Goal: Task Accomplishment & Management: Use online tool/utility

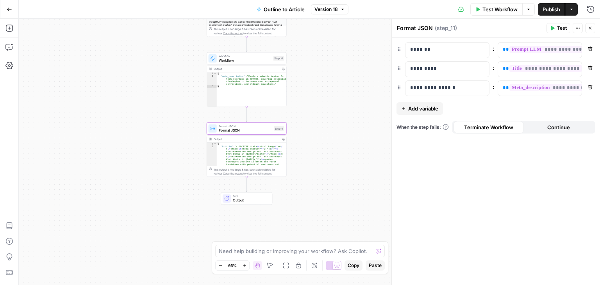
click at [155, 227] on div "Workflow Set Inputs Inputs Workflow Workflow Step 1 Output Expand Output Copy 1…" at bounding box center [309, 152] width 581 height 266
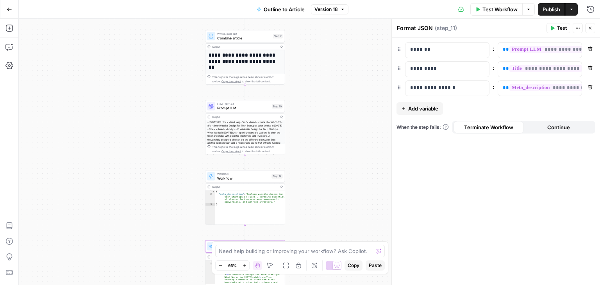
drag, startPoint x: 142, startPoint y: 214, endPoint x: 147, endPoint y: 138, distance: 76.3
click at [142, 213] on div "Workflow Set Inputs Inputs Workflow Workflow Step 1 Output Expand Output Copy 1…" at bounding box center [309, 152] width 581 height 266
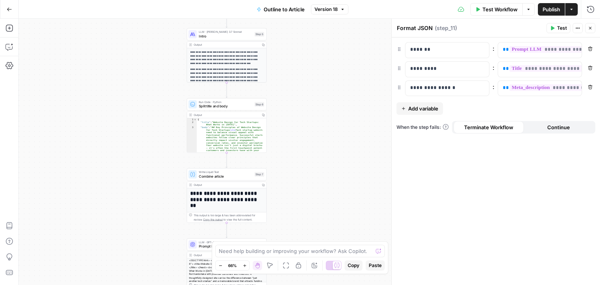
click at [129, 194] on div "Workflow Set Inputs Inputs Workflow Workflow Step 1 Output Expand Output Copy 1…" at bounding box center [309, 152] width 581 height 266
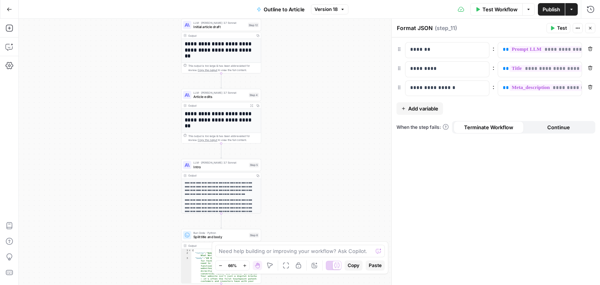
drag, startPoint x: 138, startPoint y: 77, endPoint x: 131, endPoint y: 186, distance: 109.6
click at [131, 186] on div "Workflow Set Inputs Inputs Workflow Workflow Step 1 Output Expand Output Copy 1…" at bounding box center [309, 152] width 581 height 266
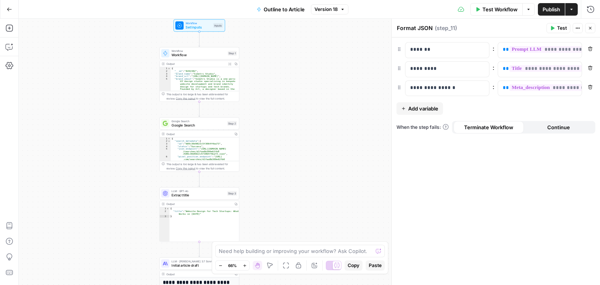
click at [116, 196] on div "Workflow Set Inputs Inputs Workflow Workflow Step 1 Output Expand Output Copy 1…" at bounding box center [309, 152] width 581 height 266
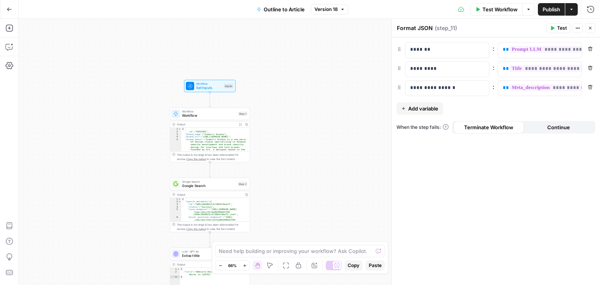
drag, startPoint x: 119, startPoint y: 70, endPoint x: 129, endPoint y: 16, distance: 54.9
click at [129, 16] on div "Go Back Outline to Article Version 18 Test Workflow Options Publish Actions Run…" at bounding box center [300, 142] width 600 height 285
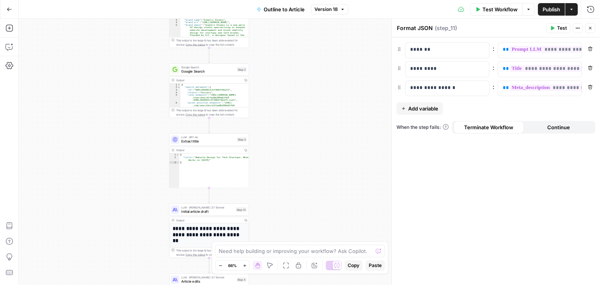
click at [134, 65] on div "Workflow Set Inputs Inputs Workflow Workflow Step 1 Output Expand Output Copy 1…" at bounding box center [309, 152] width 581 height 266
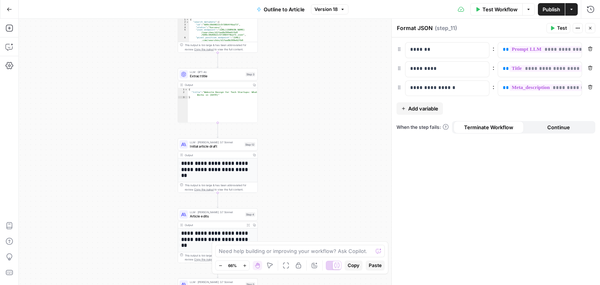
drag, startPoint x: 142, startPoint y: 127, endPoint x: 141, endPoint y: 64, distance: 63.3
click at [141, 64] on div "Workflow Set Inputs Inputs Workflow Workflow Step 1 Output Expand Output Copy 1…" at bounding box center [309, 152] width 581 height 266
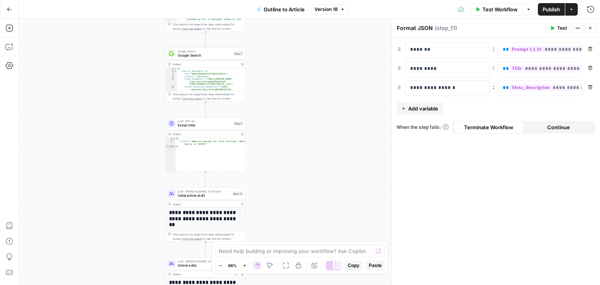
drag, startPoint x: 343, startPoint y: 88, endPoint x: 331, endPoint y: 200, distance: 113.1
click at [331, 200] on div "Workflow Set Inputs Inputs Workflow Workflow Step 1 Output Expand Output Copy 1…" at bounding box center [309, 152] width 581 height 266
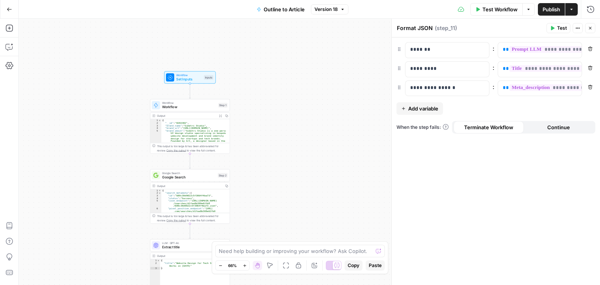
drag, startPoint x: 279, startPoint y: 68, endPoint x: 248, endPoint y: 35, distance: 45.3
click at [248, 35] on div "Workflow Set Inputs Inputs Workflow Workflow Step 1 Output Expand Output Copy 1…" at bounding box center [309, 152] width 581 height 266
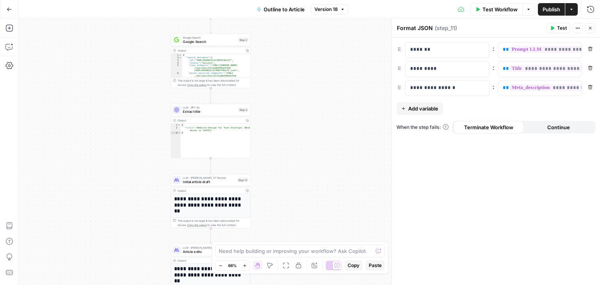
drag, startPoint x: 272, startPoint y: 169, endPoint x: 297, endPoint y: 127, distance: 48.9
click at [297, 127] on div "Workflow Set Inputs Inputs Workflow Workflow Step 1 Output Expand Output Copy 1…" at bounding box center [309, 152] width 581 height 266
drag, startPoint x: 296, startPoint y: 166, endPoint x: 296, endPoint y: 52, distance: 113.7
click at [296, 52] on div "Workflow Set Inputs Inputs Workflow Workflow Step 1 Output Expand Output Copy 1…" at bounding box center [309, 152] width 581 height 266
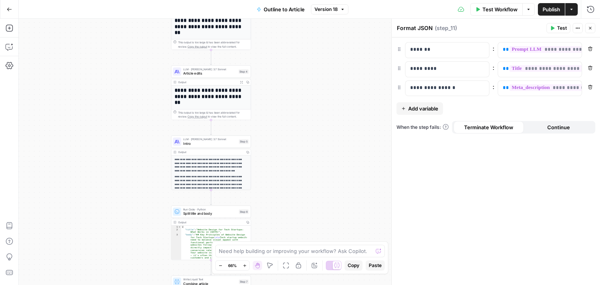
drag, startPoint x: 300, startPoint y: 135, endPoint x: 302, endPoint y: 66, distance: 68.8
click at [302, 66] on div "Workflow Set Inputs Inputs Workflow Workflow Step 1 Output Expand Output Copy 1…" at bounding box center [309, 152] width 581 height 266
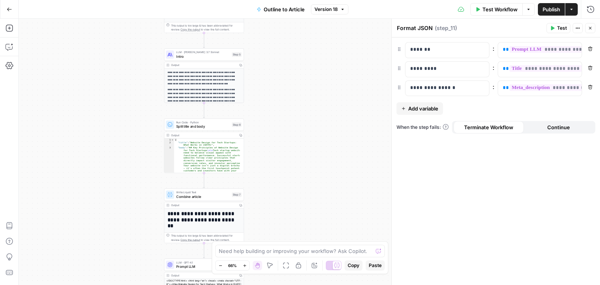
drag, startPoint x: 310, startPoint y: 152, endPoint x: 302, endPoint y: 68, distance: 84.3
click at [302, 68] on div "Workflow Set Inputs Inputs Workflow Workflow Step 1 Output Expand Output Copy 1…" at bounding box center [309, 152] width 581 height 266
drag, startPoint x: 308, startPoint y: 172, endPoint x: 297, endPoint y: 86, distance: 86.7
click at [297, 86] on div "Workflow Set Inputs Inputs Workflow Workflow Step 1 Output Expand Output Copy 1…" at bounding box center [309, 152] width 581 height 266
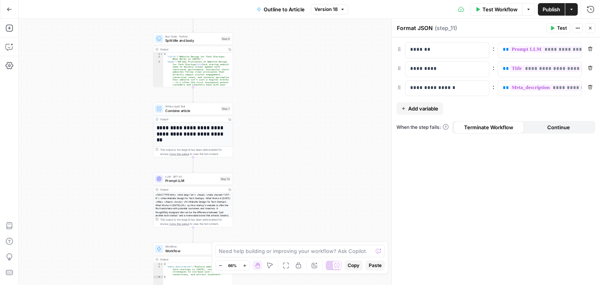
click at [310, 34] on div "Workflow Set Inputs Inputs Workflow Workflow Step 1 Output Expand Output Copy 1…" at bounding box center [309, 152] width 581 height 266
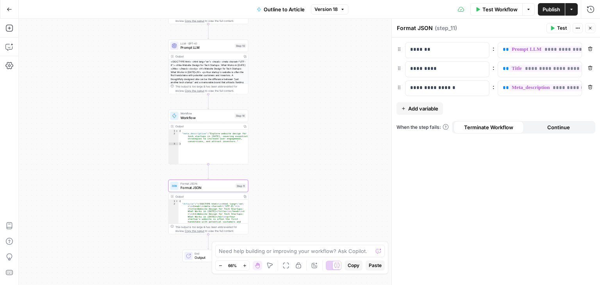
drag, startPoint x: 305, startPoint y: 148, endPoint x: 299, endPoint y: 53, distance: 95.9
click at [299, 52] on div "Workflow Set Inputs Inputs Workflow Workflow Step 1 Output Expand Output Copy 1…" at bounding box center [309, 152] width 581 height 266
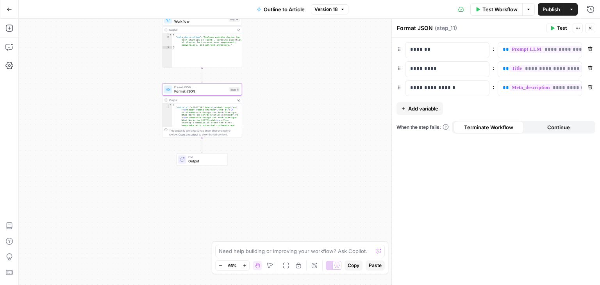
click at [286, 232] on div "Workflow Set Inputs Inputs Workflow Workflow Step 1 Output Expand Output Copy 1…" at bounding box center [309, 152] width 581 height 266
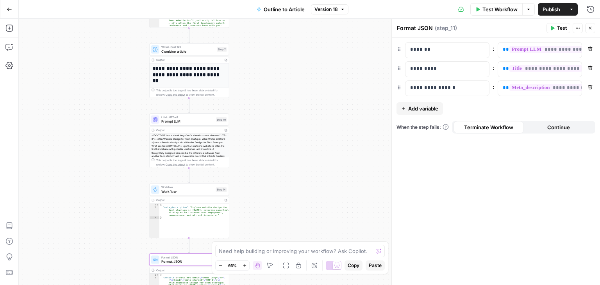
click at [277, 201] on div "Workflow Set Inputs Inputs Workflow Workflow Step 1 Output Expand Output Copy 1…" at bounding box center [309, 152] width 581 height 266
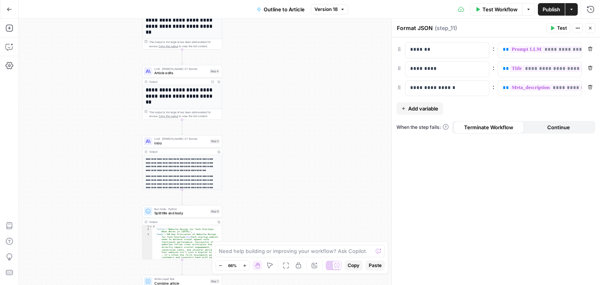
click at [276, 152] on div "Workflow Set Inputs Inputs Workflow Workflow Step 1 Output Expand Output Copy 1…" at bounding box center [309, 152] width 581 height 266
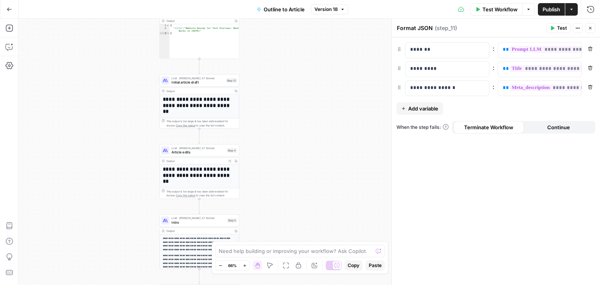
click at [316, 166] on div "Workflow Set Inputs Inputs Workflow Workflow Step 1 Output Expand Output Copy 1…" at bounding box center [309, 152] width 581 height 266
click at [306, 159] on div "Workflow Set Inputs Inputs Workflow Workflow Step 1 Output Expand Output Copy 1…" at bounding box center [309, 152] width 581 height 266
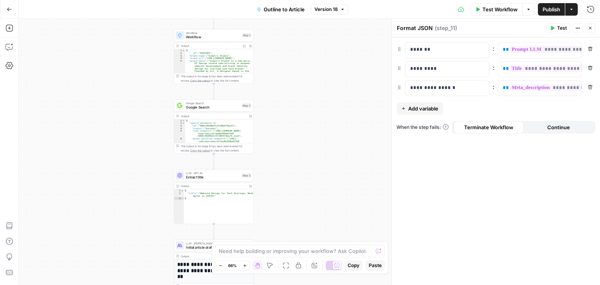
drag, startPoint x: 108, startPoint y: 161, endPoint x: 120, endPoint y: 94, distance: 68.3
click at [108, 162] on div "Workflow Set Inputs Inputs Workflow Workflow Step 1 Output Expand Output Copy 1…" at bounding box center [309, 152] width 581 height 266
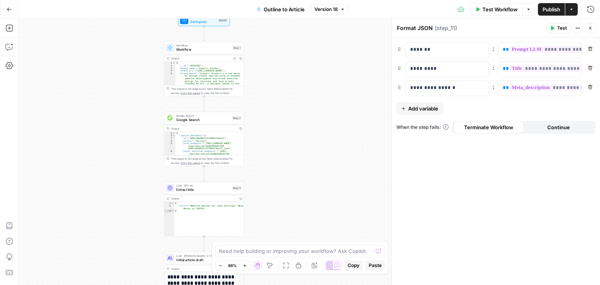
drag, startPoint x: 116, startPoint y: 122, endPoint x: 113, endPoint y: 67, distance: 55.6
click at [113, 67] on div "Workflow Set Inputs Inputs Workflow Workflow Step 1 Output Expand Output Copy 1…" at bounding box center [309, 152] width 581 height 266
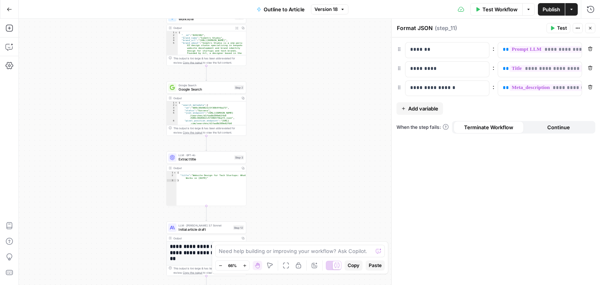
drag, startPoint x: 104, startPoint y: 141, endPoint x: 74, endPoint y: 143, distance: 30.6
click at [68, 162] on div "Workflow Set Inputs Inputs Workflow Workflow Step 1 Output Expand Output Copy 1…" at bounding box center [309, 152] width 581 height 266
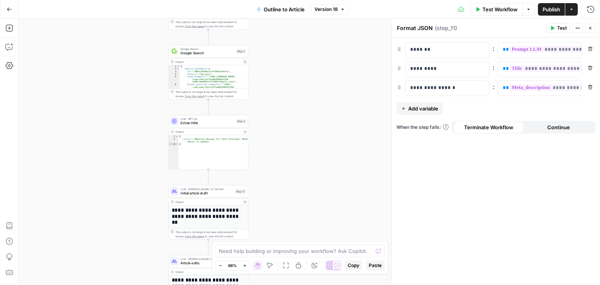
click at [87, 98] on div "Workflow Set Inputs Inputs Workflow Workflow Step 1 Output Expand Output Copy 1…" at bounding box center [309, 152] width 581 height 266
click at [197, 124] on span "Extract title" at bounding box center [208, 122] width 54 height 5
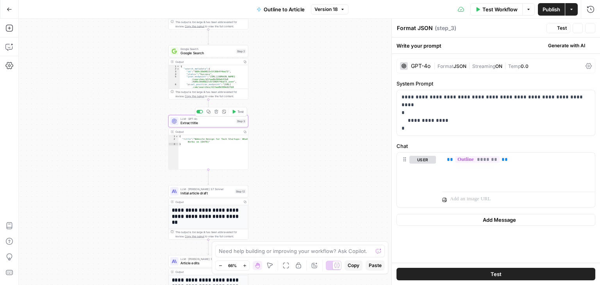
type textarea "Extract title"
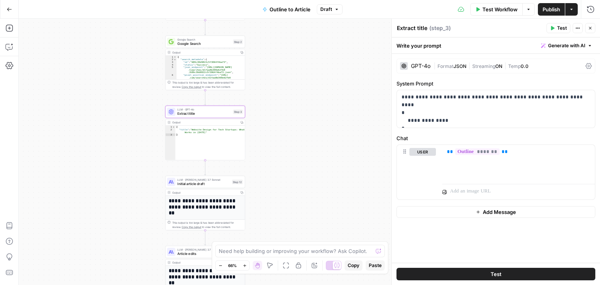
click at [328, 180] on div "Workflow Set Inputs Inputs Workflow Workflow Step 1 Output Expand Output Copy 1…" at bounding box center [309, 152] width 581 height 266
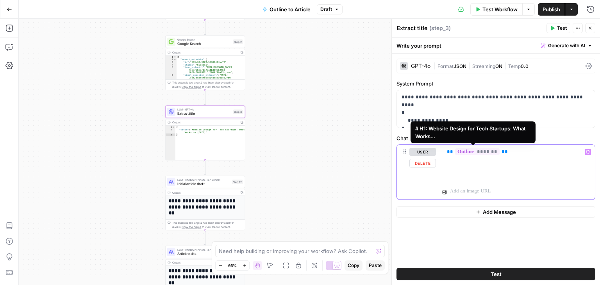
click at [475, 150] on span "*******" at bounding box center [477, 151] width 45 height 7
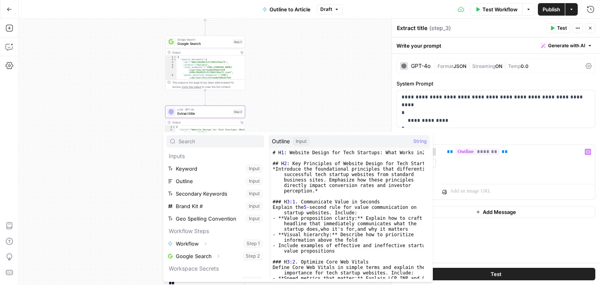
click at [290, 86] on div "Workflow Set Inputs Inputs Workflow Workflow Step 1 Output Expand Output Copy 1…" at bounding box center [309, 152] width 581 height 266
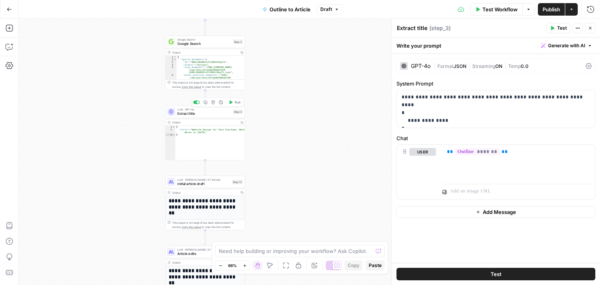
click at [205, 102] on icon "button" at bounding box center [206, 102] width 4 height 4
click at [302, 75] on div "Workflow Set Inputs Inputs Workflow Workflow Step 1 Output Expand Output Copy 1…" at bounding box center [309, 152] width 581 height 266
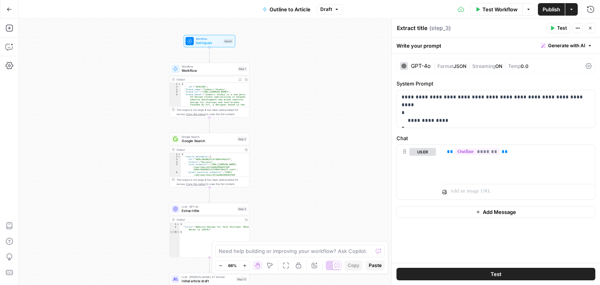
drag, startPoint x: 114, startPoint y: 76, endPoint x: 114, endPoint y: 108, distance: 32.0
click at [114, 109] on div "Workflow Set Inputs Inputs Workflow Workflow Step 1 Output Expand Output Copy 1…" at bounding box center [309, 152] width 581 height 266
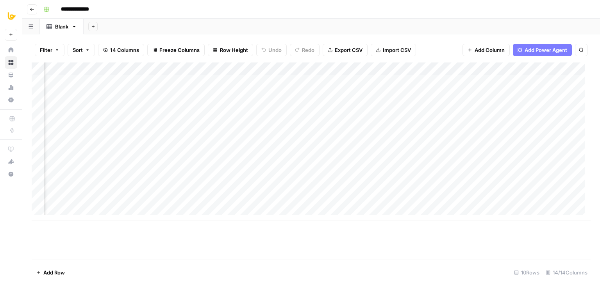
scroll to position [0, 546]
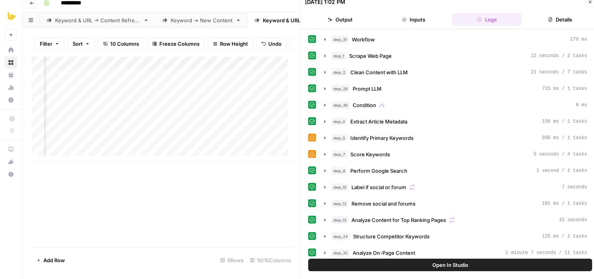
scroll to position [361, 0]
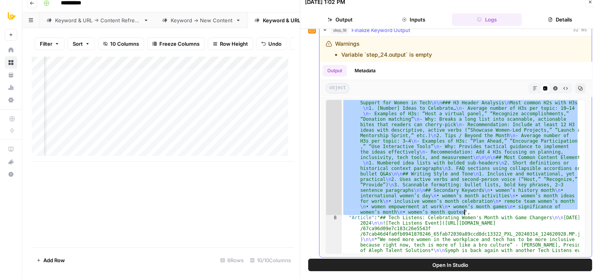
click at [404, 146] on div ""SERP Research" : "## Persona and Search Intent Analysis \n\n 1. Who is searchi…" at bounding box center [461, 177] width 238 height 154
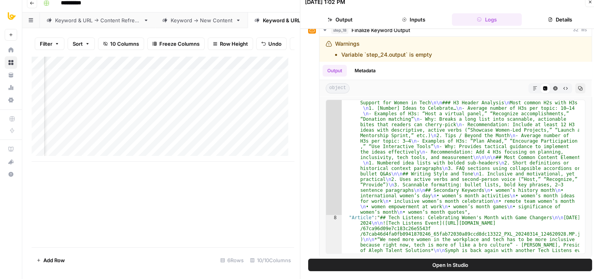
click at [587, 4] on button "Close" at bounding box center [590, 2] width 10 height 10
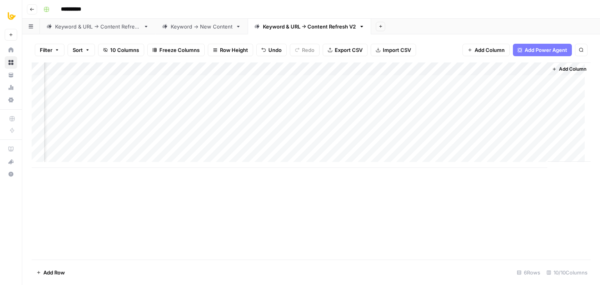
scroll to position [0, 176]
click at [392, 70] on div "Add Column" at bounding box center [311, 116] width 559 height 106
click at [320, 202] on div "Add Column" at bounding box center [311, 161] width 559 height 197
click at [391, 66] on div "Add Column" at bounding box center [311, 116] width 559 height 106
click at [288, 193] on div "Add Column" at bounding box center [311, 161] width 559 height 197
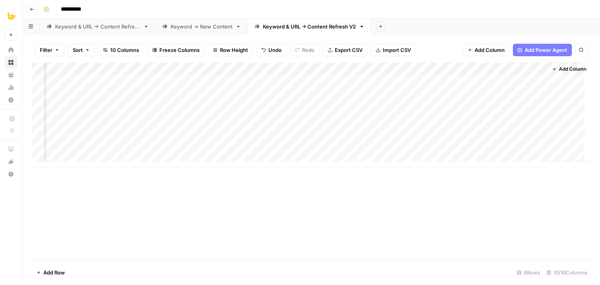
click at [396, 67] on div "Add Column" at bounding box center [311, 116] width 559 height 106
type input "Content Quality Overview"
click at [372, 144] on span "Remove Column" at bounding box center [379, 146] width 68 height 8
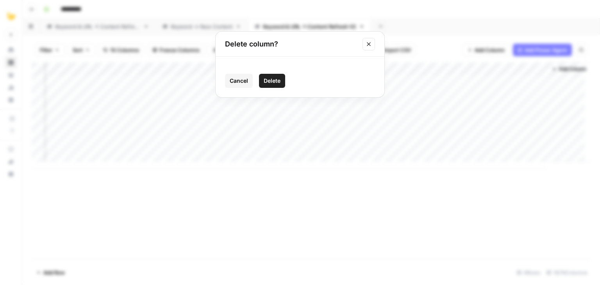
click at [272, 79] on span "Delete" at bounding box center [272, 81] width 17 height 8
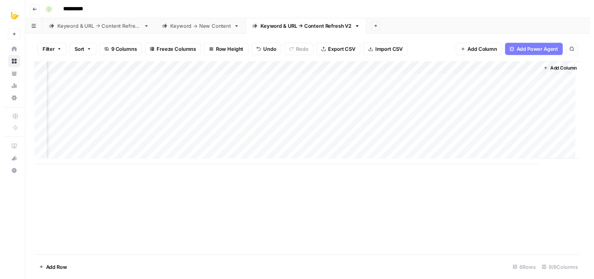
scroll to position [0, 106]
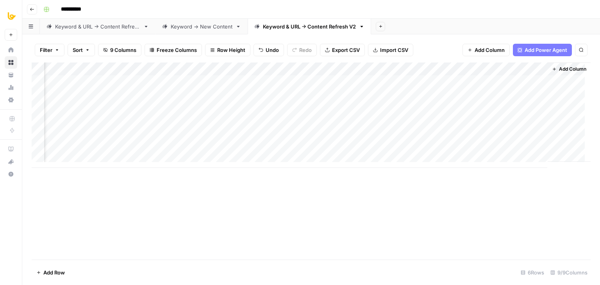
click at [130, 82] on div "Add Column" at bounding box center [311, 116] width 559 height 106
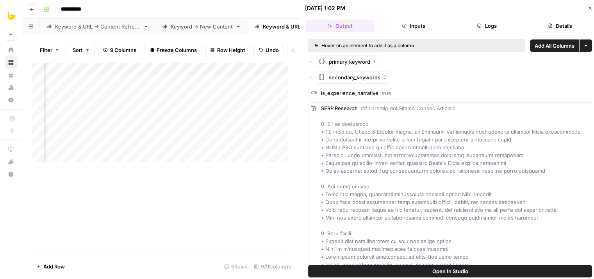
drag, startPoint x: 449, startPoint y: 88, endPoint x: 451, endPoint y: 62, distance: 25.9
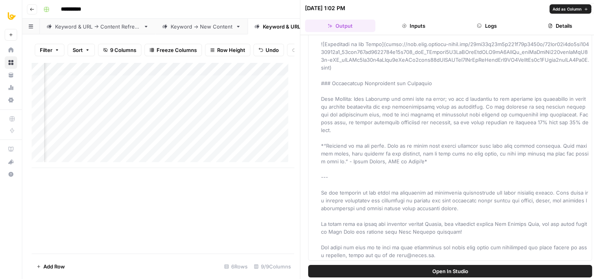
drag, startPoint x: 444, startPoint y: 72, endPoint x: 429, endPoint y: 218, distance: 146.6
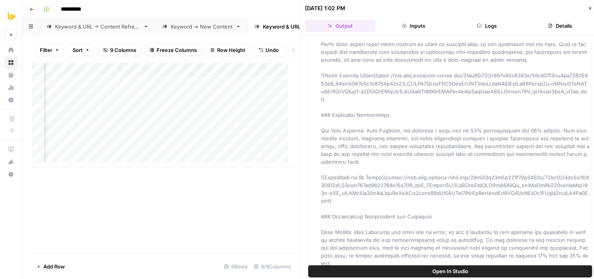
drag, startPoint x: 431, startPoint y: 190, endPoint x: 423, endPoint y: 112, distance: 78.2
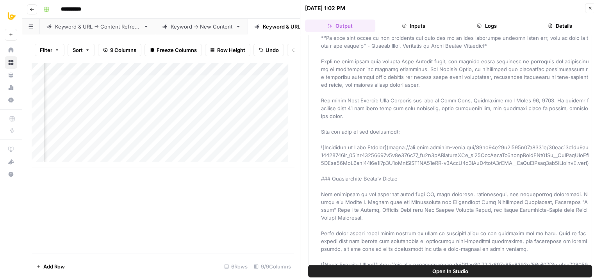
drag, startPoint x: 428, startPoint y: 182, endPoint x: 428, endPoint y: 120, distance: 61.3
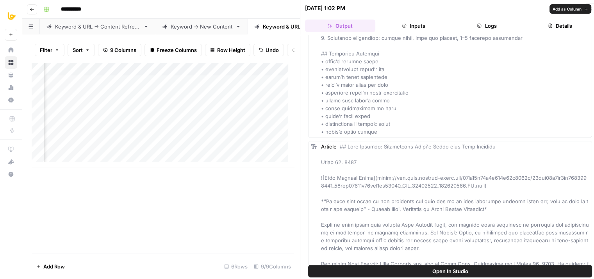
drag, startPoint x: 441, startPoint y: 203, endPoint x: 434, endPoint y: 131, distance: 73.0
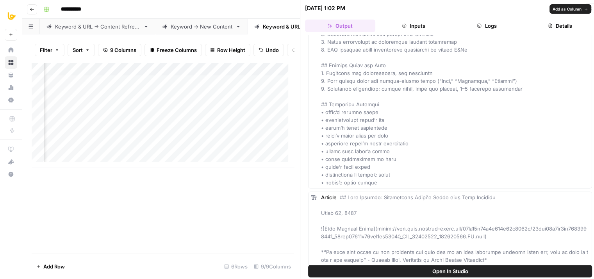
drag, startPoint x: 430, startPoint y: 159, endPoint x: 427, endPoint y: 182, distance: 23.3
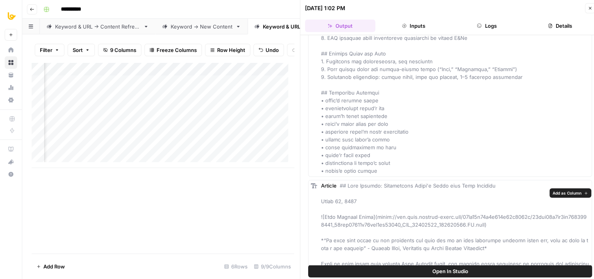
click at [555, 191] on span "Add as Column" at bounding box center [567, 193] width 29 height 6
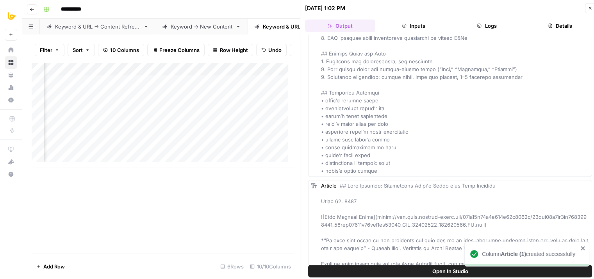
click at [590, 7] on icon "button" at bounding box center [590, 8] width 5 height 5
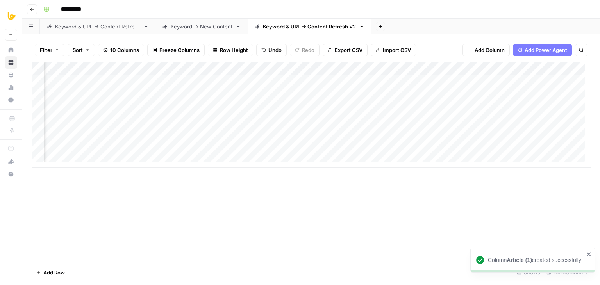
click at [213, 69] on div "Add Column" at bounding box center [311, 116] width 559 height 106
click at [182, 143] on span "Remove Column" at bounding box center [200, 146] width 68 height 8
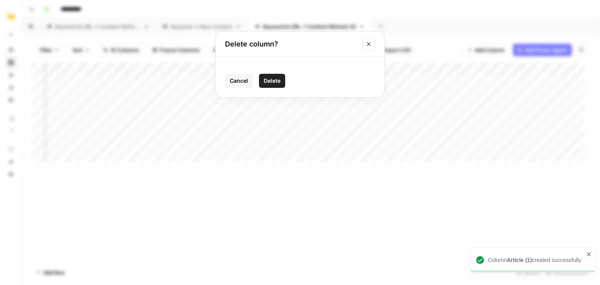
click at [270, 84] on span "Delete" at bounding box center [272, 81] width 17 height 8
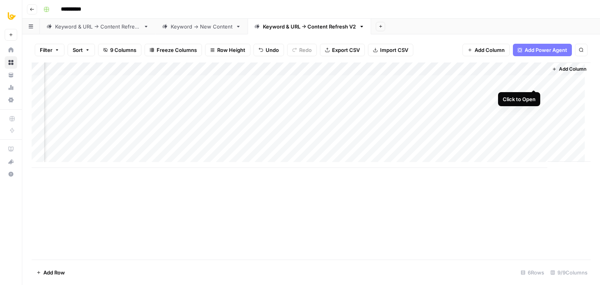
click at [535, 80] on div "Add Column" at bounding box center [311, 116] width 559 height 106
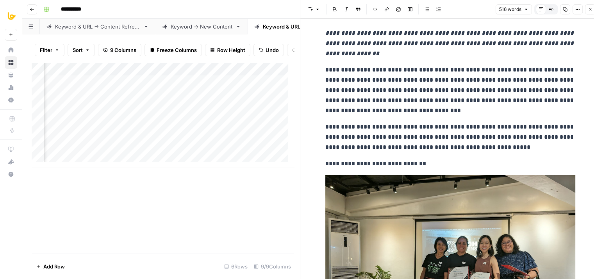
drag, startPoint x: 480, startPoint y: 77, endPoint x: 486, endPoint y: 171, distance: 94.0
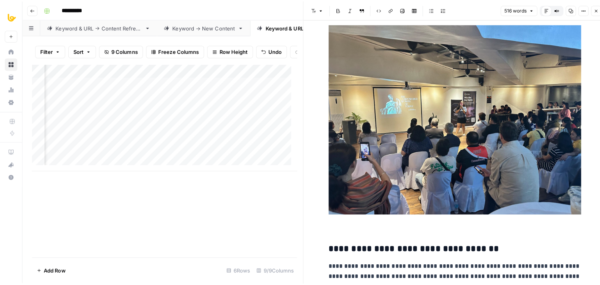
scroll to position [1433, 0]
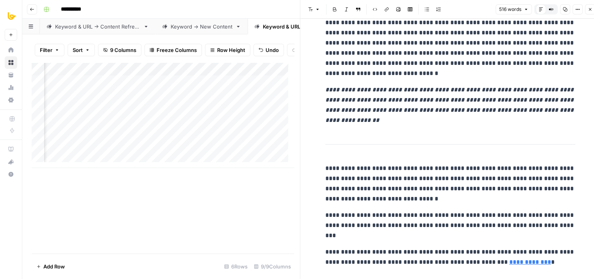
drag, startPoint x: 496, startPoint y: 57, endPoint x: 517, endPoint y: 239, distance: 183.0
click at [587, 5] on button "Close" at bounding box center [590, 9] width 10 height 10
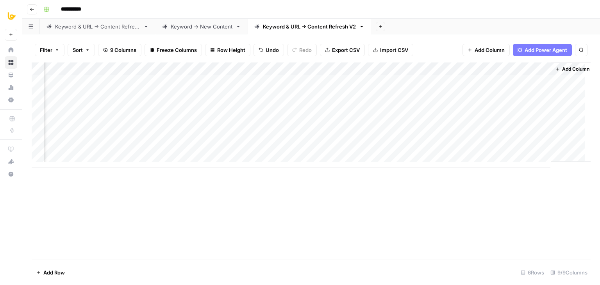
scroll to position [0, 106]
click at [567, 64] on button "Add Column" at bounding box center [569, 69] width 41 height 10
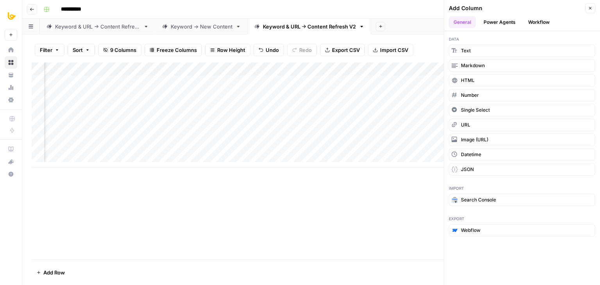
click at [356, 192] on div "Add Column" at bounding box center [311, 161] width 559 height 197
click at [590, 8] on icon "button" at bounding box center [590, 8] width 5 height 5
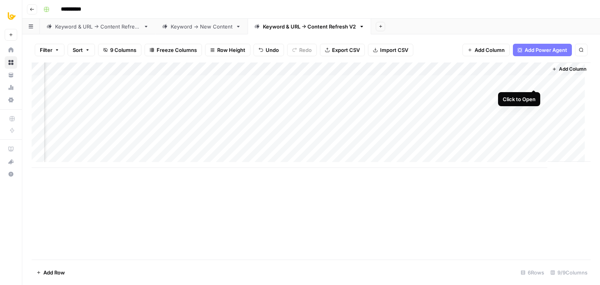
click at [531, 81] on div "Add Column" at bounding box center [311, 116] width 559 height 106
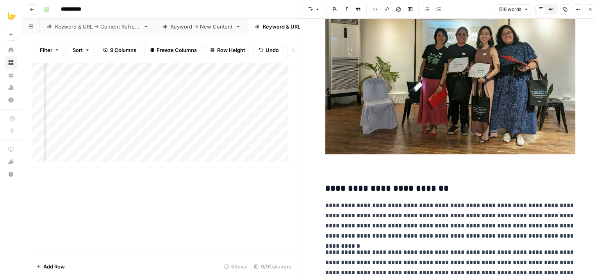
drag, startPoint x: 474, startPoint y: 49, endPoint x: 464, endPoint y: 159, distance: 110.3
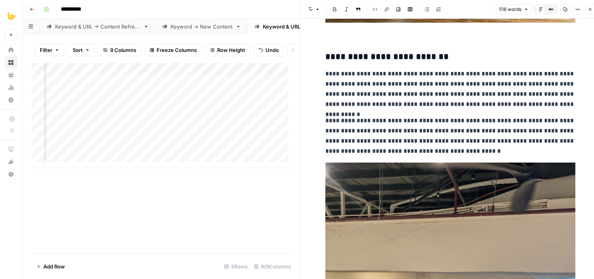
drag, startPoint x: 448, startPoint y: 182, endPoint x: 445, endPoint y: 201, distance: 19.8
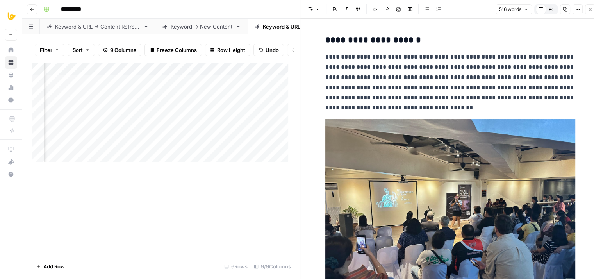
drag, startPoint x: 458, startPoint y: 108, endPoint x: 459, endPoint y: 215, distance: 106.7
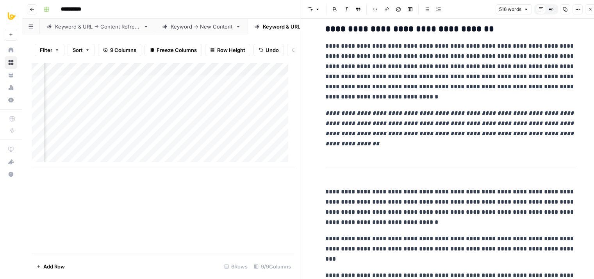
drag, startPoint x: 455, startPoint y: 111, endPoint x: 451, endPoint y: 213, distance: 102.1
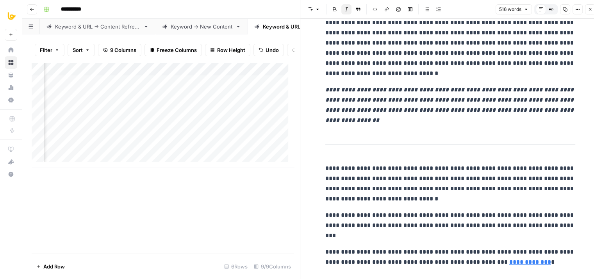
scroll to position [6, 0]
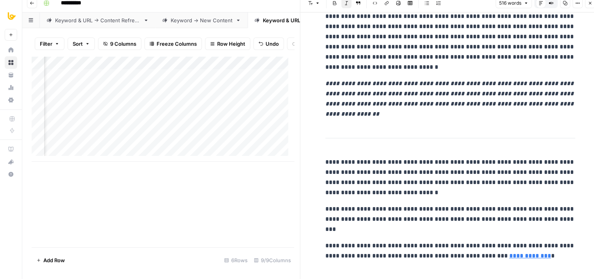
drag, startPoint x: 449, startPoint y: 91, endPoint x: 447, endPoint y: 157, distance: 66.1
drag, startPoint x: 440, startPoint y: 95, endPoint x: 462, endPoint y: 207, distance: 114.3
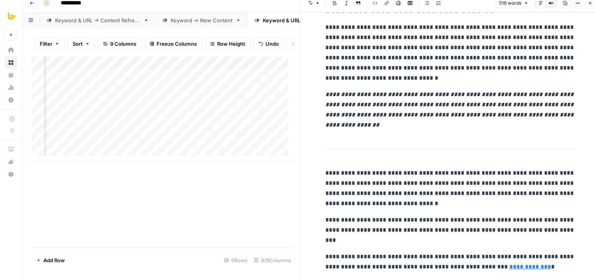
drag, startPoint x: 462, startPoint y: 207, endPoint x: 458, endPoint y: 104, distance: 102.5
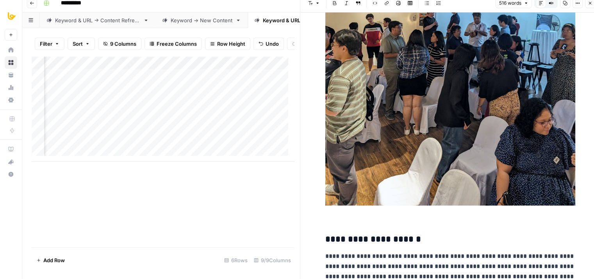
drag, startPoint x: 458, startPoint y: 174, endPoint x: 453, endPoint y: 86, distance: 87.7
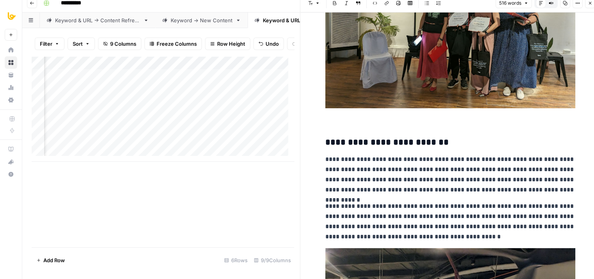
drag, startPoint x: 461, startPoint y: 202, endPoint x: 452, endPoint y: 116, distance: 86.5
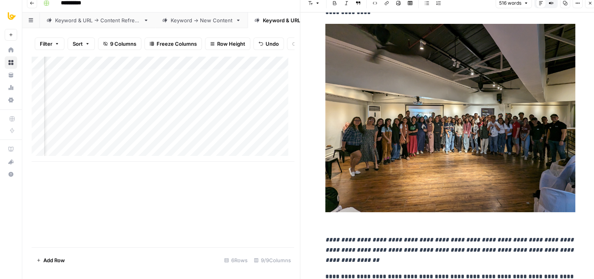
scroll to position [0, 0]
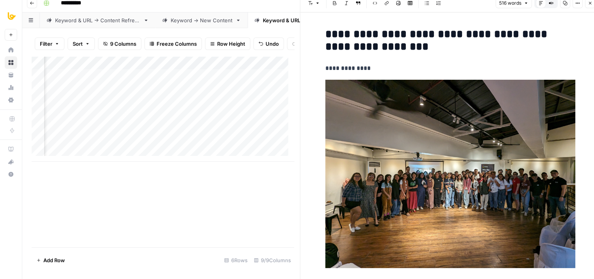
drag, startPoint x: 463, startPoint y: 200, endPoint x: 465, endPoint y: 120, distance: 80.5
click at [588, 5] on icon "button" at bounding box center [590, 3] width 5 height 5
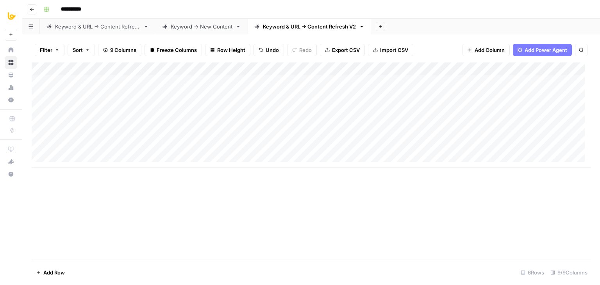
scroll to position [0, 106]
click at [463, 79] on div "Add Column" at bounding box center [311, 116] width 559 height 106
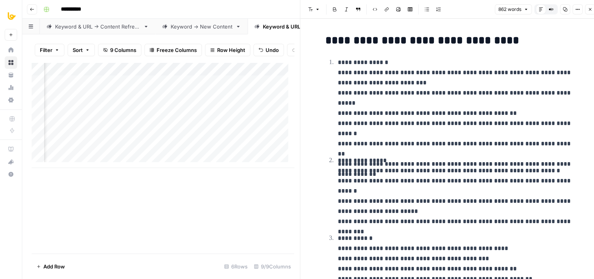
click at [589, 7] on icon "button" at bounding box center [590, 9] width 5 height 5
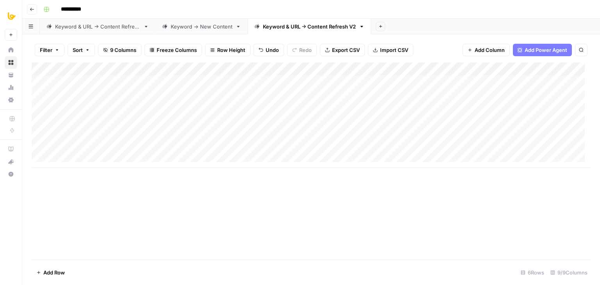
scroll to position [0, 106]
click at [534, 81] on div "Add Column" at bounding box center [311, 116] width 559 height 106
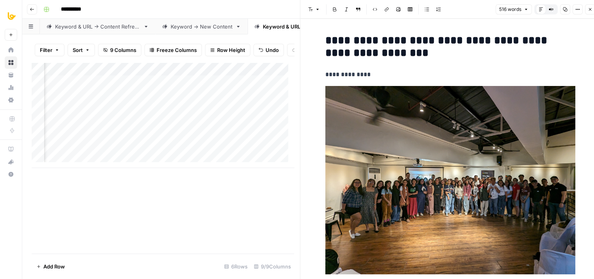
click at [586, 8] on button "Close" at bounding box center [590, 9] width 10 height 10
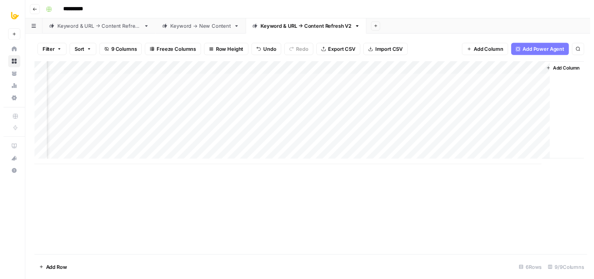
scroll to position [0, 97]
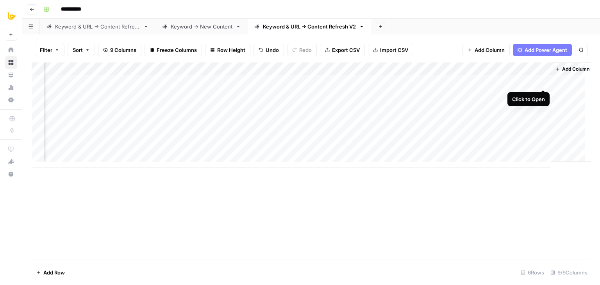
click at [542, 78] on div "Add Column" at bounding box center [311, 116] width 559 height 106
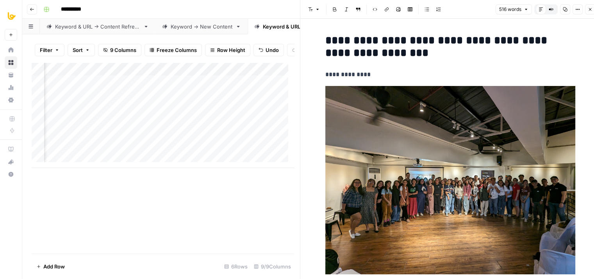
click at [590, 10] on icon "button" at bounding box center [590, 9] width 5 height 5
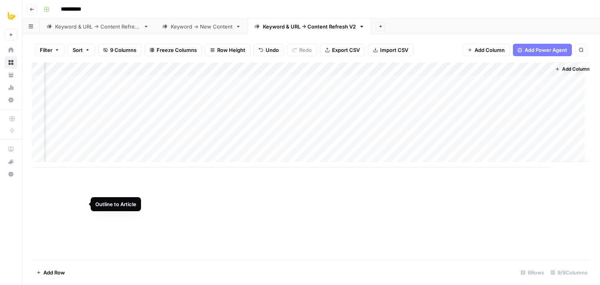
click at [231, 218] on div "Add Column" at bounding box center [311, 161] width 559 height 197
click at [276, 83] on div "Add Column" at bounding box center [311, 116] width 559 height 106
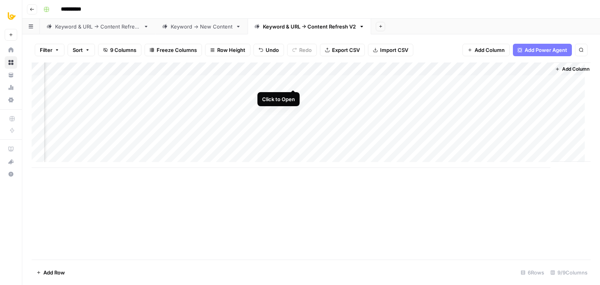
click at [294, 80] on div "Add Column" at bounding box center [311, 116] width 559 height 106
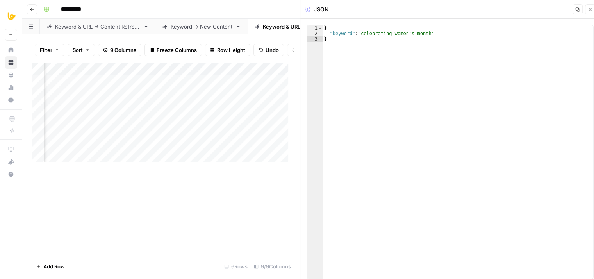
type textarea "**********"
drag, startPoint x: 425, startPoint y: 32, endPoint x: 360, endPoint y: 32, distance: 65.3
click at [360, 32] on div "{ "keyword" : "celebrating women's month" }" at bounding box center [458, 157] width 271 height 264
click at [588, 9] on button "Close" at bounding box center [590, 9] width 10 height 10
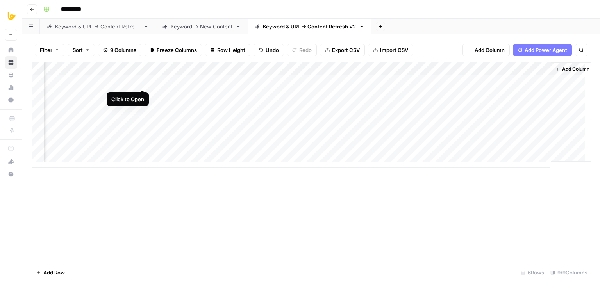
click at [140, 81] on div "Add Column" at bounding box center [311, 116] width 559 height 106
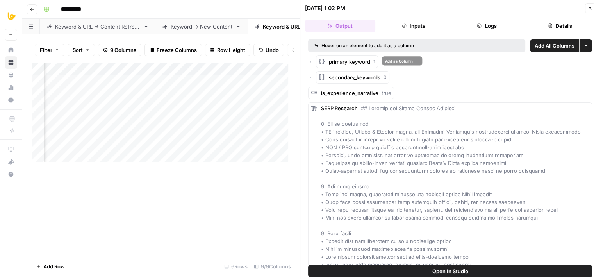
click at [311, 61] on icon "button" at bounding box center [310, 61] width 5 height 5
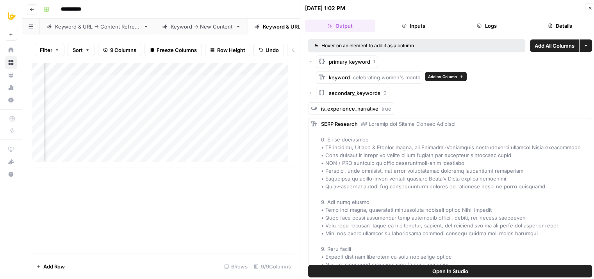
click at [443, 78] on span "Add as Column" at bounding box center [442, 76] width 29 height 6
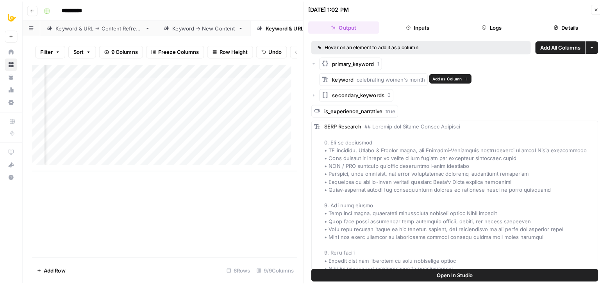
scroll to position [0, 97]
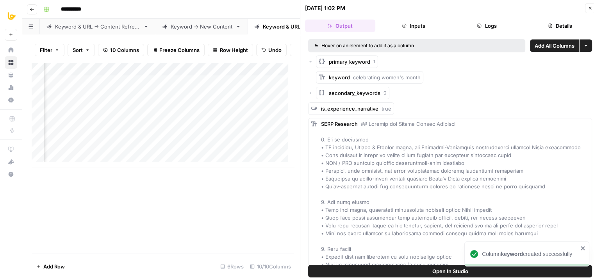
click at [589, 8] on icon "button" at bounding box center [590, 8] width 5 height 5
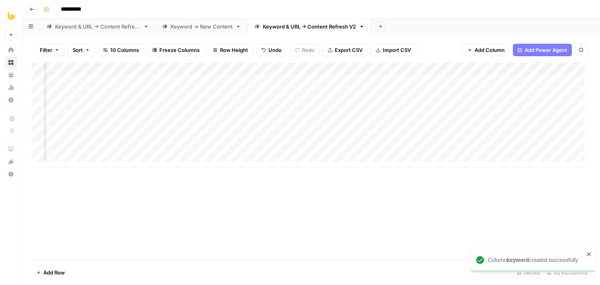
click at [362, 68] on div "Add Column" at bounding box center [311, 116] width 559 height 106
click at [336, 143] on span "Remove Column" at bounding box center [349, 146] width 68 height 8
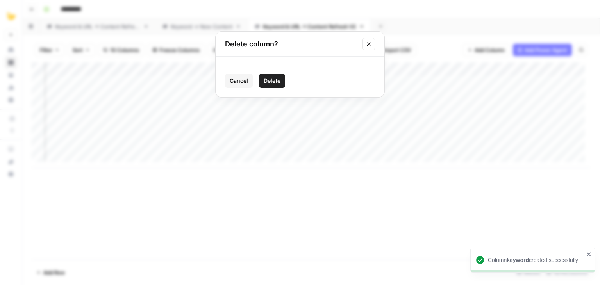
click at [269, 84] on span "Delete" at bounding box center [272, 81] width 17 height 8
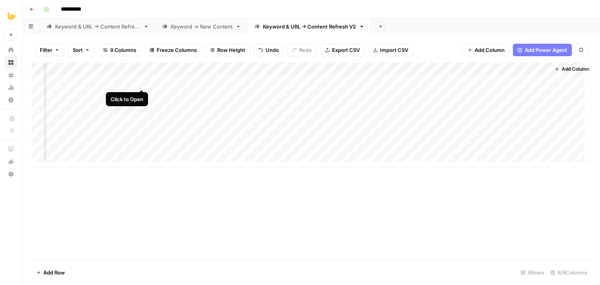
click at [139, 82] on div "Add Column" at bounding box center [311, 116] width 559 height 106
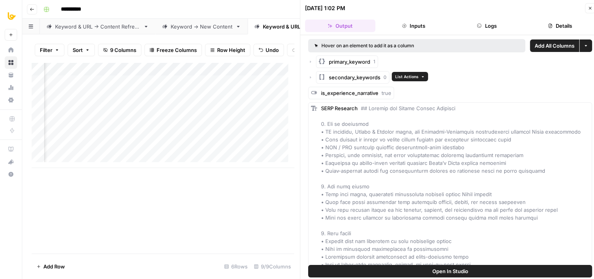
click at [311, 78] on icon "button" at bounding box center [310, 77] width 5 height 5
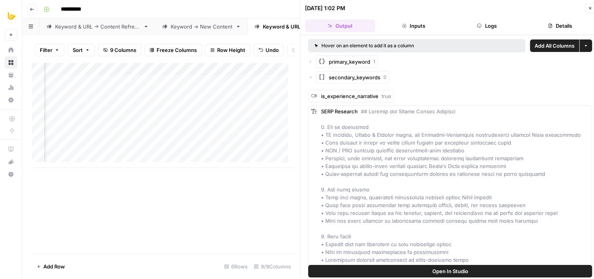
click at [311, 79] on icon "button" at bounding box center [310, 77] width 5 height 5
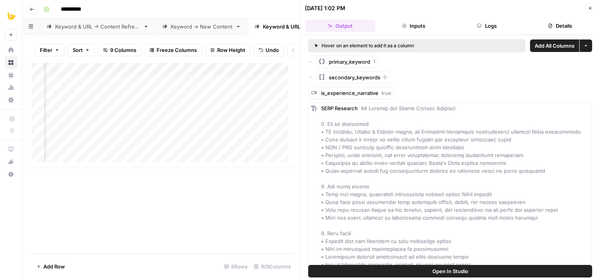
click at [311, 79] on icon "button" at bounding box center [310, 77] width 5 height 5
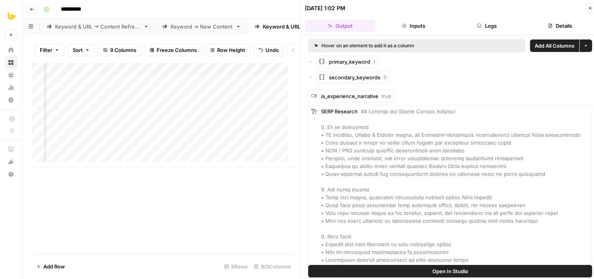
click at [589, 7] on icon "button" at bounding box center [590, 8] width 5 height 5
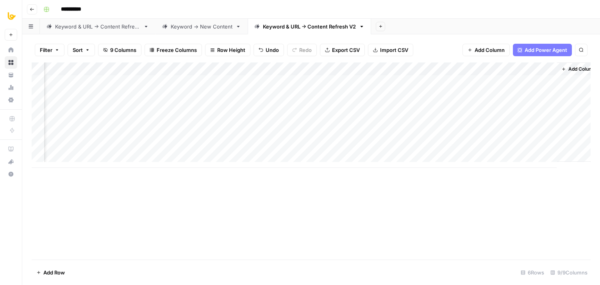
scroll to position [0, 97]
click at [215, 84] on div "Add Column" at bounding box center [311, 116] width 559 height 106
click at [215, 84] on textarea "**********" at bounding box center [221, 82] width 125 height 11
click at [251, 220] on div "Add Column" at bounding box center [311, 161] width 559 height 197
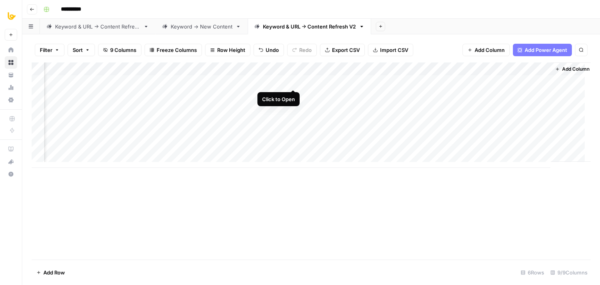
click at [291, 82] on div "Add Column" at bounding box center [311, 116] width 559 height 106
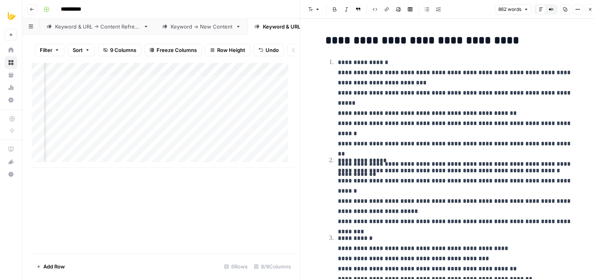
click at [562, 9] on button "Copy" at bounding box center [565, 9] width 10 height 10
click at [586, 11] on button "Close" at bounding box center [590, 9] width 10 height 10
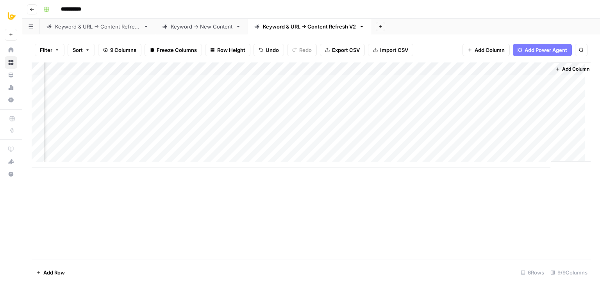
click at [395, 80] on div "Add Column" at bounding box center [311, 116] width 559 height 106
click at [533, 80] on div "Add Column" at bounding box center [311, 116] width 559 height 106
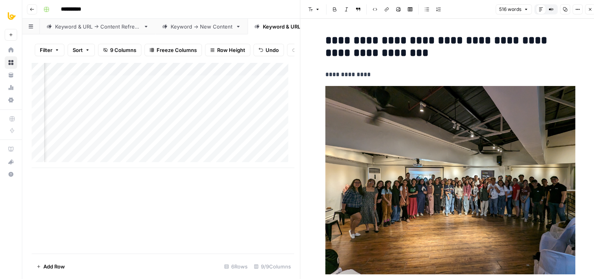
click at [564, 8] on icon "button" at bounding box center [565, 9] width 4 height 4
click at [589, 13] on button "Close" at bounding box center [590, 9] width 10 height 10
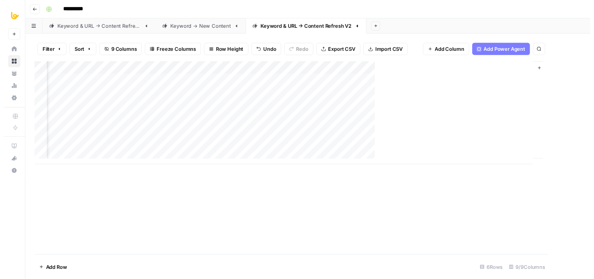
scroll to position [0, 97]
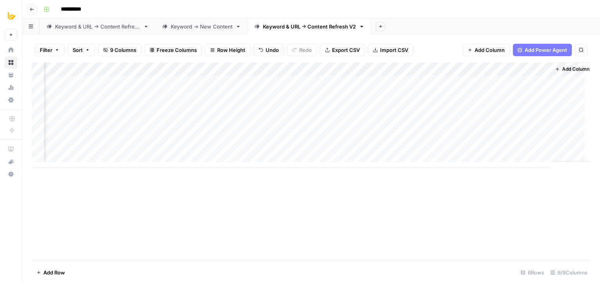
click at [141, 82] on div "Add Column" at bounding box center [311, 116] width 559 height 106
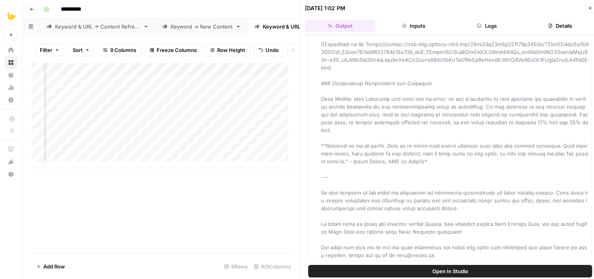
drag, startPoint x: 427, startPoint y: 75, endPoint x: 417, endPoint y: 198, distance: 123.8
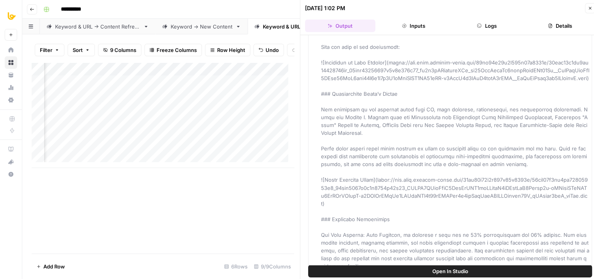
drag, startPoint x: 441, startPoint y: 216, endPoint x: 432, endPoint y: 123, distance: 93.8
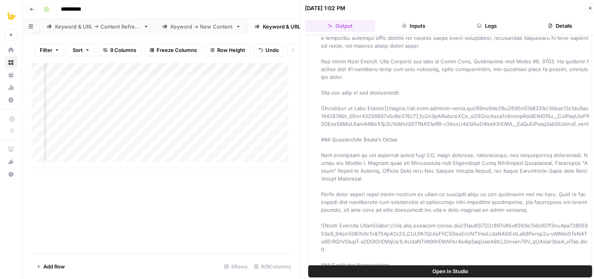
click at [593, 6] on button "Close" at bounding box center [590, 8] width 10 height 10
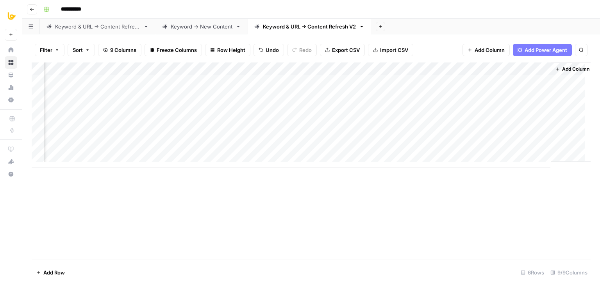
click at [144, 68] on div "Add Column" at bounding box center [311, 116] width 559 height 106
click at [274, 206] on div "Add Column" at bounding box center [311, 161] width 559 height 197
click at [141, 82] on div "Add Column" at bounding box center [311, 116] width 559 height 106
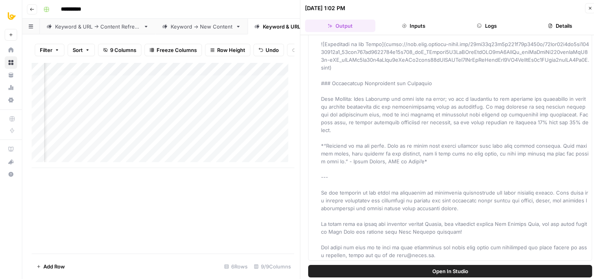
drag, startPoint x: 435, startPoint y: 88, endPoint x: 427, endPoint y: 272, distance: 184.2
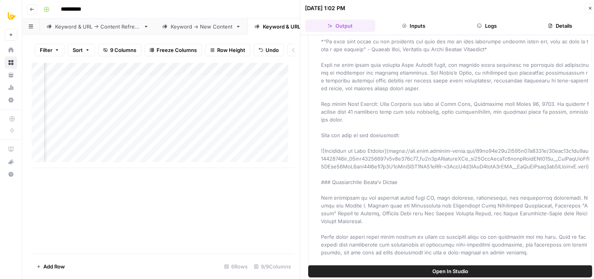
drag, startPoint x: 441, startPoint y: 202, endPoint x: 438, endPoint y: 145, distance: 57.5
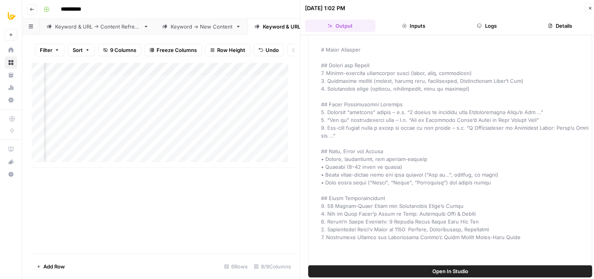
drag, startPoint x: 445, startPoint y: 195, endPoint x: 445, endPoint y: 102, distance: 93.0
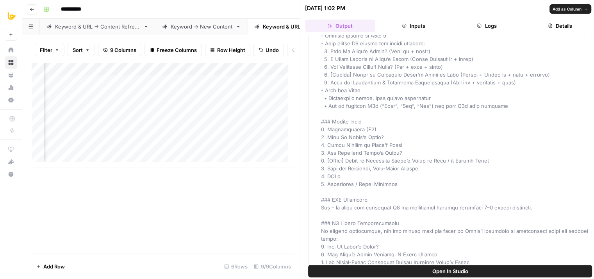
drag, startPoint x: 452, startPoint y: 219, endPoint x: 453, endPoint y: 229, distance: 10.2
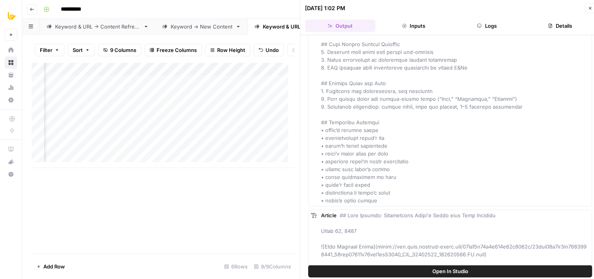
scroll to position [1168, 0]
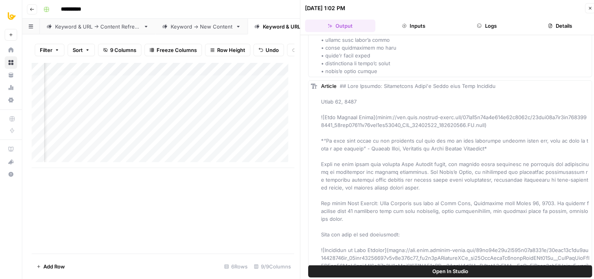
drag, startPoint x: 449, startPoint y: 123, endPoint x: 442, endPoint y: 217, distance: 94.5
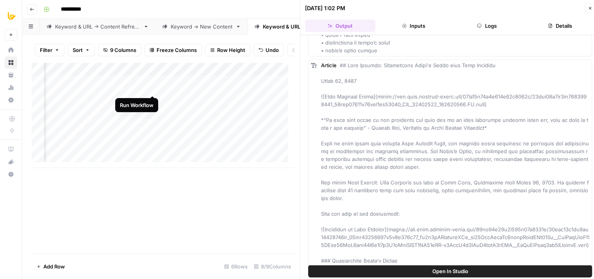
click at [152, 86] on div "Add Column" at bounding box center [163, 116] width 263 height 106
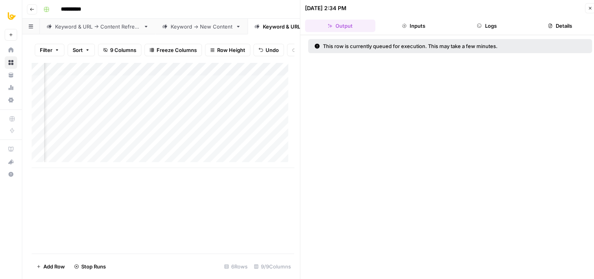
click at [587, 9] on button "Close" at bounding box center [590, 8] width 10 height 10
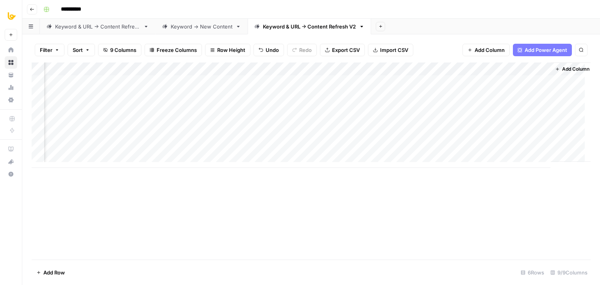
click at [225, 201] on div "Add Column" at bounding box center [311, 161] width 559 height 197
click at [364, 246] on div "Add Column" at bounding box center [311, 161] width 559 height 197
click at [141, 79] on div "Add Column" at bounding box center [311, 116] width 559 height 106
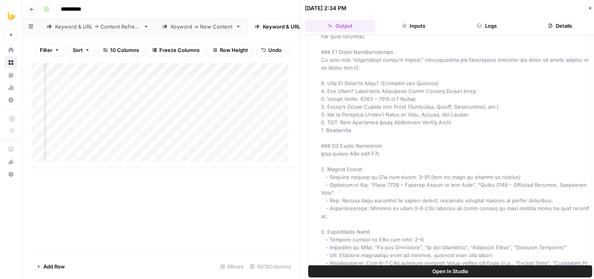
scroll to position [1626, 0]
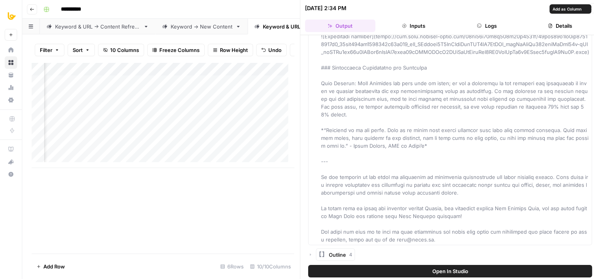
drag, startPoint x: 494, startPoint y: 74, endPoint x: 488, endPoint y: 256, distance: 181.8
click at [309, 254] on icon "button" at bounding box center [310, 254] width 5 height 5
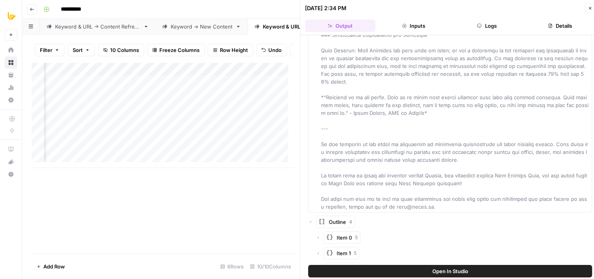
scroll to position [1688, 0]
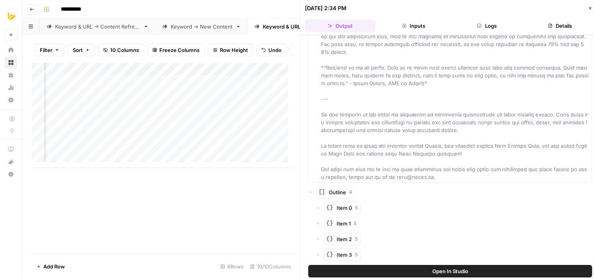
drag, startPoint x: 401, startPoint y: 121, endPoint x: 399, endPoint y: 187, distance: 66.5
click at [370, 191] on span "List Actions" at bounding box center [372, 192] width 23 height 6
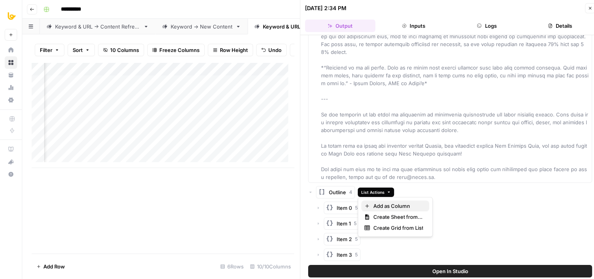
click at [394, 206] on span "Add as Column" at bounding box center [398, 206] width 50 height 8
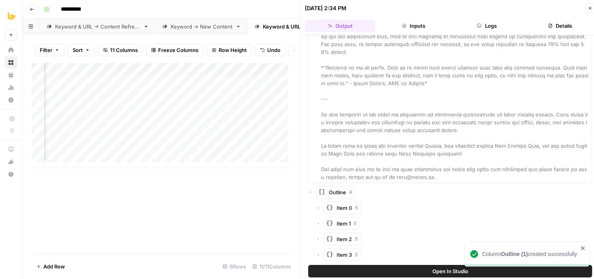
scroll to position [0, 97]
click at [591, 10] on icon "button" at bounding box center [590, 8] width 5 height 5
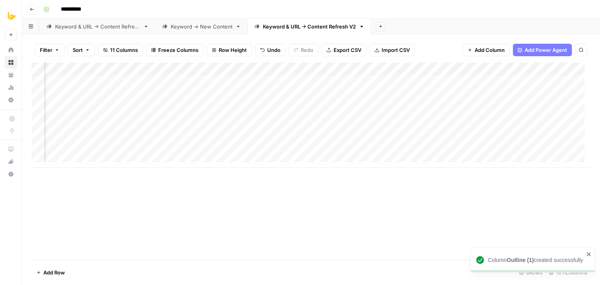
click at [208, 84] on div "Add Column" at bounding box center [311, 116] width 559 height 106
click at [224, 81] on div "Add Column" at bounding box center [311, 116] width 559 height 106
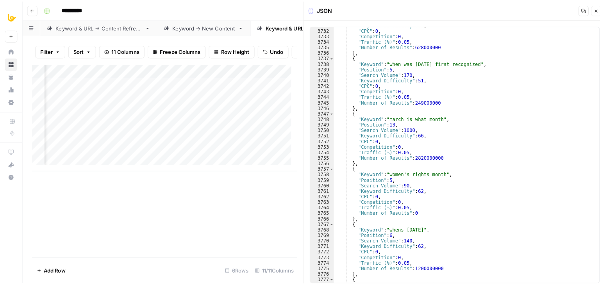
scroll to position [12551, 0]
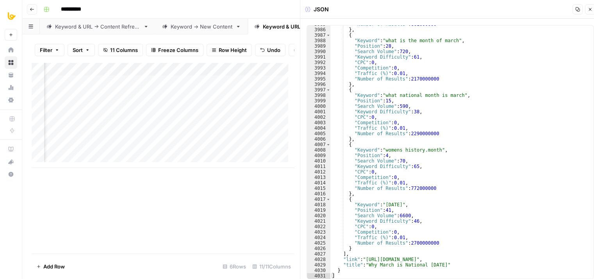
click at [587, 8] on button "Close" at bounding box center [590, 9] width 10 height 10
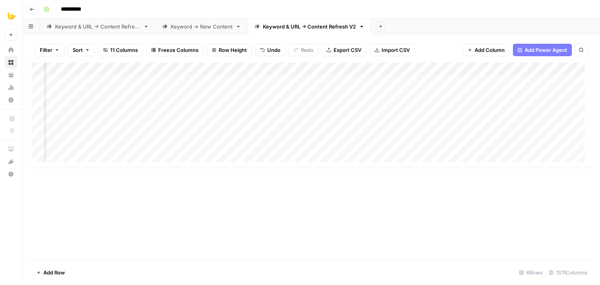
click at [221, 78] on div "Add Column" at bounding box center [311, 116] width 559 height 106
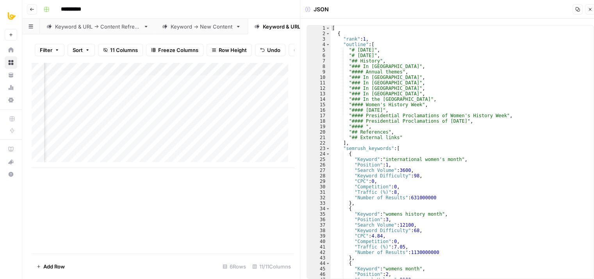
click at [580, 9] on icon "button" at bounding box center [578, 9] width 5 height 5
click at [589, 9] on icon "button" at bounding box center [590, 9] width 5 height 5
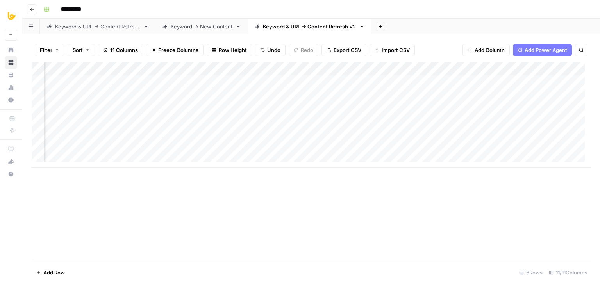
click at [281, 81] on div "Add Column" at bounding box center [311, 116] width 559 height 106
click at [280, 204] on div "Add Column" at bounding box center [311, 161] width 559 height 197
click at [139, 80] on div "Add Column" at bounding box center [311, 116] width 559 height 106
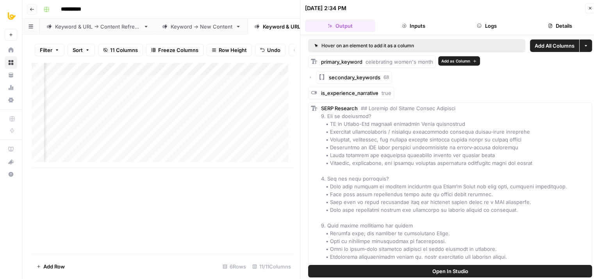
click at [447, 61] on span "Add as Column" at bounding box center [456, 61] width 29 height 6
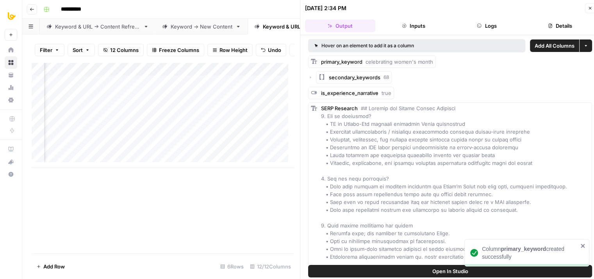
click at [593, 6] on button "Close" at bounding box center [590, 8] width 10 height 10
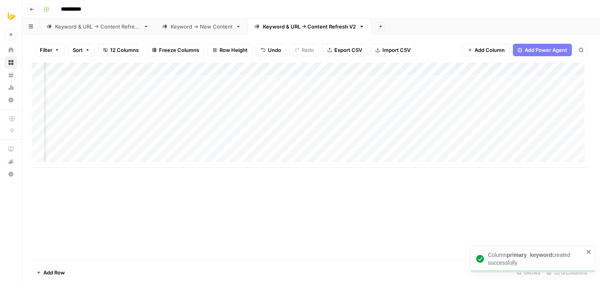
click at [362, 71] on div "Add Column" at bounding box center [311, 116] width 559 height 106
click at [339, 147] on span "Remove Column" at bounding box center [349, 146] width 68 height 8
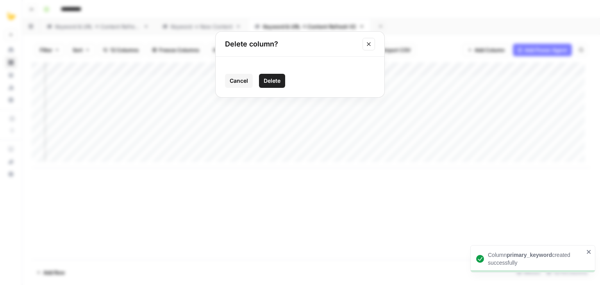
click at [277, 80] on span "Delete" at bounding box center [272, 81] width 17 height 8
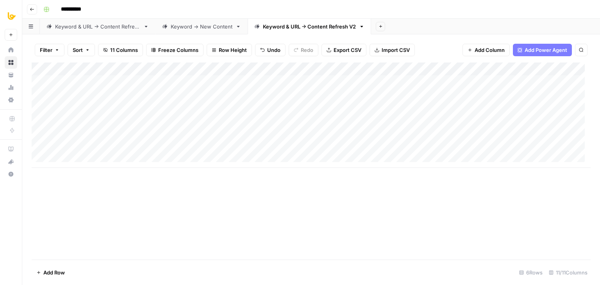
click at [458, 82] on div "Add Column" at bounding box center [311, 116] width 559 height 106
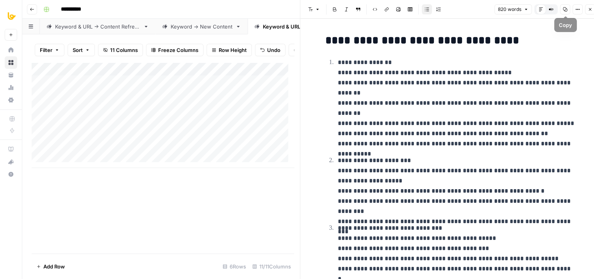
click at [568, 8] on button "Copy" at bounding box center [565, 9] width 10 height 10
click at [588, 7] on icon "button" at bounding box center [590, 9] width 5 height 5
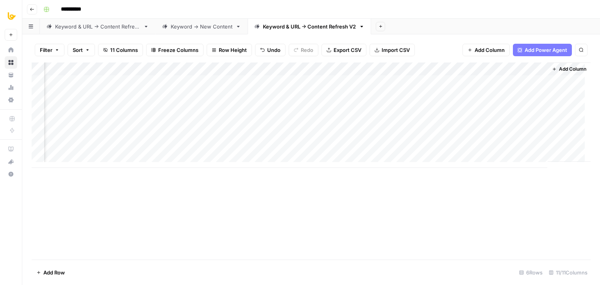
scroll to position [0, 247]
click at [394, 68] on div "Add Column" at bounding box center [311, 116] width 559 height 106
click at [369, 146] on span "Remove Column" at bounding box center [379, 146] width 68 height 8
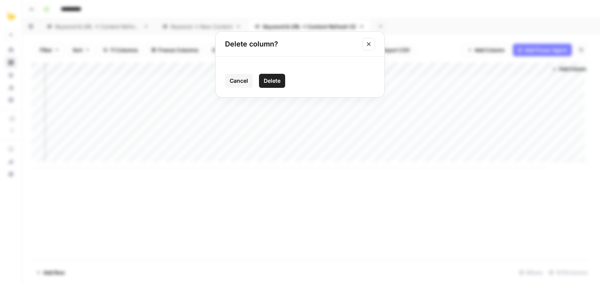
click at [261, 79] on button "Delete" at bounding box center [272, 81] width 26 height 14
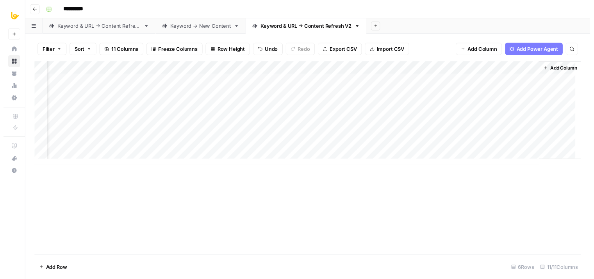
scroll to position [0, 176]
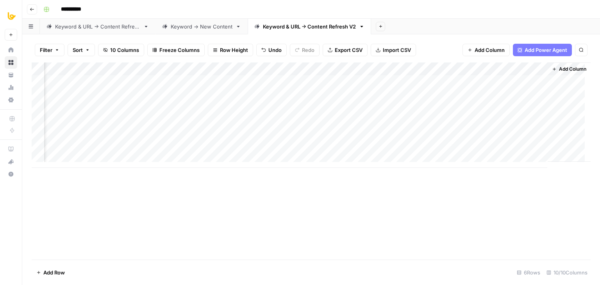
click at [355, 69] on div "Add Column" at bounding box center [311, 116] width 559 height 106
click at [235, 214] on div "Add Column" at bounding box center [311, 161] width 559 height 197
click at [211, 82] on div "Add Column" at bounding box center [311, 116] width 559 height 106
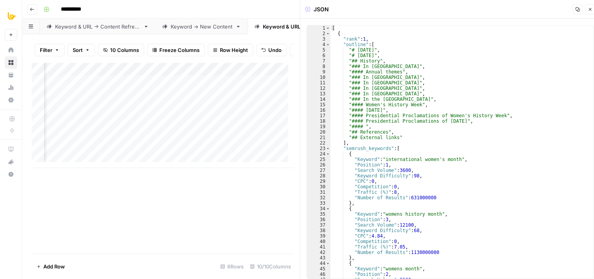
click at [576, 9] on icon "button" at bounding box center [578, 9] width 5 height 5
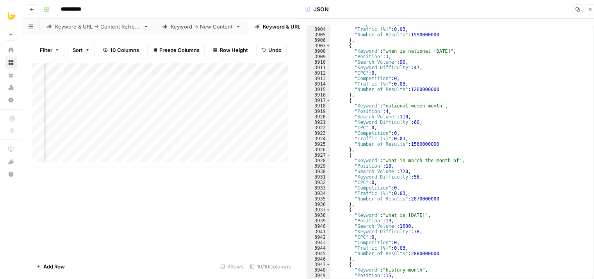
scroll to position [12551, 0]
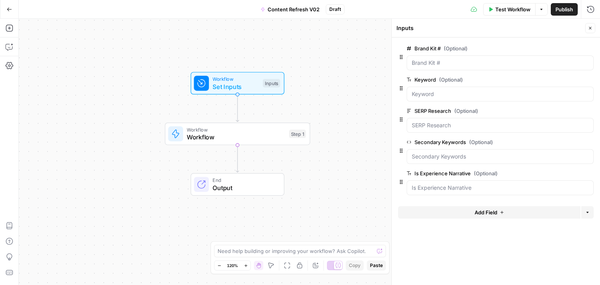
click at [75, 113] on div "Workflow Set Inputs Inputs Workflow Workflow Step 1 End Output" at bounding box center [309, 152] width 581 height 266
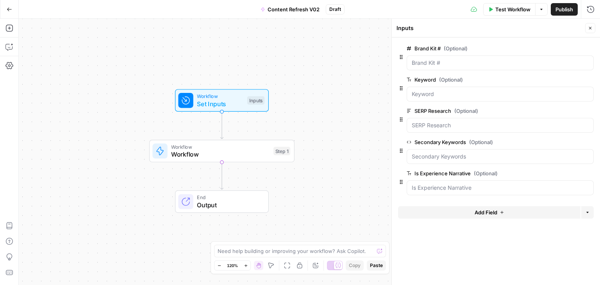
click at [91, 55] on div "Workflow Set Inputs Inputs Workflow Workflow Step 1 End Output" at bounding box center [309, 152] width 581 height 266
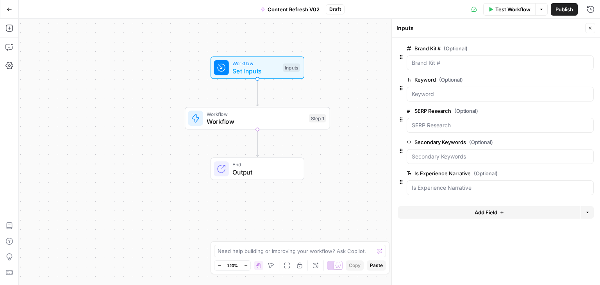
drag, startPoint x: 145, startPoint y: 97, endPoint x: 147, endPoint y: 108, distance: 11.0
click at [147, 94] on div "Workflow Set Inputs Inputs Workflow Workflow Step 1 End Output" at bounding box center [309, 152] width 581 height 266
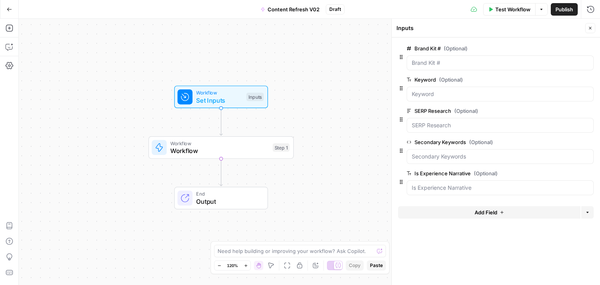
drag, startPoint x: 147, startPoint y: 108, endPoint x: 110, endPoint y: 140, distance: 49.6
click at [110, 140] on div "Workflow Set Inputs Inputs Workflow Workflow Step 1 End Output" at bounding box center [309, 152] width 581 height 266
drag, startPoint x: 98, startPoint y: 125, endPoint x: 109, endPoint y: 108, distance: 21.1
click at [109, 108] on div "Workflow Set Inputs Inputs Workflow Workflow Step 1 End Output" at bounding box center [309, 152] width 581 height 266
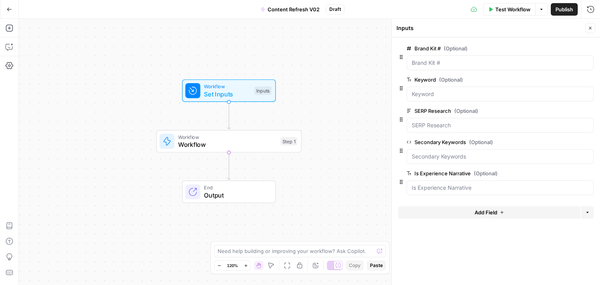
drag, startPoint x: 113, startPoint y: 91, endPoint x: 109, endPoint y: 102, distance: 11.5
click at [109, 102] on div "Workflow Set Inputs Inputs Workflow Workflow Step 1 End Output" at bounding box center [309, 152] width 581 height 266
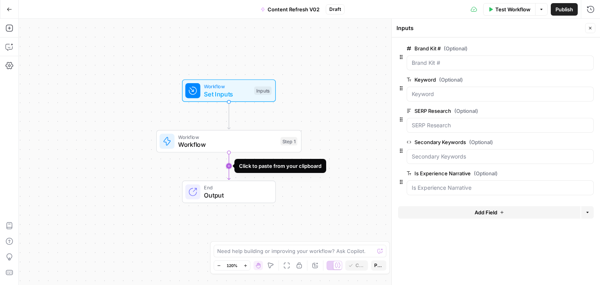
click at [227, 166] on icon "Edge from step_1 to end" at bounding box center [228, 165] width 3 height 27
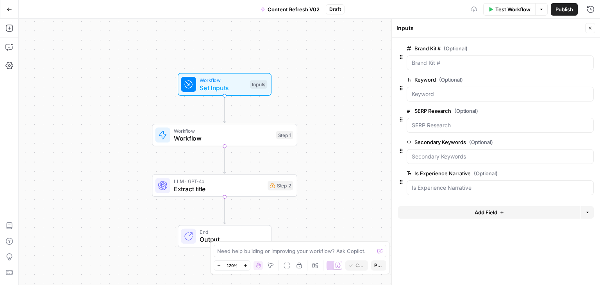
drag, startPoint x: 88, startPoint y: 184, endPoint x: 73, endPoint y: 157, distance: 30.6
click at [73, 157] on div "Workflow Set Inputs Inputs Workflow Workflow Step 1 LLM · GPT-4o Extract title …" at bounding box center [309, 152] width 581 height 266
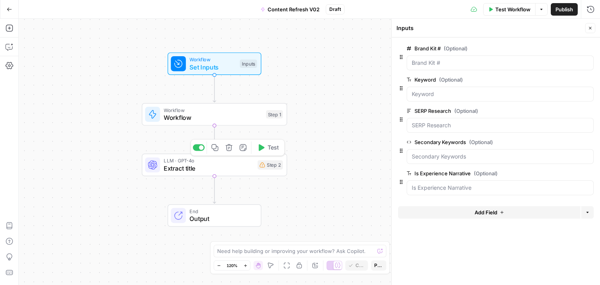
click at [242, 169] on span "Extract title" at bounding box center [209, 168] width 90 height 9
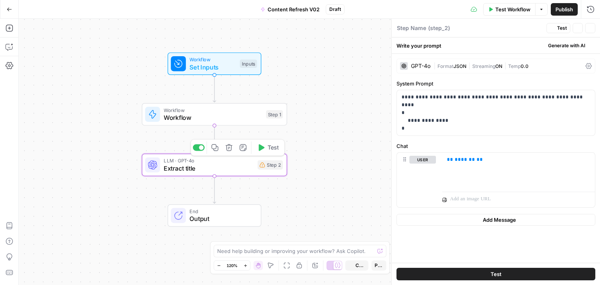
type textarea "Extract title"
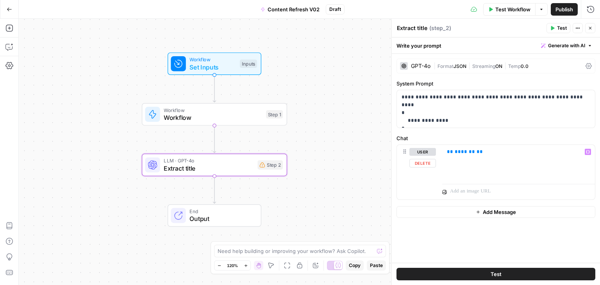
click at [229, 57] on span "Workflow" at bounding box center [213, 59] width 46 height 7
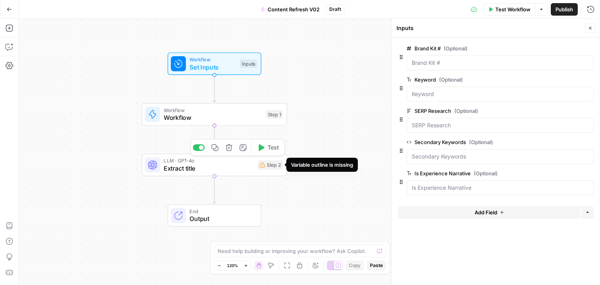
click at [275, 168] on div "Step 2" at bounding box center [270, 164] width 25 height 9
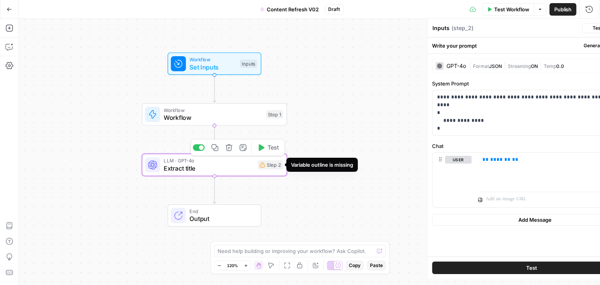
type textarea "Extract title"
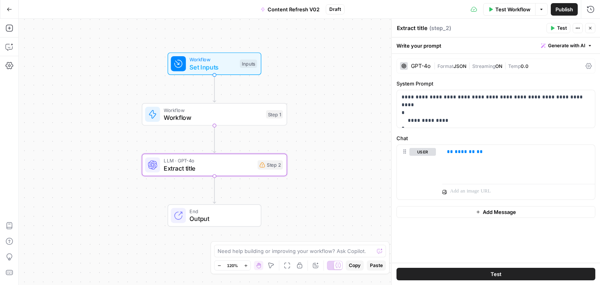
click at [264, 169] on div "Step 2" at bounding box center [270, 164] width 25 height 9
click at [459, 153] on span "*******" at bounding box center [465, 151] width 20 height 5
drag, startPoint x: 69, startPoint y: 123, endPoint x: 119, endPoint y: 97, distance: 56.1
click at [122, 99] on div "Workflow Set Inputs Inputs Workflow Workflow Step 1 LLM · GPT-4o Extract title …" at bounding box center [309, 152] width 581 height 266
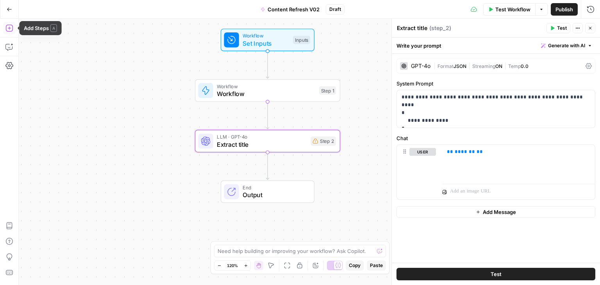
click at [4, 28] on button "Add Steps" at bounding box center [9, 28] width 13 height 13
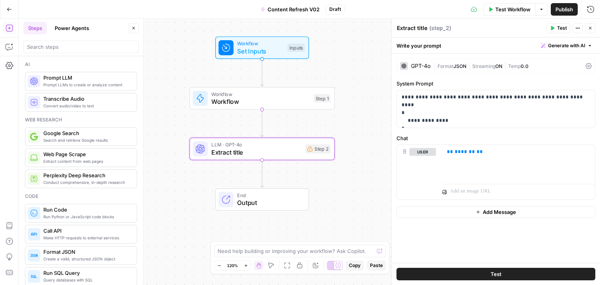
drag, startPoint x: 173, startPoint y: 50, endPoint x: 166, endPoint y: 62, distance: 14.2
click at [166, 62] on div "Workflow Set Inputs Inputs Workflow Workflow Step 1 LLM · GPT-4o Extract title …" at bounding box center [309, 152] width 581 height 266
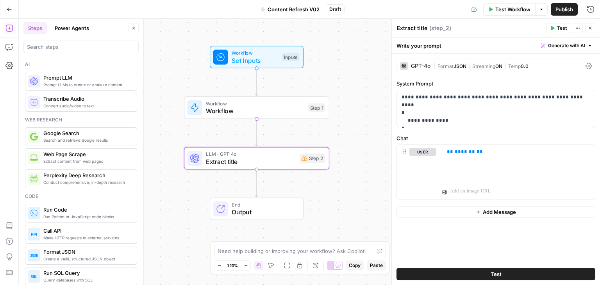
click at [296, 10] on span "Content Refresh V02" at bounding box center [294, 9] width 52 height 8
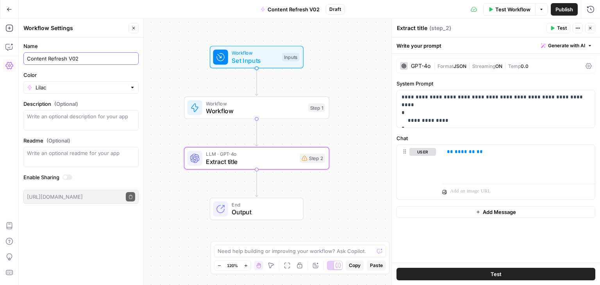
drag, startPoint x: 95, startPoint y: 60, endPoint x: 66, endPoint y: 58, distance: 29.0
click at [66, 58] on input "Content Refresh V02" at bounding box center [81, 59] width 108 height 8
type input "Content Refresh V02"
drag, startPoint x: 194, startPoint y: 43, endPoint x: 164, endPoint y: 32, distance: 31.6
click at [164, 32] on div "Workflow Set Inputs Inputs Workflow Workflow Step 1 LLM · GPT-4o Extract title …" at bounding box center [309, 152] width 581 height 266
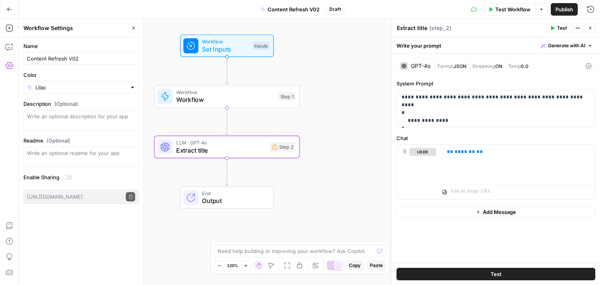
click at [132, 30] on icon "button" at bounding box center [133, 28] width 5 height 5
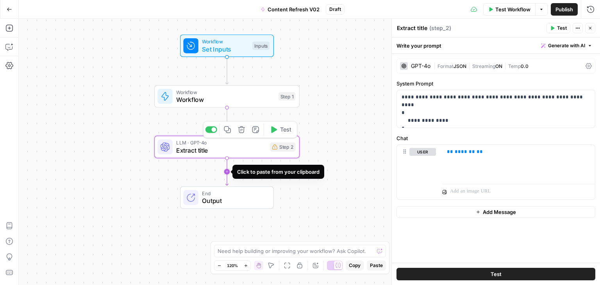
click at [225, 173] on icon "Edge from step_2 to end" at bounding box center [226, 171] width 3 height 27
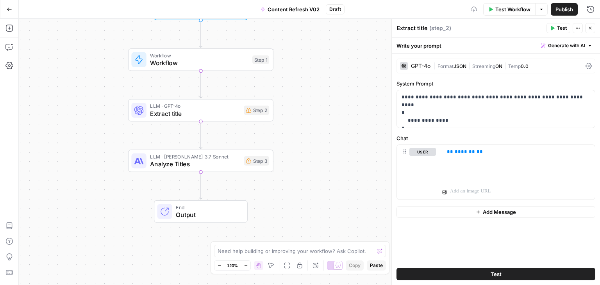
drag, startPoint x: 79, startPoint y: 133, endPoint x: 101, endPoint y: 134, distance: 22.3
click at [75, 124] on div "Workflow Set Inputs Inputs Workflow Workflow Step 1 LLM · GPT-4o Extract title …" at bounding box center [309, 152] width 581 height 266
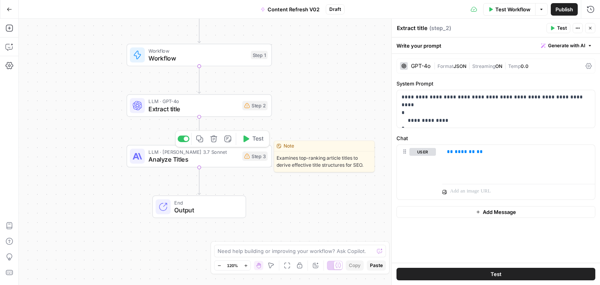
click at [173, 154] on span "LLM · [PERSON_NAME] 3.7 Sonnet" at bounding box center [193, 151] width 90 height 7
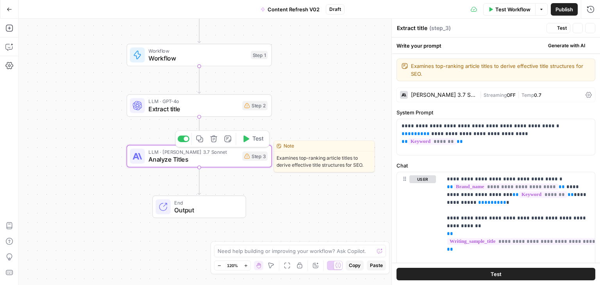
type textarea "Analyze Titles"
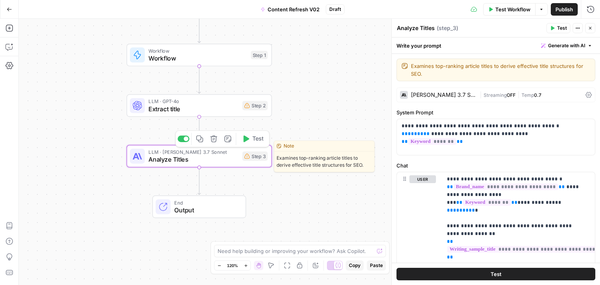
drag, startPoint x: 94, startPoint y: 96, endPoint x: 96, endPoint y: 124, distance: 28.2
click at [96, 124] on div "Workflow Set Inputs Inputs Workflow Workflow Step 1 LLM · GPT-4o Extract title …" at bounding box center [309, 152] width 581 height 266
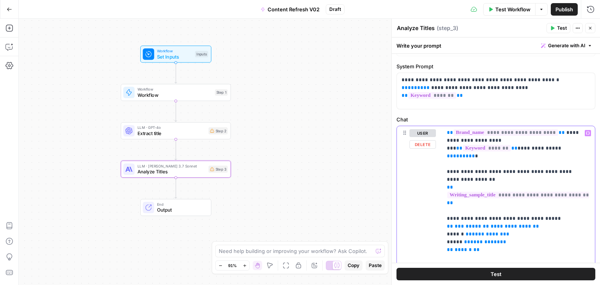
scroll to position [77, 0]
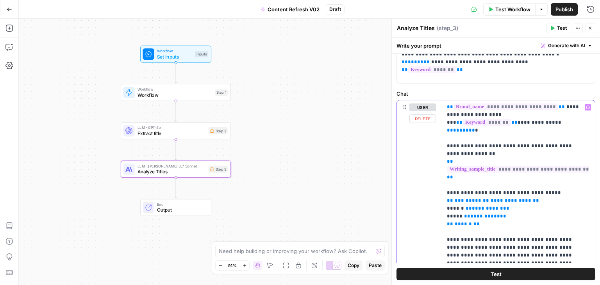
drag, startPoint x: 585, startPoint y: 190, endPoint x: 576, endPoint y: 233, distance: 44.0
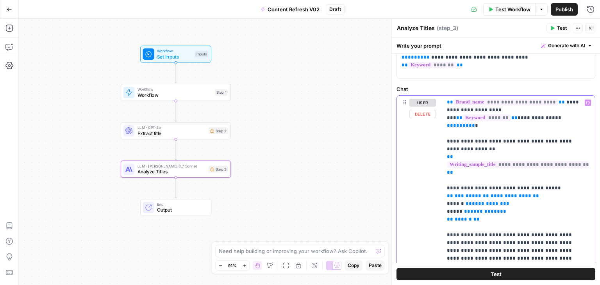
click at [526, 184] on p "**********" at bounding box center [516, 251] width 138 height 320
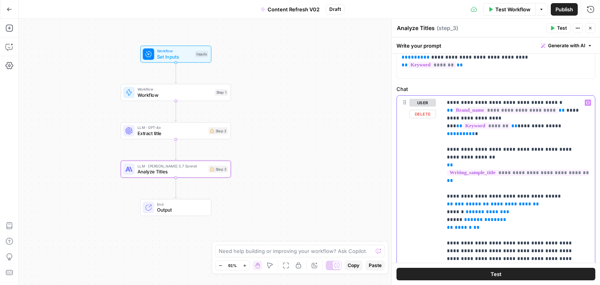
drag, startPoint x: 539, startPoint y: 215, endPoint x: 541, endPoint y: 166, distance: 49.3
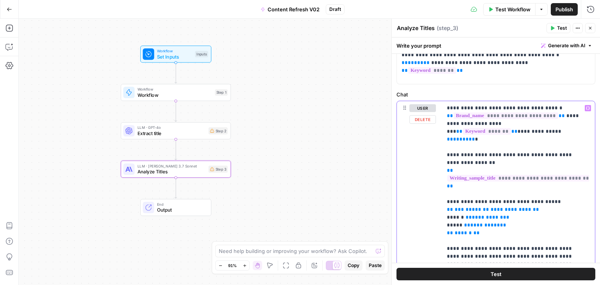
drag, startPoint x: 517, startPoint y: 196, endPoint x: 502, endPoint y: 169, distance: 30.6
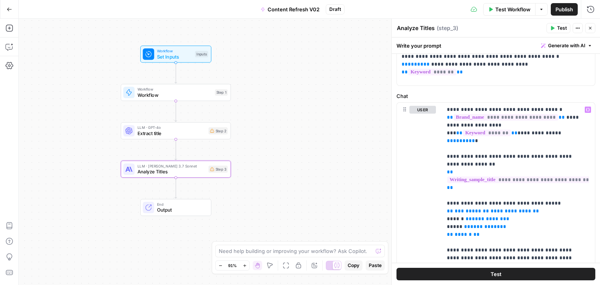
drag, startPoint x: 279, startPoint y: 80, endPoint x: 293, endPoint y: 89, distance: 16.5
click at [293, 89] on div "Workflow Set Inputs Inputs Workflow Workflow Step 1 LLM · GPT-4o Extract title …" at bounding box center [309, 152] width 581 height 266
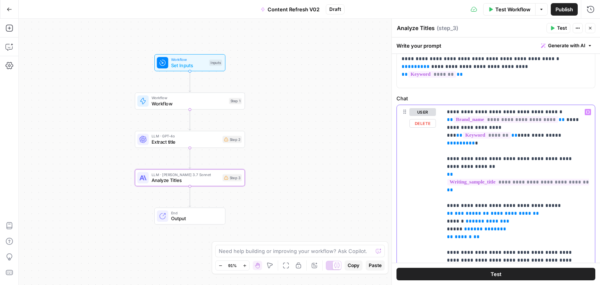
drag, startPoint x: 526, startPoint y: 141, endPoint x: 526, endPoint y: 125, distance: 16.4
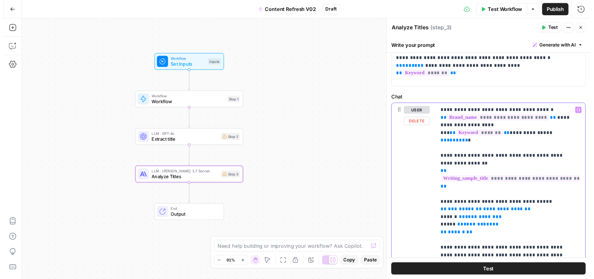
scroll to position [66, 0]
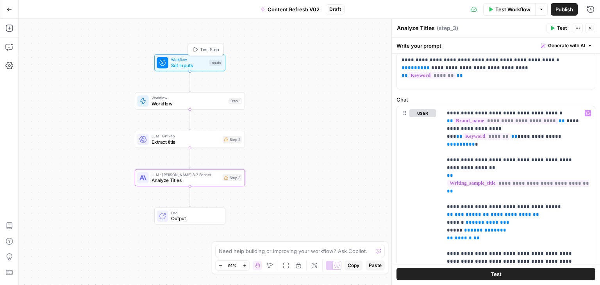
click at [204, 63] on span "Set Inputs" at bounding box center [188, 65] width 35 height 7
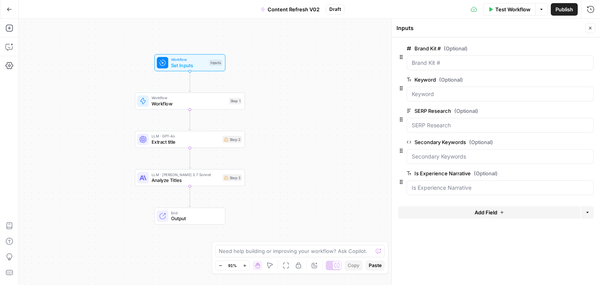
click at [591, 27] on icon "button" at bounding box center [590, 28] width 5 height 5
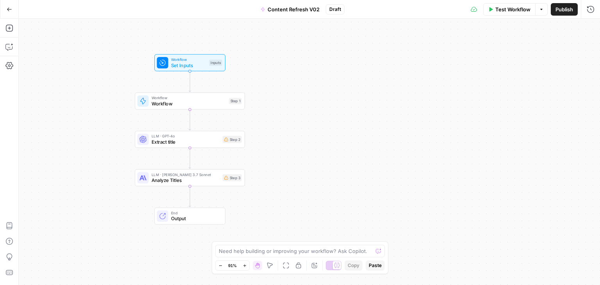
click at [518, 10] on span "Test Workflow" at bounding box center [512, 9] width 35 height 8
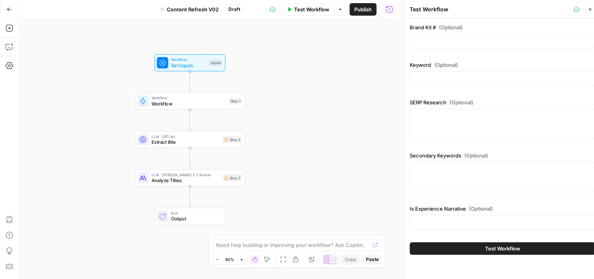
click at [438, 74] on div at bounding box center [503, 78] width 186 height 15
click at [470, 79] on input "Keyword (Optional)" at bounding box center [502, 79] width 175 height 8
paste input "celebrating women's month"
type input "celebrating women's month"
click at [468, 130] on div at bounding box center [503, 124] width 186 height 30
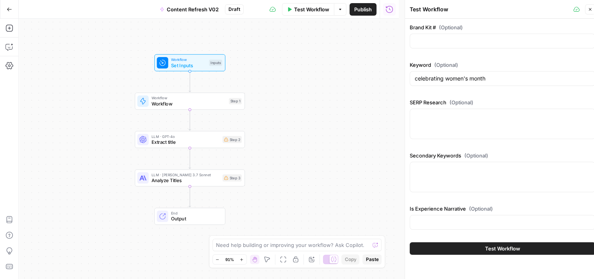
click at [470, 126] on div at bounding box center [503, 124] width 186 height 30
paste textarea "Persona and Search Intent Analysis Who is searching • HR managers, People & Cul…"
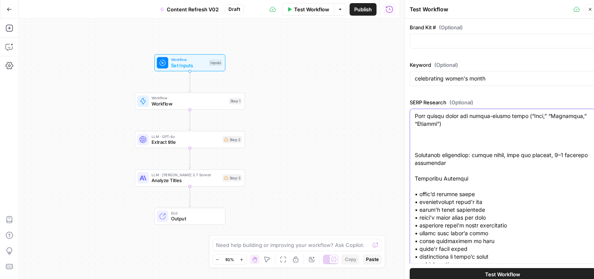
type textarea "Persona and Search Intent Analysis Who is searching • HR managers, People & Cul…"
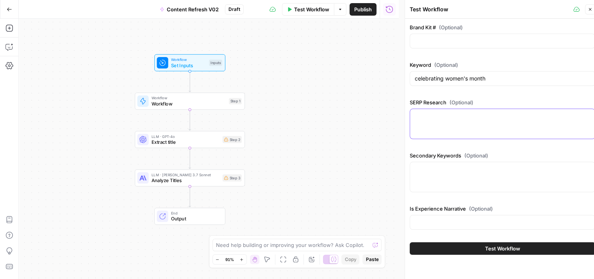
click at [461, 116] on textarea "SERP Research (Optional)" at bounding box center [502, 116] width 175 height 8
paste textarea "## Persona and Search Intent Analysis 1. Who is searching • HR managers, People…"
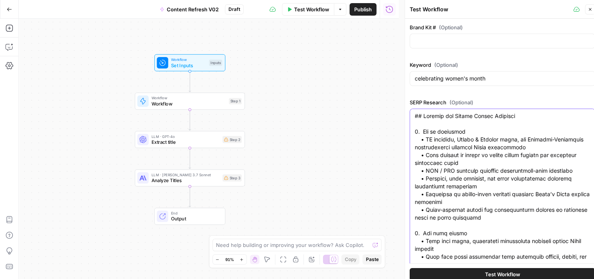
scroll to position [1336, 0]
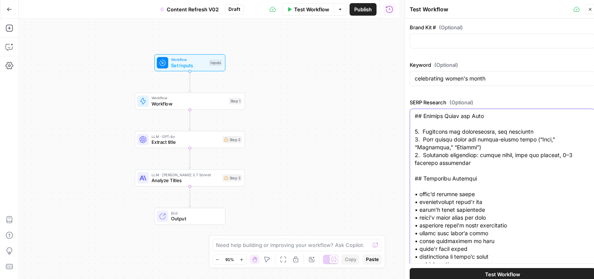
type textarea "## Persona and Search Intent Analysis 1. Who is searching • HR managers, People…"
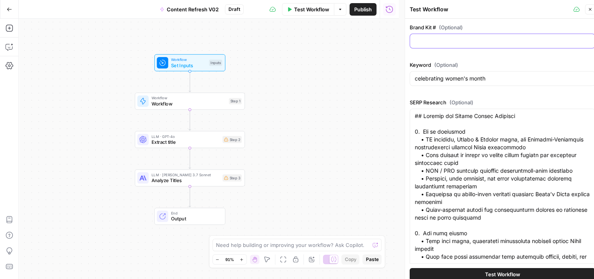
click at [438, 40] on input "Brand Kit # (Optional)" at bounding box center [502, 41] width 175 height 8
type input "8"
click at [585, 94] on div "Brand Kit # (Optional) 8 Keyword (Optional) celebrating women's month SERP Rese…" at bounding box center [503, 194] width 186 height 342
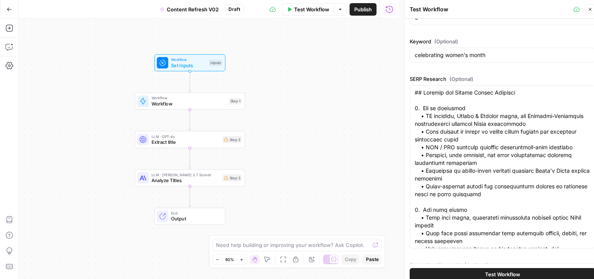
scroll to position [106, 0]
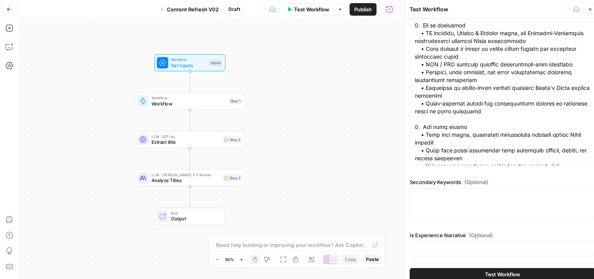
drag, startPoint x: 568, startPoint y: 94, endPoint x: 566, endPoint y: 185, distance: 91.1
click at [465, 213] on div at bounding box center [503, 203] width 186 height 30
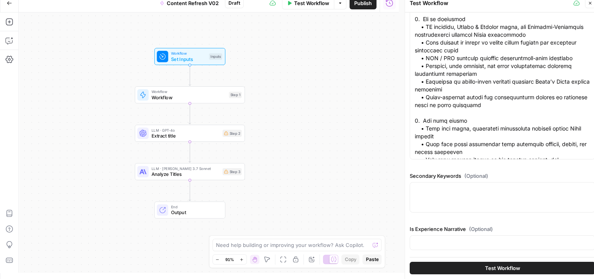
drag, startPoint x: 476, startPoint y: 173, endPoint x: 480, endPoint y: 231, distance: 57.6
click at [454, 237] on div at bounding box center [503, 242] width 186 height 15
type input "true"
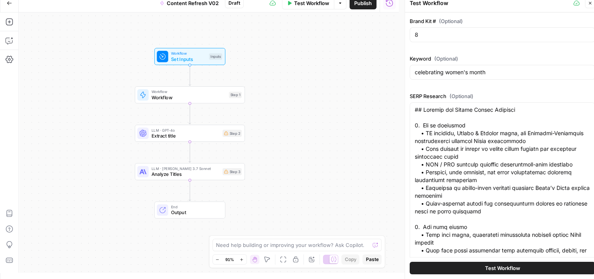
scroll to position [106, 0]
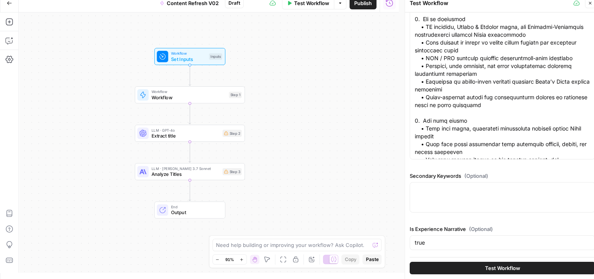
drag, startPoint x: 516, startPoint y: 173, endPoint x: 506, endPoint y: 256, distance: 83.5
drag, startPoint x: 588, startPoint y: 4, endPoint x: 580, endPoint y: 5, distance: 8.0
click at [588, 4] on button "Close" at bounding box center [590, 3] width 10 height 10
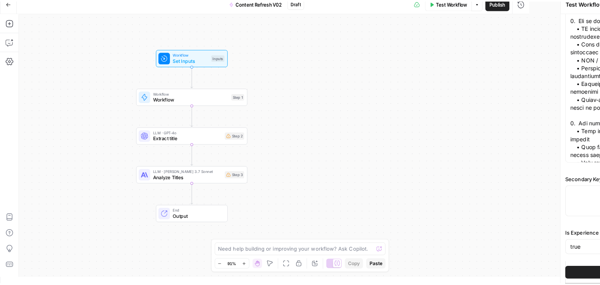
scroll to position [0, 0]
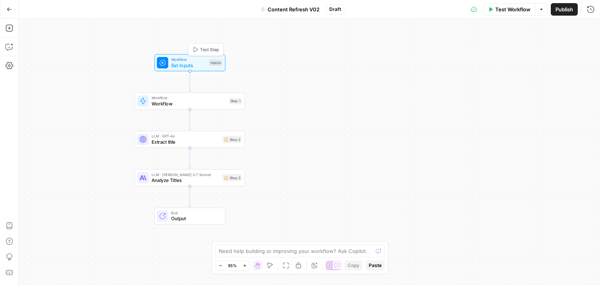
click at [208, 61] on div "Workflow Set Inputs Inputs Test Step" at bounding box center [189, 63] width 65 height 12
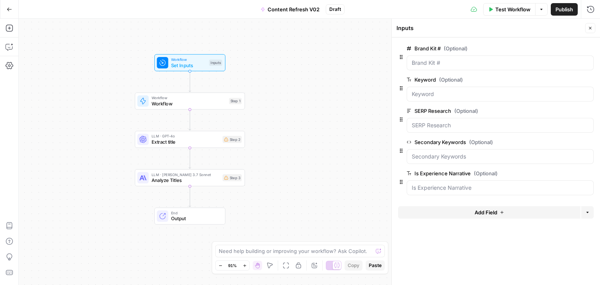
click at [447, 216] on button "Add Field" at bounding box center [489, 212] width 182 height 13
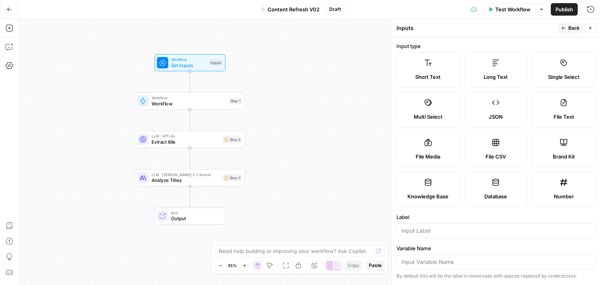
click at [528, 65] on label "Long Text" at bounding box center [496, 69] width 63 height 35
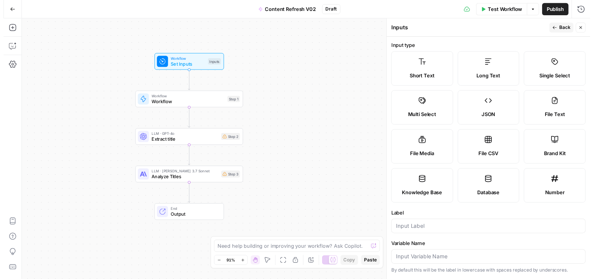
scroll to position [234, 0]
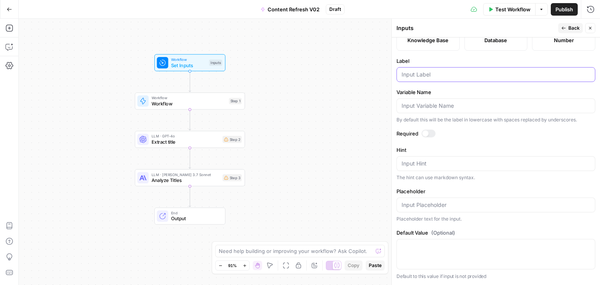
click at [428, 72] on input "Label" at bounding box center [496, 75] width 189 height 8
type input "Article"
click at [426, 106] on input "Variable Name" at bounding box center [496, 106] width 189 height 8
click at [568, 29] on button "Back" at bounding box center [570, 28] width 25 height 10
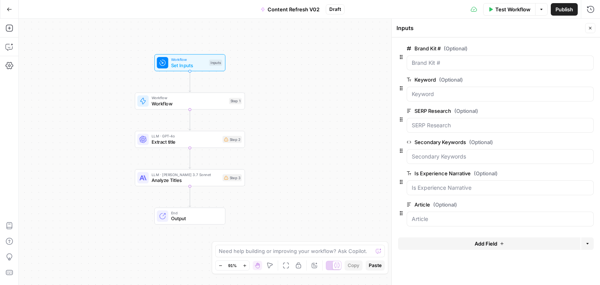
click at [589, 26] on icon "button" at bounding box center [590, 28] width 5 height 5
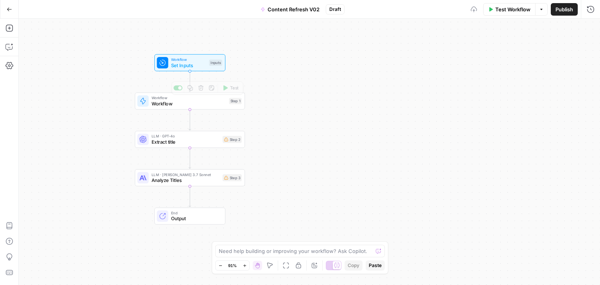
click at [191, 67] on span "Set Inputs" at bounding box center [188, 65] width 35 height 7
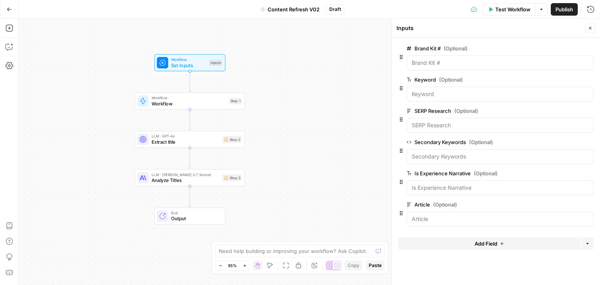
click at [595, 23] on div "Close" at bounding box center [590, 28] width 10 height 10
click at [588, 28] on icon "button" at bounding box center [590, 28] width 5 height 5
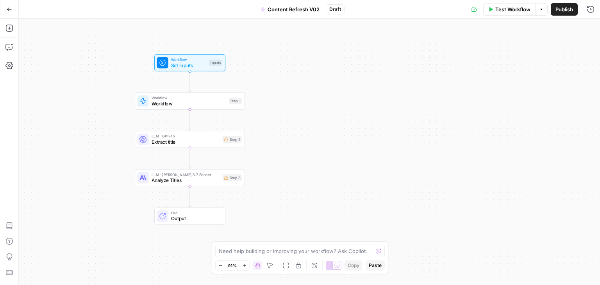
click at [187, 71] on div "Workflow Set Inputs Inputs Test Step" at bounding box center [189, 62] width 71 height 17
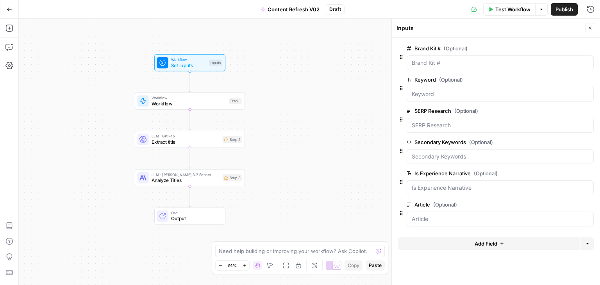
click at [509, 10] on span "Test Workflow" at bounding box center [512, 9] width 35 height 8
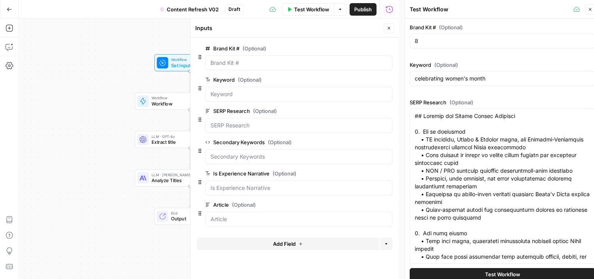
click at [388, 26] on icon "button" at bounding box center [389, 28] width 5 height 5
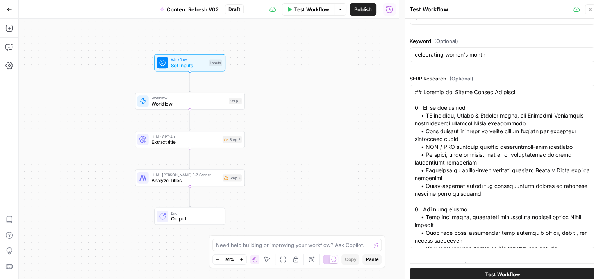
scroll to position [159, 0]
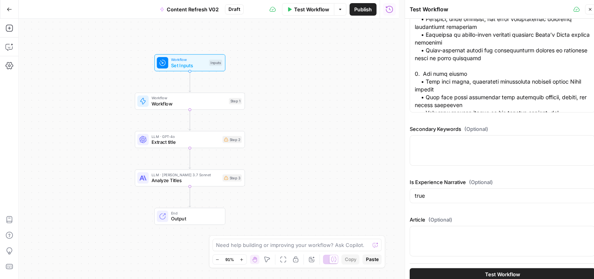
drag, startPoint x: 504, startPoint y: 29, endPoint x: 498, endPoint y: 143, distance: 114.3
click at [461, 236] on div at bounding box center [503, 241] width 186 height 30
paste textarea "Tech Listens: Celebrating Women's Month with Game Changers March 20, 2024 “We n…"
type textarea "Tech Listens: Celebrating Women's Month with Game Changers March 20, 2024 “We n…"
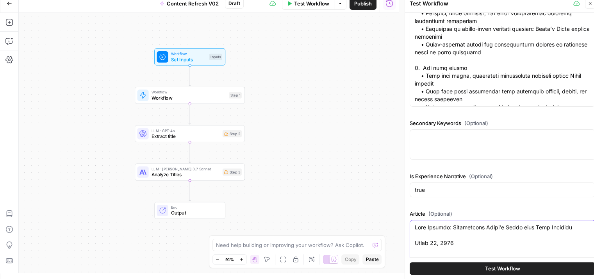
scroll to position [263, 0]
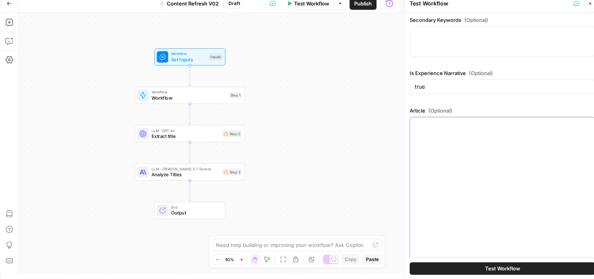
scroll to position [159, 0]
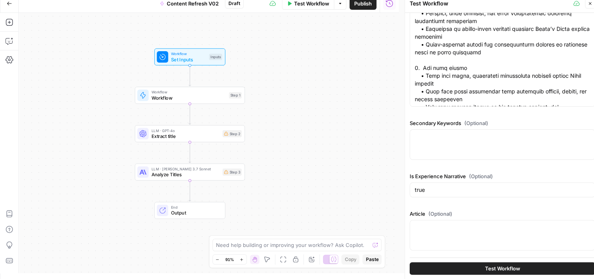
click at [451, 246] on div at bounding box center [503, 235] width 186 height 30
paste textarea "## Tech Listens: Celebrating Women's Month with Game Changers March 20, 2024 ![…"
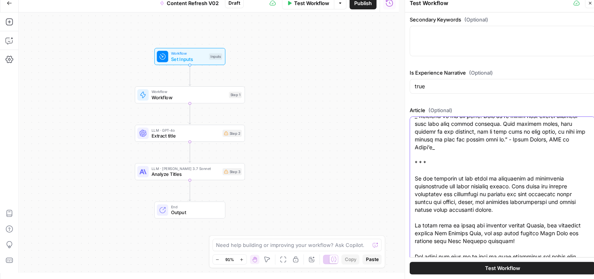
scroll to position [292, 0]
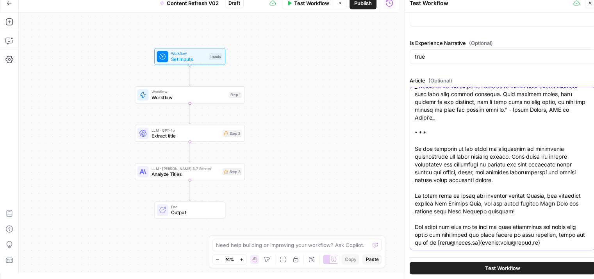
drag, startPoint x: 496, startPoint y: 204, endPoint x: 504, endPoint y: 277, distance: 73.6
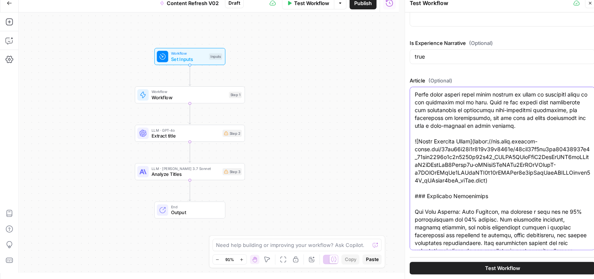
scroll to position [0, 0]
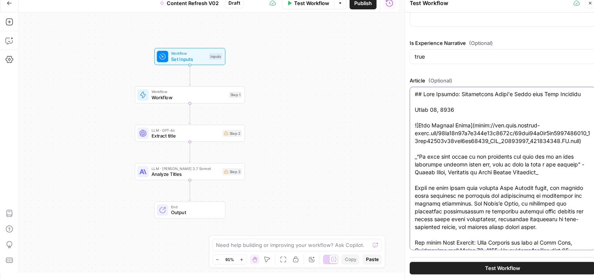
drag, startPoint x: 510, startPoint y: 215, endPoint x: 504, endPoint y: 97, distance: 118.2
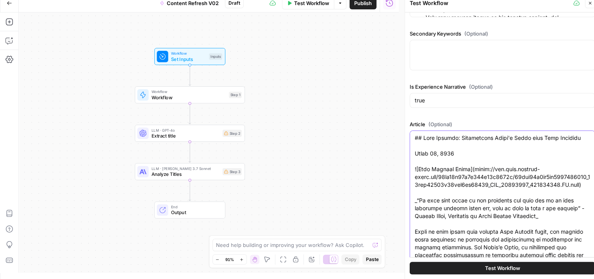
drag, startPoint x: 520, startPoint y: 207, endPoint x: 517, endPoint y: 113, distance: 94.2
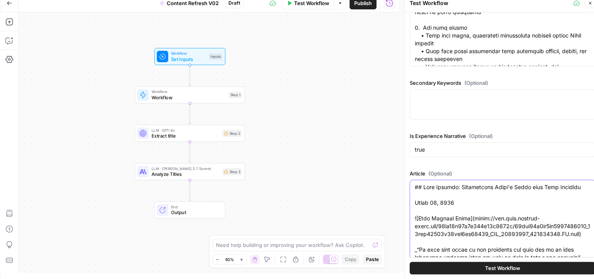
type textarea "## Tech Listens: Celebrating Women's Month with Game Changers March 20, 2024 ![…"
click at [592, 5] on icon "button" at bounding box center [590, 3] width 5 height 5
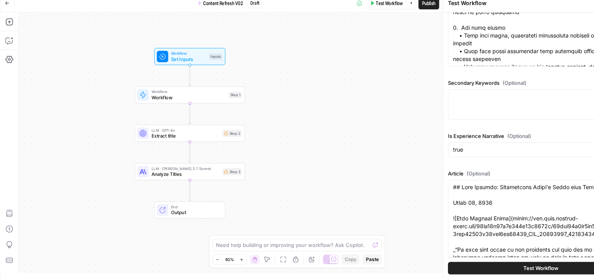
scroll to position [0, 0]
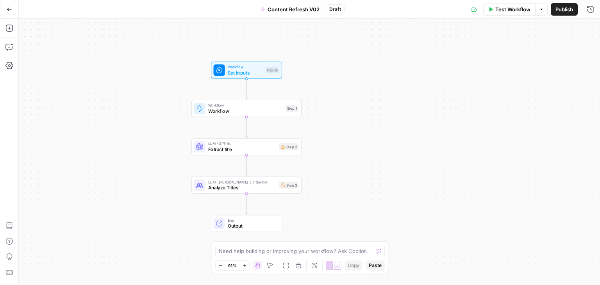
drag, startPoint x: 336, startPoint y: 46, endPoint x: 392, endPoint y: 54, distance: 57.1
click at [392, 54] on div "Workflow Set Inputs Inputs Workflow Workflow Step 1 LLM · GPT-4o Extract title …" at bounding box center [309, 152] width 581 height 266
click at [243, 152] on span "Extract title" at bounding box center [242, 149] width 68 height 7
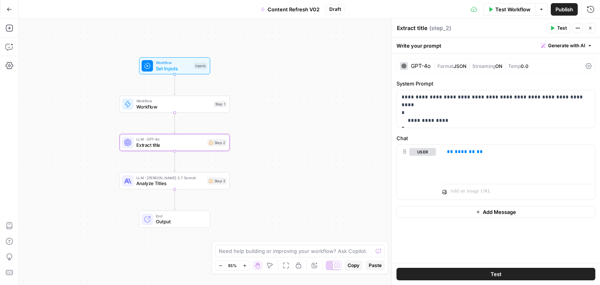
drag, startPoint x: 102, startPoint y: 170, endPoint x: 29, endPoint y: 166, distance: 72.8
click at [29, 166] on div "Workflow Set Inputs Inputs Workflow Workflow Step 1 LLM · GPT-4o Extract title …" at bounding box center [309, 152] width 581 height 266
click at [478, 153] on p "** ******* **" at bounding box center [519, 152] width 144 height 8
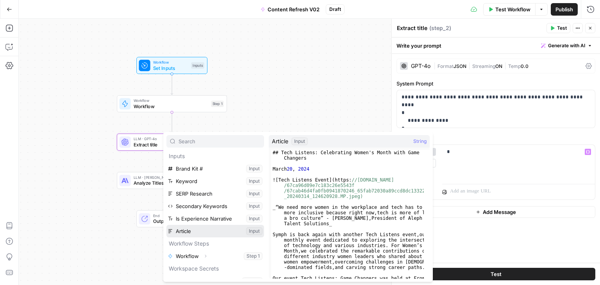
click at [191, 232] on button "Select variable Article" at bounding box center [215, 231] width 98 height 13
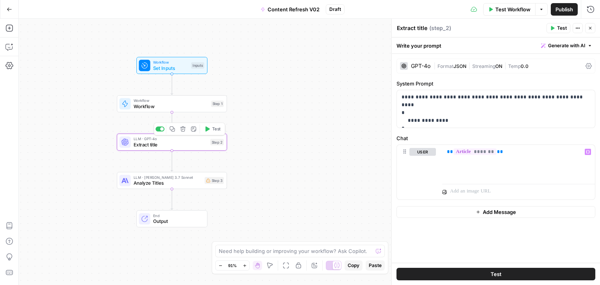
click at [219, 129] on span "Test" at bounding box center [216, 129] width 9 height 6
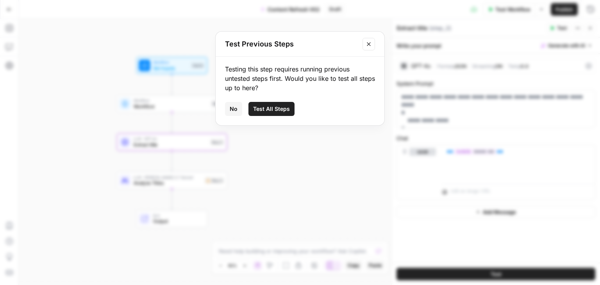
click at [271, 108] on span "Test All Steps" at bounding box center [271, 109] width 37 height 8
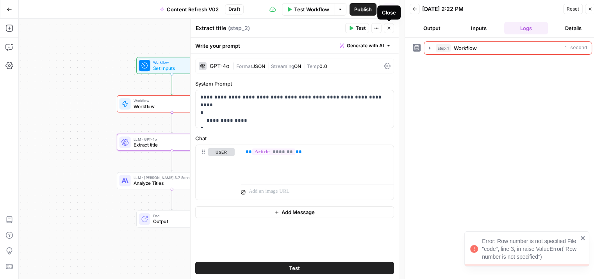
click at [389, 27] on icon "button" at bounding box center [389, 28] width 5 height 5
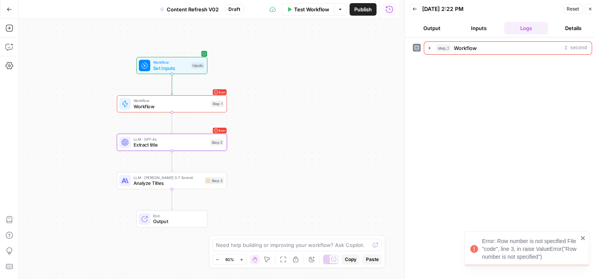
click at [204, 103] on span "Workflow" at bounding box center [171, 106] width 75 height 7
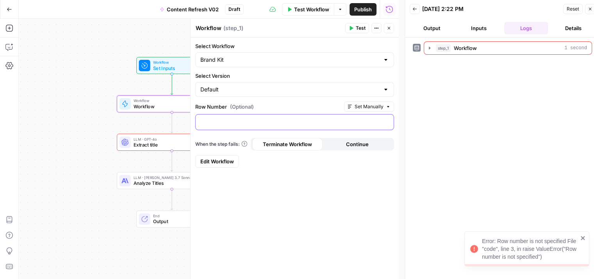
click at [228, 114] on div at bounding box center [295, 121] width 198 height 15
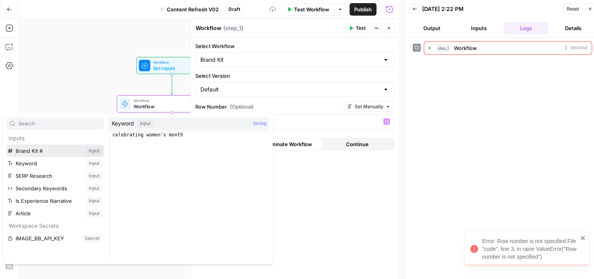
click at [73, 154] on button "Select variable Brand Kit #" at bounding box center [55, 151] width 98 height 13
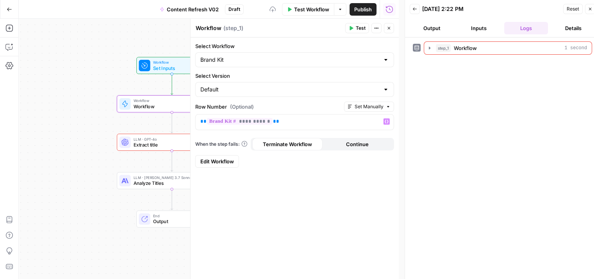
click at [388, 26] on icon "button" at bounding box center [389, 28] width 5 height 5
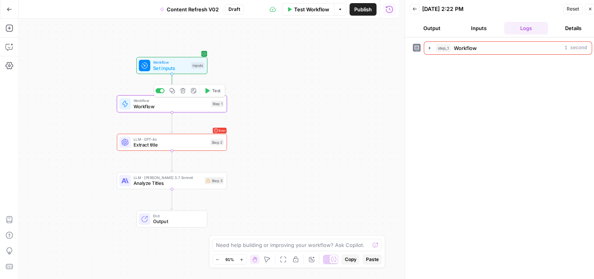
click at [202, 92] on button "Test" at bounding box center [213, 90] width 22 height 9
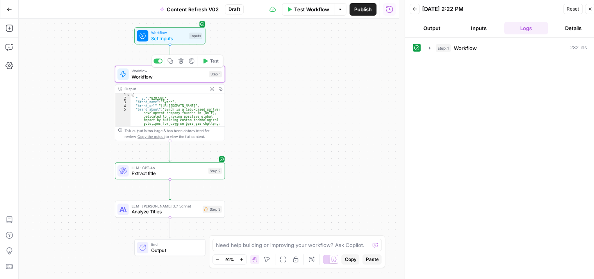
drag, startPoint x: 309, startPoint y: 155, endPoint x: 257, endPoint y: 155, distance: 52.4
click at [313, 144] on div "Workflow Set Inputs Inputs Workflow Workflow Step 1 Copy step Delete step Add N…" at bounding box center [209, 149] width 380 height 260
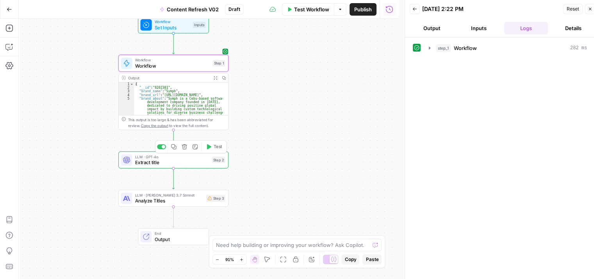
click at [213, 143] on button "Test" at bounding box center [214, 146] width 22 height 9
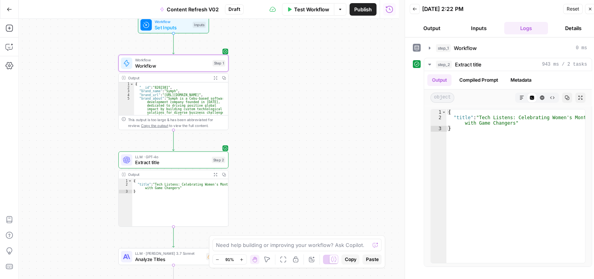
click at [300, 86] on div "Workflow Set Inputs Inputs Workflow Workflow Step 1 Output Expand Output Copy 1…" at bounding box center [209, 149] width 380 height 260
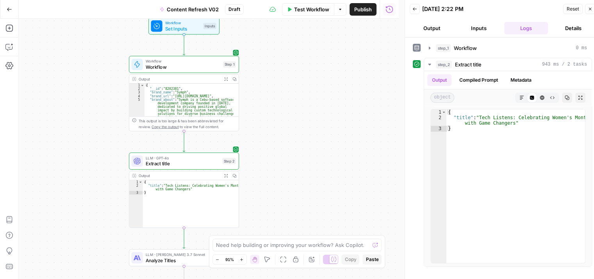
drag, startPoint x: 304, startPoint y: 113, endPoint x: 311, endPoint y: 112, distance: 7.0
click at [311, 112] on div "Workflow Set Inputs Inputs Workflow Workflow Step 1 Output Expand Output Copy 1…" at bounding box center [209, 149] width 380 height 260
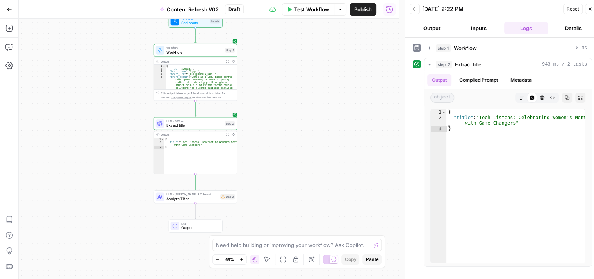
drag, startPoint x: 309, startPoint y: 150, endPoint x: 299, endPoint y: 157, distance: 12.9
click at [299, 157] on div "Workflow Set Inputs Inputs Workflow Workflow Step 1 Output Expand Output Copy 1…" at bounding box center [209, 149] width 380 height 260
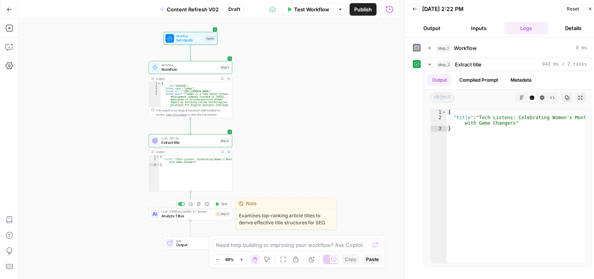
click at [199, 218] on span "Analyze Titles" at bounding box center [187, 215] width 52 height 5
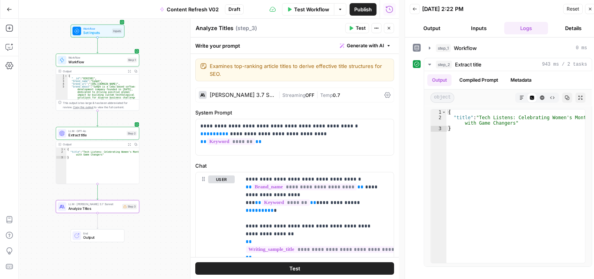
drag, startPoint x: 44, startPoint y: 153, endPoint x: 55, endPoint y: 145, distance: 13.4
click at [16, 152] on div "Add Steps Copilot Settings AirOps Academy Help Give Feedback Shortcuts Workflow…" at bounding box center [199, 149] width 399 height 260
drag, startPoint x: 350, startPoint y: 125, endPoint x: 339, endPoint y: 125, distance: 11.3
click at [339, 125] on p "**********" at bounding box center [291, 130] width 183 height 16
click at [334, 144] on div "**********" at bounding box center [295, 137] width 198 height 36
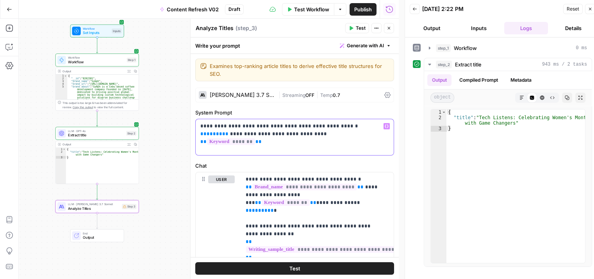
drag, startPoint x: 350, startPoint y: 126, endPoint x: 330, endPoint y: 124, distance: 20.4
click at [330, 124] on p "**********" at bounding box center [291, 130] width 183 height 16
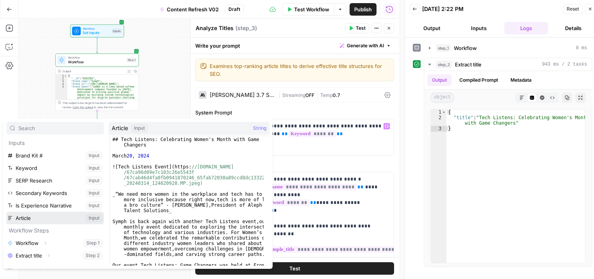
click at [46, 215] on button "Select variable Article" at bounding box center [55, 218] width 98 height 13
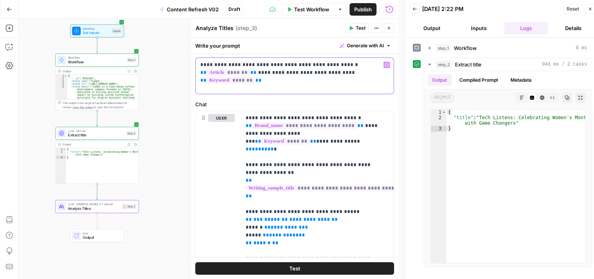
scroll to position [64, 0]
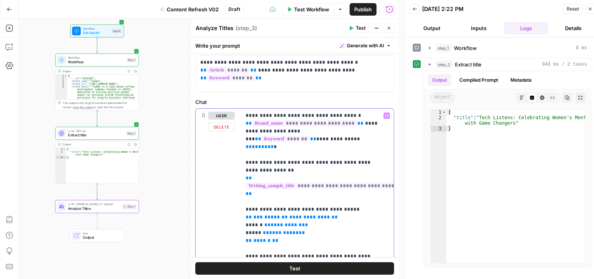
drag, startPoint x: 280, startPoint y: 139, endPoint x: 345, endPoint y: 132, distance: 66.1
click at [345, 132] on p "**********" at bounding box center [315, 272] width 138 height 320
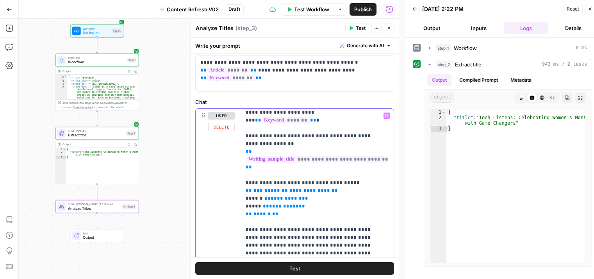
scroll to position [24, 0]
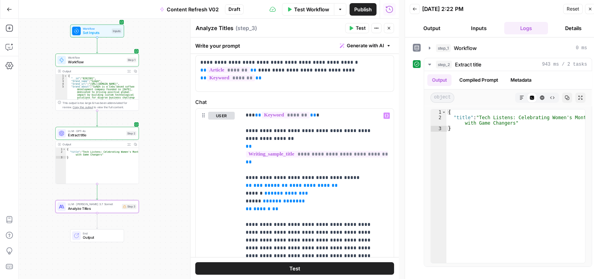
drag, startPoint x: 400, startPoint y: 138, endPoint x: 399, endPoint y: 151, distance: 13.3
click at [399, 151] on div at bounding box center [496, 139] width 195 height 279
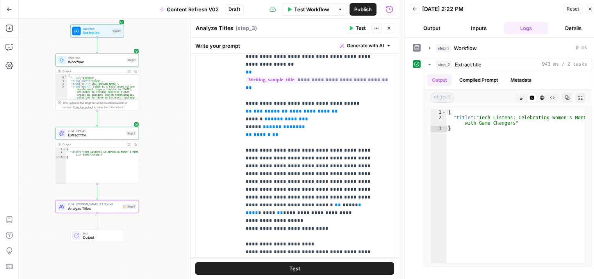
scroll to position [136, 0]
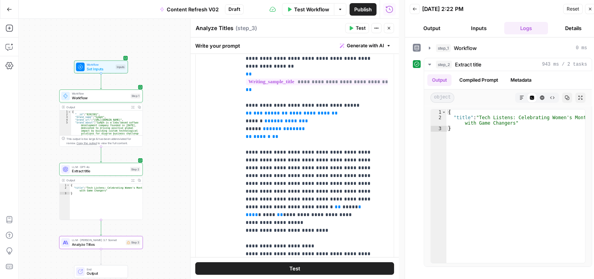
drag, startPoint x: 185, startPoint y: 116, endPoint x: 187, endPoint y: 132, distance: 16.1
click at [187, 132] on body "All About AI New Home Browse Your Data Usage Settings Recent Grids Symph Grid S…" at bounding box center [297, 139] width 594 height 279
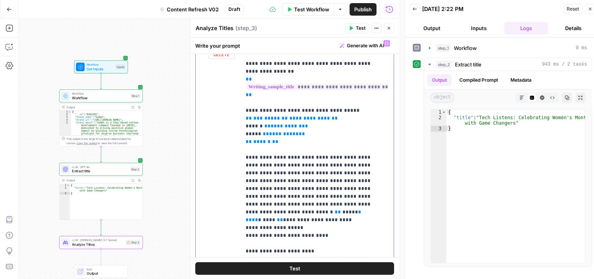
scroll to position [0, 0]
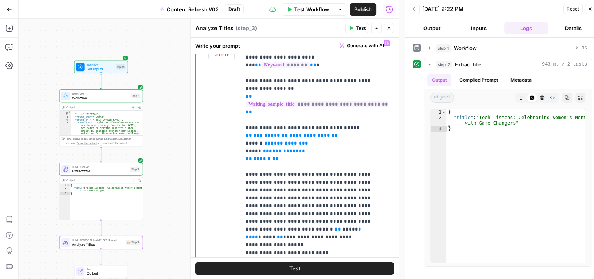
drag, startPoint x: 284, startPoint y: 154, endPoint x: 265, endPoint y: 144, distance: 21.5
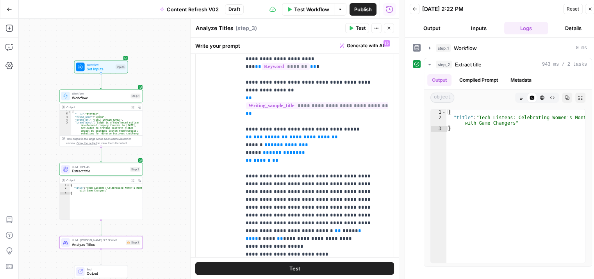
click at [389, 29] on icon "button" at bounding box center [389, 28] width 3 height 3
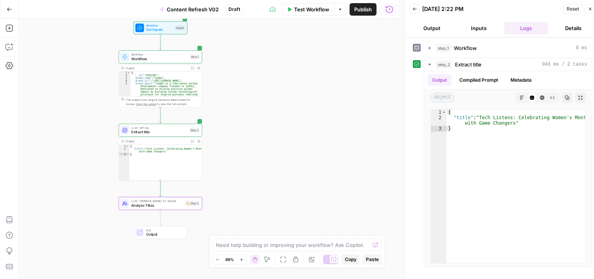
drag, startPoint x: 199, startPoint y: 91, endPoint x: 258, endPoint y: 52, distance: 71.1
click at [258, 52] on div "Workflow Set Inputs Inputs Workflow Workflow Step 1 Output Expand Output Copy 1…" at bounding box center [209, 149] width 380 height 260
drag, startPoint x: 255, startPoint y: 126, endPoint x: 274, endPoint y: 58, distance: 70.2
click at [274, 58] on div "Workflow Set Inputs Inputs Workflow Workflow Step 1 Output Expand Output Copy 1…" at bounding box center [209, 149] width 380 height 260
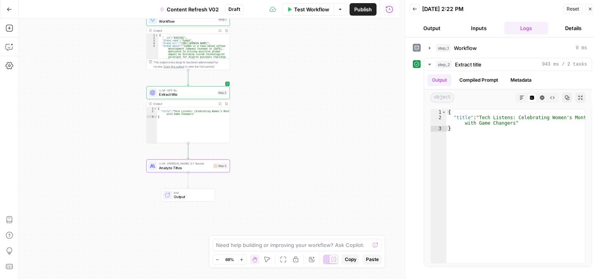
drag, startPoint x: 274, startPoint y: 110, endPoint x: 263, endPoint y: 166, distance: 56.9
click at [278, 115] on div "Workflow Set Inputs Inputs Workflow Workflow Step 1 Output Expand Output Copy 1…" at bounding box center [209, 149] width 380 height 260
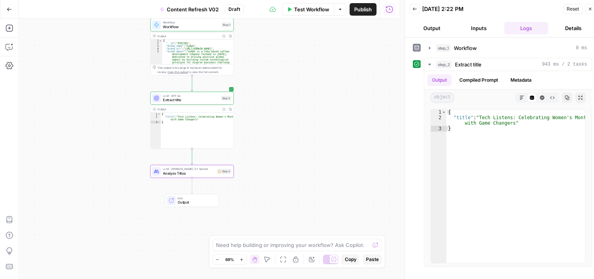
drag, startPoint x: 304, startPoint y: 104, endPoint x: 298, endPoint y: 158, distance: 54.2
click at [298, 158] on div "Workflow Set Inputs Inputs Workflow Workflow Step 1 Output Expand Output Copy 1…" at bounding box center [209, 149] width 380 height 260
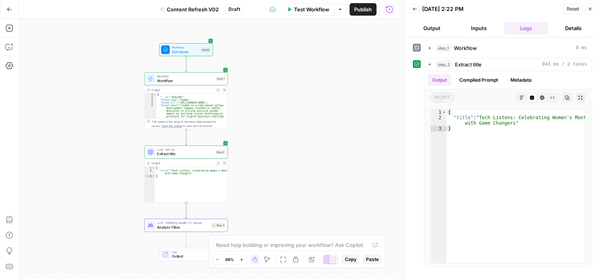
drag, startPoint x: 286, startPoint y: 102, endPoint x: 281, endPoint y: 122, distance: 21.2
click at [281, 122] on div "Workflow Set Inputs Inputs Workflow Workflow Step 1 Output Expand Output Copy 1…" at bounding box center [209, 149] width 380 height 260
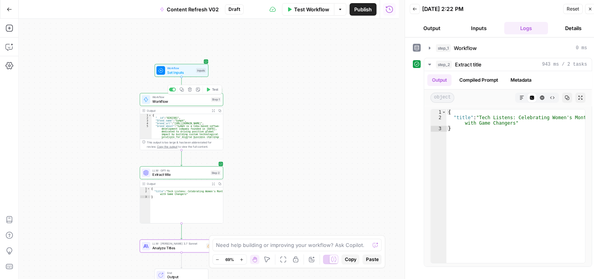
click at [173, 70] on span "Set Inputs" at bounding box center [180, 72] width 27 height 5
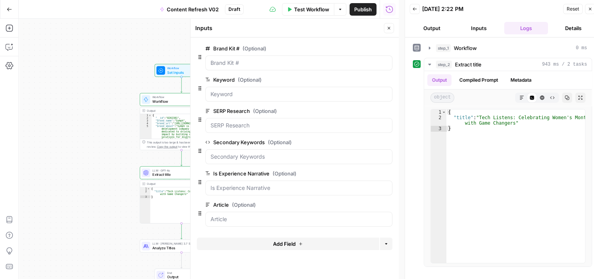
click at [293, 243] on span "Add Field" at bounding box center [284, 244] width 23 height 8
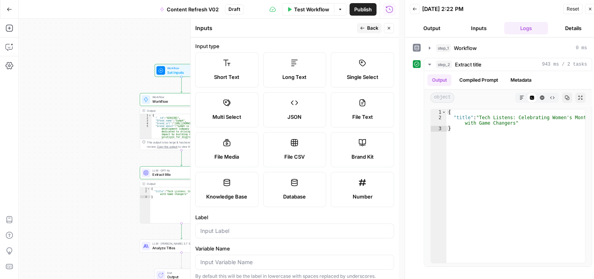
click at [326, 67] on label "Long Text" at bounding box center [294, 69] width 63 height 35
click at [270, 121] on div "JSON" at bounding box center [295, 117] width 50 height 8
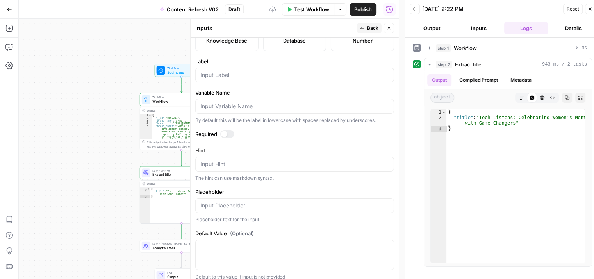
scroll to position [240, 0]
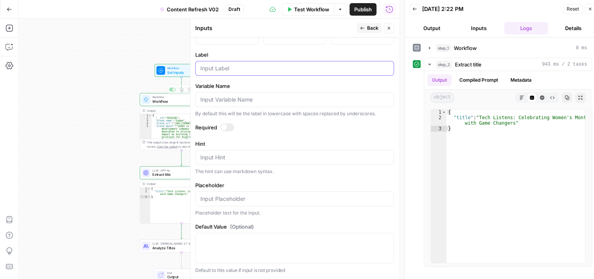
click at [207, 72] on input "Label" at bounding box center [294, 68] width 189 height 8
type input "Outline"
drag, startPoint x: 368, startPoint y: 26, endPoint x: 387, endPoint y: 25, distance: 18.4
click at [369, 26] on span "Back" at bounding box center [372, 28] width 11 height 7
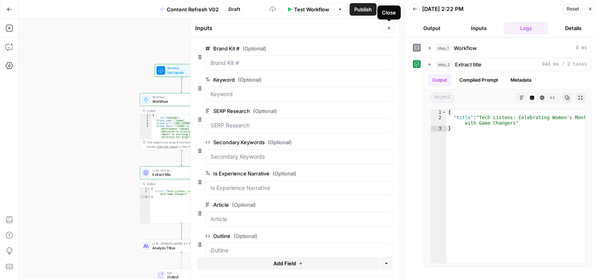
click at [387, 26] on icon "button" at bounding box center [389, 28] width 5 height 5
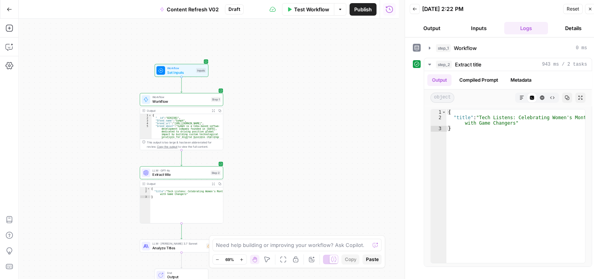
click at [294, 9] on span "Test Workflow" at bounding box center [311, 9] width 35 height 8
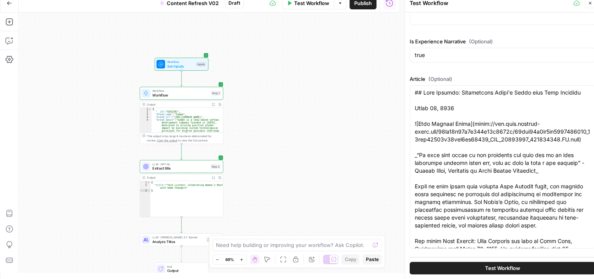
scroll to position [345, 0]
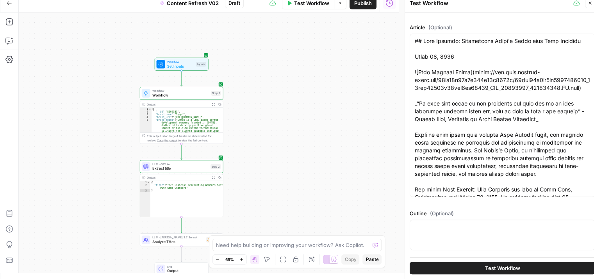
drag, startPoint x: 585, startPoint y: 86, endPoint x: 597, endPoint y: 192, distance: 106.6
click at [492, 229] on textarea "Outline (Optional)" at bounding box center [502, 227] width 175 height 8
paste textarea "[{"rank":1,"outline":["# Women's History Month","# Women's History Month","## H…"
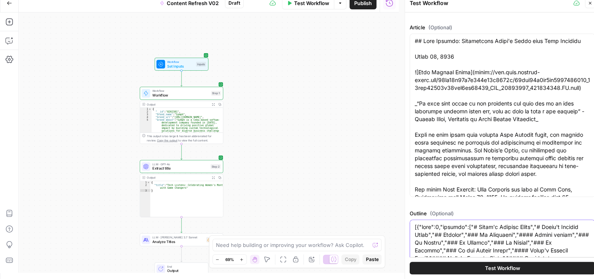
scroll to position [449, 0]
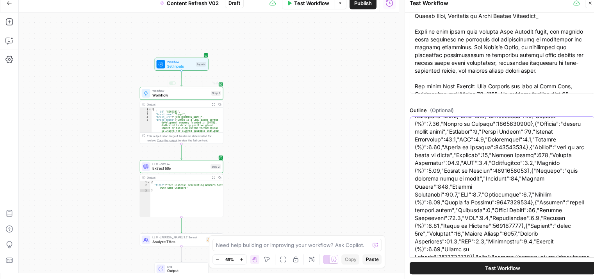
type textarea "[{"rank":1,"outline":["# Women's History Month","# Women's History Month","## H…"
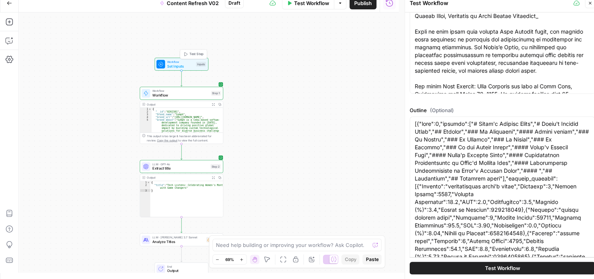
click at [177, 61] on span "Workflow" at bounding box center [180, 61] width 27 height 4
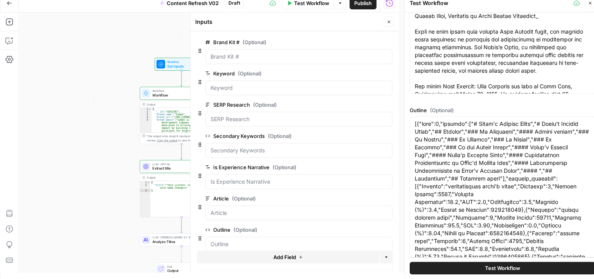
click at [389, 22] on icon "button" at bounding box center [389, 22] width 5 height 5
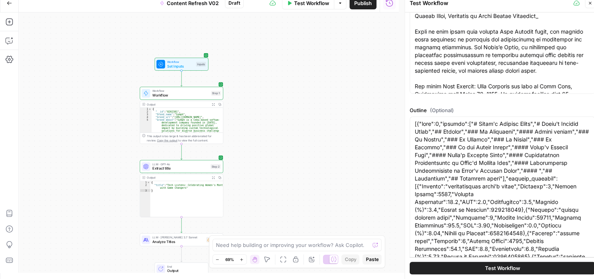
click at [586, 4] on button "Close" at bounding box center [590, 3] width 10 height 10
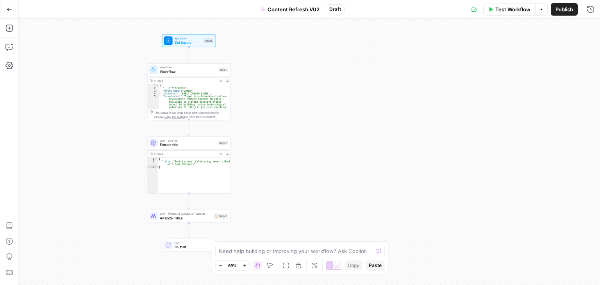
drag, startPoint x: 338, startPoint y: 155, endPoint x: 349, endPoint y: 120, distance: 36.3
click at [351, 119] on div "Workflow Set Inputs Inputs Workflow Workflow Step 1 Output Expand Output Copy 1…" at bounding box center [309, 152] width 581 height 266
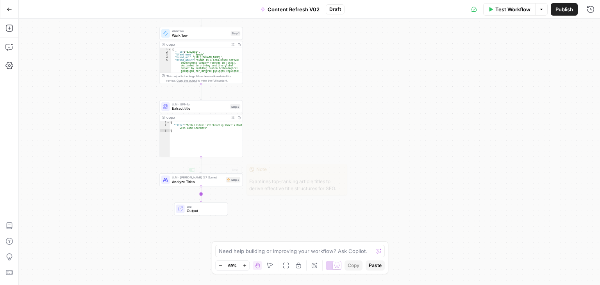
click at [201, 180] on span "Analyze Titles" at bounding box center [198, 181] width 52 height 5
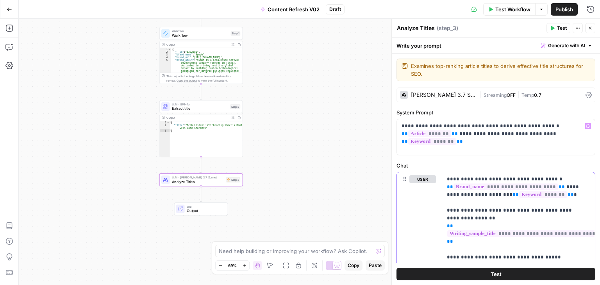
scroll to position [0, 0]
drag, startPoint x: 540, startPoint y: 214, endPoint x: 536, endPoint y: 240, distance: 25.7
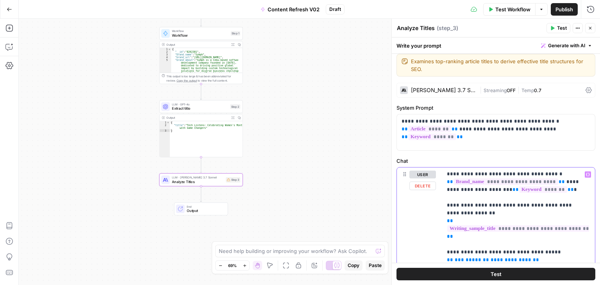
scroll to position [25, 0]
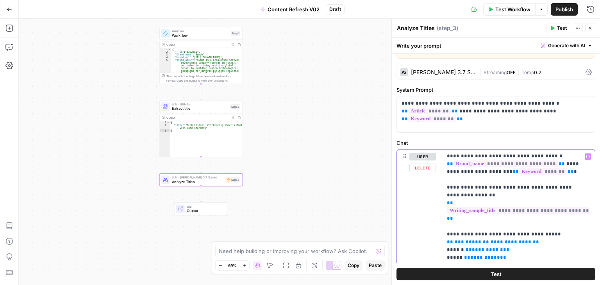
drag, startPoint x: 545, startPoint y: 229, endPoint x: 544, endPoint y: 259, distance: 30.5
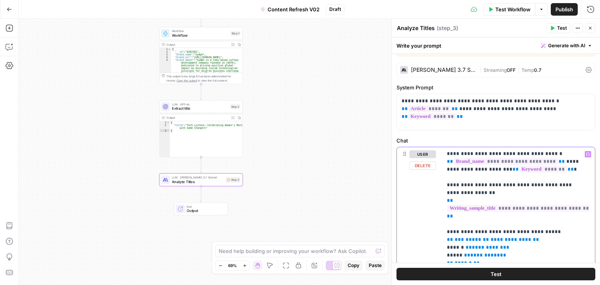
drag, startPoint x: 520, startPoint y: 233, endPoint x: 485, endPoint y: 232, distance: 35.2
click at [491, 237] on span "**********" at bounding box center [511, 239] width 41 height 5
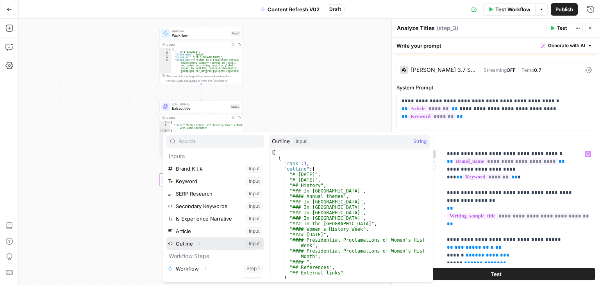
click at [198, 244] on icon "button" at bounding box center [199, 243] width 5 height 5
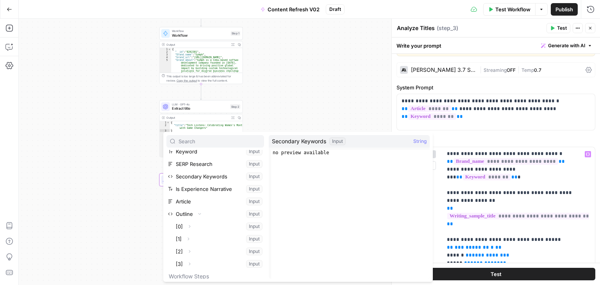
scroll to position [41, 0]
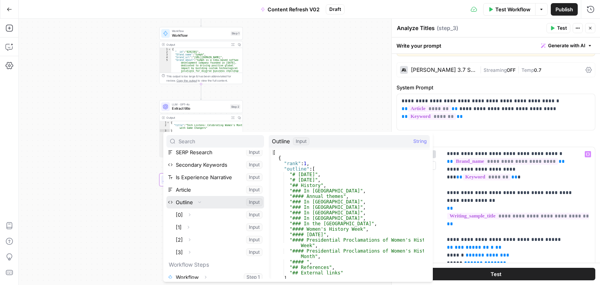
click at [179, 204] on button "Select variable Outline" at bounding box center [215, 202] width 98 height 13
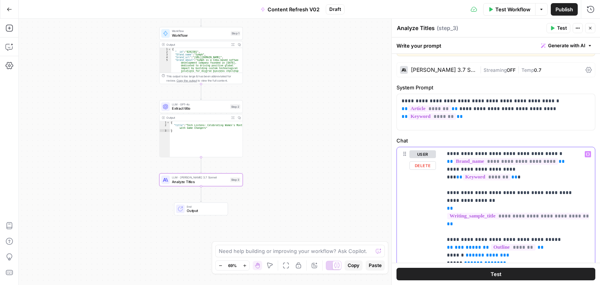
drag, startPoint x: 521, startPoint y: 240, endPoint x: 486, endPoint y: 239, distance: 35.2
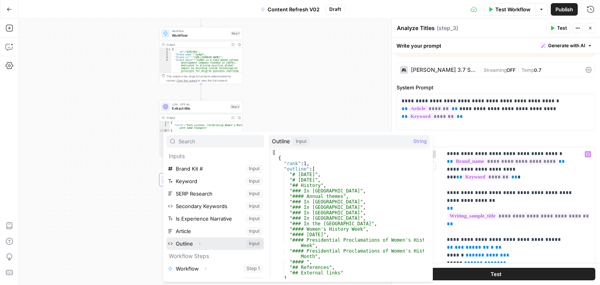
click at [202, 243] on span "Expand" at bounding box center [202, 243] width 0 height 0
click at [180, 240] on button "Select variable Outline" at bounding box center [215, 244] width 98 height 13
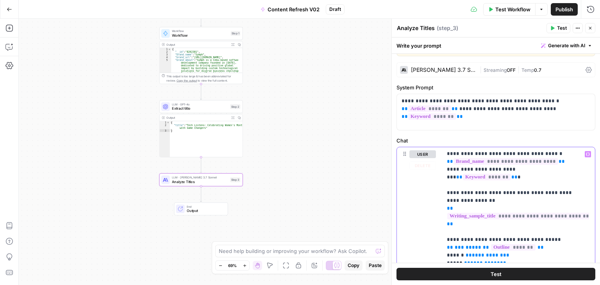
click at [520, 213] on span "**********" at bounding box center [522, 216] width 150 height 7
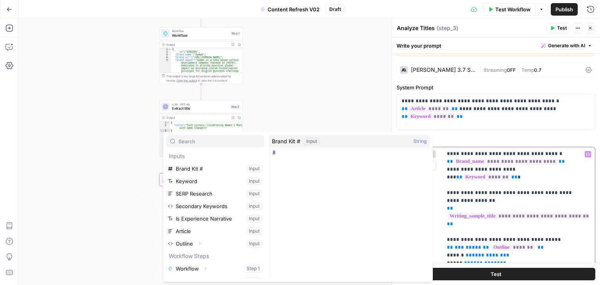
click at [522, 244] on span "*******" at bounding box center [513, 247] width 45 height 7
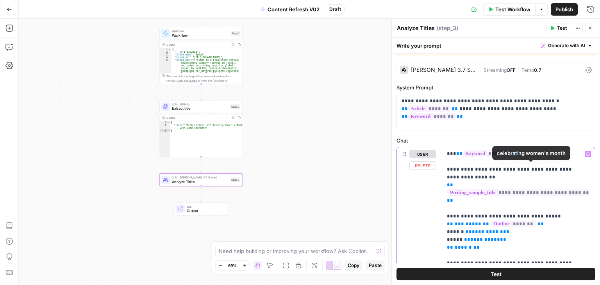
drag, startPoint x: 519, startPoint y: 204, endPoint x: 518, endPoint y: 227, distance: 23.5
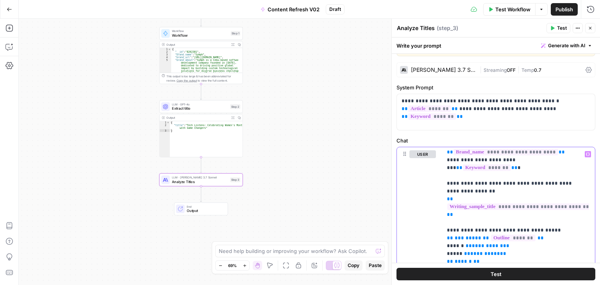
scroll to position [0, 0]
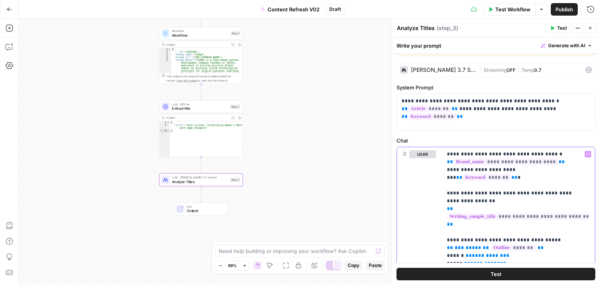
drag, startPoint x: 523, startPoint y: 238, endPoint x: 519, endPoint y: 167, distance: 70.9
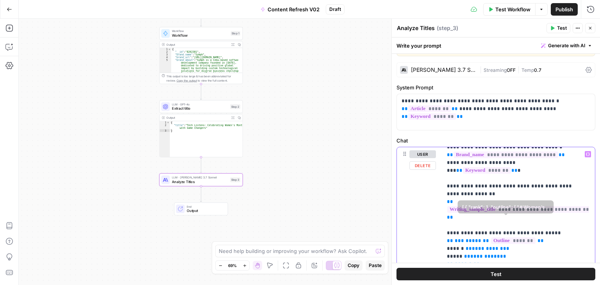
scroll to position [24, 0]
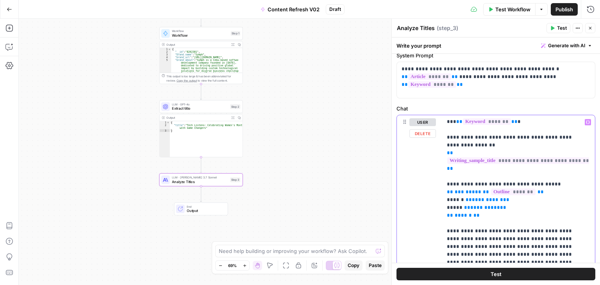
drag, startPoint x: 546, startPoint y: 216, endPoint x: 545, endPoint y: 263, distance: 47.7
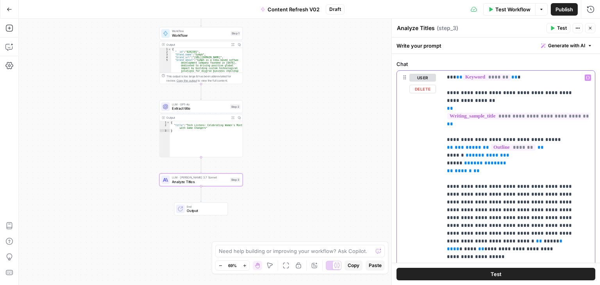
drag, startPoint x: 540, startPoint y: 202, endPoint x: 539, endPoint y: 252, distance: 50.0
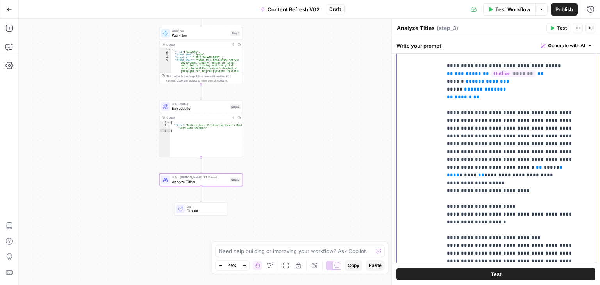
drag, startPoint x: 536, startPoint y: 177, endPoint x: 528, endPoint y: 224, distance: 47.7
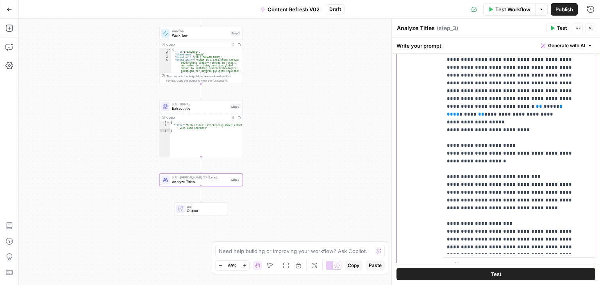
scroll to position [269, 0]
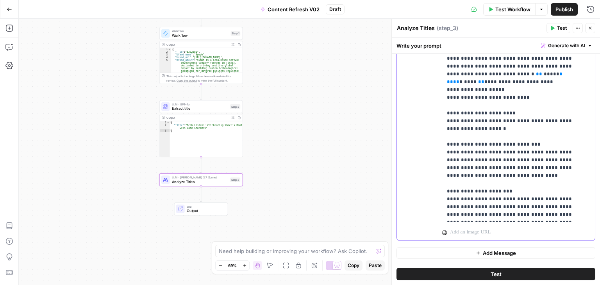
drag, startPoint x: 521, startPoint y: 195, endPoint x: 512, endPoint y: 253, distance: 58.1
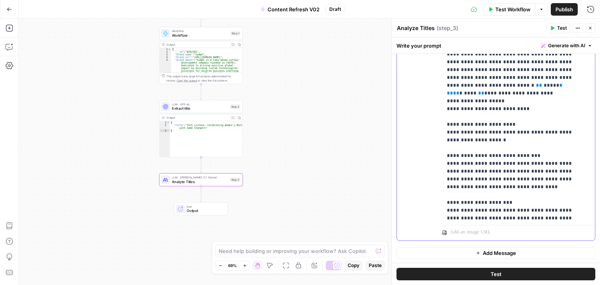
scroll to position [0, 0]
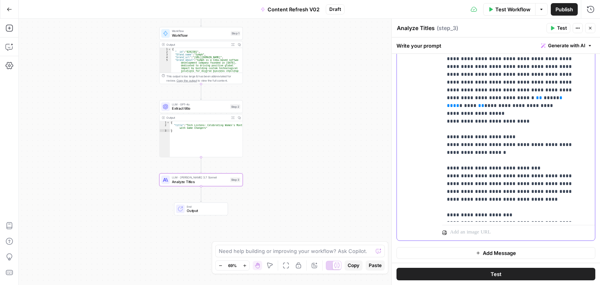
drag, startPoint x: 533, startPoint y: 214, endPoint x: 516, endPoint y: 138, distance: 77.6
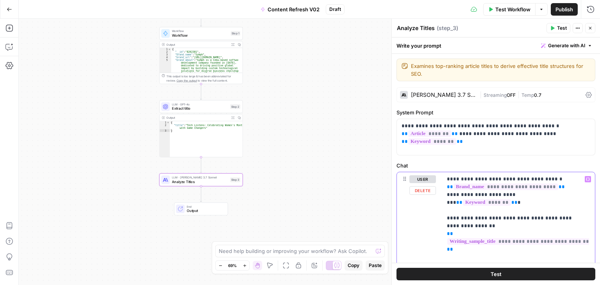
drag, startPoint x: 518, startPoint y: 159, endPoint x: 500, endPoint y: 89, distance: 72.6
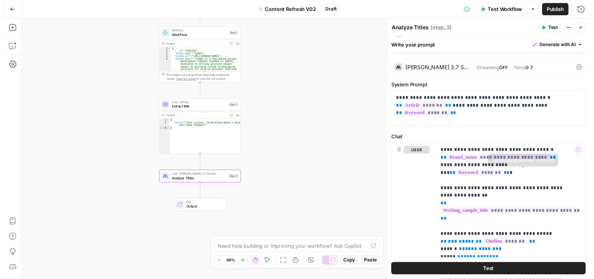
scroll to position [39, 0]
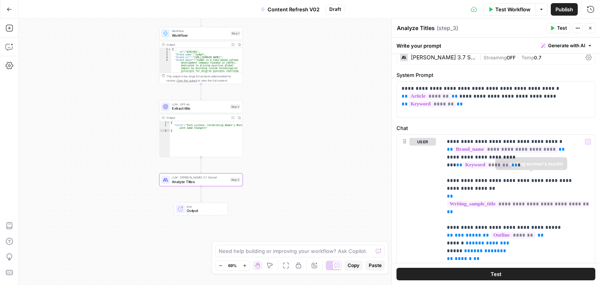
drag, startPoint x: 544, startPoint y: 158, endPoint x: 547, endPoint y: 188, distance: 29.9
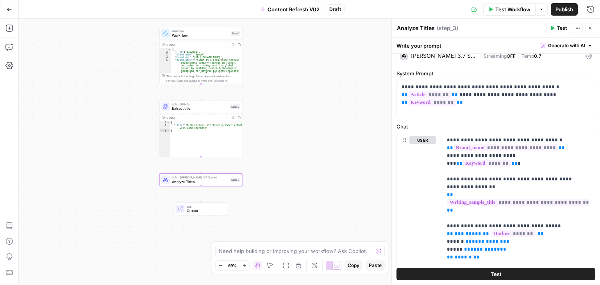
click at [506, 275] on button "Test" at bounding box center [496, 274] width 199 height 13
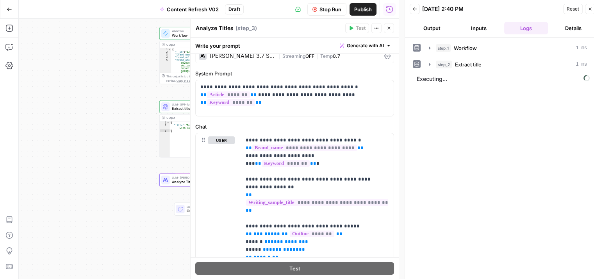
click at [388, 30] on icon "button" at bounding box center [389, 28] width 5 height 5
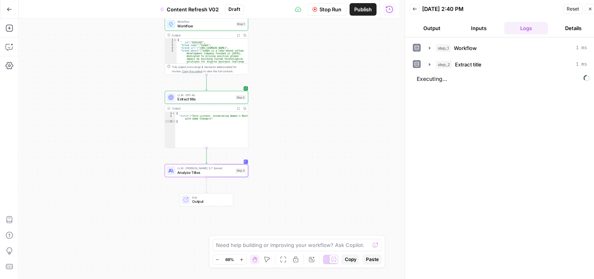
drag, startPoint x: 311, startPoint y: 132, endPoint x: 317, endPoint y: 119, distance: 14.0
click at [317, 119] on div "Workflow Set Inputs Inputs Workflow Workflow Step 1 Output Expand Output Copy 1…" at bounding box center [209, 149] width 380 height 260
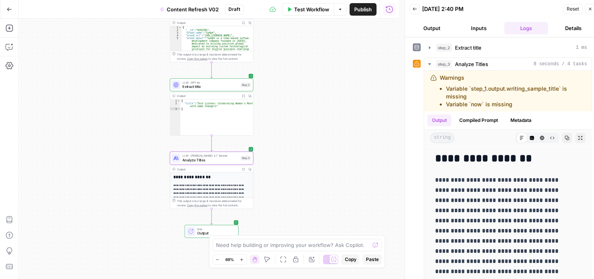
drag, startPoint x: 418, startPoint y: 132, endPoint x: 413, endPoint y: 165, distance: 32.9
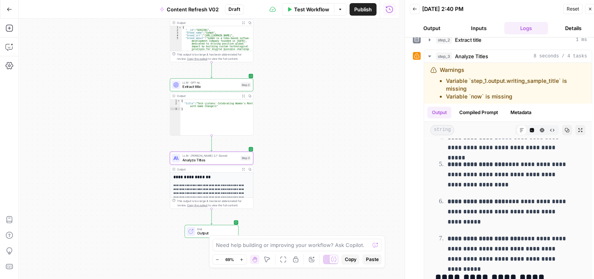
scroll to position [558, 0]
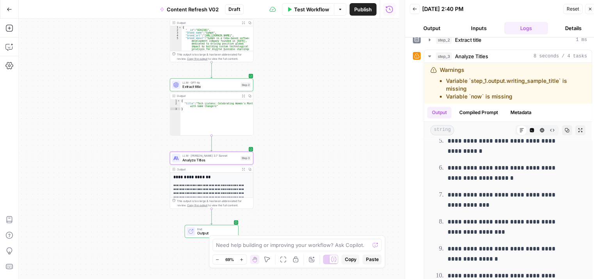
drag, startPoint x: 510, startPoint y: 173, endPoint x: 501, endPoint y: 282, distance: 109.8
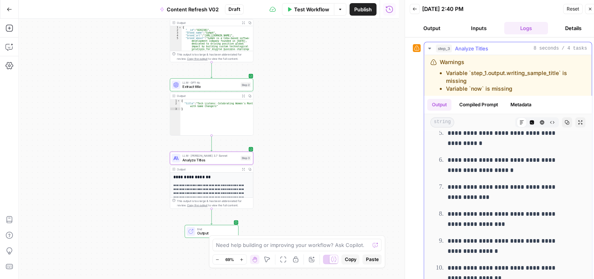
scroll to position [41, 0]
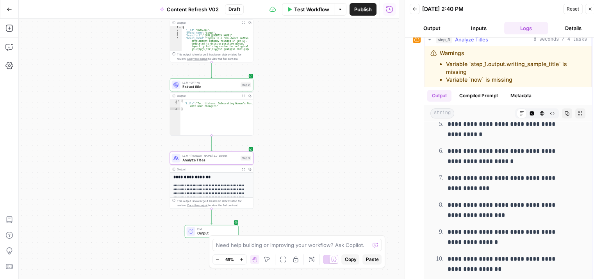
drag, startPoint x: 478, startPoint y: 181, endPoint x: 469, endPoint y: 227, distance: 47.9
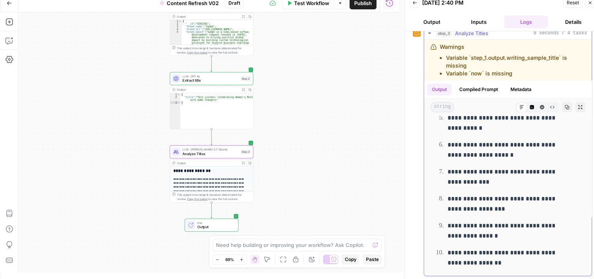
drag, startPoint x: 497, startPoint y: 176, endPoint x: 490, endPoint y: 225, distance: 49.9
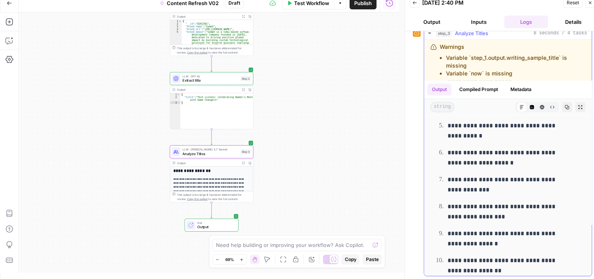
drag, startPoint x: 498, startPoint y: 235, endPoint x: 497, endPoint y: 194, distance: 40.6
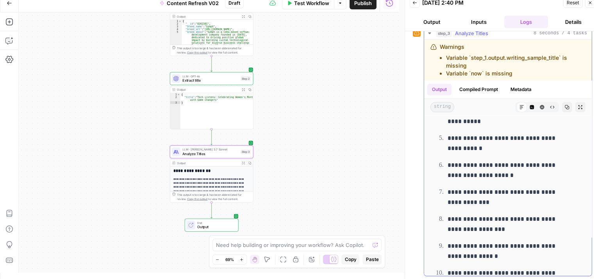
drag, startPoint x: 494, startPoint y: 226, endPoint x: 498, endPoint y: 190, distance: 36.6
drag, startPoint x: 499, startPoint y: 246, endPoint x: 494, endPoint y: 196, distance: 49.8
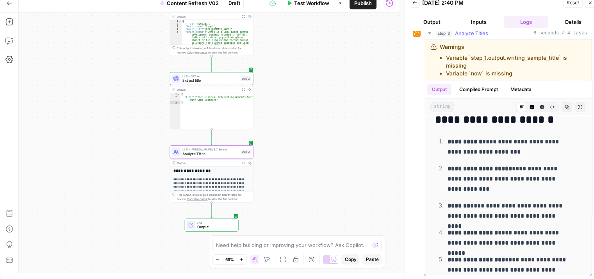
drag, startPoint x: 502, startPoint y: 238, endPoint x: 491, endPoint y: 133, distance: 106.1
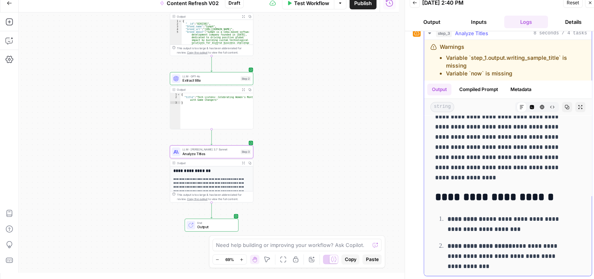
drag, startPoint x: 497, startPoint y: 188, endPoint x: 490, endPoint y: 122, distance: 66.0
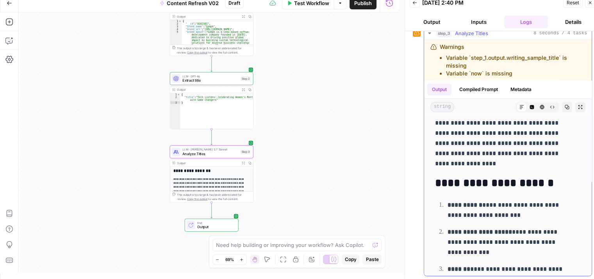
drag, startPoint x: 496, startPoint y: 218, endPoint x: 490, endPoint y: 240, distance: 23.0
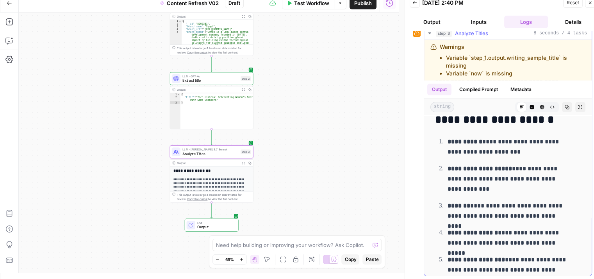
drag, startPoint x: 502, startPoint y: 225, endPoint x: 502, endPoint y: 231, distance: 5.1
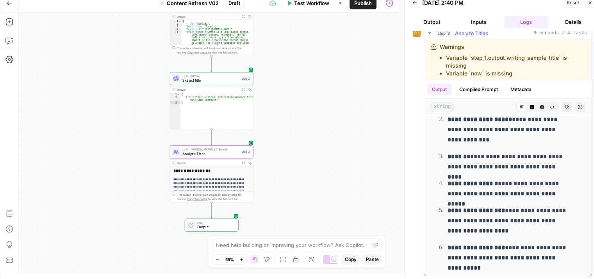
drag, startPoint x: 511, startPoint y: 213, endPoint x: 510, endPoint y: 244, distance: 30.5
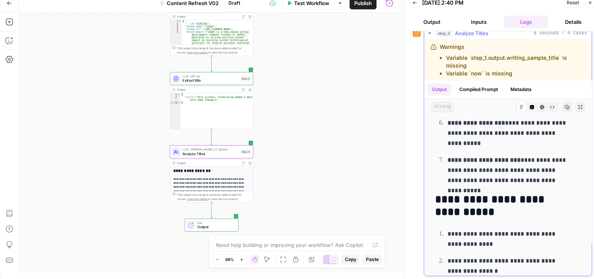
drag, startPoint x: 514, startPoint y: 169, endPoint x: 508, endPoint y: 246, distance: 77.2
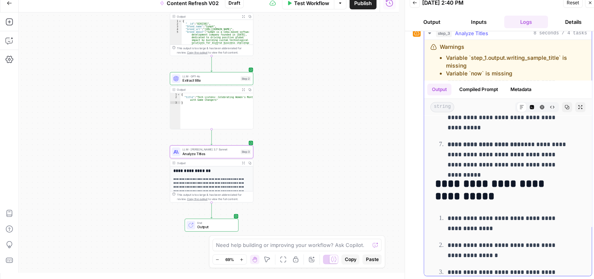
scroll to position [0, 0]
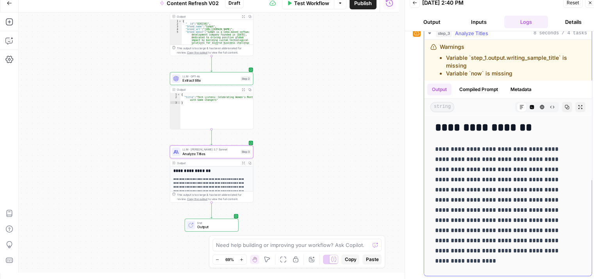
drag, startPoint x: 531, startPoint y: 240, endPoint x: 511, endPoint y: 124, distance: 117.3
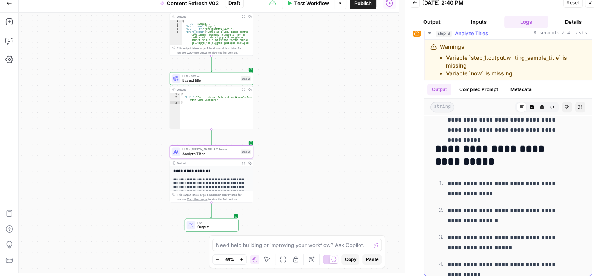
scroll to position [558, 0]
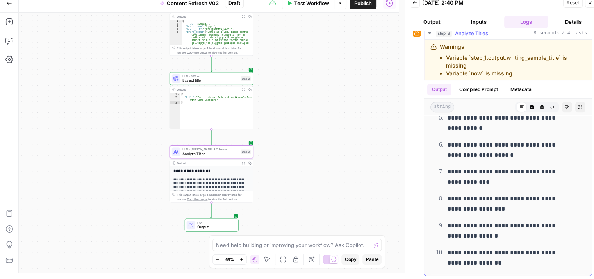
drag, startPoint x: 492, startPoint y: 138, endPoint x: 470, endPoint y: 270, distance: 133.5
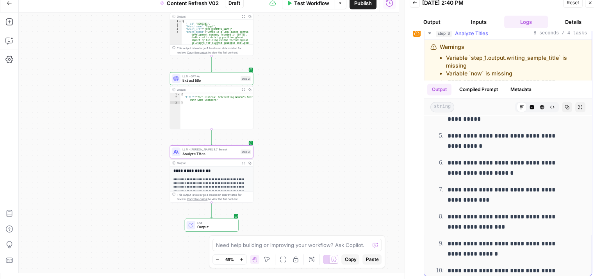
drag, startPoint x: 483, startPoint y: 238, endPoint x: 473, endPoint y: 149, distance: 89.2
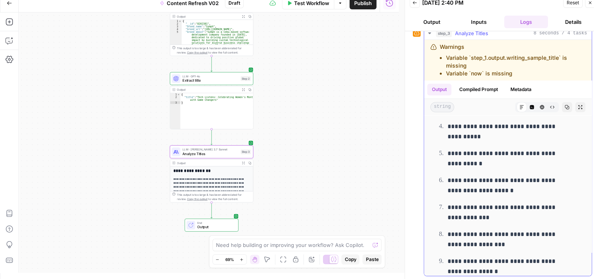
click at [470, 90] on button "Compiled Prompt" at bounding box center [479, 90] width 48 height 12
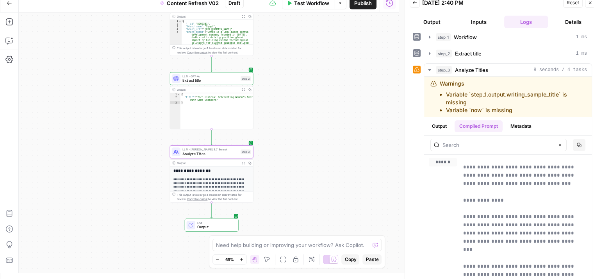
scroll to position [28, 0]
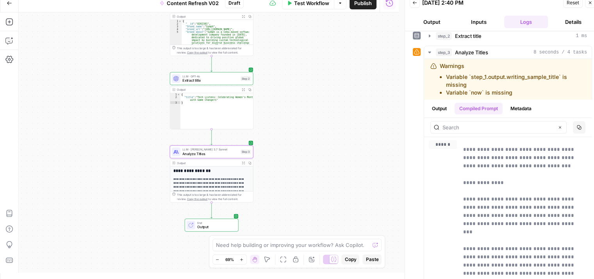
drag, startPoint x: 415, startPoint y: 162, endPoint x: 473, endPoint y: 190, distance: 64.5
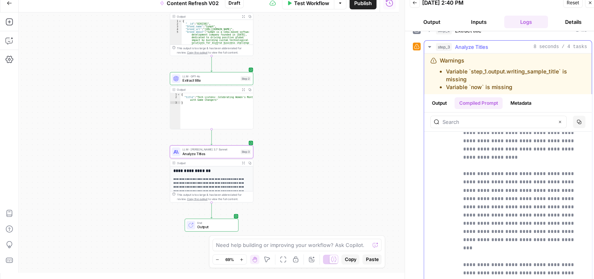
drag, startPoint x: 507, startPoint y: 173, endPoint x: 511, endPoint y: 237, distance: 64.2
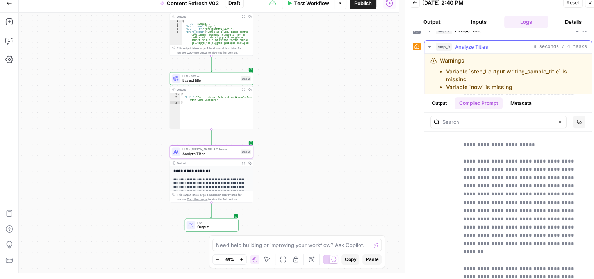
drag, startPoint x: 538, startPoint y: 176, endPoint x: 525, endPoint y: 268, distance: 92.7
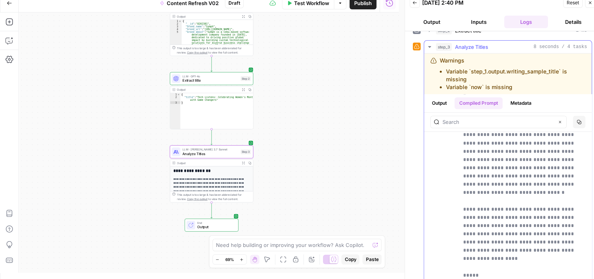
drag
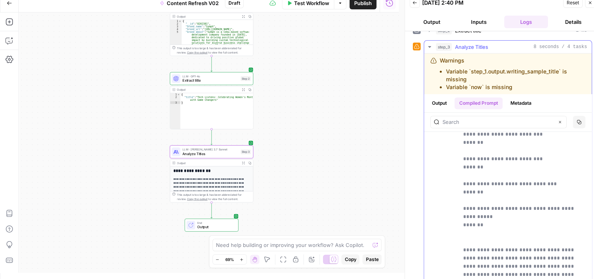
scroll to position [1265, 0]
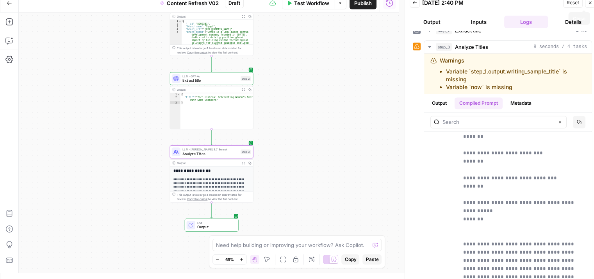
click at [587, 5] on button "Close" at bounding box center [590, 3] width 10 height 10
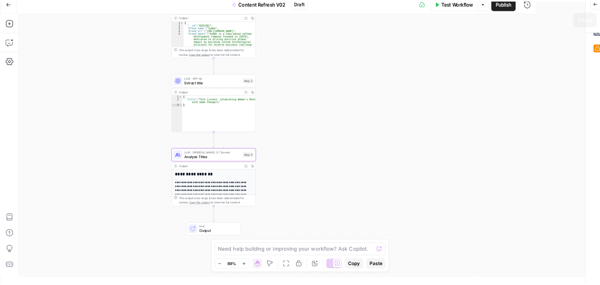
scroll to position [0, 0]
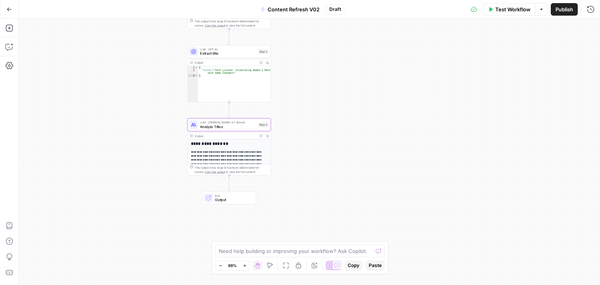
click at [361, 174] on div "Workflow Set Inputs Inputs Workflow Workflow Step 1 Output Expand Output Copy 1…" at bounding box center [309, 152] width 581 height 266
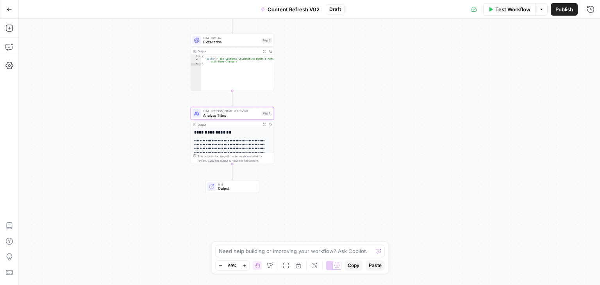
click at [244, 114] on span "Analyze Titles" at bounding box center [231, 115] width 56 height 5
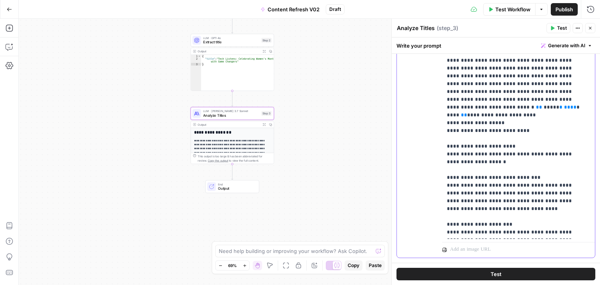
scroll to position [0, 0]
click at [520, 210] on p "**********" at bounding box center [516, 79] width 138 height 313
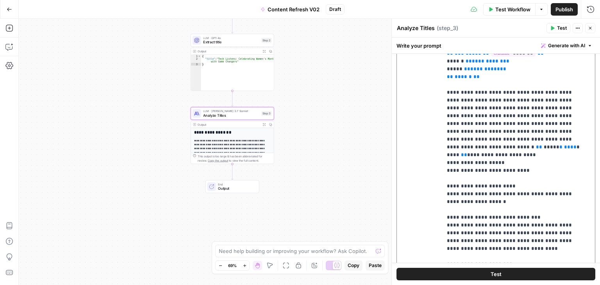
click at [499, 185] on p "**********" at bounding box center [516, 120] width 138 height 313
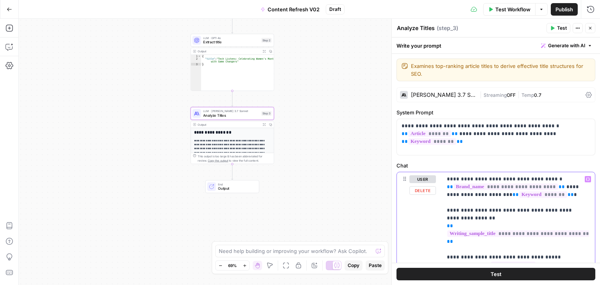
scroll to position [0, 0]
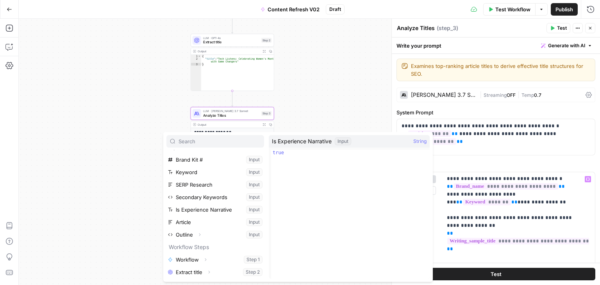
scroll to position [33, 0]
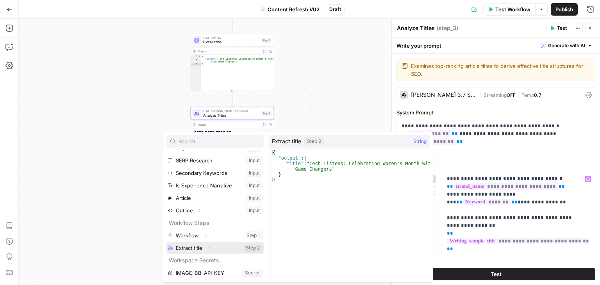
click at [209, 247] on icon "button" at bounding box center [209, 248] width 5 height 5
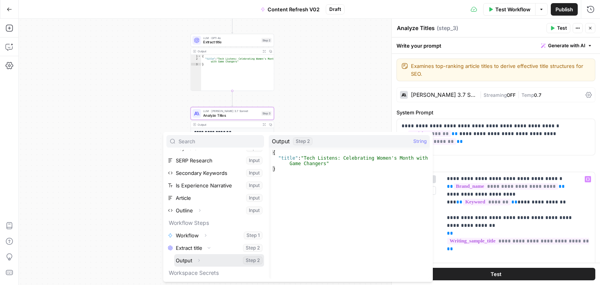
click at [199, 260] on icon "button" at bounding box center [199, 260] width 5 height 5
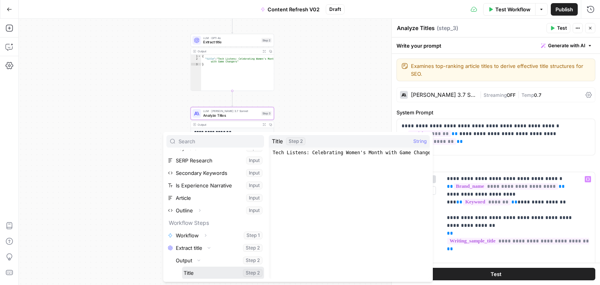
click at [194, 273] on button "Select variable Title" at bounding box center [223, 273] width 82 height 13
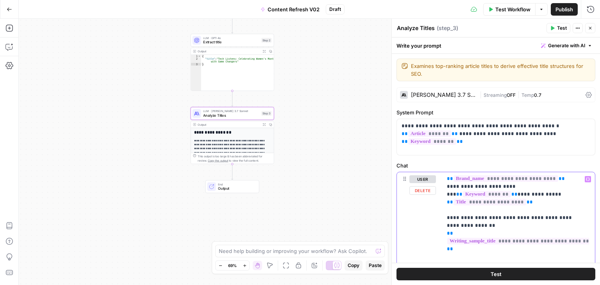
scroll to position [32, 0]
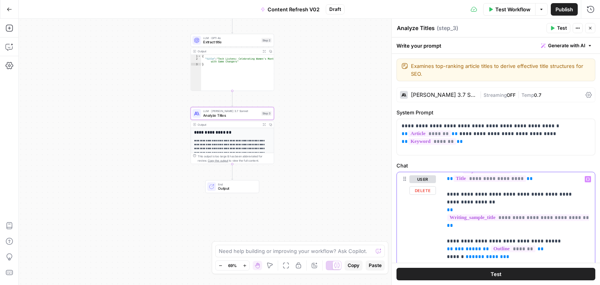
drag, startPoint x: 560, startPoint y: 208, endPoint x: 581, endPoint y: 238, distance: 36.1
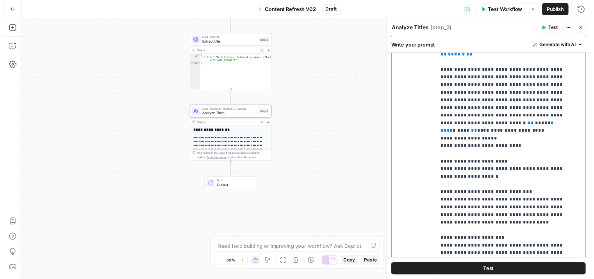
scroll to position [269, 0]
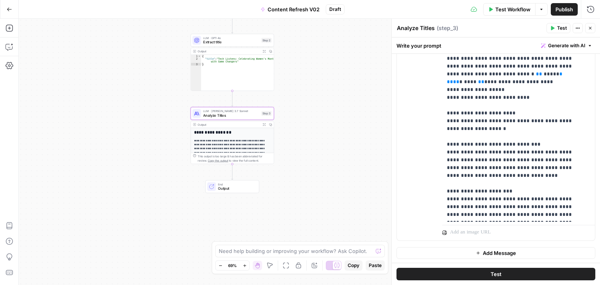
click at [529, 274] on button "Test" at bounding box center [496, 274] width 199 height 13
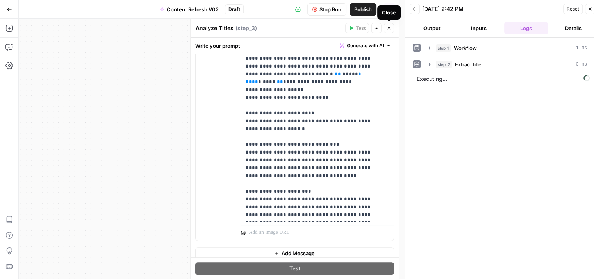
click at [388, 29] on icon "button" at bounding box center [389, 28] width 5 height 5
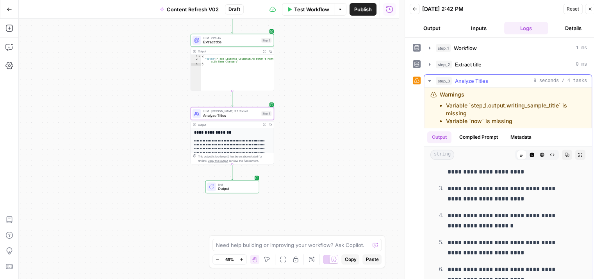
drag, startPoint x: 495, startPoint y: 176, endPoint x: 490, endPoint y: 286, distance: 110.3
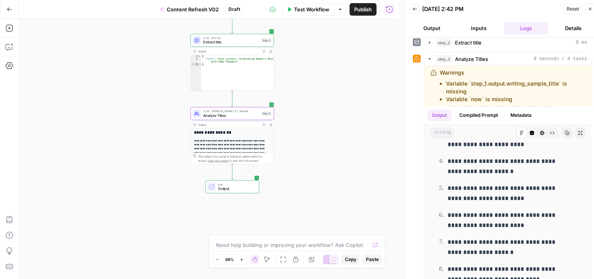
scroll to position [41, 0]
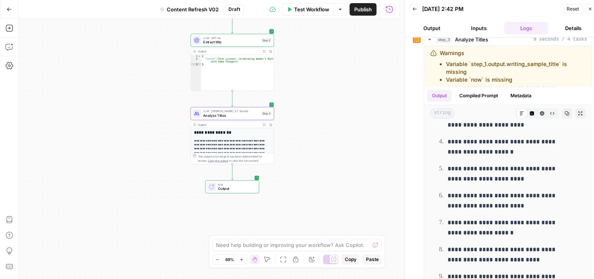
drag, startPoint x: 411, startPoint y: 206, endPoint x: 406, endPoint y: 265, distance: 59.6
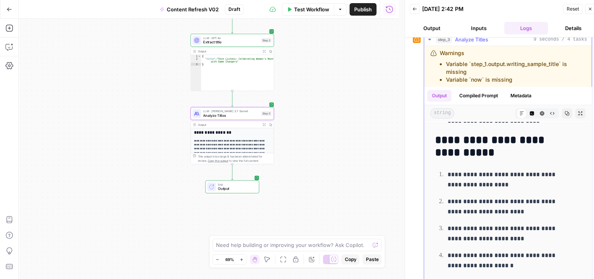
drag, startPoint x: 517, startPoint y: 242, endPoint x: 519, endPoint y: 165, distance: 77.4
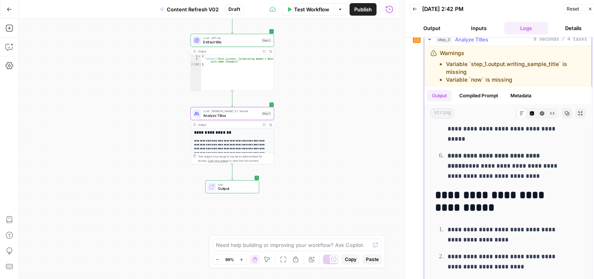
drag, startPoint x: 521, startPoint y: 173, endPoint x: 522, endPoint y: 208, distance: 34.8
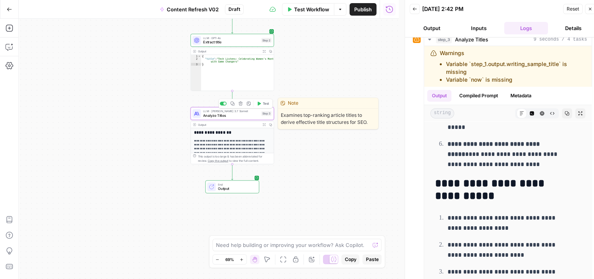
click at [219, 116] on span "Analyze Titles" at bounding box center [231, 115] width 56 height 5
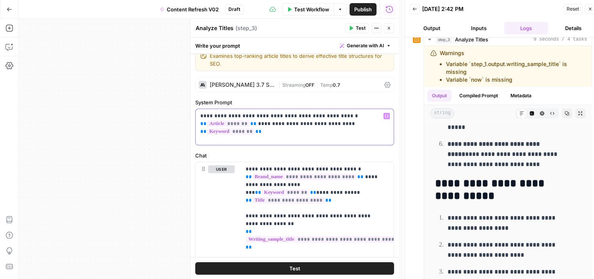
drag, startPoint x: 370, startPoint y: 156, endPoint x: 366, endPoint y: 180, distance: 24.2
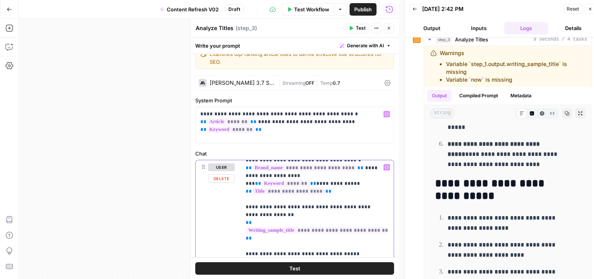
scroll to position [8, 0]
drag, startPoint x: 367, startPoint y: 182, endPoint x: 368, endPoint y: 238, distance: 55.1
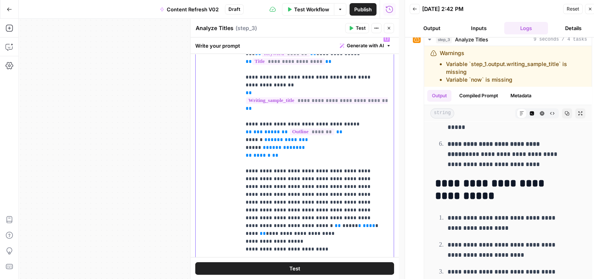
drag, startPoint x: 349, startPoint y: 177, endPoint x: 350, endPoint y: 220, distance: 43.8
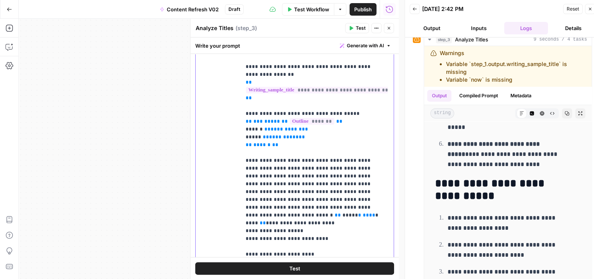
click at [325, 145] on p "**********" at bounding box center [315, 176] width 138 height 320
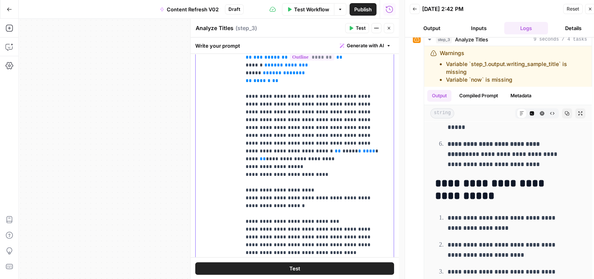
drag, startPoint x: 355, startPoint y: 180, endPoint x: 350, endPoint y: 226, distance: 46.4
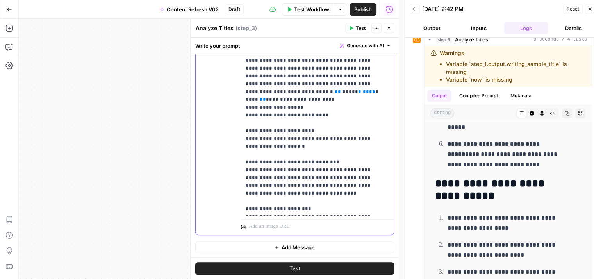
drag, startPoint x: 335, startPoint y: 174, endPoint x: 331, endPoint y: 207, distance: 33.0
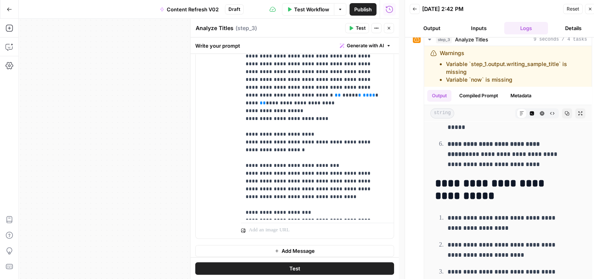
drag, startPoint x: 342, startPoint y: 216, endPoint x: 335, endPoint y: 193, distance: 23.6
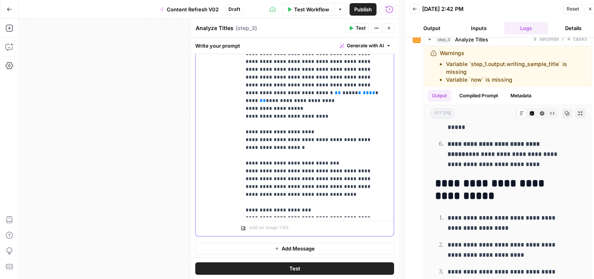
scroll to position [275, 0]
drag, startPoint x: 358, startPoint y: 171, endPoint x: 357, endPoint y: 222, distance: 50.8
click at [359, 209] on p "**********" at bounding box center [315, 53] width 138 height 320
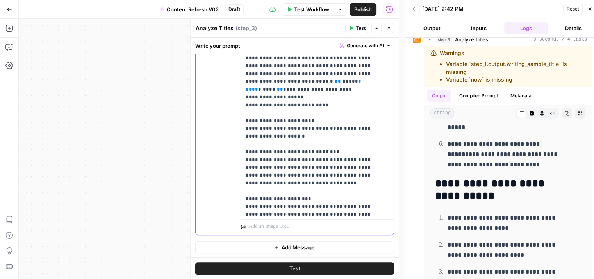
scroll to position [39, 0]
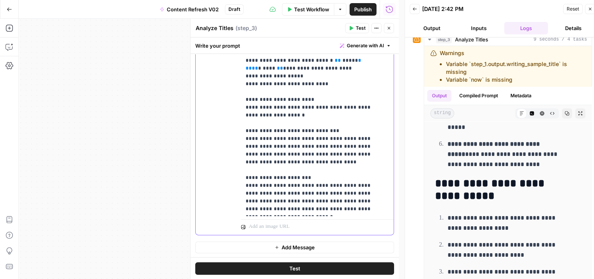
drag, startPoint x: 365, startPoint y: 161, endPoint x: 352, endPoint y: 226, distance: 66.8
click at [282, 210] on p "**********" at bounding box center [312, 37] width 132 height 352
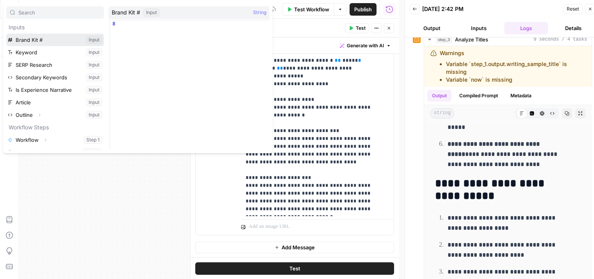
click at [20, 44] on button "Select variable Brand Kit #" at bounding box center [55, 40] width 98 height 13
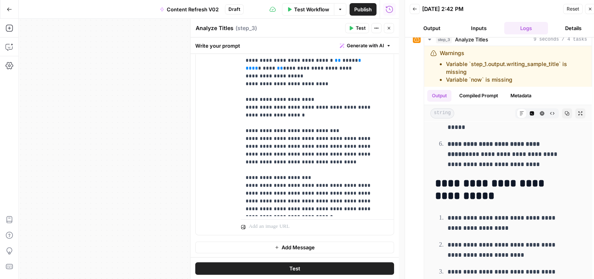
click at [20, 44] on div "Workflow Set Inputs Inputs Workflow Workflow Step 1 Output Expand Output Copy 1…" at bounding box center [209, 149] width 380 height 260
drag, startPoint x: 370, startPoint y: 211, endPoint x: 295, endPoint y: 213, distance: 75.0
click at [295, 213] on div "**********" at bounding box center [314, 57] width 147 height 318
drag, startPoint x: 331, startPoint y: 213, endPoint x: 294, endPoint y: 217, distance: 37.4
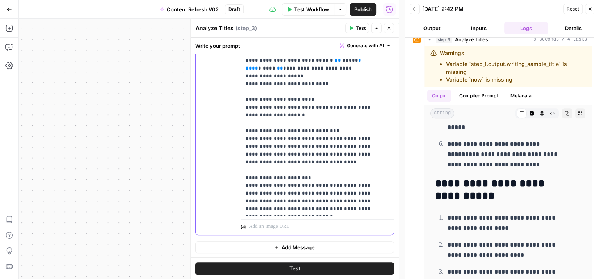
click at [294, 217] on div "**********" at bounding box center [317, 66] width 153 height 337
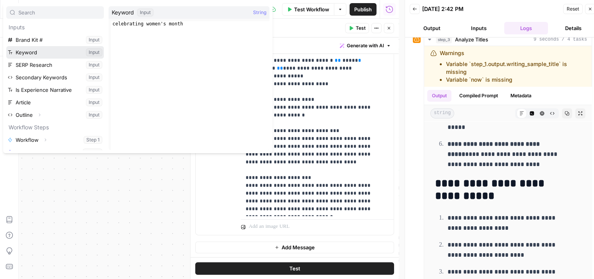
click at [34, 53] on button "Select variable Keyword" at bounding box center [55, 52] width 98 height 13
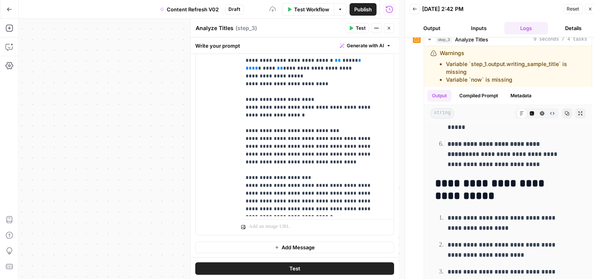
click at [356, 28] on span "Test" at bounding box center [361, 28] width 10 height 7
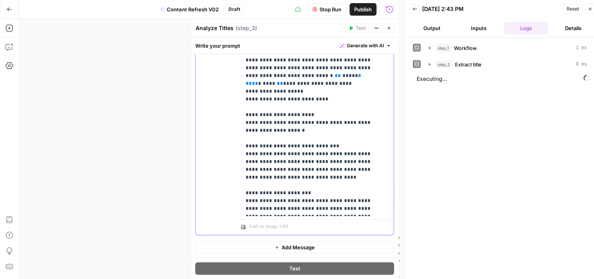
scroll to position [0, 0]
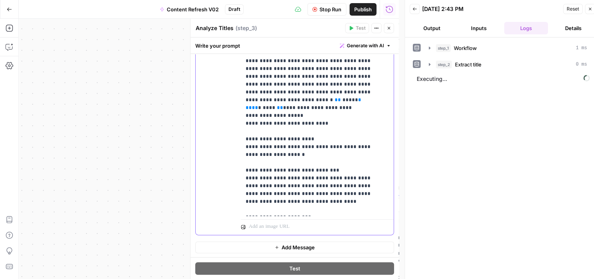
drag, startPoint x: 354, startPoint y: 204, endPoint x: 360, endPoint y: 147, distance: 56.9
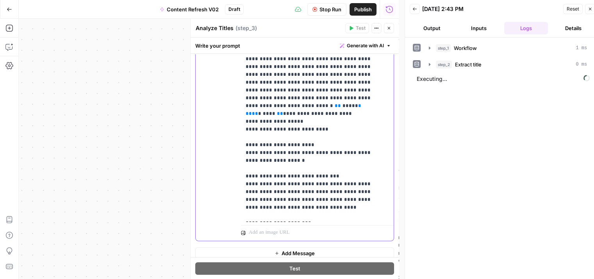
drag, startPoint x: 360, startPoint y: 156, endPoint x: 370, endPoint y: 35, distance: 121.2
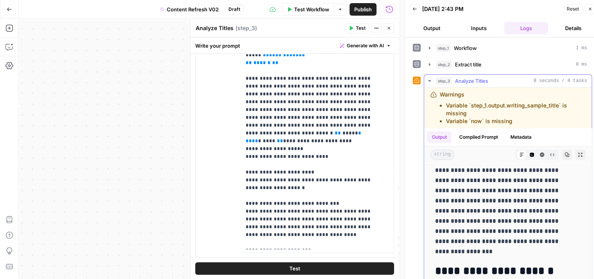
drag, startPoint x: 459, startPoint y: 196, endPoint x: 456, endPoint y: 246, distance: 50.1
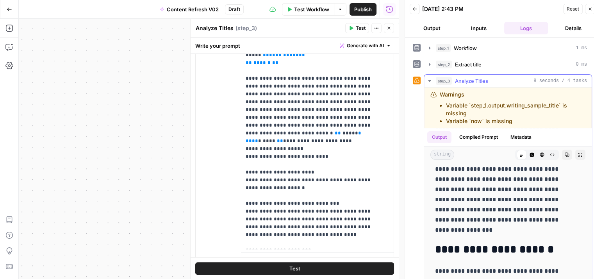
scroll to position [0, 0]
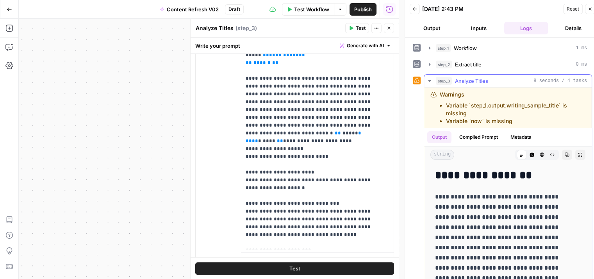
drag, startPoint x: 458, startPoint y: 225, endPoint x: 461, endPoint y: 161, distance: 64.5
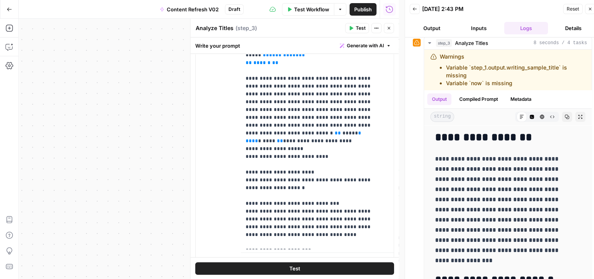
scroll to position [41, 0]
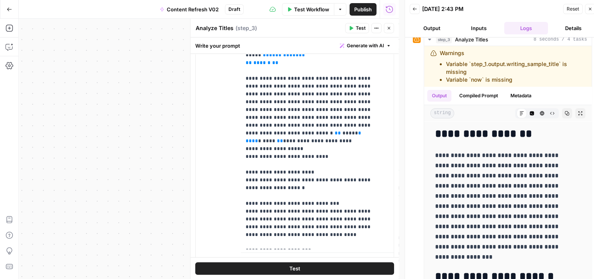
drag, startPoint x: 412, startPoint y: 182, endPoint x: 413, endPoint y: 210, distance: 27.7
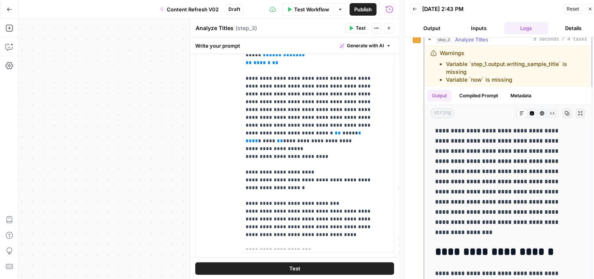
drag, startPoint x: 433, startPoint y: 191, endPoint x: 427, endPoint y: 216, distance: 25.4
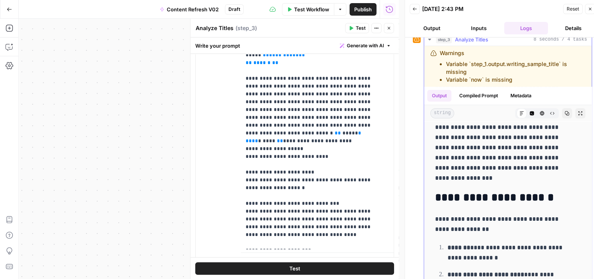
scroll to position [131, 0]
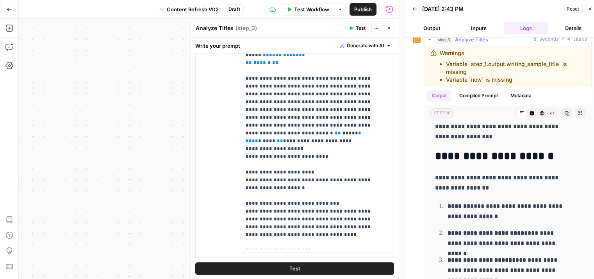
drag, startPoint x: 431, startPoint y: 208, endPoint x: 425, endPoint y: 245, distance: 36.8
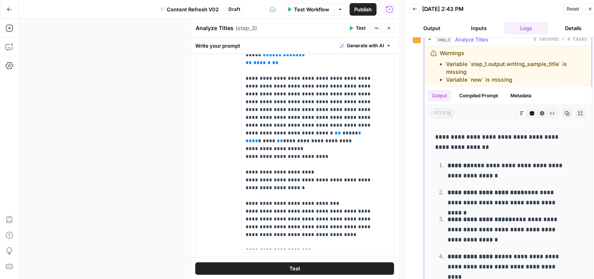
drag, startPoint x: 438, startPoint y: 199, endPoint x: 435, endPoint y: 227, distance: 28.3
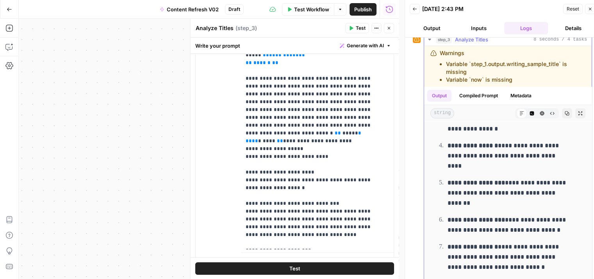
drag, startPoint x: 444, startPoint y: 171, endPoint x: 435, endPoint y: 227, distance: 56.9
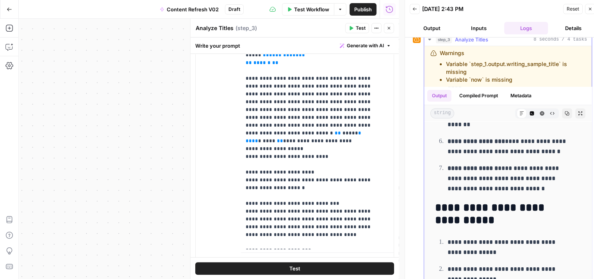
drag, startPoint x: 443, startPoint y: 190, endPoint x: 435, endPoint y: 248, distance: 58.4
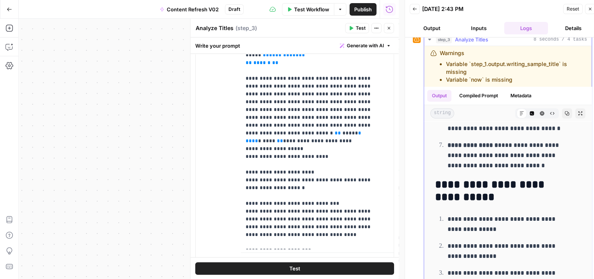
scroll to position [434, 0]
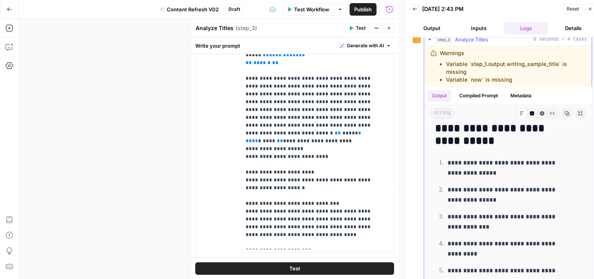
drag, startPoint x: 441, startPoint y: 163, endPoint x: 436, endPoint y: 218, distance: 54.9
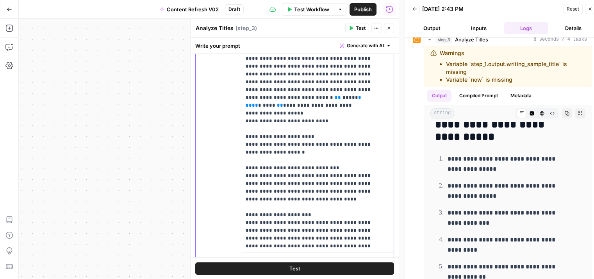
scroll to position [39, 0]
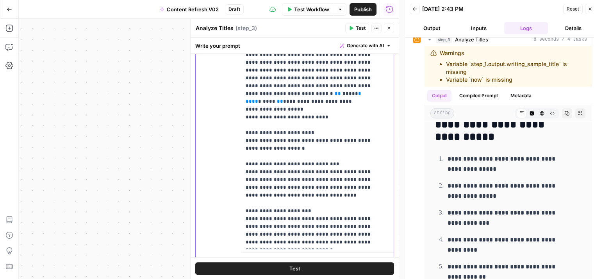
drag, startPoint x: 310, startPoint y: 161, endPoint x: 312, endPoint y: 203, distance: 42.3
click at [392, 29] on button "Close" at bounding box center [389, 28] width 10 height 10
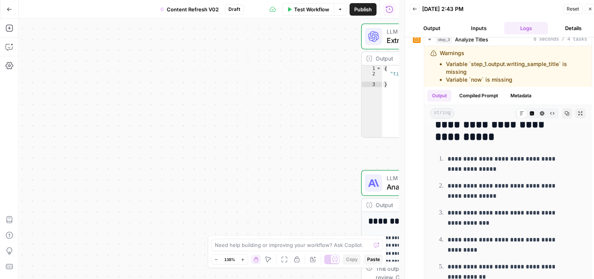
click at [302, 14] on button "Test Workflow" at bounding box center [308, 9] width 52 height 13
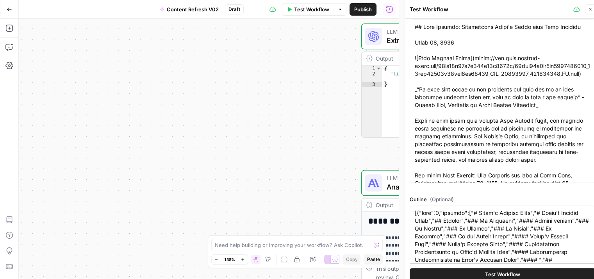
scroll to position [478, 0]
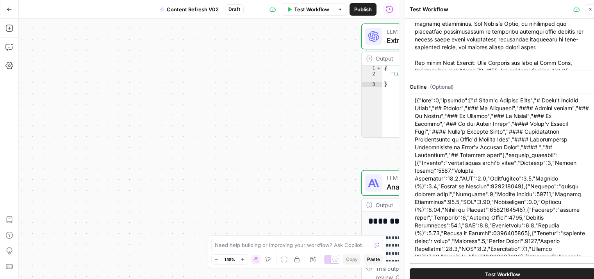
drag, startPoint x: 490, startPoint y: 100, endPoint x: 499, endPoint y: 241, distance: 141.7
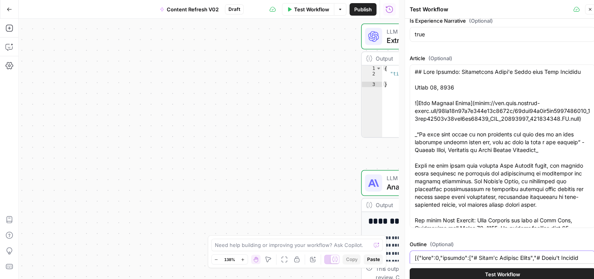
scroll to position [0, 0]
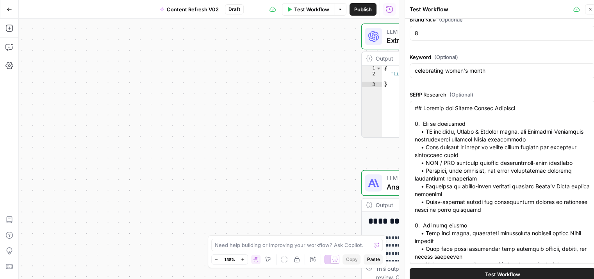
drag, startPoint x: 513, startPoint y: 229, endPoint x: 496, endPoint y: 116, distance: 114.1
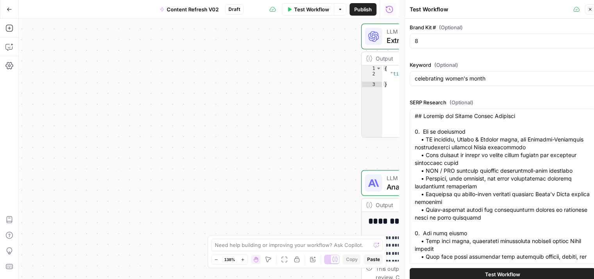
drag, startPoint x: 488, startPoint y: 74, endPoint x: 484, endPoint y: 58, distance: 16.6
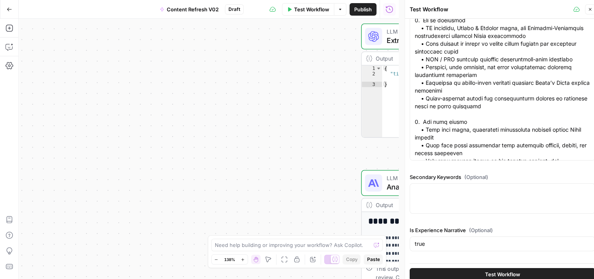
drag, startPoint x: 484, startPoint y: 63, endPoint x: 486, endPoint y: 128, distance: 65.7
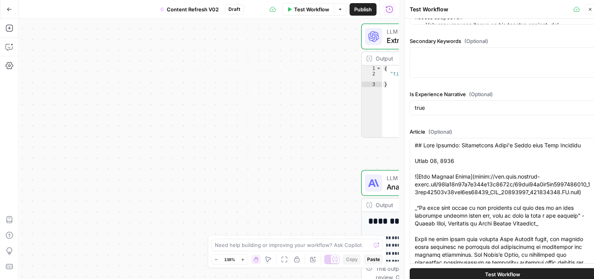
drag, startPoint x: 469, startPoint y: 143, endPoint x: 469, endPoint y: 182, distance: 38.7
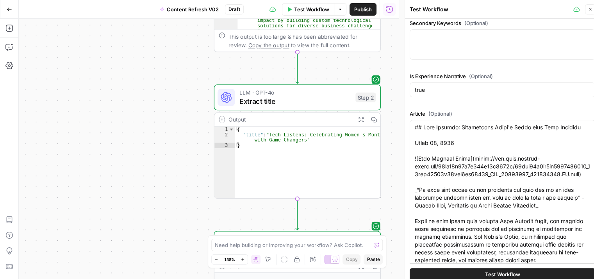
drag, startPoint x: 308, startPoint y: 94, endPoint x: 161, endPoint y: 155, distance: 159.4
click at [161, 155] on div "Workflow Set Inputs Inputs Workflow Workflow Step 1 Output Expand Output Copy 1…" at bounding box center [209, 149] width 380 height 260
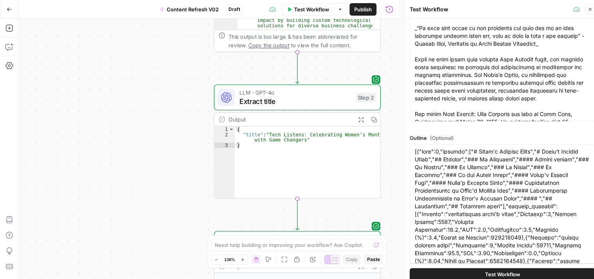
scroll to position [478, 0]
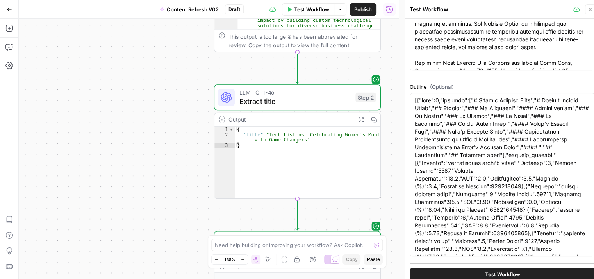
drag, startPoint x: 469, startPoint y: 107, endPoint x: 469, endPoint y: 163, distance: 56.3
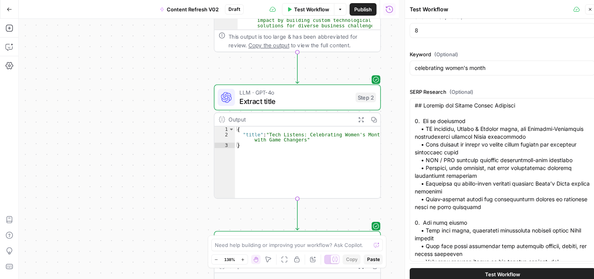
scroll to position [0, 0]
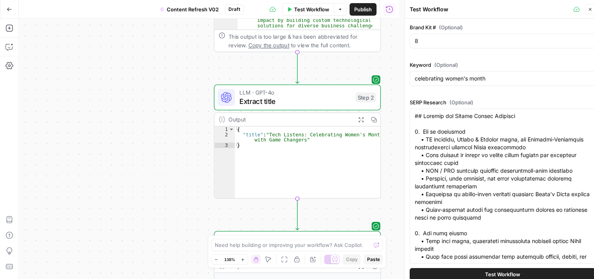
drag, startPoint x: 449, startPoint y: 85, endPoint x: 434, endPoint y: 43, distance: 44.4
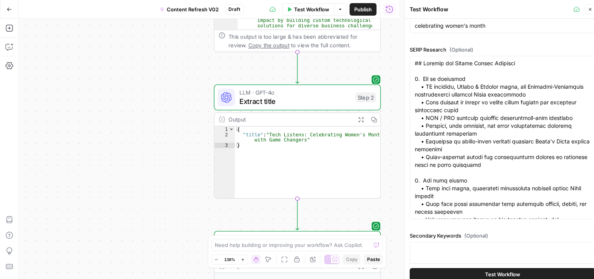
drag, startPoint x: 445, startPoint y: 53, endPoint x: 442, endPoint y: 92, distance: 39.7
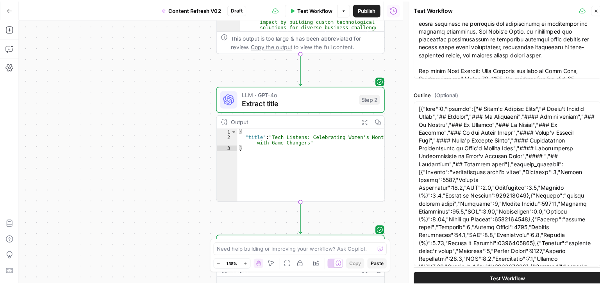
scroll to position [478, 0]
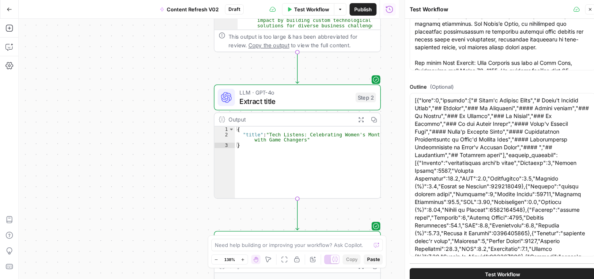
drag, startPoint x: 480, startPoint y: 29, endPoint x: 466, endPoint y: 123, distance: 96.0
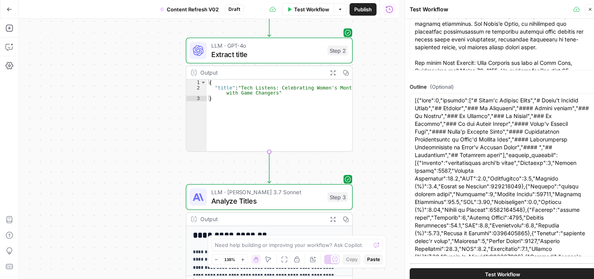
drag, startPoint x: 131, startPoint y: 163, endPoint x: 94, endPoint y: 116, distance: 59.2
click at [90, 86] on div "Workflow Set Inputs Inputs Workflow Workflow Step 1 Output Expand Output Copy 1…" at bounding box center [209, 149] width 380 height 260
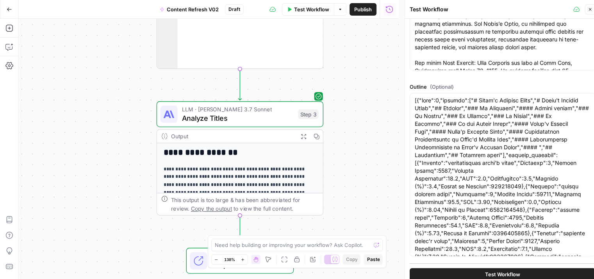
drag, startPoint x: 106, startPoint y: 171, endPoint x: 94, endPoint y: 113, distance: 59.0
click at [94, 113] on div "Workflow Set Inputs Inputs Workflow Workflow Step 1 Output Expand Output Copy 1…" at bounding box center [209, 149] width 380 height 260
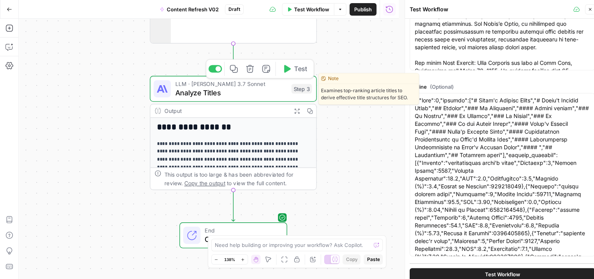
click at [205, 91] on span "Analyze Titles" at bounding box center [231, 92] width 112 height 11
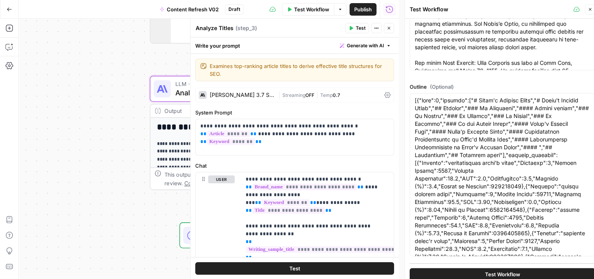
click at [594, 12] on button "Close" at bounding box center [590, 9] width 10 height 10
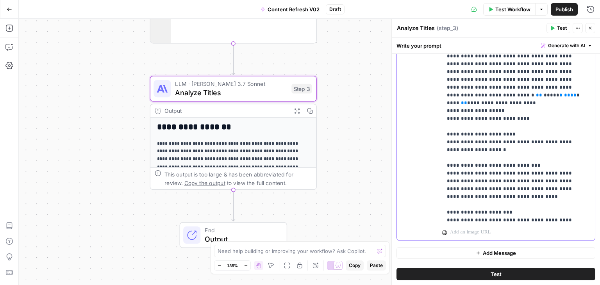
scroll to position [16, 0]
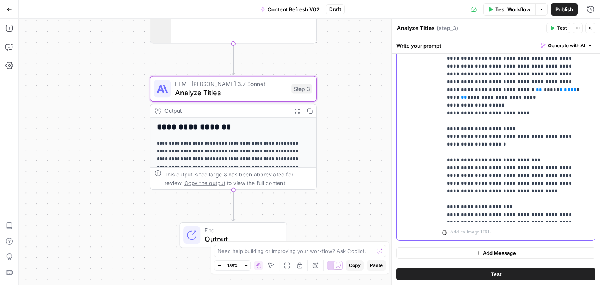
drag, startPoint x: 481, startPoint y: 165, endPoint x: 478, endPoint y: 189, distance: 24.8
drag, startPoint x: 322, startPoint y: 205, endPoint x: 286, endPoint y: 217, distance: 38.3
click at [286, 217] on div "Workflow Set Inputs Inputs Workflow Workflow Step 1 Output Expand Output Copy 1…" at bounding box center [309, 152] width 581 height 266
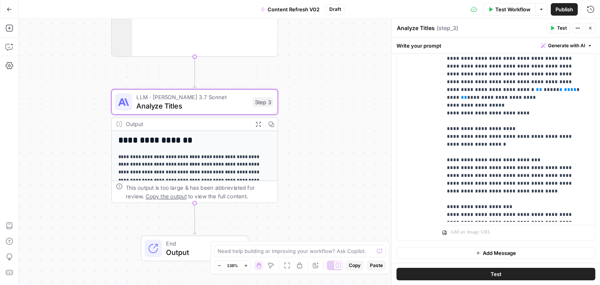
drag, startPoint x: 66, startPoint y: 182, endPoint x: 102, endPoint y: 136, distance: 58.1
click at [102, 138] on div "Workflow Set Inputs Inputs Workflow Workflow Step 1 Output Expand Output Copy 1…" at bounding box center [309, 152] width 581 height 266
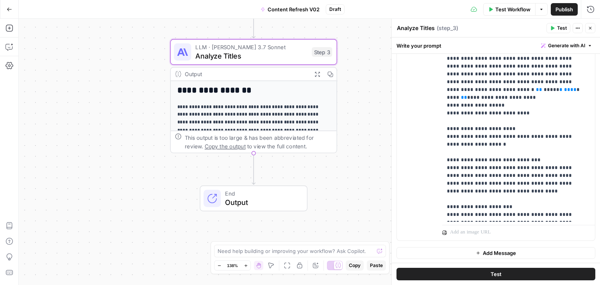
drag, startPoint x: 84, startPoint y: 54, endPoint x: 107, endPoint y: 48, distance: 23.4
click at [107, 48] on div "Workflow Set Inputs Inputs Workflow Workflow Step 1 Output Expand Output Copy 1…" at bounding box center [309, 152] width 581 height 266
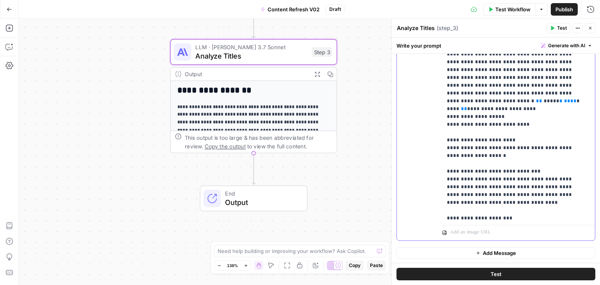
drag, startPoint x: 464, startPoint y: 191, endPoint x: 464, endPoint y: 140, distance: 51.2
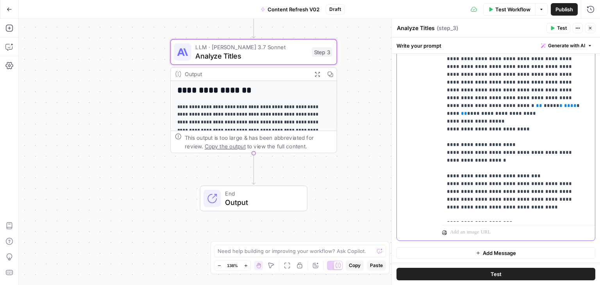
scroll to position [16, 0]
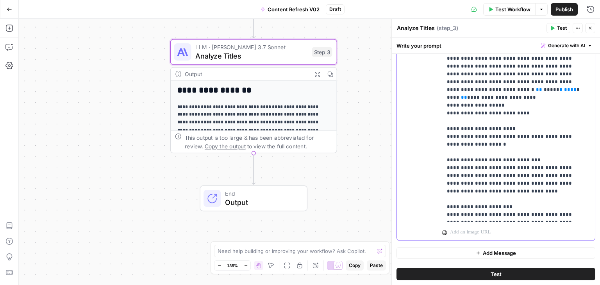
drag, startPoint x: 477, startPoint y: 160, endPoint x: 436, endPoint y: 180, distance: 46.3
click at [9, 27] on icon "button" at bounding box center [9, 28] width 8 height 8
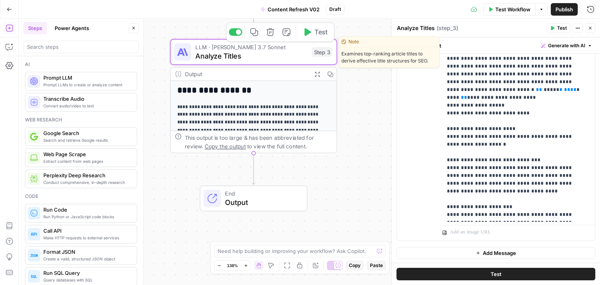
click at [253, 51] on span "Analyze Titles" at bounding box center [251, 55] width 112 height 11
click at [286, 57] on span "Analyze Titles" at bounding box center [251, 55] width 112 height 11
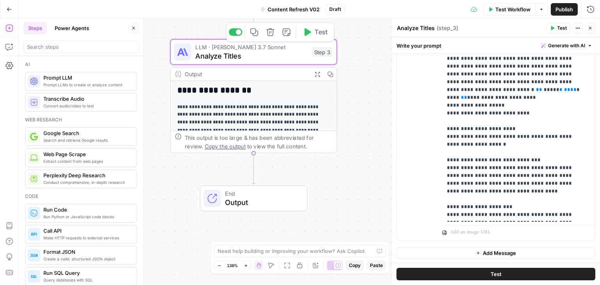
click at [137, 30] on button "Close" at bounding box center [134, 28] width 10 height 10
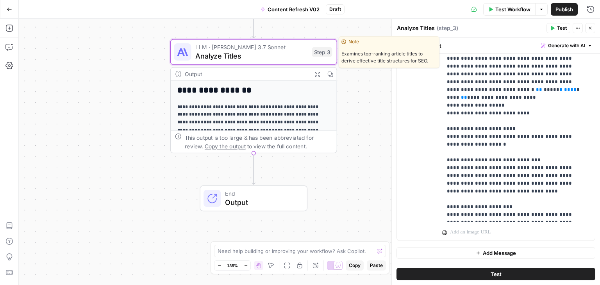
click at [217, 59] on span "Analyze Titles" at bounding box center [251, 55] width 112 height 11
click at [256, 56] on span "Analyze Titles" at bounding box center [251, 55] width 112 height 11
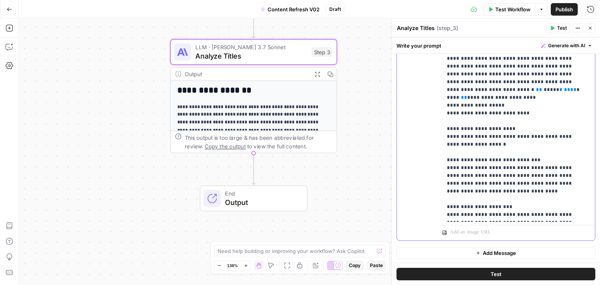
drag, startPoint x: 529, startPoint y: 121, endPoint x: 523, endPoint y: 170, distance: 50.0
click at [548, 46] on span "Generate with AI" at bounding box center [566, 45] width 37 height 7
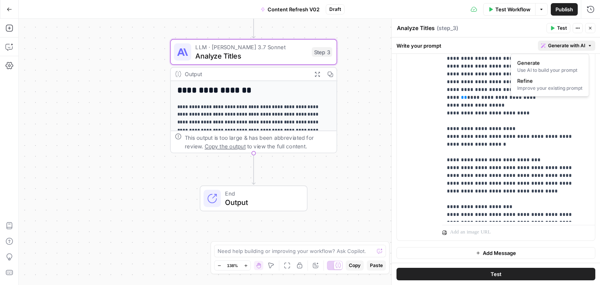
click at [538, 91] on div "Improve your existing prompt" at bounding box center [549, 88] width 65 height 7
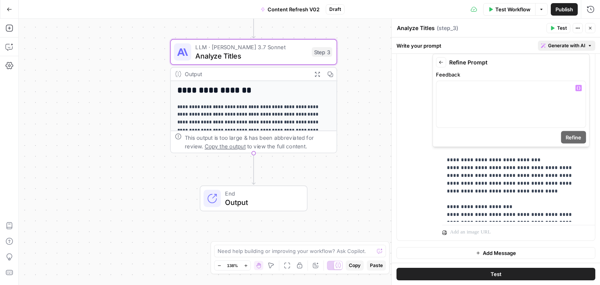
click at [490, 133] on form "Back Refine Prompt Feedback “/” to reference Variables Menu Refine" at bounding box center [511, 100] width 150 height 86
click at [492, 123] on div at bounding box center [510, 104] width 149 height 46
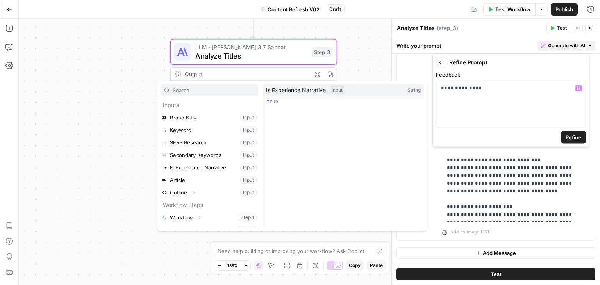
scroll to position [33, 0]
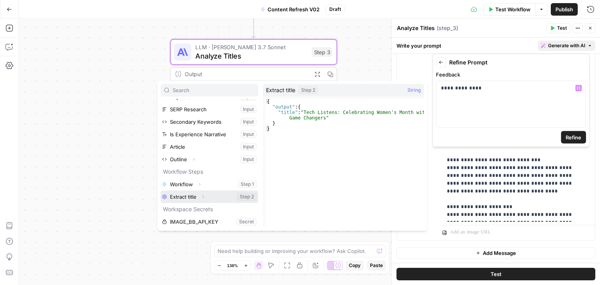
click at [205, 197] on icon "button" at bounding box center [203, 197] width 5 height 5
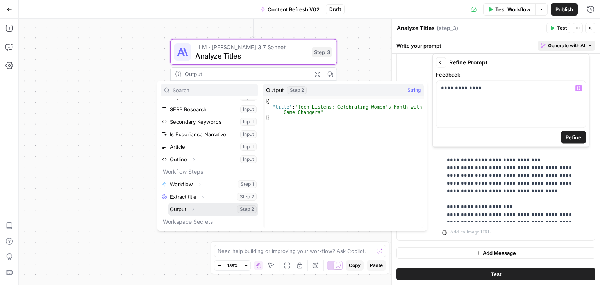
click at [193, 210] on icon "button" at bounding box center [193, 209] width 5 height 5
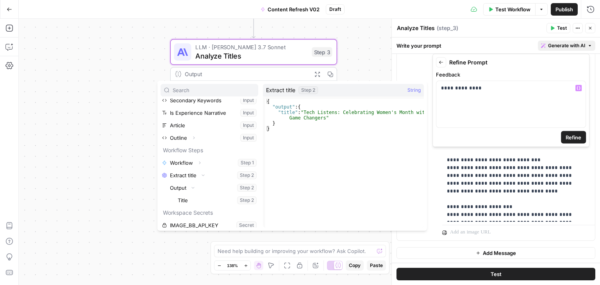
scroll to position [58, 0]
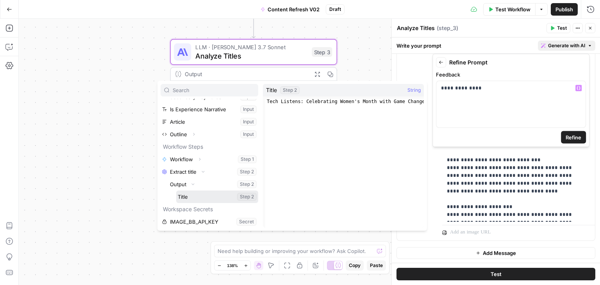
click at [199, 198] on button "Select variable Title" at bounding box center [217, 197] width 82 height 13
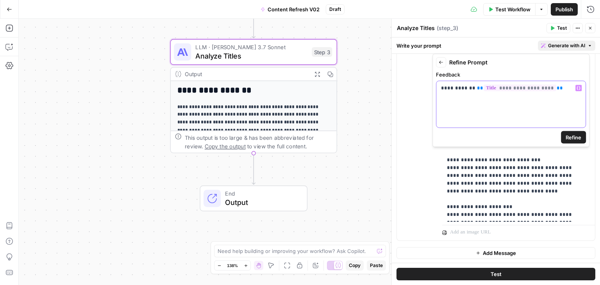
click at [544, 99] on div "**********" at bounding box center [510, 104] width 149 height 46
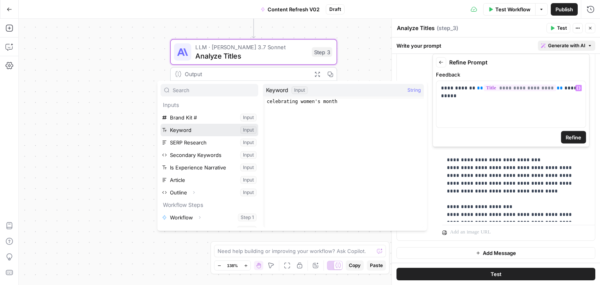
click at [190, 128] on button "Select variable Keyword" at bounding box center [210, 130] width 98 height 13
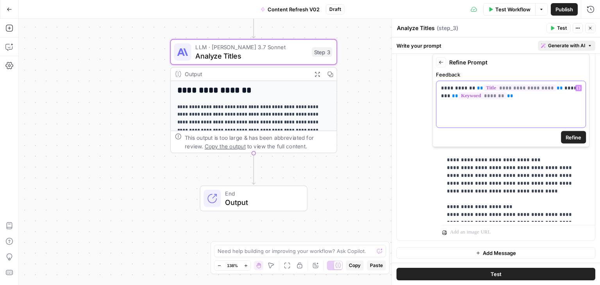
click at [497, 105] on div "**********" at bounding box center [510, 104] width 149 height 46
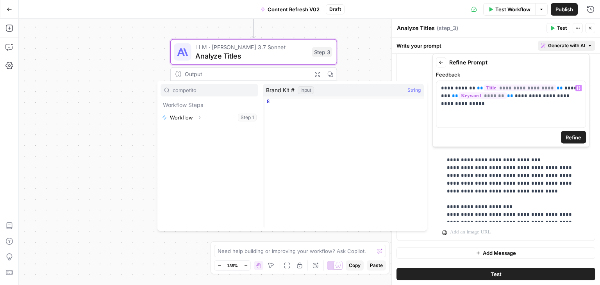
type input "competito"
click at [497, 105] on p "**********" at bounding box center [511, 95] width 140 height 23
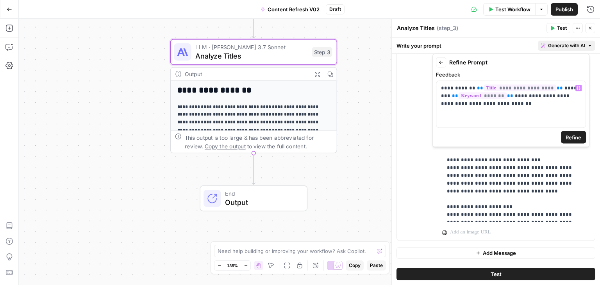
click at [564, 138] on button "Refine" at bounding box center [573, 137] width 25 height 13
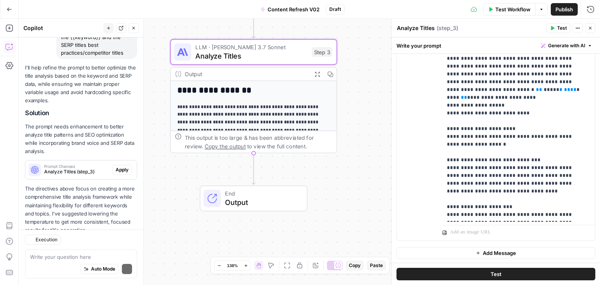
scroll to position [147, 0]
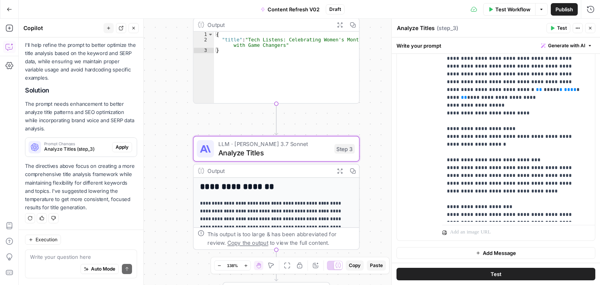
click at [118, 147] on span "Apply" at bounding box center [122, 147] width 13 height 7
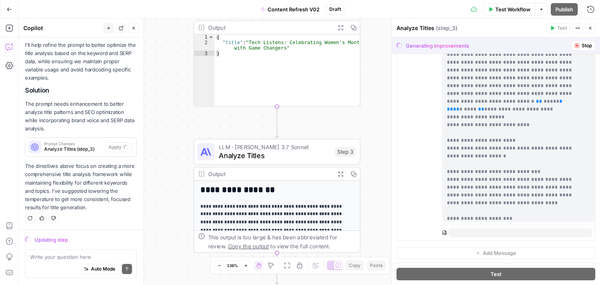
scroll to position [0, 0]
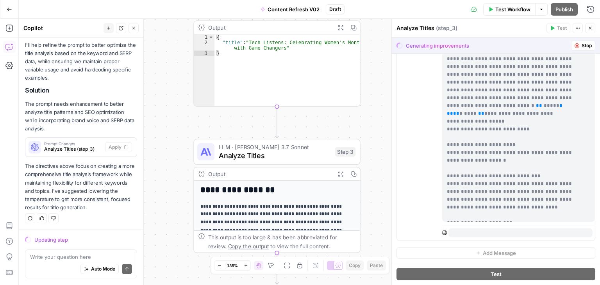
drag, startPoint x: 499, startPoint y: 158, endPoint x: 492, endPoint y: 94, distance: 64.4
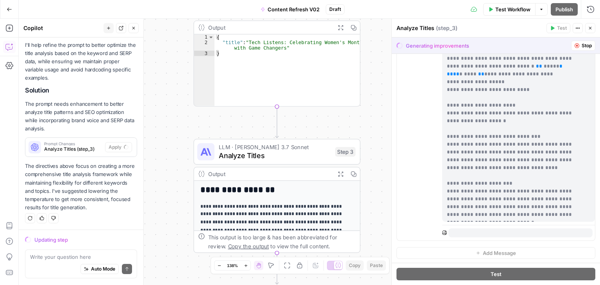
drag, startPoint x: 484, startPoint y: 84, endPoint x: 482, endPoint y: 148, distance: 63.7
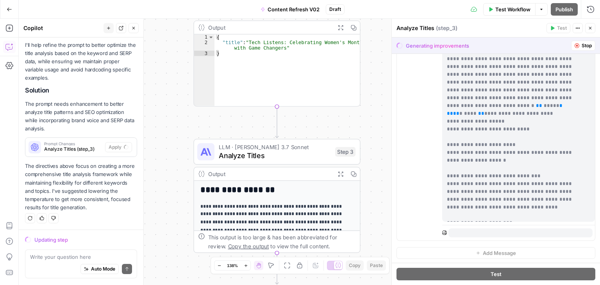
drag, startPoint x: 485, startPoint y: 177, endPoint x: 474, endPoint y: 111, distance: 66.8
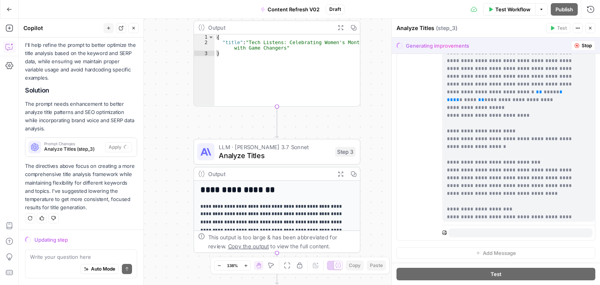
scroll to position [39, 0]
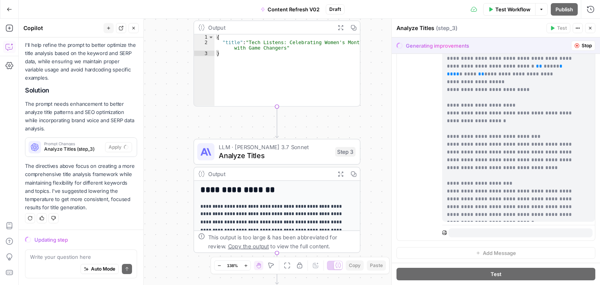
drag, startPoint x: 452, startPoint y: 84, endPoint x: 458, endPoint y: 165, distance: 81.5
drag, startPoint x: 414, startPoint y: 127, endPoint x: 429, endPoint y: 181, distance: 56.5
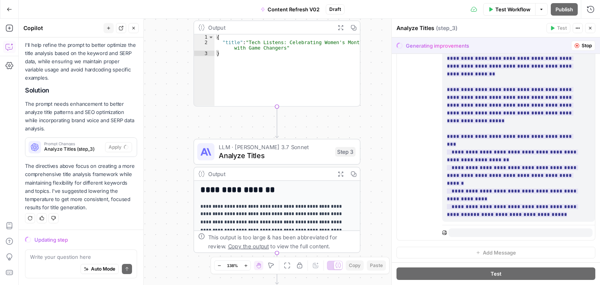
drag, startPoint x: 421, startPoint y: 158, endPoint x: 421, endPoint y: 162, distance: 3.9
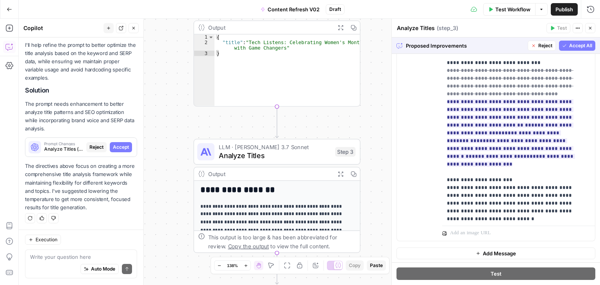
scroll to position [415, 0]
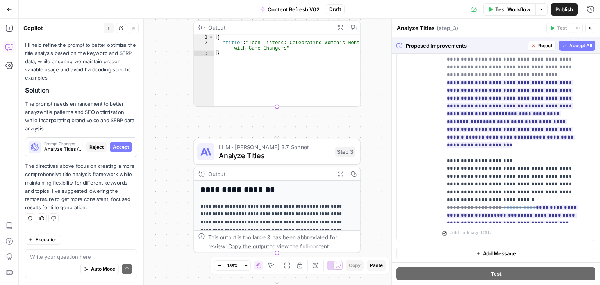
click at [541, 44] on span "Reject" at bounding box center [545, 45] width 14 height 7
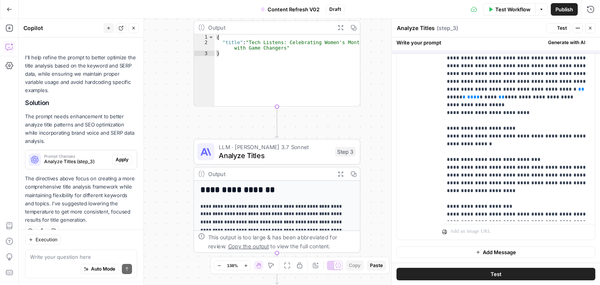
scroll to position [159, 0]
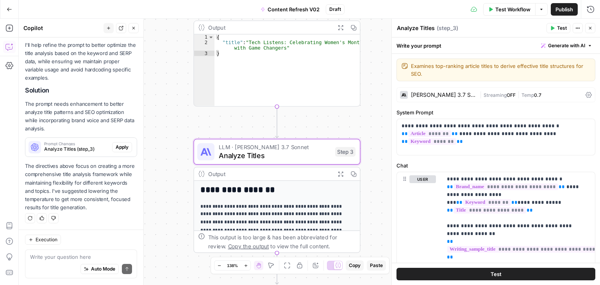
click at [68, 145] on span "Prompt Changes" at bounding box center [76, 144] width 65 height 4
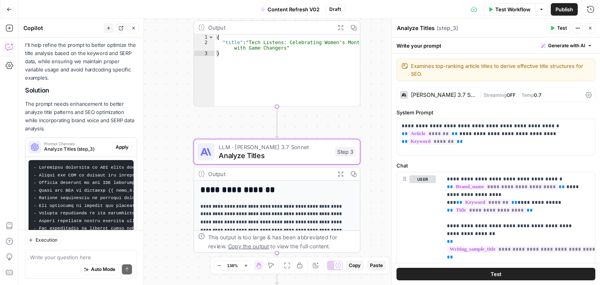
click at [68, 145] on span "Prompt Changes" at bounding box center [76, 144] width 65 height 4
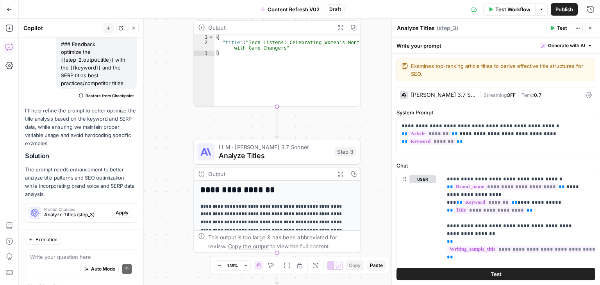
scroll to position [40, 0]
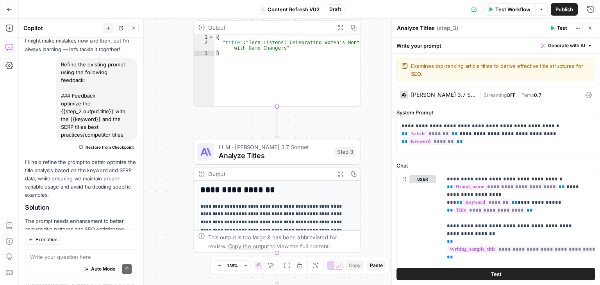
drag, startPoint x: 78, startPoint y: 118, endPoint x: 79, endPoint y: 70, distance: 47.3
drag, startPoint x: 59, startPoint y: 105, endPoint x: 125, endPoint y: 133, distance: 71.6
click at [125, 133] on div "Refine the existing prompt using the following feedback: ### Feedback optimize …" at bounding box center [96, 101] width 81 height 83
copy div "optimize the {{step_2.output.title}} with the {{keyword}} and the SERP titles b…"
click at [93, 150] on span "Restore from Checkpoint" at bounding box center [110, 149] width 48 height 6
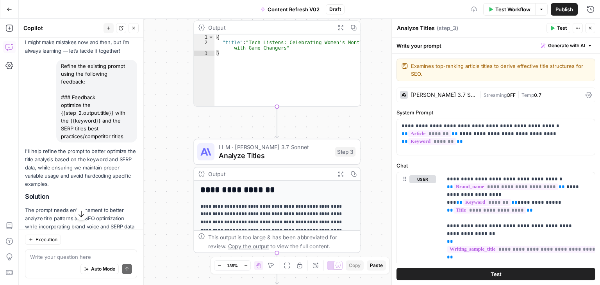
click at [48, 113] on div "Refine the existing prompt using the following feedback: ### Feedback optimize …" at bounding box center [81, 101] width 112 height 83
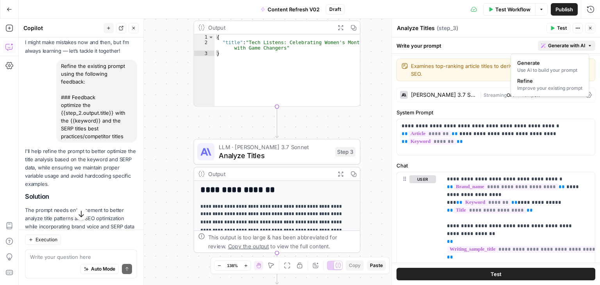
click at [564, 46] on span "Generate with AI" at bounding box center [566, 45] width 37 height 7
click at [544, 82] on span "Refine" at bounding box center [548, 81] width 62 height 8
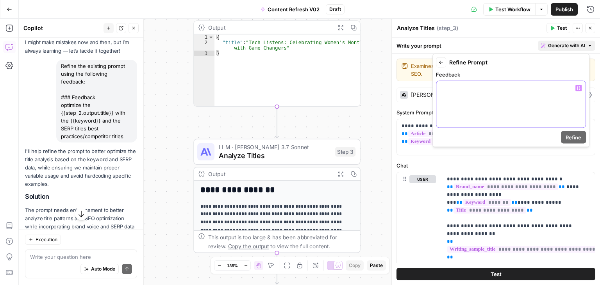
click at [508, 95] on div at bounding box center [510, 104] width 149 height 46
paste div
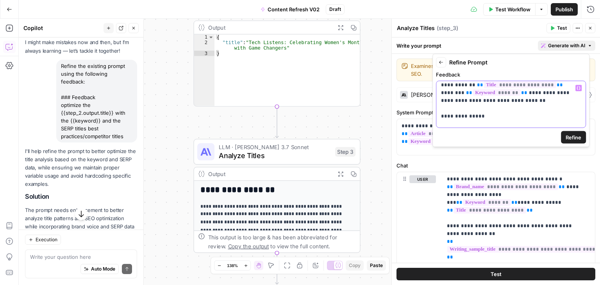
scroll to position [6, 0]
drag, startPoint x: 493, startPoint y: 107, endPoint x: 491, endPoint y: 137, distance: 30.6
click at [465, 122] on p "**********" at bounding box center [508, 101] width 134 height 47
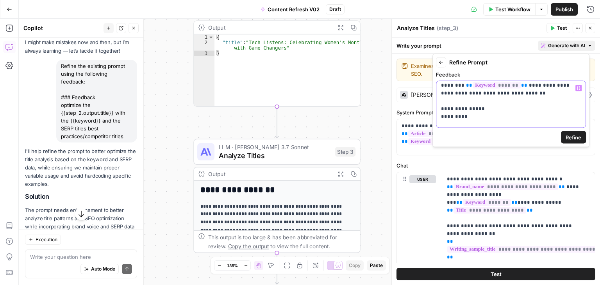
scroll to position [14, 0]
drag, startPoint x: 467, startPoint y: 115, endPoint x: 468, endPoint y: 139, distance: 24.2
click at [470, 112] on p "**********" at bounding box center [508, 97] width 134 height 55
click at [569, 138] on span "Refine" at bounding box center [574, 138] width 16 height 8
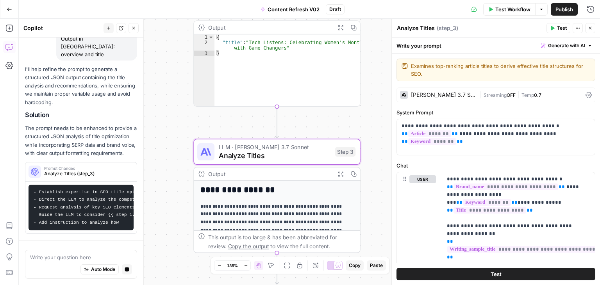
drag, startPoint x: 54, startPoint y: 91, endPoint x: 57, endPoint y: 183, distance: 91.9
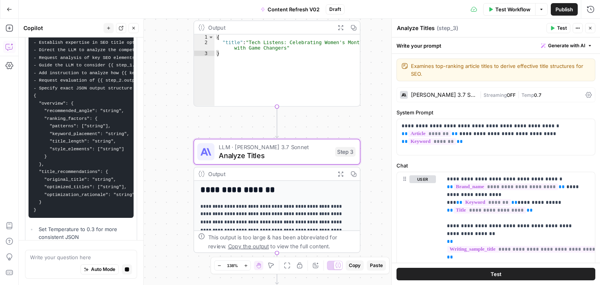
drag, startPoint x: 86, startPoint y: 171, endPoint x: 79, endPoint y: 137, distance: 34.7
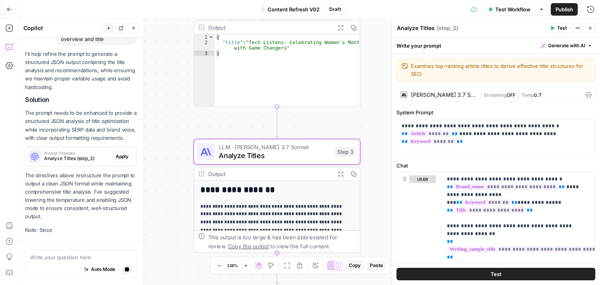
drag, startPoint x: 81, startPoint y: 117, endPoint x: 82, endPoint y: 136, distance: 18.8
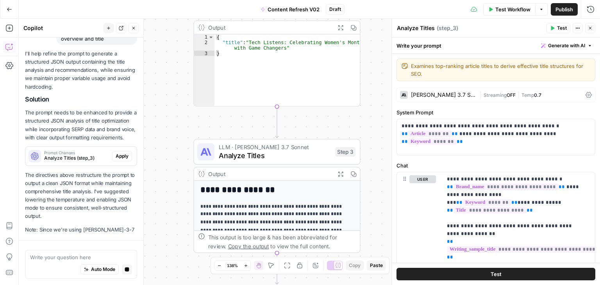
click at [68, 153] on div "I'll help refine the prompt to generate a structured JSON output containing the…" at bounding box center [81, 142] width 112 height 184
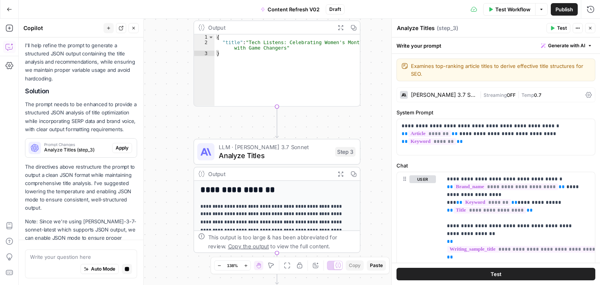
scroll to position [457, 0]
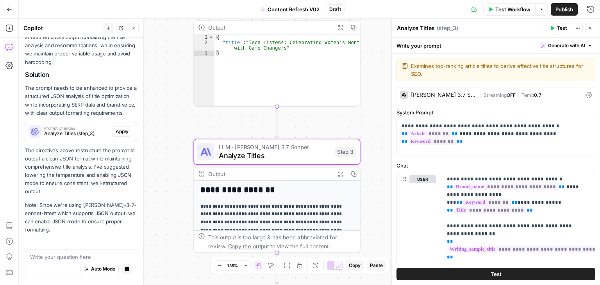
click at [66, 133] on span "Analyze Titles (step_3)" at bounding box center [76, 133] width 65 height 7
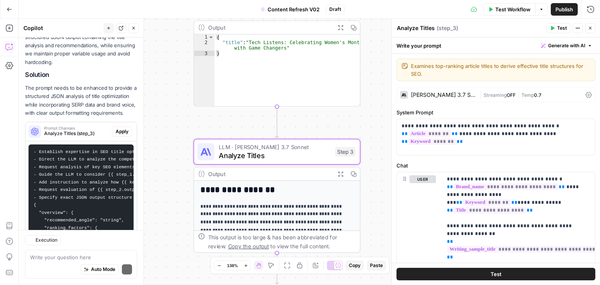
scroll to position [719, 0]
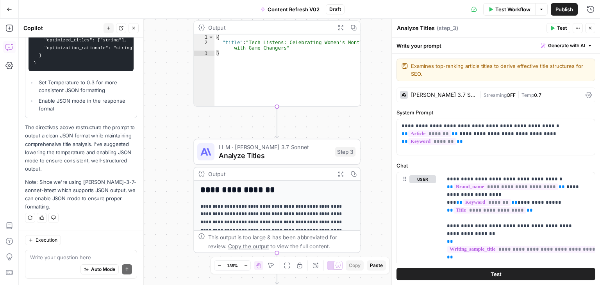
drag, startPoint x: 59, startPoint y: 93, endPoint x: 66, endPoint y: 145, distance: 52.8
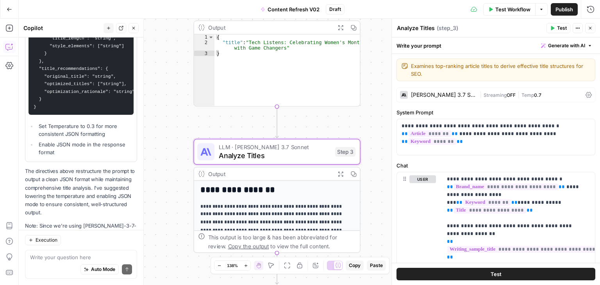
drag, startPoint x: 73, startPoint y: 153, endPoint x: 67, endPoint y: 113, distance: 39.8
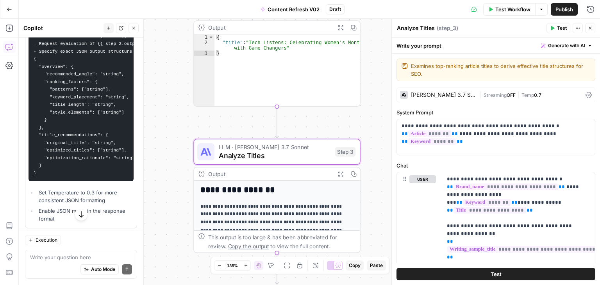
drag, startPoint x: 84, startPoint y: 176, endPoint x: 72, endPoint y: 138, distance: 39.5
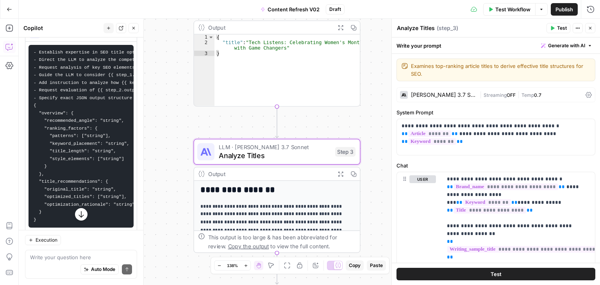
drag, startPoint x: 96, startPoint y: 177, endPoint x: 88, endPoint y: 157, distance: 21.6
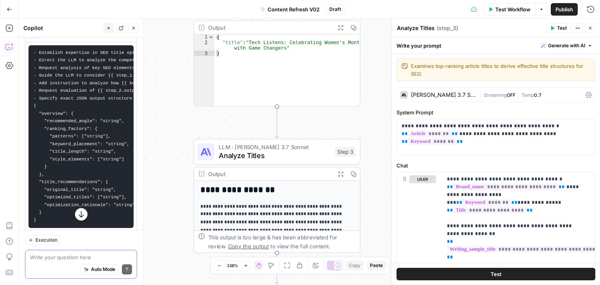
click at [64, 258] on textarea at bounding box center [81, 258] width 102 height 8
type textarea "I just need two json objects"
click at [80, 221] on icon "button" at bounding box center [81, 225] width 8 height 8
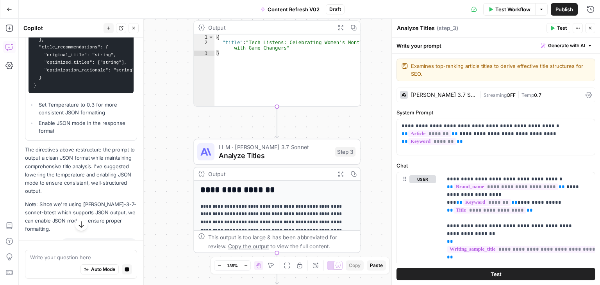
scroll to position [726, 0]
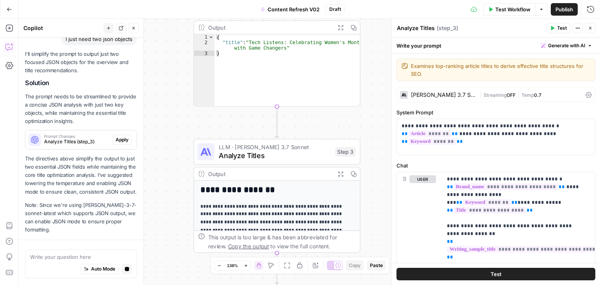
drag, startPoint x: 66, startPoint y: 171, endPoint x: 68, endPoint y: 140, distance: 30.5
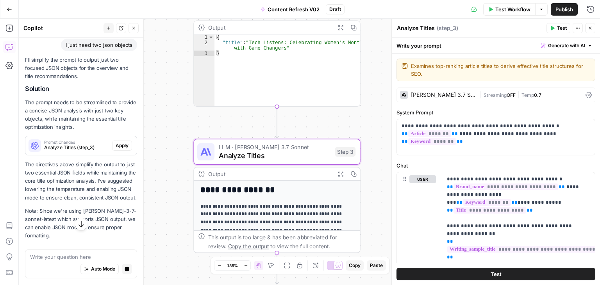
click at [66, 151] on span "Analyze Titles (step_3)" at bounding box center [76, 147] width 65 height 7
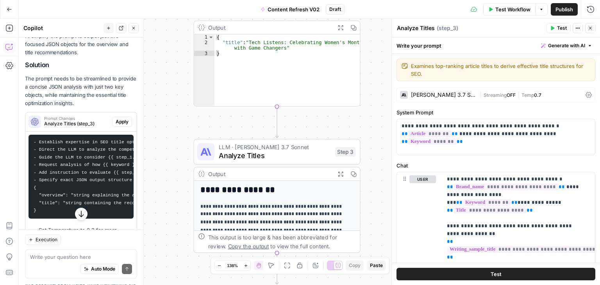
scroll to position [923, 0]
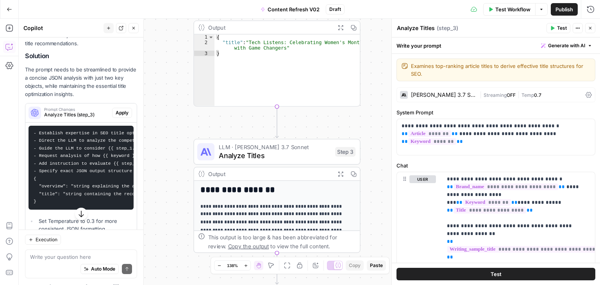
drag, startPoint x: 79, startPoint y: 189, endPoint x: 80, endPoint y: 217, distance: 28.1
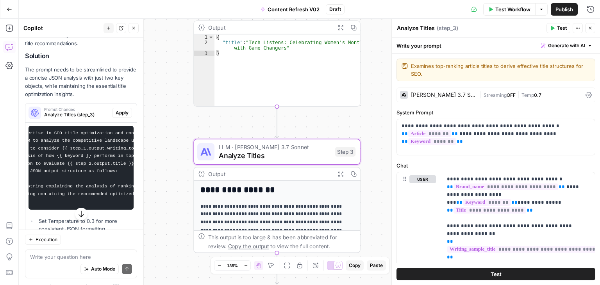
drag, startPoint x: 86, startPoint y: 176, endPoint x: 118, endPoint y: 175, distance: 31.7
drag, startPoint x: 92, startPoint y: 180, endPoint x: 41, endPoint y: 178, distance: 51.6
drag, startPoint x: 59, startPoint y: 166, endPoint x: 90, endPoint y: 169, distance: 30.6
drag, startPoint x: 75, startPoint y: 164, endPoint x: 105, endPoint y: 166, distance: 30.6
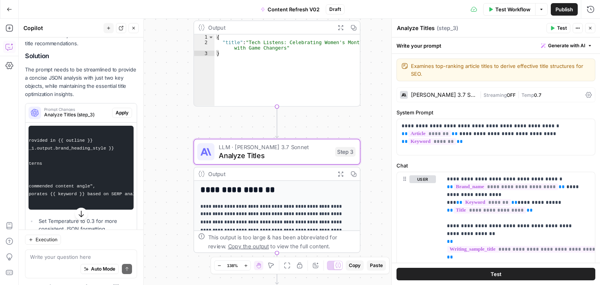
drag, startPoint x: 68, startPoint y: 158, endPoint x: 106, endPoint y: 159, distance: 38.3
drag, startPoint x: 106, startPoint y: 159, endPoint x: 2, endPoint y: 146, distance: 105.2
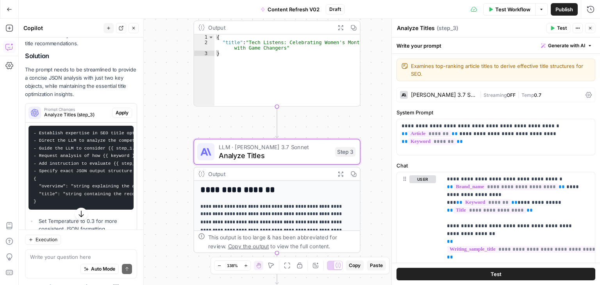
click at [116, 116] on span "Apply" at bounding box center [122, 112] width 13 height 7
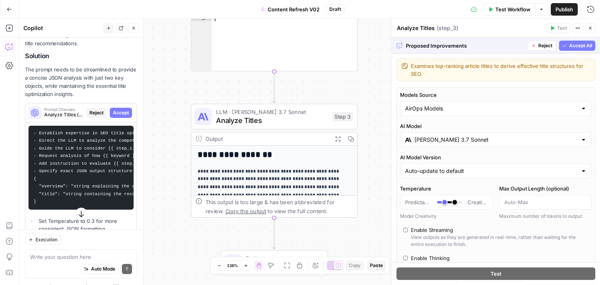
drag, startPoint x: 180, startPoint y: 125, endPoint x: 177, endPoint y: 83, distance: 42.3
click at [177, 83] on div "Workflow Set Inputs Inputs Workflow Workflow Step 1 Output Expand Output Copy 1…" at bounding box center [309, 152] width 581 height 266
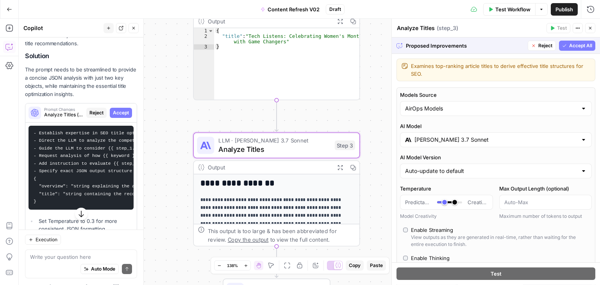
click at [113, 116] on span "Accept" at bounding box center [121, 112] width 16 height 7
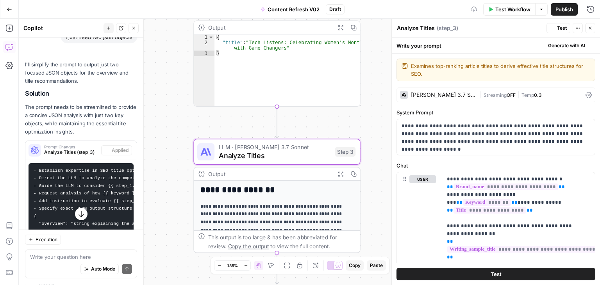
scroll to position [961, 0]
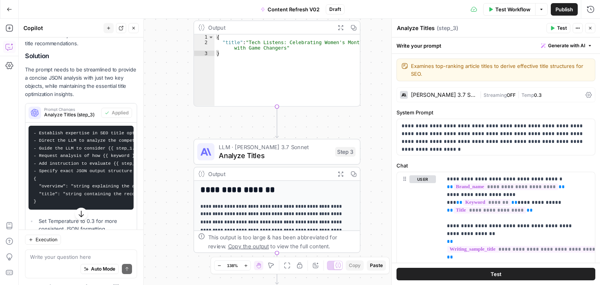
click at [448, 96] on div "[PERSON_NAME] 3.7 Sonnet" at bounding box center [444, 94] width 66 height 5
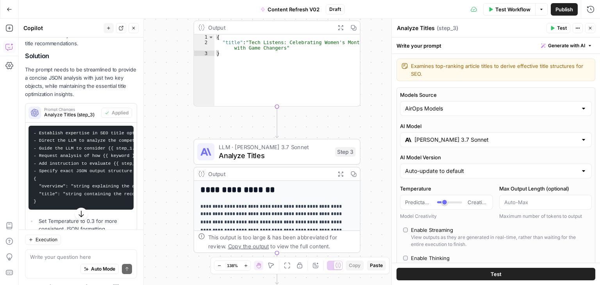
click at [431, 134] on div "[PERSON_NAME] 3.7 Sonnet" at bounding box center [496, 139] width 192 height 15
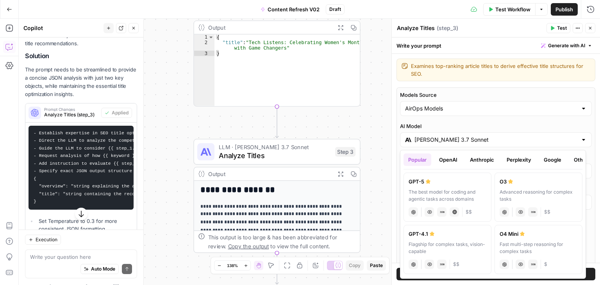
click at [459, 190] on div "The best model for coding and agentic tasks across domains" at bounding box center [448, 196] width 78 height 14
type input "GPT-5"
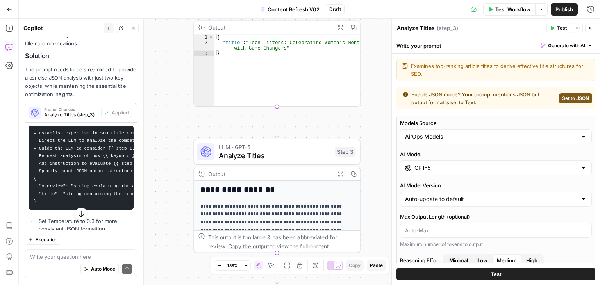
click at [565, 98] on span "Set to JSON" at bounding box center [575, 98] width 27 height 7
type input "JSON"
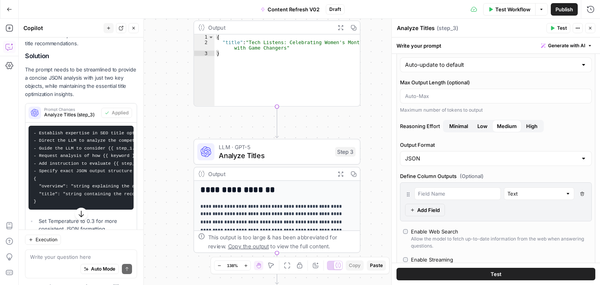
drag, startPoint x: 479, startPoint y: 124, endPoint x: 477, endPoint y: 171, distance: 47.3
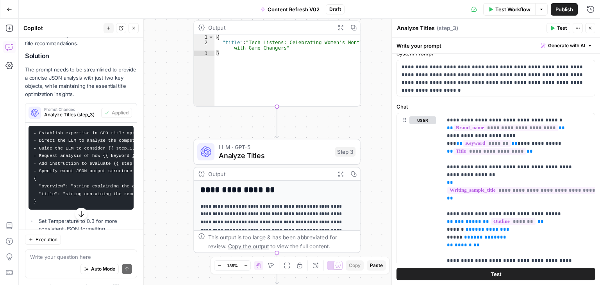
drag, startPoint x: 481, startPoint y: 129, endPoint x: 473, endPoint y: 170, distance: 41.8
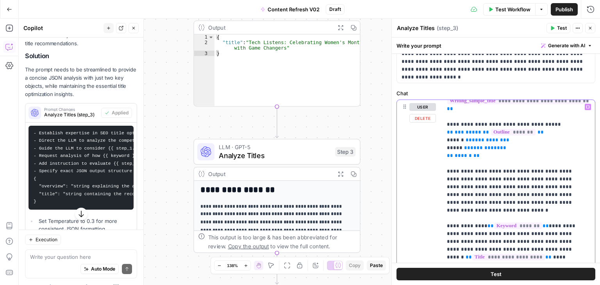
scroll to position [149, 0]
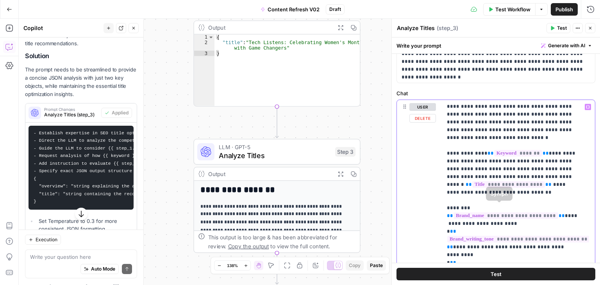
drag, startPoint x: 515, startPoint y: 157, endPoint x: 510, endPoint y: 218, distance: 60.4
click at [134, 26] on icon "button" at bounding box center [133, 28] width 5 height 5
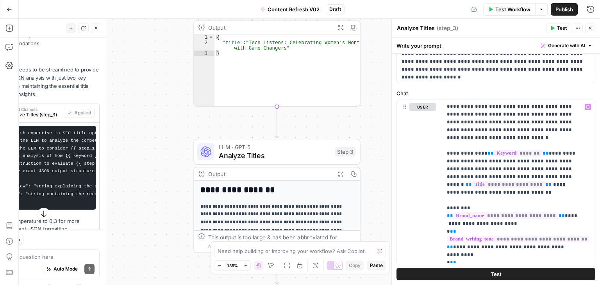
click at [103, 67] on div "Workflow Set Inputs Inputs Workflow Workflow Step 1 Output Expand Output Copy 1…" at bounding box center [309, 152] width 581 height 266
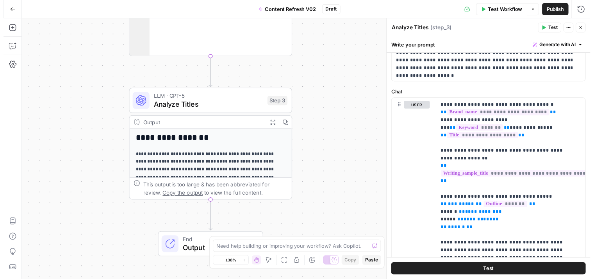
scroll to position [395, 0]
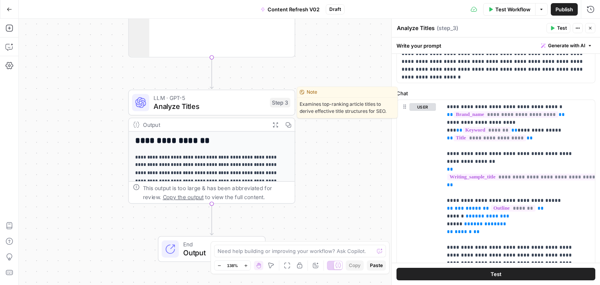
click at [277, 80] on span "Test" at bounding box center [279, 83] width 13 height 10
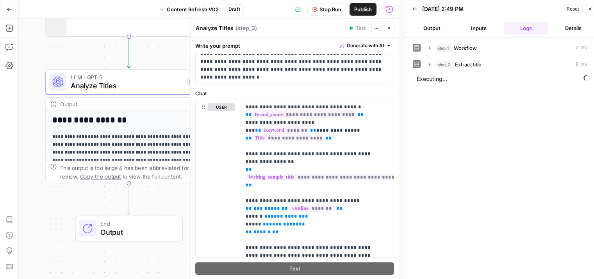
drag, startPoint x: 116, startPoint y: 111, endPoint x: 60, endPoint y: 89, distance: 60.7
click at [53, 91] on div "Workflow Set Inputs Inputs Workflow Workflow Step 1 Output Expand Output Copy 1…" at bounding box center [209, 149] width 380 height 260
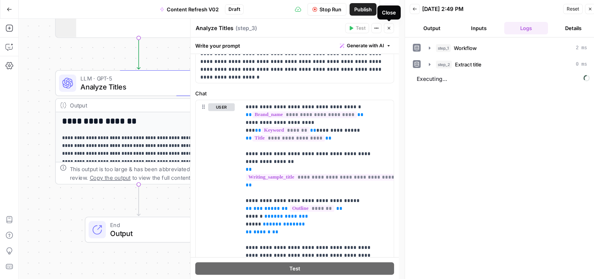
click at [385, 32] on button "Close" at bounding box center [389, 28] width 10 height 10
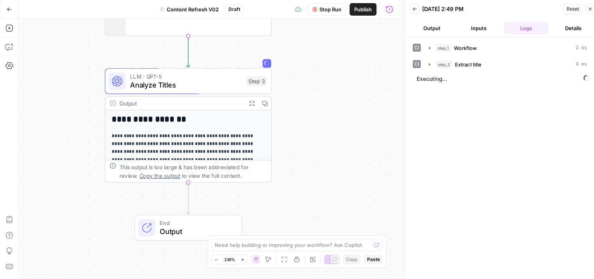
drag, startPoint x: 306, startPoint y: 129, endPoint x: 340, endPoint y: 125, distance: 33.5
click at [340, 125] on div "Workflow Set Inputs Inputs Workflow Workflow Step 1 Output Expand Output Copy 1…" at bounding box center [209, 149] width 380 height 260
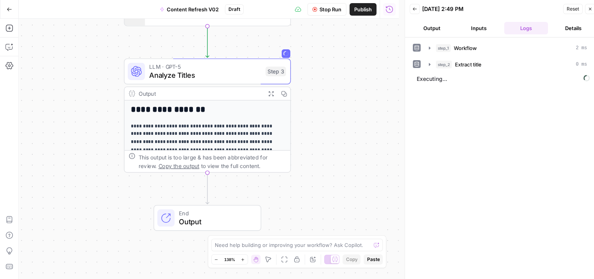
drag, startPoint x: 340, startPoint y: 143, endPoint x: 359, endPoint y: 133, distance: 21.5
click at [359, 133] on div "Workflow Set Inputs Inputs Workflow Workflow Step 1 Output Expand Output Copy 1…" at bounding box center [209, 149] width 380 height 260
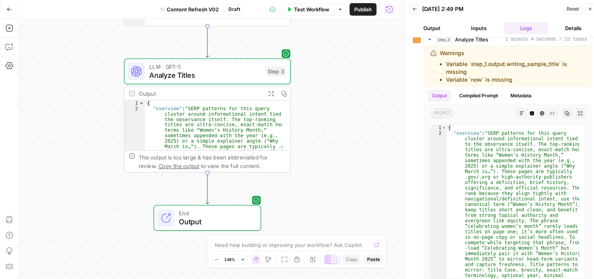
drag, startPoint x: 412, startPoint y: 108, endPoint x: 413, endPoint y: 150, distance: 42.6
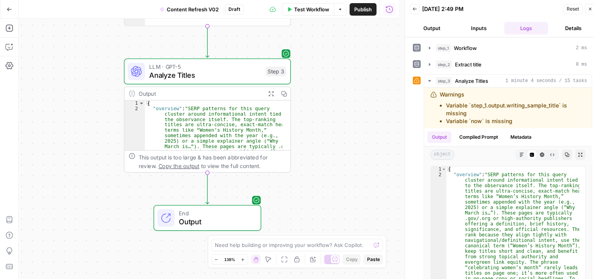
drag, startPoint x: 413, startPoint y: 149, endPoint x: 411, endPoint y: 85, distance: 64.5
type textarea "**********"
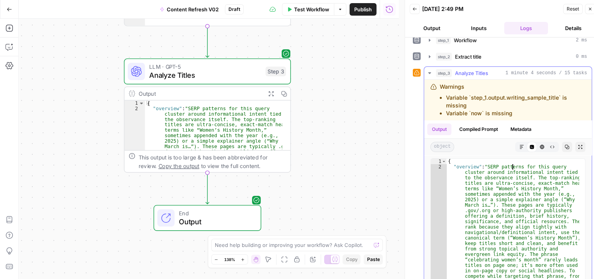
scroll to position [41, 0]
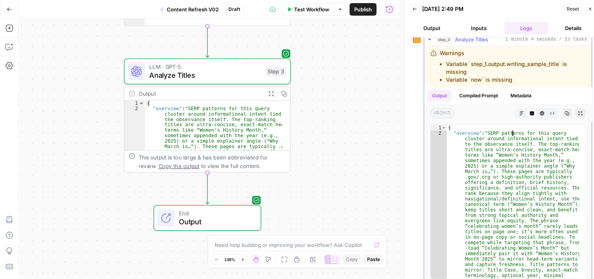
drag, startPoint x: 511, startPoint y: 184, endPoint x: 509, endPoint y: 228, distance: 44.6
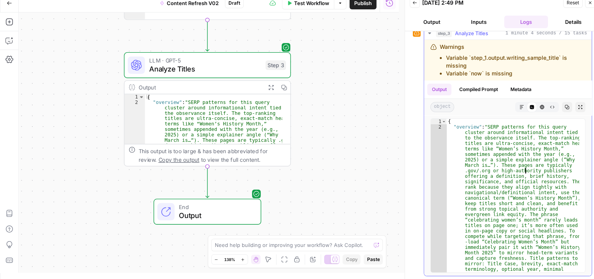
drag, startPoint x: 526, startPoint y: 179, endPoint x: 555, endPoint y: 218, distance: 48.7
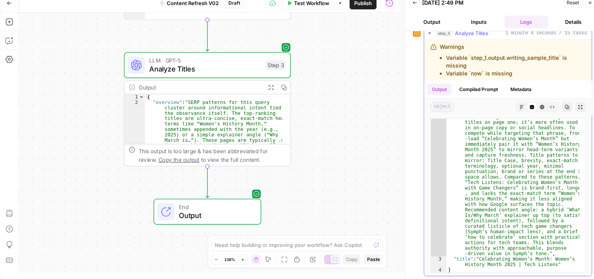
scroll to position [0, 0]
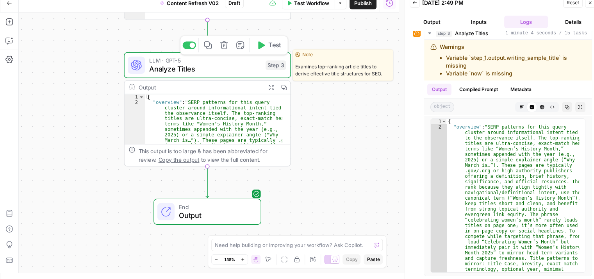
click at [216, 74] on span "Analyze Titles" at bounding box center [205, 69] width 112 height 11
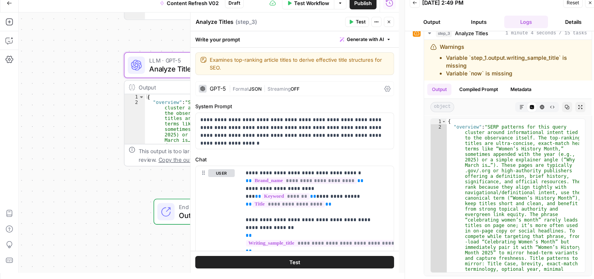
click at [234, 89] on span "Format" at bounding box center [241, 89] width 16 height 6
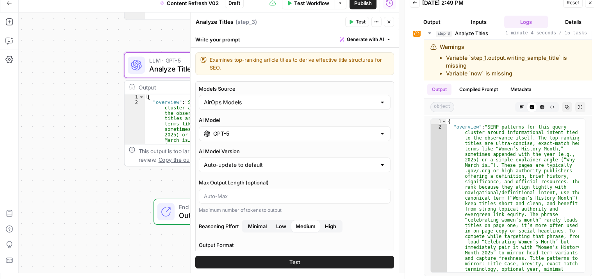
click at [232, 136] on input "GPT-5" at bounding box center [294, 134] width 163 height 8
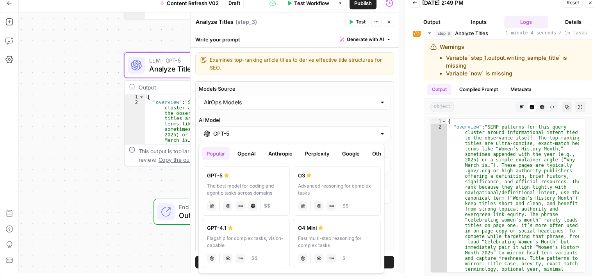
click at [238, 229] on div "GPT-4.1" at bounding box center [246, 228] width 78 height 8
type input "GPT-4.1"
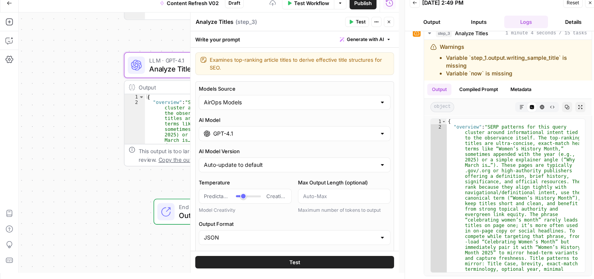
click at [387, 25] on button "Close" at bounding box center [389, 22] width 10 height 10
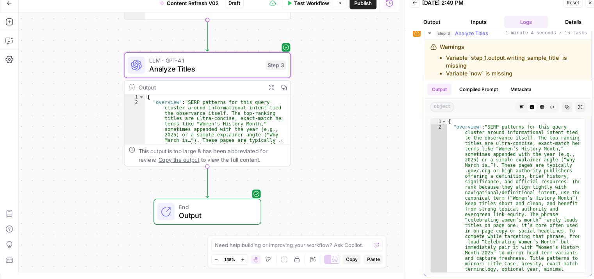
scroll to position [103, 0]
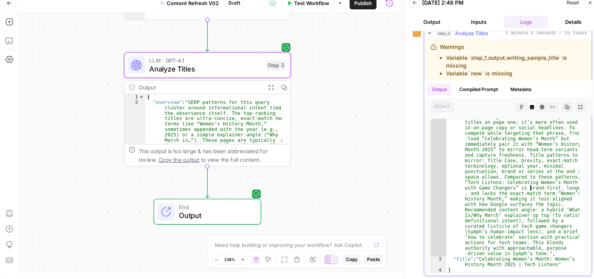
drag, startPoint x: 531, startPoint y: 186, endPoint x: 521, endPoint y: 241, distance: 56.0
click at [519, 259] on div ""overview" : "SERP patterns for this query cluster around informational intent …" at bounding box center [513, 218] width 133 height 395
type textarea "**********"
click at [553, 261] on div ""overview" : "SERP patterns for this query cluster around informational intent …" at bounding box center [513, 218] width 133 height 395
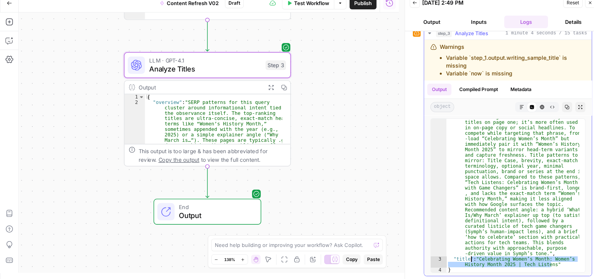
drag, startPoint x: 555, startPoint y: 265, endPoint x: 471, endPoint y: 258, distance: 84.3
click at [471, 258] on div ""overview" : "SERP patterns for this query cluster around informational intent …" at bounding box center [513, 218] width 133 height 395
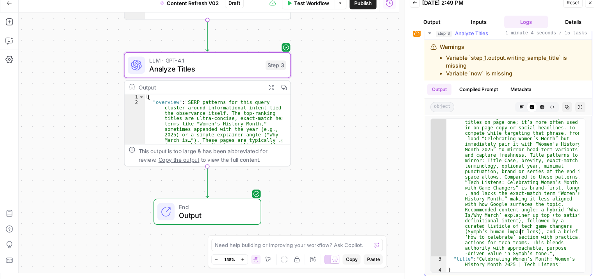
click at [519, 229] on div ""overview" : "SERP patterns for this query cluster around informational intent …" at bounding box center [513, 218] width 133 height 395
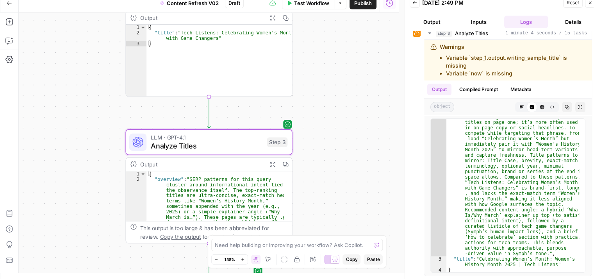
drag, startPoint x: 358, startPoint y: 100, endPoint x: 350, endPoint y: 106, distance: 10.2
click at [360, 178] on div "Workflow Set Inputs Inputs Workflow Workflow Step 1 Output Expand Output Copy 1…" at bounding box center [209, 143] width 380 height 260
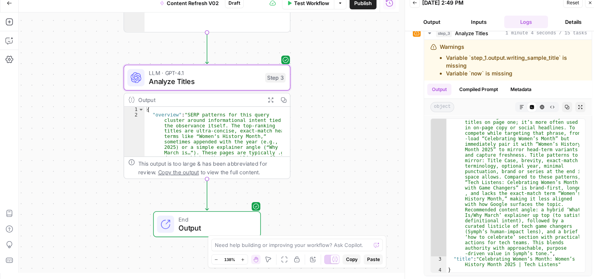
drag, startPoint x: 350, startPoint y: 106, endPoint x: 348, endPoint y: 34, distance: 71.9
click at [348, 34] on div "Workflow Set Inputs Inputs Workflow Workflow Step 1 Output Expand Output Copy 1…" at bounding box center [209, 143] width 380 height 260
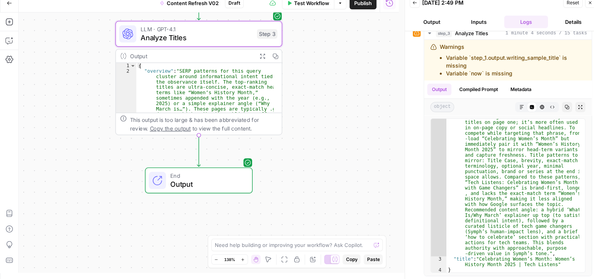
drag, startPoint x: 339, startPoint y: 97, endPoint x: 336, endPoint y: 85, distance: 12.6
click at [336, 85] on div "Workflow Set Inputs Inputs Workflow Workflow Step 1 Output Expand Output Copy 1…" at bounding box center [209, 143] width 380 height 260
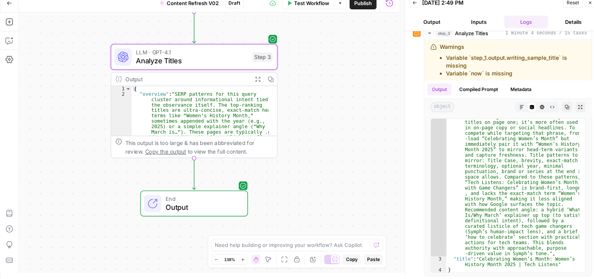
drag, startPoint x: 342, startPoint y: 52, endPoint x: 338, endPoint y: 75, distance: 23.5
click at [338, 75] on div "Workflow Set Inputs Inputs Workflow Workflow Step 1 Output Expand Output Copy 1…" at bounding box center [209, 143] width 380 height 260
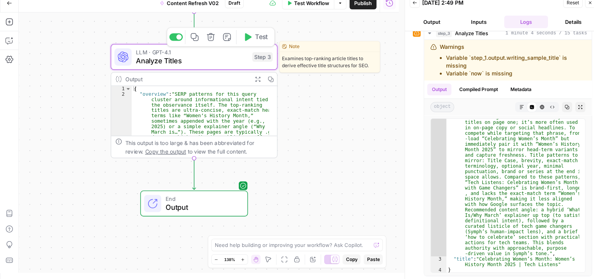
click at [256, 31] on button "Test" at bounding box center [255, 37] width 33 height 14
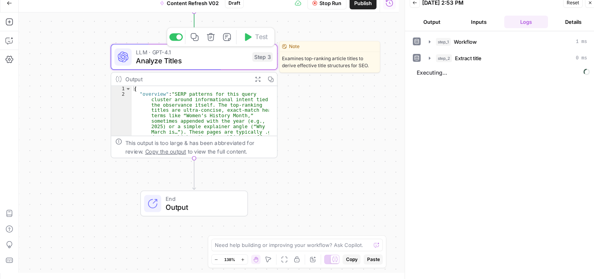
click at [191, 57] on span "Analyze Titles" at bounding box center [192, 60] width 112 height 11
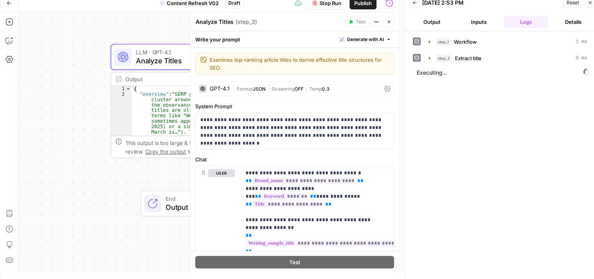
click at [392, 21] on button "Close" at bounding box center [389, 22] width 10 height 10
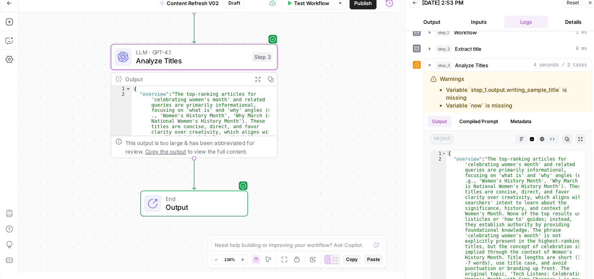
scroll to position [41, 0]
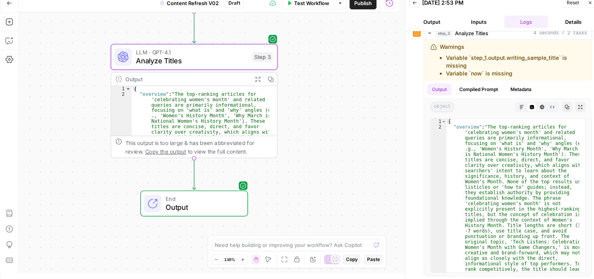
drag, startPoint x: 418, startPoint y: 114, endPoint x: 443, endPoint y: 179, distance: 69.5
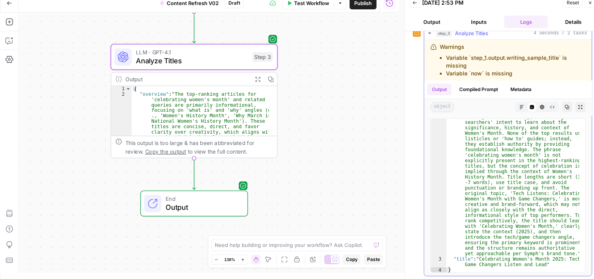
scroll to position [0, 0]
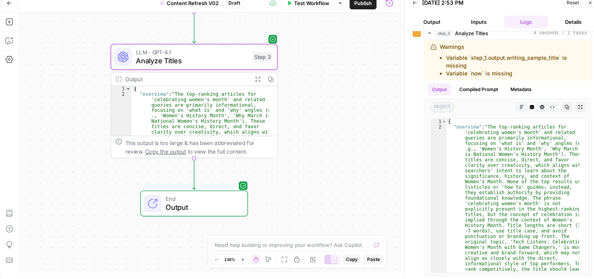
click at [586, 5] on button "Close" at bounding box center [590, 3] width 10 height 10
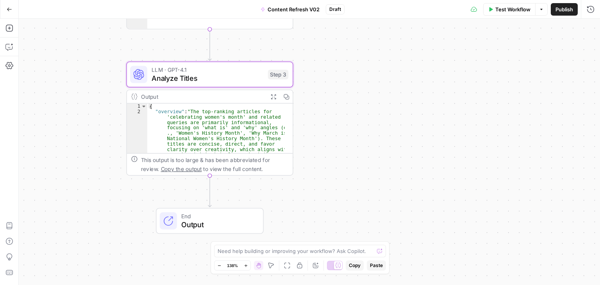
drag, startPoint x: 364, startPoint y: 129, endPoint x: 430, endPoint y: 95, distance: 74.3
click at [430, 95] on div "Workflow Set Inputs Inputs Workflow Workflow Step 1 Output Expand Output Copy 1…" at bounding box center [309, 152] width 581 height 266
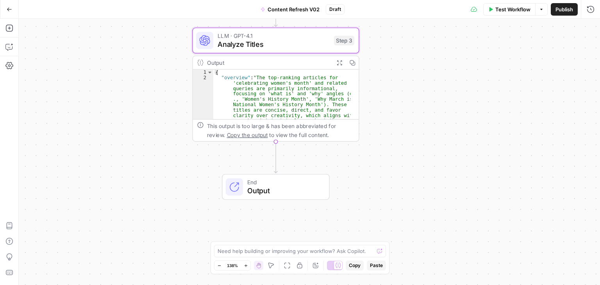
drag, startPoint x: 426, startPoint y: 111, endPoint x: 363, endPoint y: 127, distance: 65.9
click at [400, 131] on div "Workflow Set Inputs Inputs Workflow Workflow Step 1 Output Expand Output Copy 1…" at bounding box center [309, 152] width 581 height 266
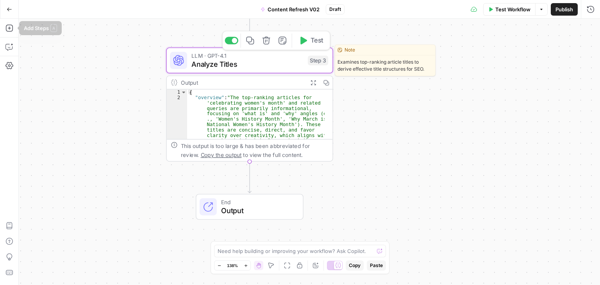
click at [257, 55] on span "LLM · GPT-4.1" at bounding box center [247, 55] width 112 height 9
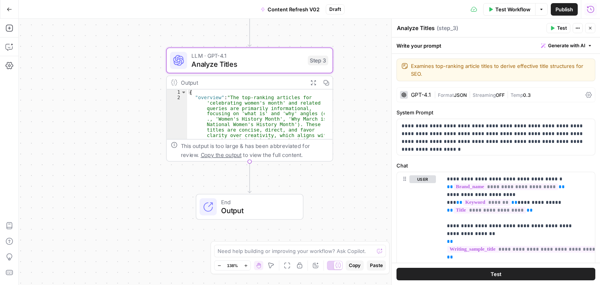
click at [592, 12] on icon "button" at bounding box center [590, 8] width 7 height 7
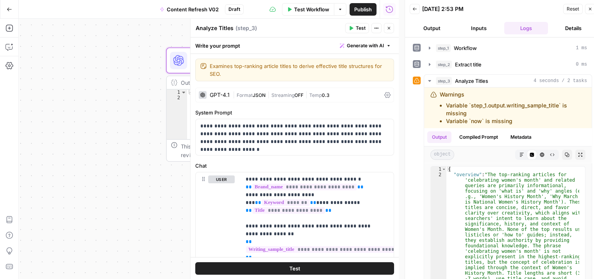
click at [387, 27] on icon "button" at bounding box center [389, 28] width 5 height 5
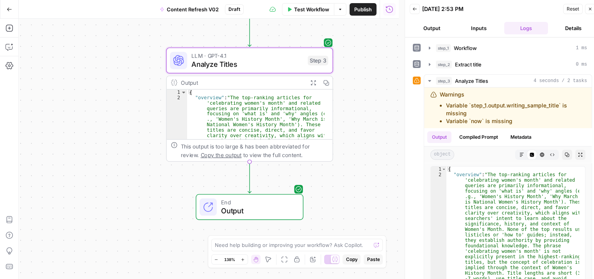
click at [101, 77] on div "Workflow Set Inputs Inputs Workflow Workflow Step 1 Output Expand Output Copy 1…" at bounding box center [209, 149] width 380 height 260
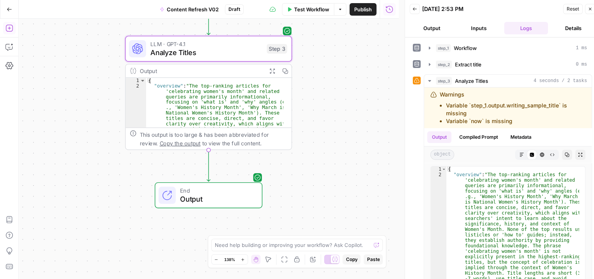
click at [12, 29] on icon "button" at bounding box center [8, 28] width 7 height 7
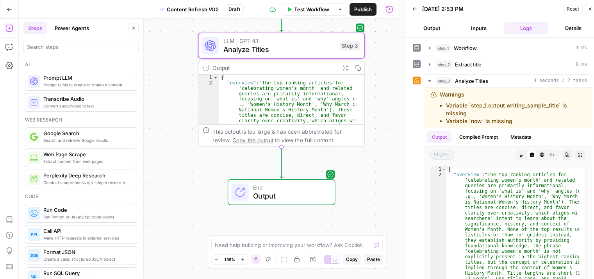
drag, startPoint x: 180, startPoint y: 29, endPoint x: 231, endPoint y: 25, distance: 51.3
click at [231, 25] on div "Workflow Set Inputs Inputs Workflow Workflow Step 1 Output Expand Output Copy 1…" at bounding box center [209, 149] width 380 height 260
click at [133, 27] on icon "button" at bounding box center [133, 28] width 5 height 5
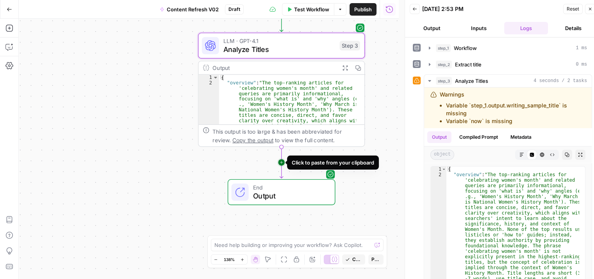
click at [283, 161] on icon "Edge from step_3 to end" at bounding box center [281, 163] width 3 height 32
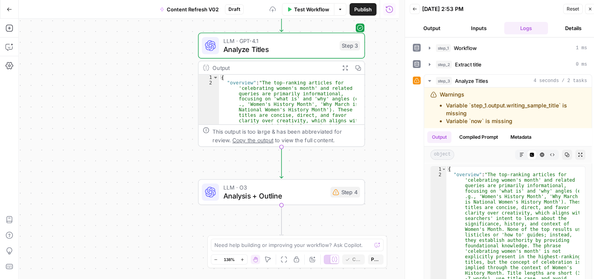
click at [62, 108] on div "Workflow Set Inputs Inputs Workflow Workflow Step 1 Output Expand Output Copy 1…" at bounding box center [209, 149] width 380 height 260
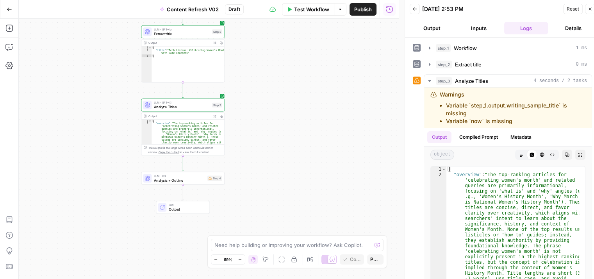
drag, startPoint x: 115, startPoint y: 159, endPoint x: 135, endPoint y: 149, distance: 22.2
click at [133, 150] on div "Workflow Set Inputs Inputs Workflow Workflow Step 1 Output Expand Output Copy 1…" at bounding box center [209, 149] width 380 height 260
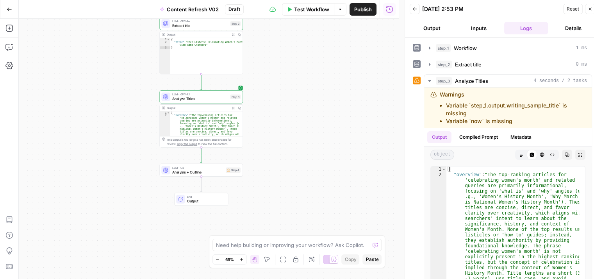
drag, startPoint x: 123, startPoint y: 136, endPoint x: 113, endPoint y: 157, distance: 23.6
click at [110, 157] on div "Workflow Set Inputs Inputs Workflow Workflow Step 1 Output Expand Output Copy 1…" at bounding box center [209, 149] width 380 height 260
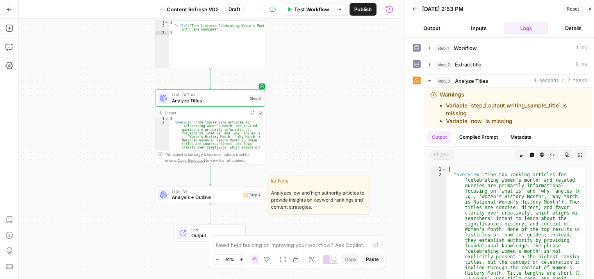
click at [179, 199] on span "Analysis + Outline" at bounding box center [206, 197] width 68 height 7
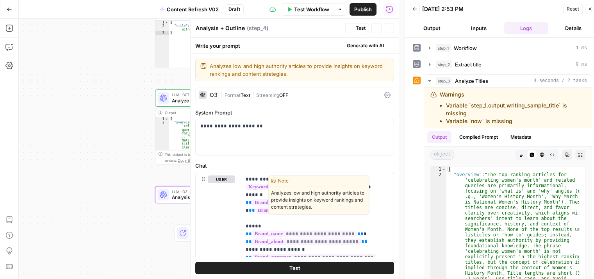
drag, startPoint x: 87, startPoint y: 146, endPoint x: 77, endPoint y: 146, distance: 10.2
click at [77, 146] on div "Workflow Set Inputs Inputs Workflow Workflow Step 1 Output Expand Output Copy 1…" at bounding box center [209, 149] width 380 height 260
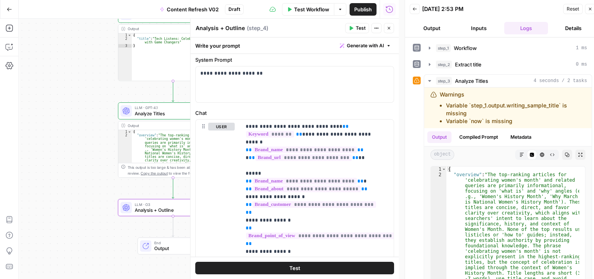
scroll to position [54, 0]
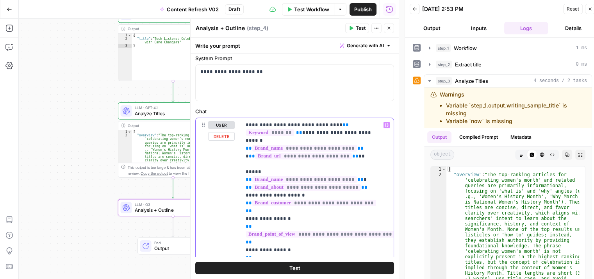
click at [387, 26] on icon "button" at bounding box center [389, 28] width 5 height 5
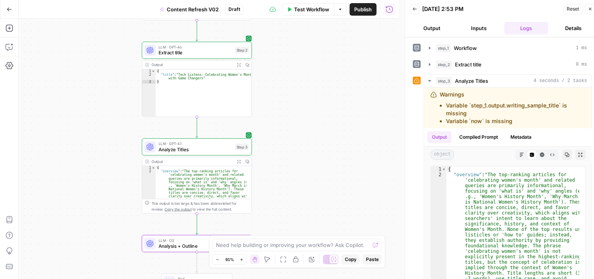
drag, startPoint x: 333, startPoint y: 88, endPoint x: 342, endPoint y: 107, distance: 21.0
click at [342, 107] on div "Workflow Set Inputs Inputs Workflow Workflow Step 1 Output Expand Output Copy 1…" at bounding box center [209, 149] width 380 height 260
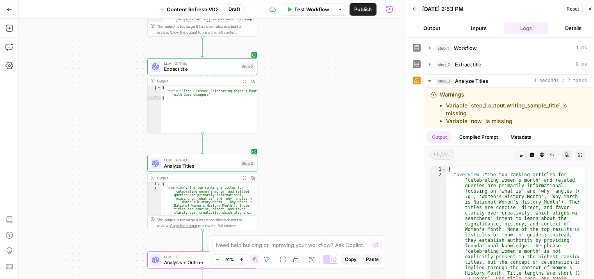
click at [205, 68] on span "Extract title" at bounding box center [201, 69] width 74 height 7
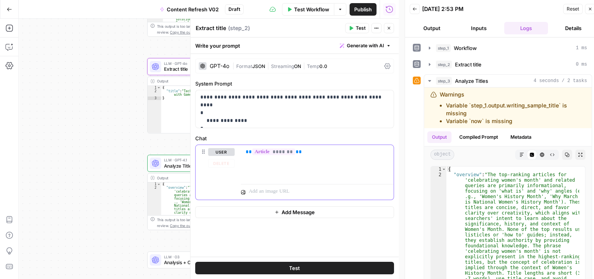
click at [277, 172] on div "** ******* **" at bounding box center [317, 163] width 153 height 36
click at [327, 151] on p "** ******* **" at bounding box center [317, 152] width 143 height 8
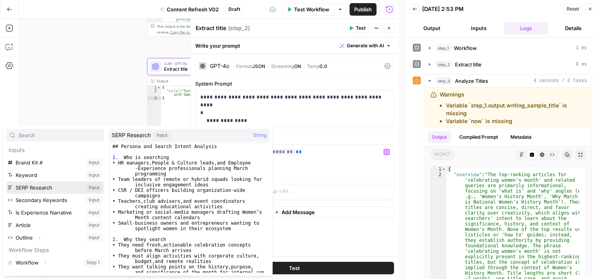
click at [63, 191] on button "Select variable SERP Research" at bounding box center [55, 187] width 98 height 13
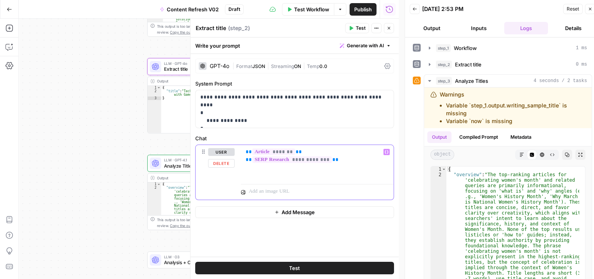
click at [351, 160] on p "**********" at bounding box center [318, 156] width 144 height 16
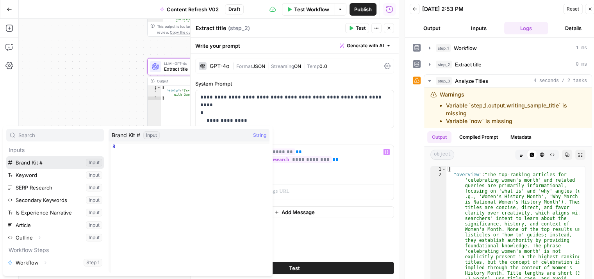
click at [70, 164] on button "Select variable Brand Kit #" at bounding box center [55, 162] width 98 height 13
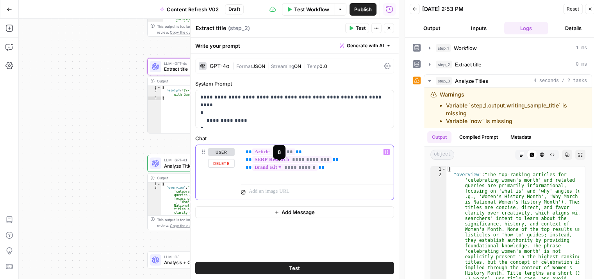
drag, startPoint x: 341, startPoint y: 171, endPoint x: 238, endPoint y: 171, distance: 103.5
click at [238, 171] on div "**********" at bounding box center [295, 172] width 198 height 55
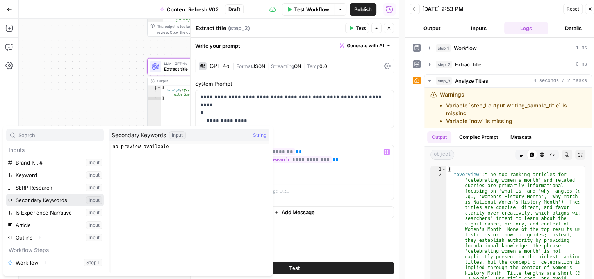
click at [66, 203] on button "Select variable Secondary Keywords" at bounding box center [55, 200] width 98 height 13
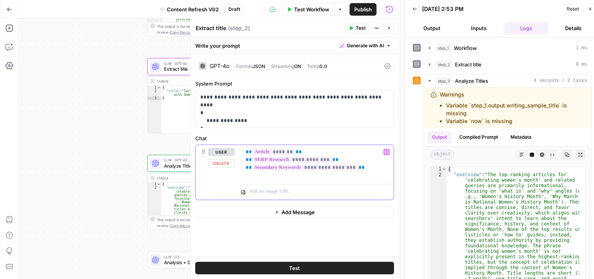
click at [374, 174] on div "**********" at bounding box center [317, 163] width 153 height 36
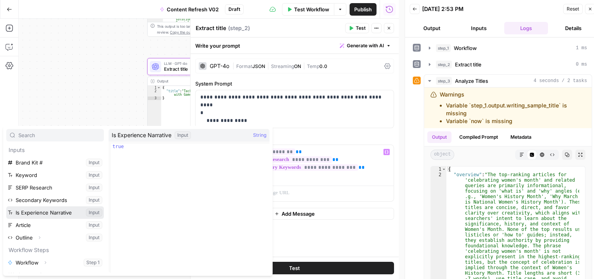
click at [58, 215] on button "Select variable Is Experience Narrative" at bounding box center [55, 212] width 98 height 13
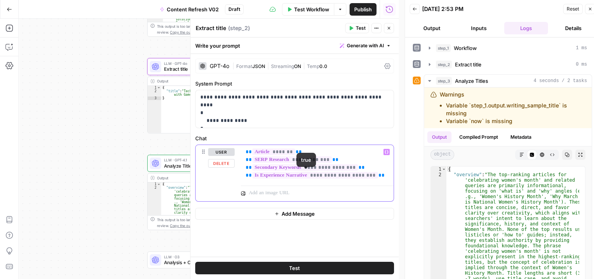
click at [369, 177] on p "**********" at bounding box center [318, 163] width 144 height 31
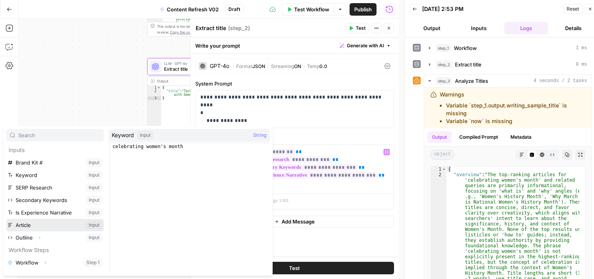
drag, startPoint x: 42, startPoint y: 225, endPoint x: 51, endPoint y: 171, distance: 55.4
click at [51, 171] on ul "Brand Kit # Input Keyword Input SERP Research Input Secondary Keywords Input Is…" at bounding box center [55, 200] width 98 height 88
click at [51, 171] on button "Select variable Keyword" at bounding box center [55, 175] width 98 height 13
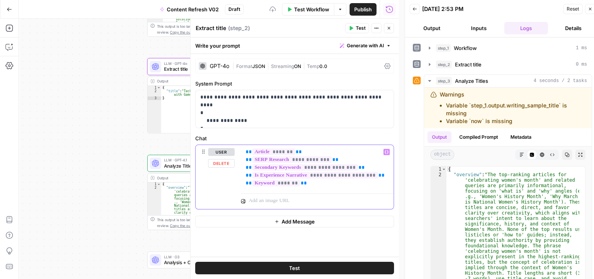
click at [321, 184] on p "**********" at bounding box center [318, 167] width 144 height 39
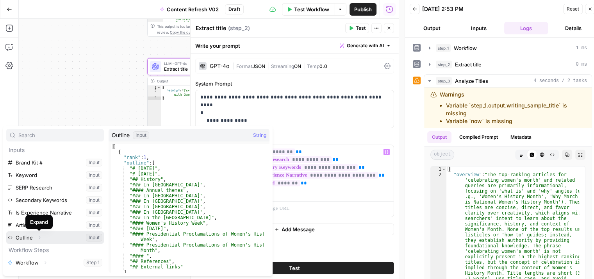
click at [39, 239] on icon "button" at bounding box center [39, 237] width 5 height 5
click at [19, 236] on button "Select variable Outline" at bounding box center [55, 237] width 98 height 13
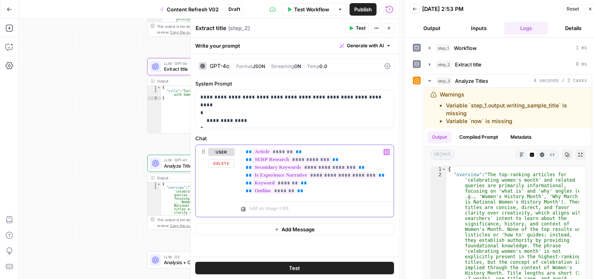
drag, startPoint x: 302, startPoint y: 191, endPoint x: 238, endPoint y: 161, distance: 70.5
click at [238, 161] on div "**********" at bounding box center [295, 181] width 198 height 72
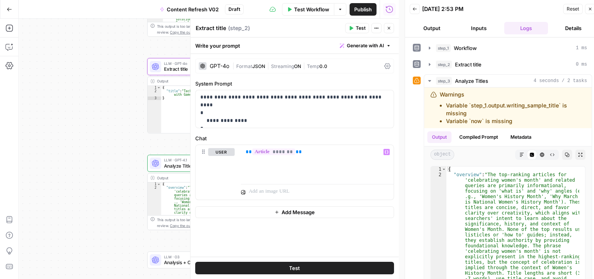
click at [391, 29] on icon "button" at bounding box center [389, 28] width 5 height 5
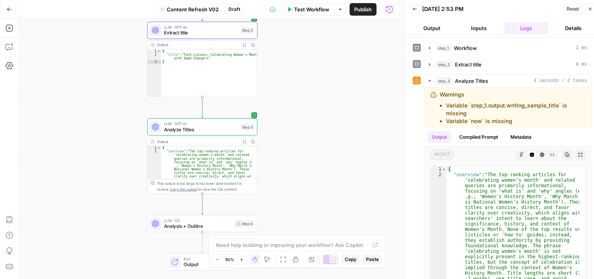
drag, startPoint x: 303, startPoint y: 198, endPoint x: 301, endPoint y: 176, distance: 22.4
click at [302, 176] on div "Workflow Set Inputs Inputs Workflow Workflow Step 1 Output Expand Output Copy 1…" at bounding box center [209, 149] width 380 height 260
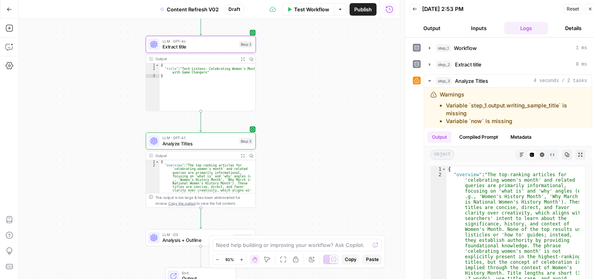
click at [197, 43] on span "Extract title" at bounding box center [200, 46] width 74 height 7
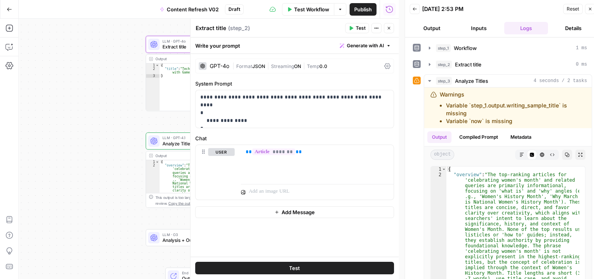
click at [388, 27] on icon "button" at bounding box center [389, 28] width 5 height 5
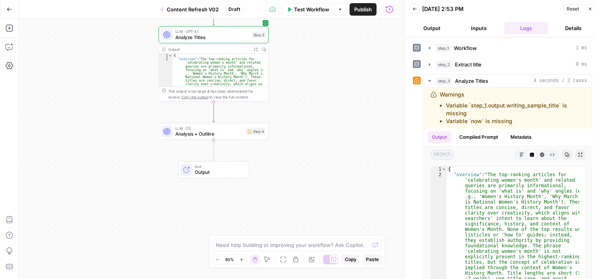
drag, startPoint x: 341, startPoint y: 149, endPoint x: 352, endPoint y: 31, distance: 118.9
click at [352, 31] on div "Workflow Set Inputs Inputs Workflow Workflow Step 1 Output Expand Output Copy 1…" at bounding box center [209, 149] width 380 height 260
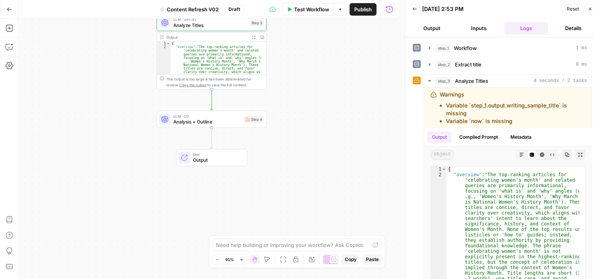
drag, startPoint x: 344, startPoint y: 101, endPoint x: 346, endPoint y: 132, distance: 31.0
click at [346, 132] on div "Workflow Set Inputs Inputs Workflow Workflow Step 1 Output Expand Output Copy 1…" at bounding box center [209, 149] width 380 height 260
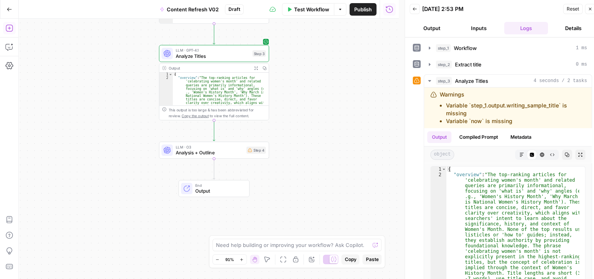
click at [11, 27] on icon "button" at bounding box center [9, 28] width 8 height 8
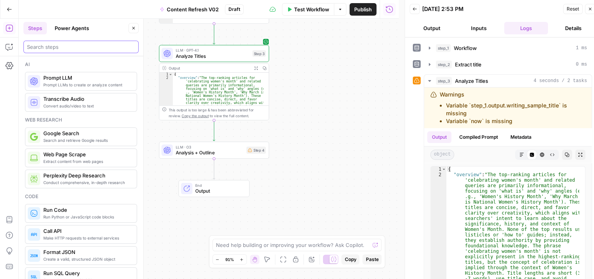
click at [59, 47] on input "search" at bounding box center [81, 47] width 108 height 8
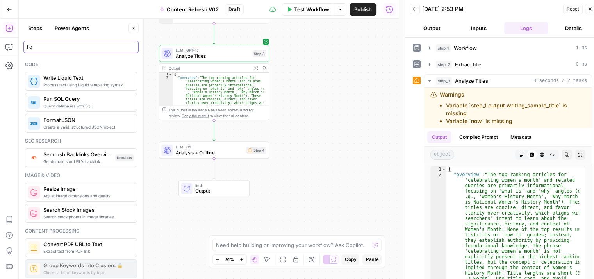
type input "liq"
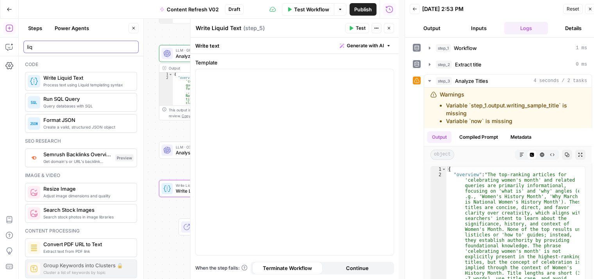
click at [130, 48] on input "liq" at bounding box center [81, 47] width 108 height 8
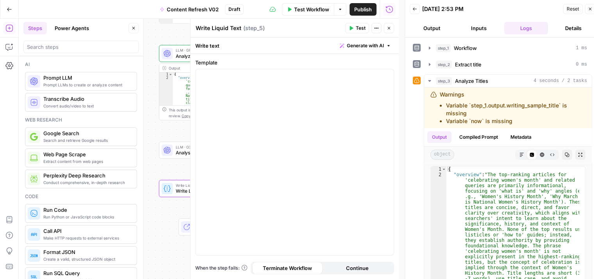
click at [133, 29] on icon "button" at bounding box center [133, 28] width 5 height 5
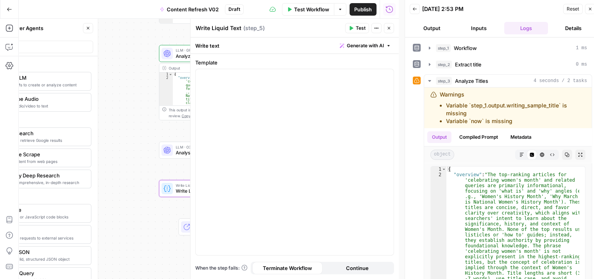
drag, startPoint x: 86, startPoint y: 98, endPoint x: 78, endPoint y: 99, distance: 7.9
click at [79, 98] on div "Workflow Set Inputs Inputs Workflow Workflow Step 1 Output Expand Output Copy 1…" at bounding box center [209, 149] width 380 height 260
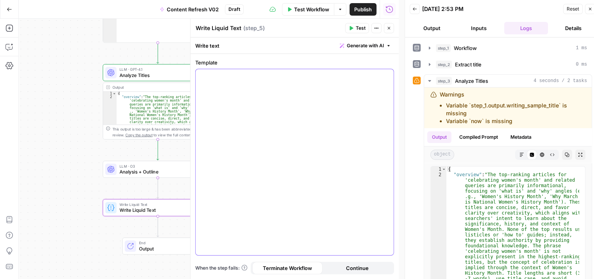
click at [300, 80] on div at bounding box center [295, 162] width 198 height 186
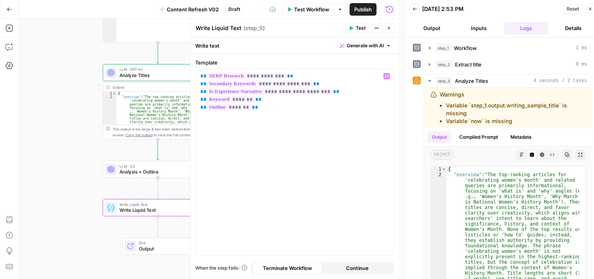
click at [357, 27] on span "Test" at bounding box center [361, 28] width 10 height 7
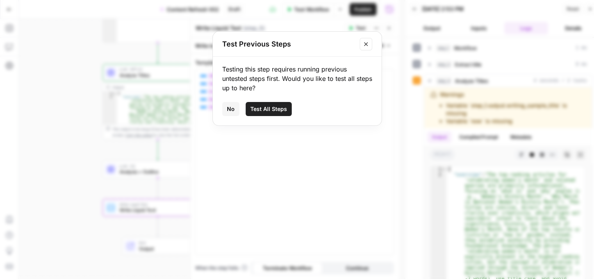
click at [263, 109] on span "Test All Steps" at bounding box center [268, 109] width 37 height 8
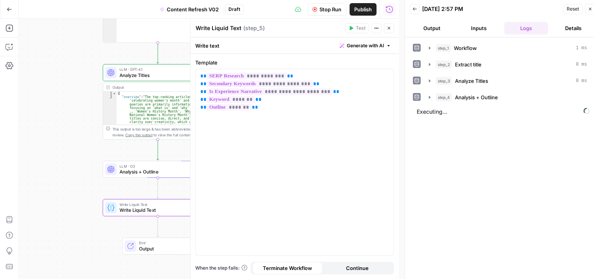
click at [388, 27] on icon "button" at bounding box center [389, 28] width 5 height 5
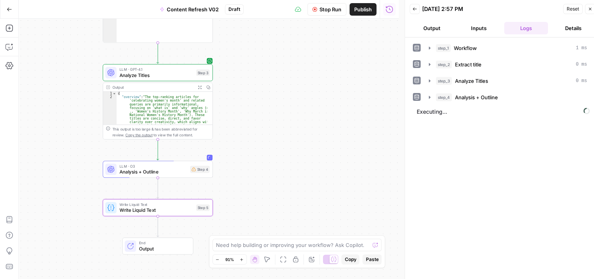
click at [320, 5] on span "Stop Run" at bounding box center [331, 9] width 22 height 8
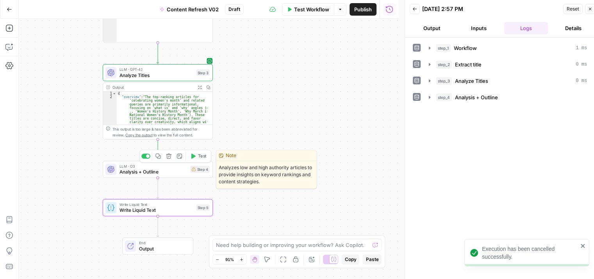
click at [147, 156] on div at bounding box center [148, 156] width 4 height 4
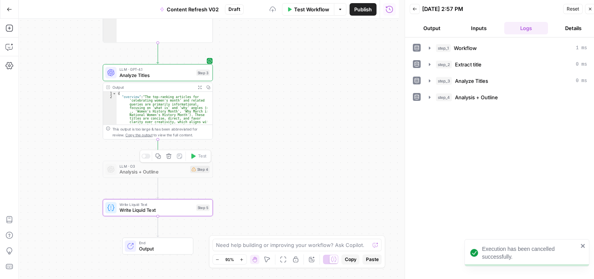
click at [178, 208] on span "Write Liquid Text" at bounding box center [157, 210] width 74 height 7
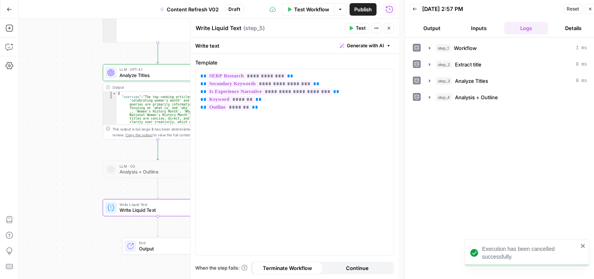
click at [356, 29] on span "Test" at bounding box center [361, 28] width 10 height 7
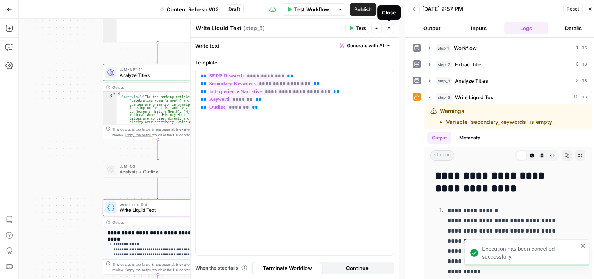
click at [392, 26] on button "Close" at bounding box center [389, 28] width 10 height 10
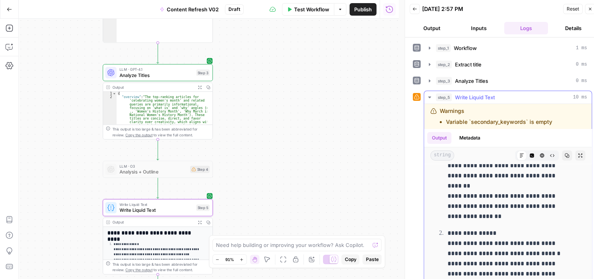
drag, startPoint x: 447, startPoint y: 143, endPoint x: 449, endPoint y: 216, distance: 73.9
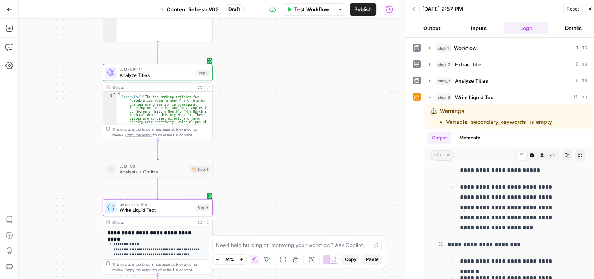
drag, startPoint x: 482, startPoint y: 185, endPoint x: 491, endPoint y: 303, distance: 118.7
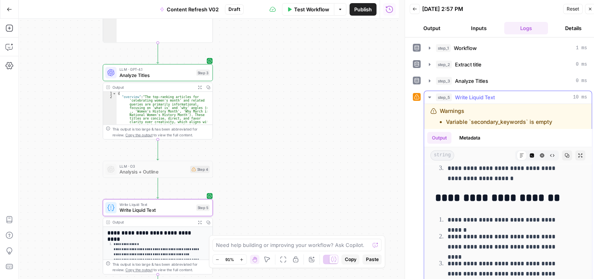
drag, startPoint x: 480, startPoint y: 177, endPoint x: 490, endPoint y: 250, distance: 73.8
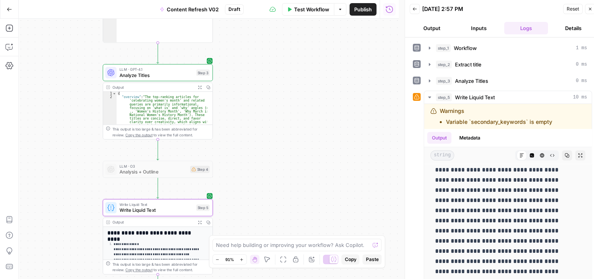
drag, startPoint x: 488, startPoint y: 202, endPoint x: 485, endPoint y: 303, distance: 101.3
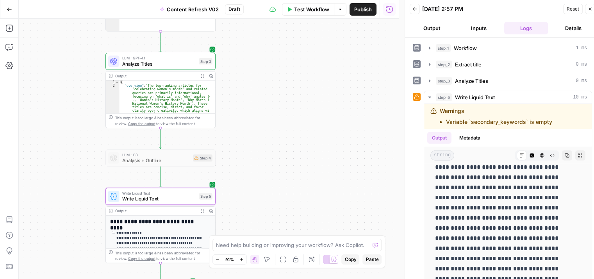
drag, startPoint x: 285, startPoint y: 204, endPoint x: 292, endPoint y: 109, distance: 95.6
click at [292, 109] on div "Workflow Set Inputs Inputs Workflow Workflow Step 1 Output Expand Output Copy 1…" at bounding box center [209, 149] width 380 height 260
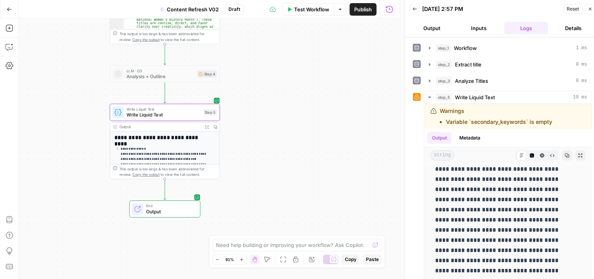
drag, startPoint x: 504, startPoint y: 193, endPoint x: 512, endPoint y: 303, distance: 110.9
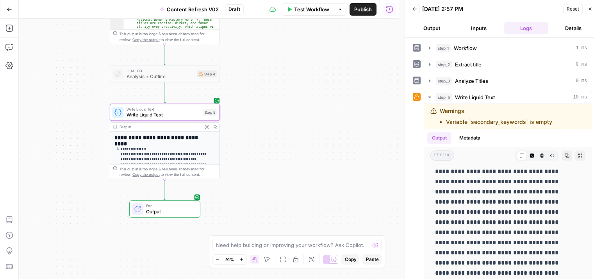
drag, startPoint x: 489, startPoint y: 216, endPoint x: 487, endPoint y: 303, distance: 87.2
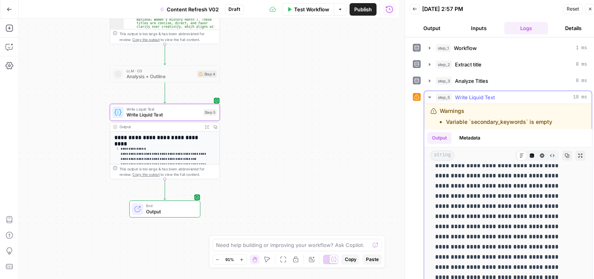
click at [432, 95] on icon "button" at bounding box center [430, 97] width 6 height 6
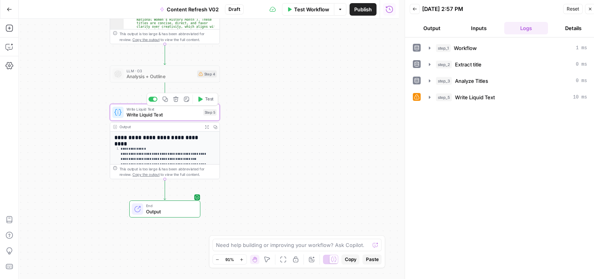
click at [154, 97] on div at bounding box center [155, 99] width 4 height 4
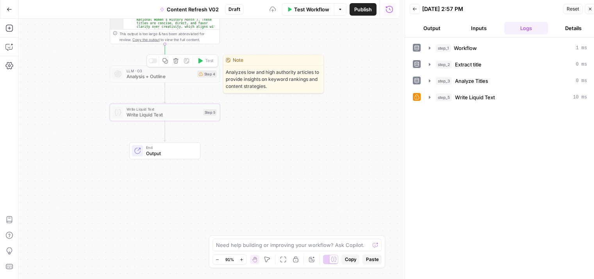
drag, startPoint x: 210, startPoint y: 80, endPoint x: 271, endPoint y: 116, distance: 70.2
click at [271, 116] on body "All About AI New Home Browse Your Data Usage Settings Recent Grids Symph Grid S…" at bounding box center [297, 139] width 594 height 279
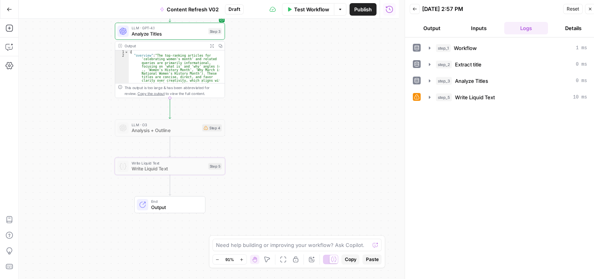
drag, startPoint x: 298, startPoint y: 64, endPoint x: 230, endPoint y: 0, distance: 93.4
click at [303, 116] on div "Workflow Set Inputs Inputs Workflow Workflow Step 1 Output Expand Output Copy 1…" at bounding box center [209, 149] width 380 height 260
click at [488, 123] on div "step_1 Workflow 1 ms step_2 Extract title 0 ms step_3 Analyze Titles 0 ms step_…" at bounding box center [502, 161] width 179 height 240
drag, startPoint x: 294, startPoint y: 135, endPoint x: 288, endPoint y: 161, distance: 27.2
click at [304, 161] on div "Workflow Set Inputs Inputs Workflow Workflow Step 1 Output Expand Output Copy 1…" at bounding box center [209, 149] width 380 height 260
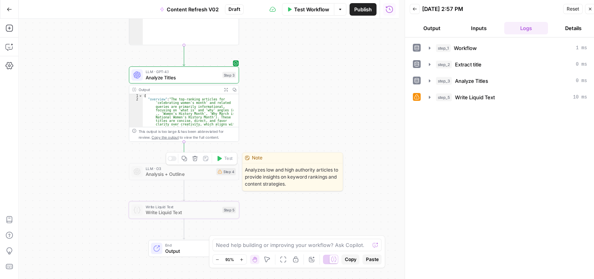
click at [173, 157] on div at bounding box center [172, 158] width 9 height 5
click at [177, 172] on span "Analysis + Outline" at bounding box center [180, 174] width 68 height 7
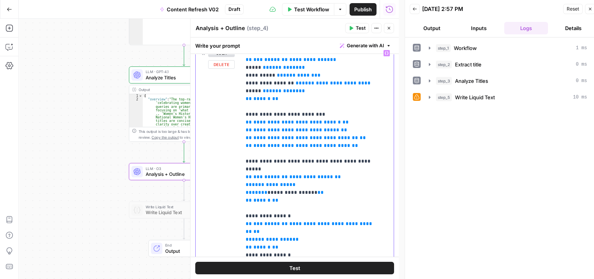
drag, startPoint x: 344, startPoint y: 142, endPoint x: 345, endPoint y: 215, distance: 72.3
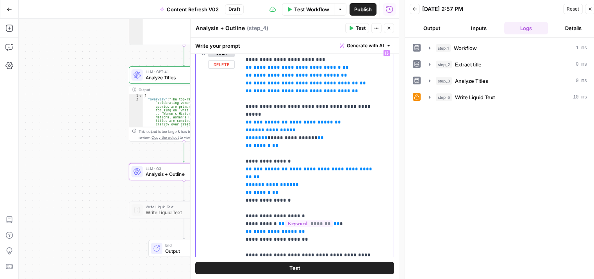
drag, startPoint x: 337, startPoint y: 136, endPoint x: 333, endPoint y: 172, distance: 37.0
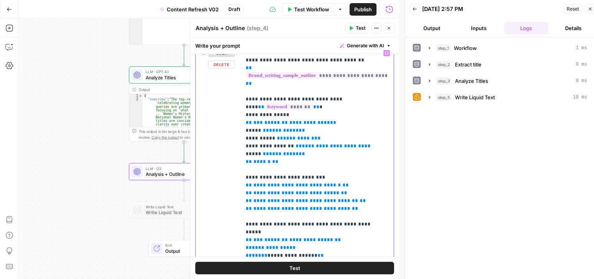
drag, startPoint x: 345, startPoint y: 166, endPoint x: 345, endPoint y: 130, distance: 35.6
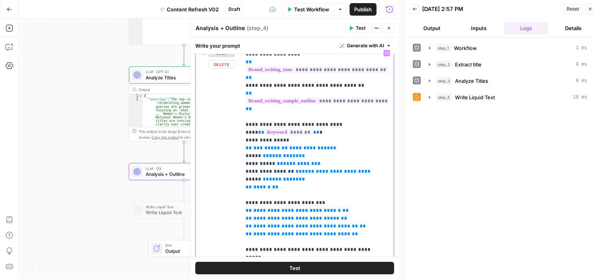
drag, startPoint x: 356, startPoint y: 153, endPoint x: 349, endPoint y: 126, distance: 28.0
drag, startPoint x: 258, startPoint y: 150, endPoint x: 233, endPoint y: 117, distance: 41.8
click at [233, 117] on div "**********" at bounding box center [295, 220] width 198 height 349
copy p "**********"
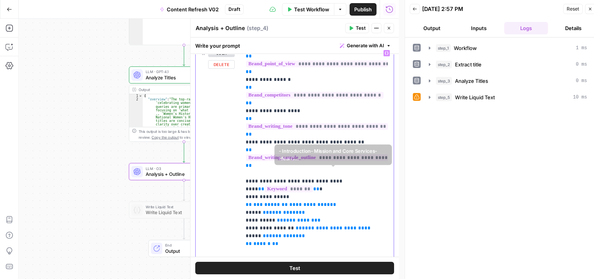
scroll to position [0, 0]
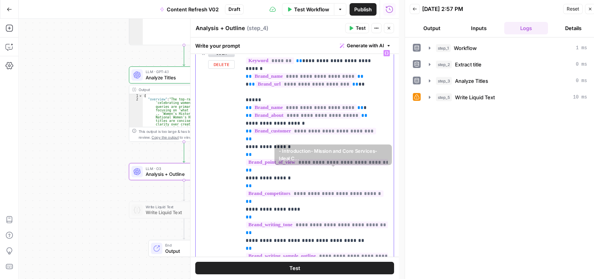
drag, startPoint x: 352, startPoint y: 228, endPoint x: 347, endPoint y: 132, distance: 95.8
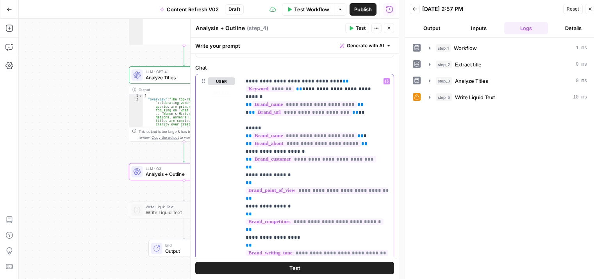
scroll to position [154, 0]
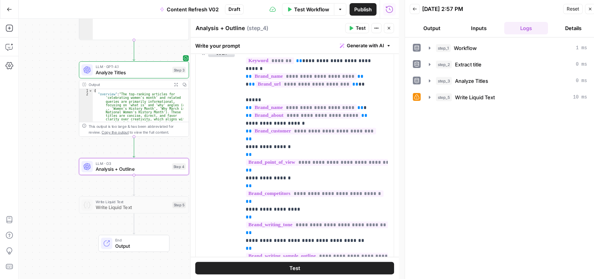
drag, startPoint x: 61, startPoint y: 126, endPoint x: 25, endPoint y: 123, distance: 36.0
click at [20, 124] on div "Workflow Set Inputs Inputs Workflow Workflow Step 1 Output Expand Output Copy 1…" at bounding box center [209, 149] width 380 height 260
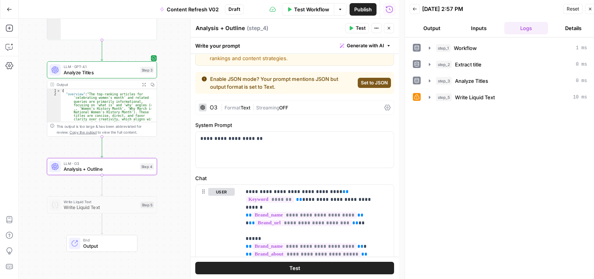
scroll to position [0, 0]
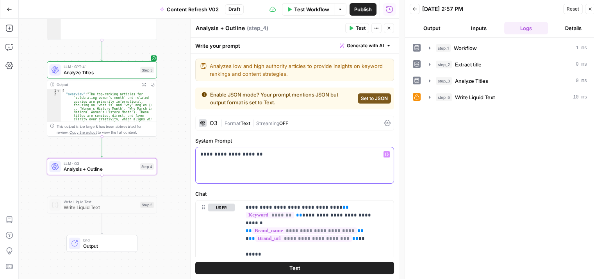
click at [325, 167] on div "**********" at bounding box center [295, 165] width 198 height 36
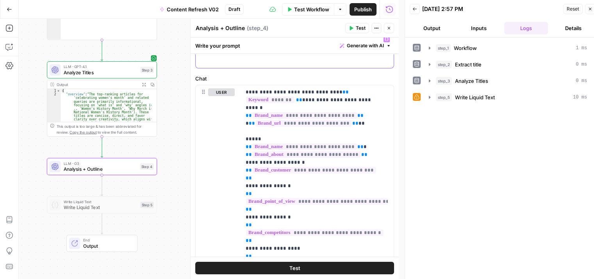
scroll to position [116, 0]
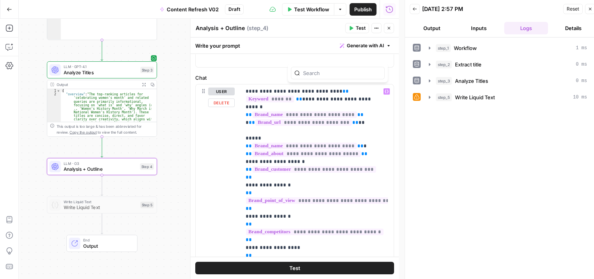
scroll to position [0, 0]
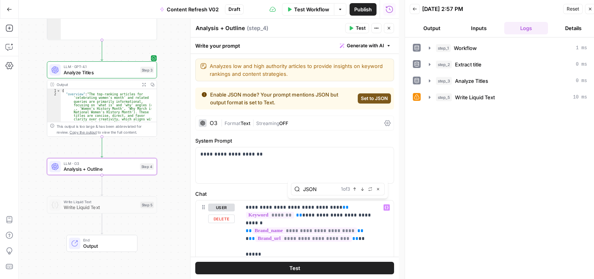
type input "JSON"
click at [363, 188] on icon "button" at bounding box center [363, 189] width 4 height 4
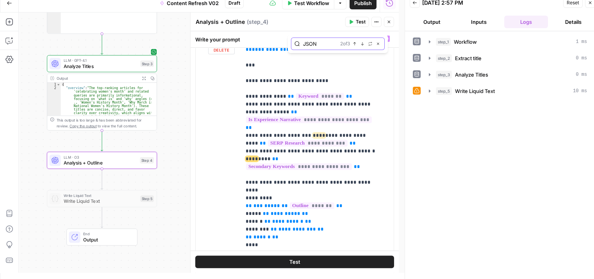
scroll to position [246, 0]
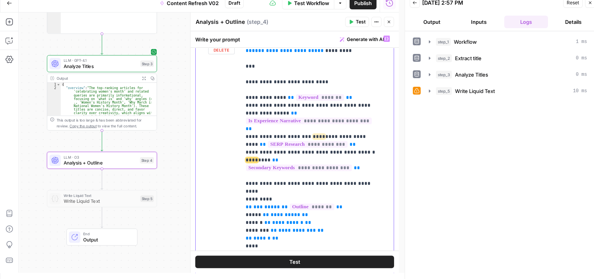
drag, startPoint x: 272, startPoint y: 150, endPoint x: 240, endPoint y: 154, distance: 31.9
click at [240, 154] on div "**********" at bounding box center [295, 206] width 198 height 349
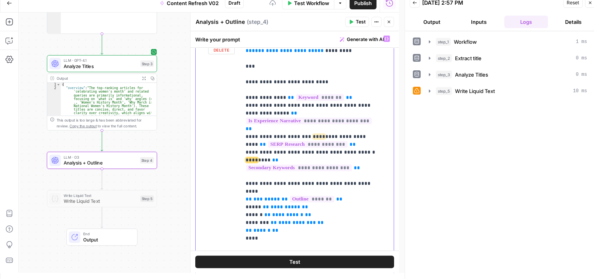
drag, startPoint x: 229, startPoint y: 188, endPoint x: 224, endPoint y: 188, distance: 5.1
click at [224, 188] on div "**********" at bounding box center [295, 206] width 198 height 349
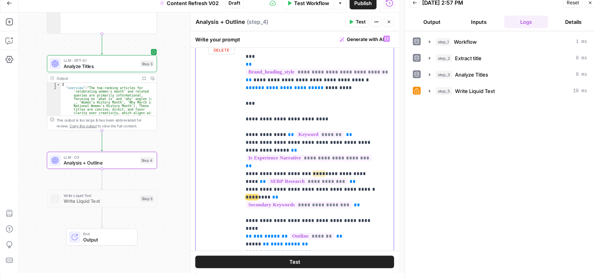
drag, startPoint x: 322, startPoint y: 119, endPoint x: 321, endPoint y: 100, distance: 19.2
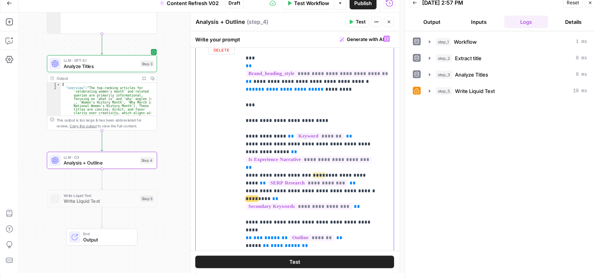
drag, startPoint x: 289, startPoint y: 136, endPoint x: 360, endPoint y: 138, distance: 71.5
drag, startPoint x: 261, startPoint y: 157, endPoint x: 331, endPoint y: 150, distance: 71.2
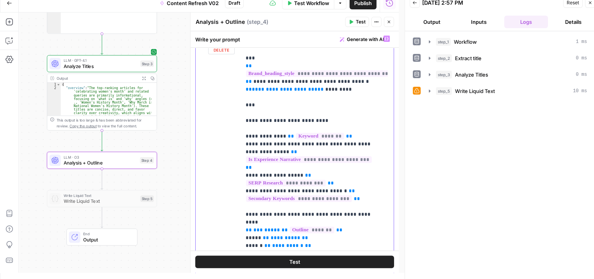
click at [363, 45] on icon "button" at bounding box center [362, 43] width 3 height 3
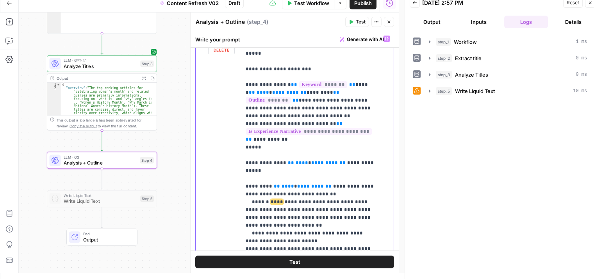
drag, startPoint x: 324, startPoint y: 146, endPoint x: 323, endPoint y: 112, distance: 33.6
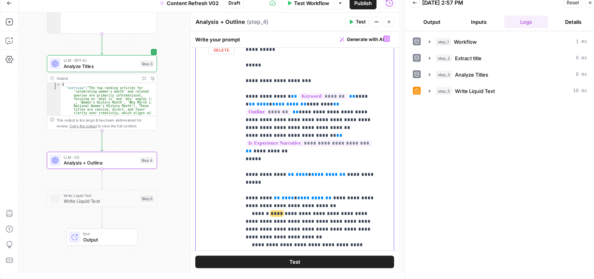
drag, startPoint x: 356, startPoint y: 167, endPoint x: 195, endPoint y: 147, distance: 162.2
click at [195, 147] on div "**********" at bounding box center [295, 144] width 208 height 519
drag, startPoint x: 274, startPoint y: 230, endPoint x: 228, endPoint y: 122, distance: 117.6
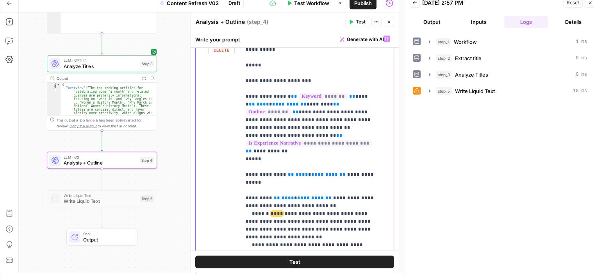
click at [228, 122] on div "**********" at bounding box center [295, 206] width 198 height 349
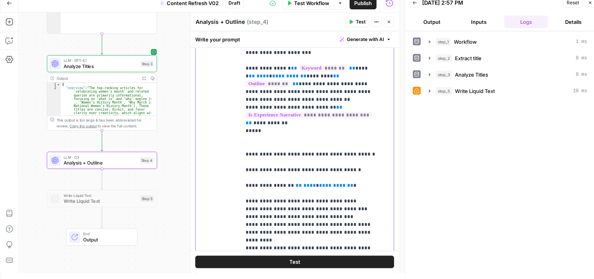
scroll to position [134, 0]
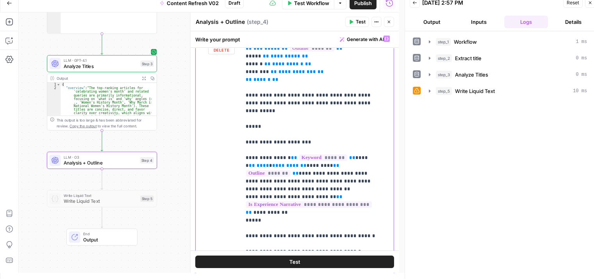
drag, startPoint x: 284, startPoint y: 193, endPoint x: 285, endPoint y: 172, distance: 21.1
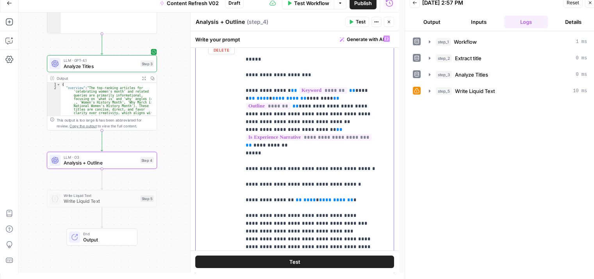
scroll to position [471, 0]
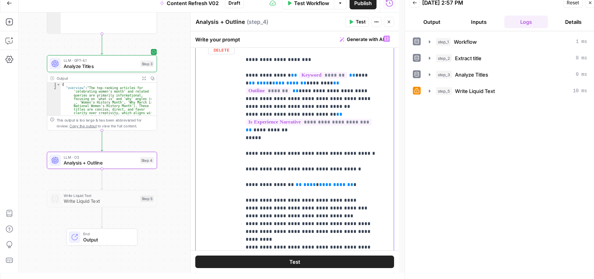
drag, startPoint x: 292, startPoint y: 175, endPoint x: 275, endPoint y: 212, distance: 40.2
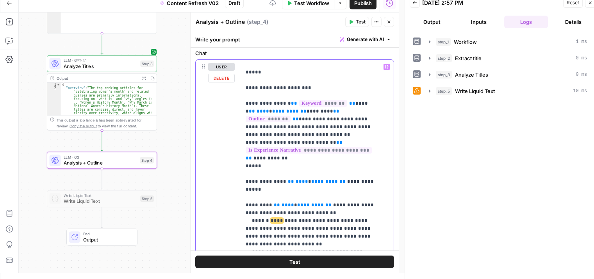
scroll to position [163, 0]
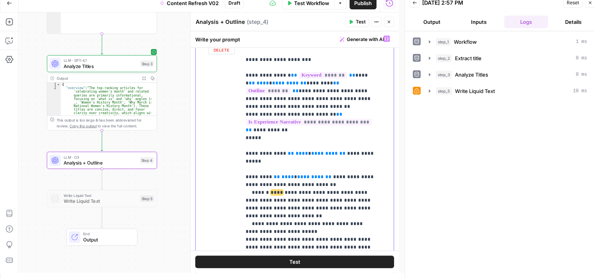
click at [340, 151] on span "**" at bounding box center [343, 153] width 6 height 5
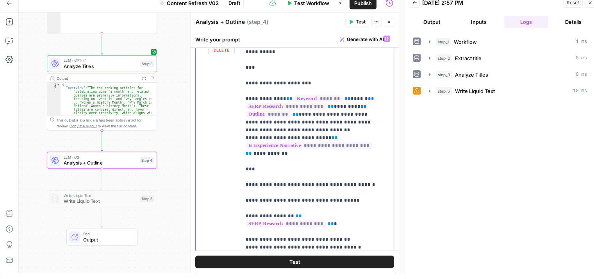
scroll to position [495, 0]
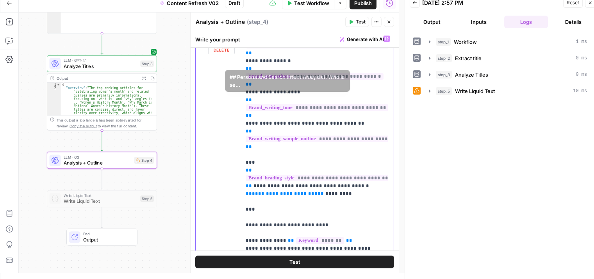
scroll to position [0, 0]
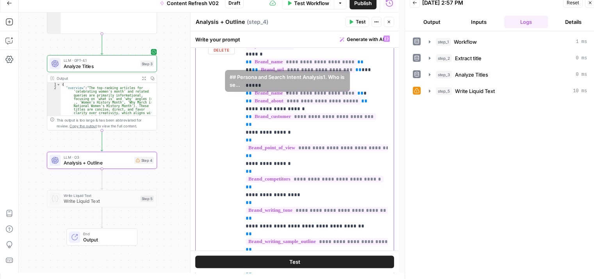
drag, startPoint x: 320, startPoint y: 175, endPoint x: 322, endPoint y: 90, distance: 85.6
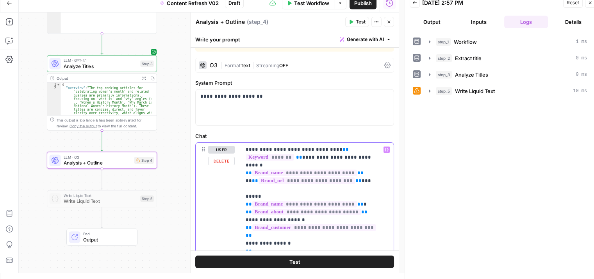
drag, startPoint x: 367, startPoint y: 115, endPoint x: 369, endPoint y: 74, distance: 41.1
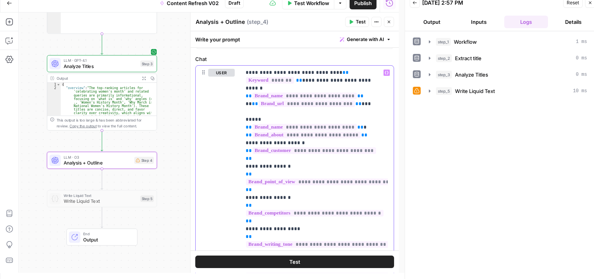
scroll to position [64, 0]
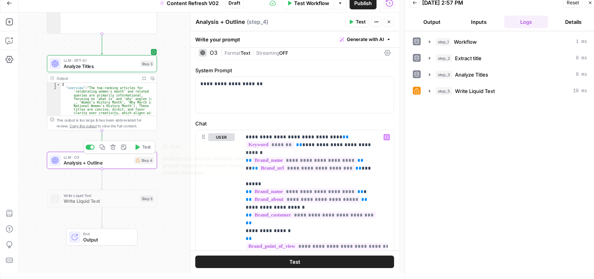
click at [169, 183] on div "Workflow Set Inputs Inputs Workflow Workflow Step 1 Output Expand Output Copy 1…" at bounding box center [209, 143] width 380 height 260
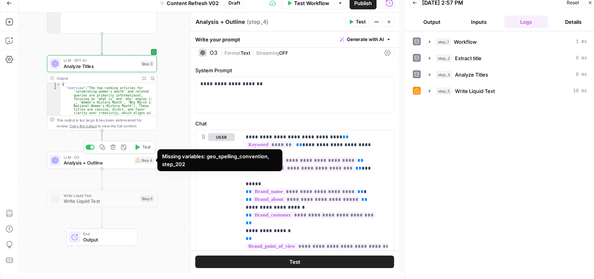
click at [152, 160] on div "Step 4" at bounding box center [144, 160] width 20 height 7
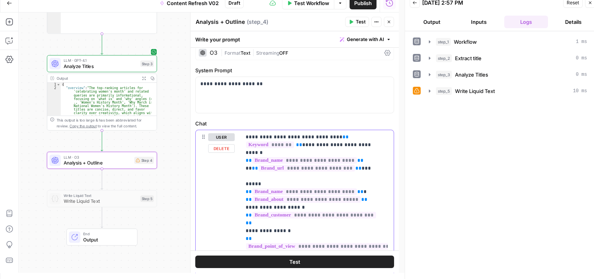
type input "geo"
click at [363, 117] on icon "button" at bounding box center [363, 119] width 4 height 4
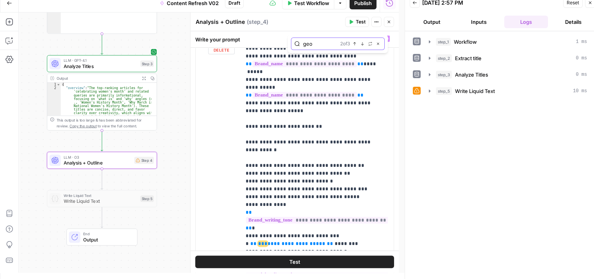
scroll to position [1606, 0]
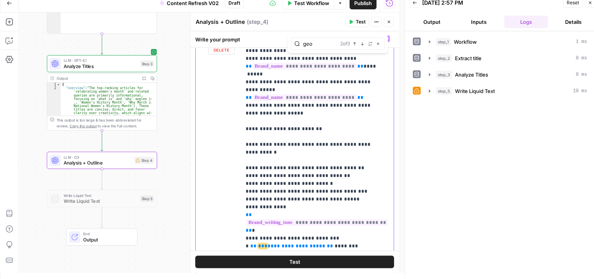
click at [313, 243] on span "**********" at bounding box center [297, 245] width 58 height 5
drag, startPoint x: 320, startPoint y: 82, endPoint x: 250, endPoint y: 84, distance: 69.6
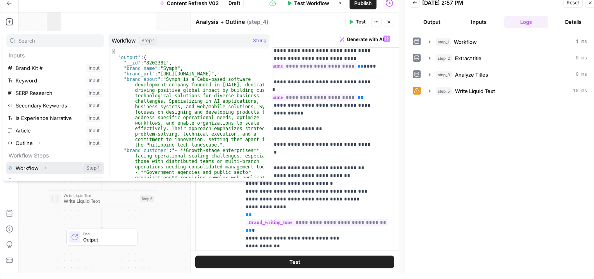
click at [48, 168] on button "Expand" at bounding box center [45, 168] width 10 height 10
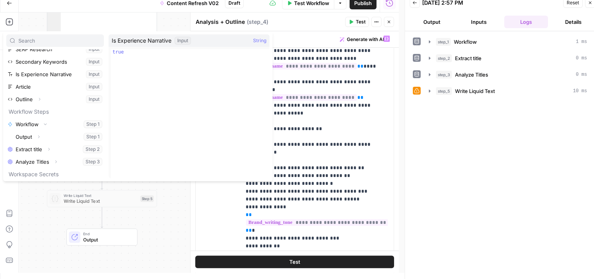
scroll to position [58, 0]
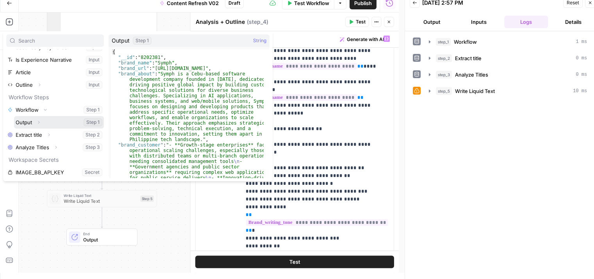
click at [40, 122] on icon "button" at bounding box center [38, 122] width 5 height 5
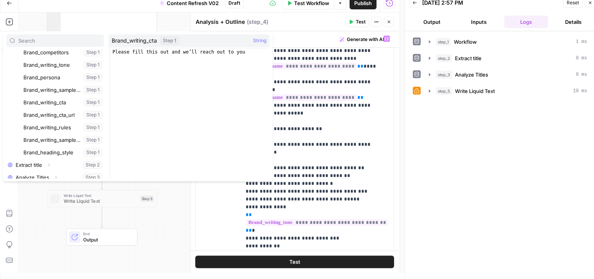
scroll to position [217, 0]
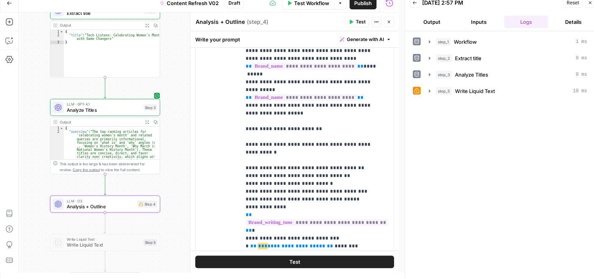
drag, startPoint x: 35, startPoint y: 69, endPoint x: 38, endPoint y: 113, distance: 43.9
click at [38, 113] on div "Workflow Set Inputs Inputs Workflow Workflow Step 1 Output Expand Output Copy 1…" at bounding box center [209, 143] width 380 height 260
drag, startPoint x: 353, startPoint y: 176, endPoint x: 259, endPoint y: 177, distance: 93.8
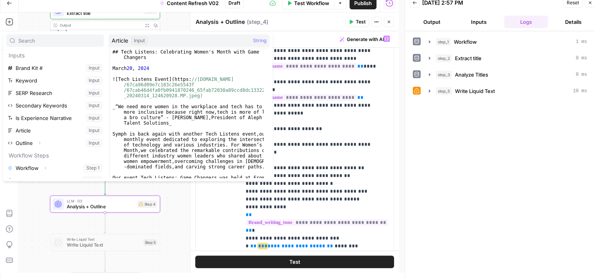
scroll to position [46, 0]
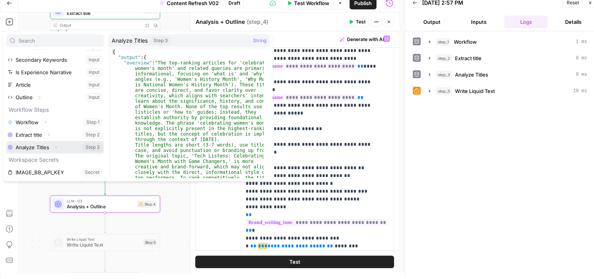
click at [55, 148] on icon "button" at bounding box center [56, 147] width 5 height 5
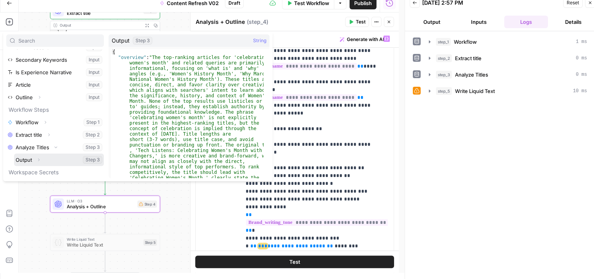
click at [38, 160] on icon "button" at bounding box center [38, 159] width 5 height 5
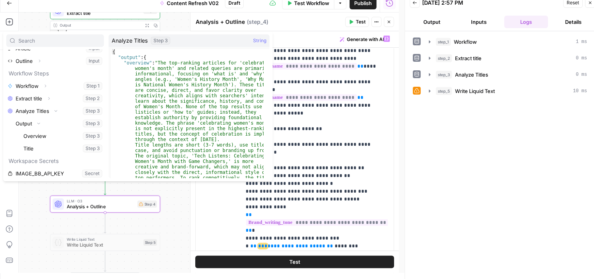
scroll to position [83, 0]
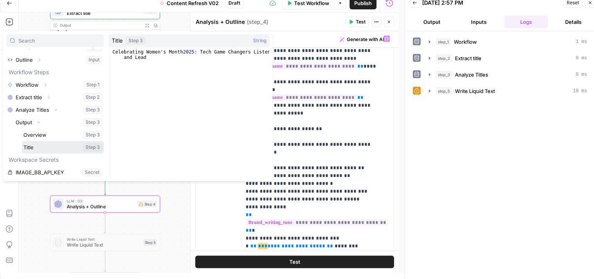
click at [65, 148] on button "Select variable Title" at bounding box center [63, 147] width 82 height 13
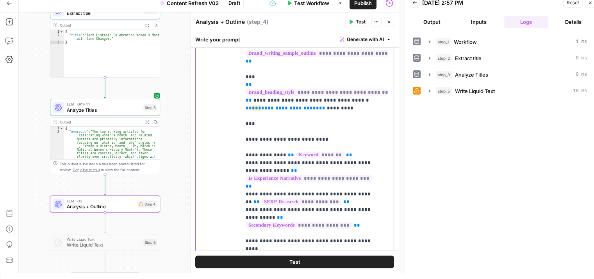
scroll to position [71, 0]
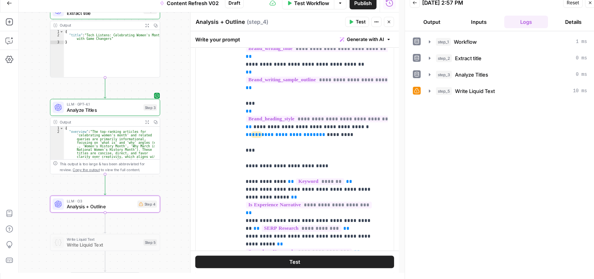
click at [387, 23] on icon "button" at bounding box center [389, 22] width 5 height 5
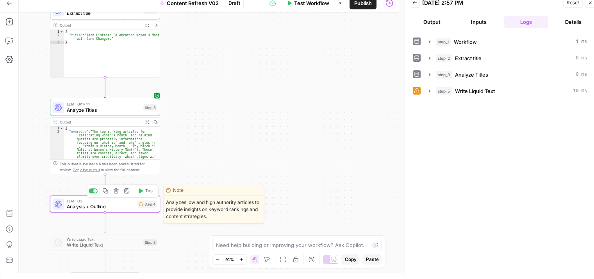
click at [116, 205] on span "Analysis + Outline" at bounding box center [101, 206] width 68 height 7
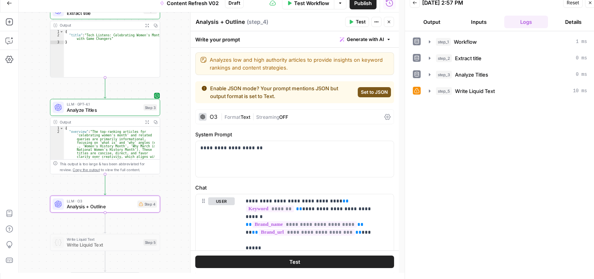
click at [363, 17] on button "Test" at bounding box center [357, 22] width 24 height 10
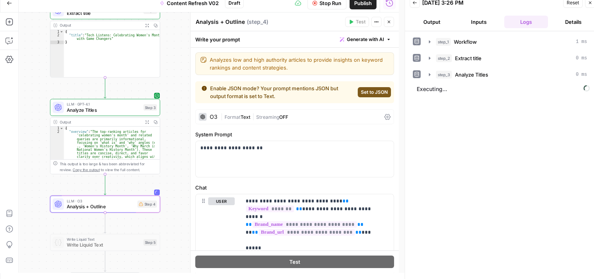
scroll to position [39, 0]
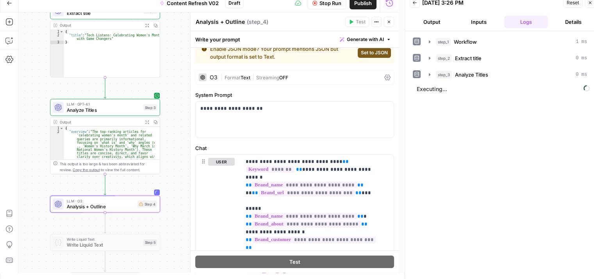
click at [325, 8] on button "Stop Run" at bounding box center [327, 3] width 39 height 13
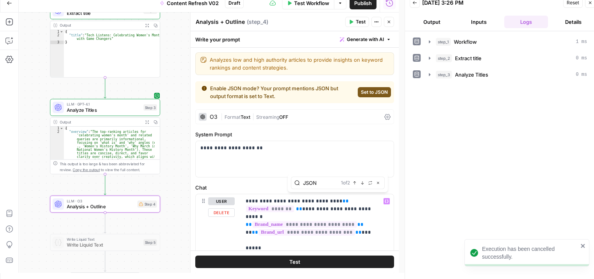
type input "JSON"
click at [363, 185] on button "Next Match" at bounding box center [362, 183] width 6 height 6
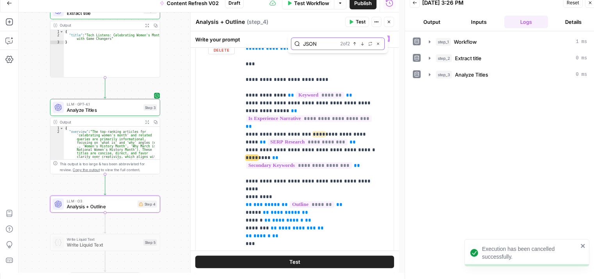
scroll to position [246, 0]
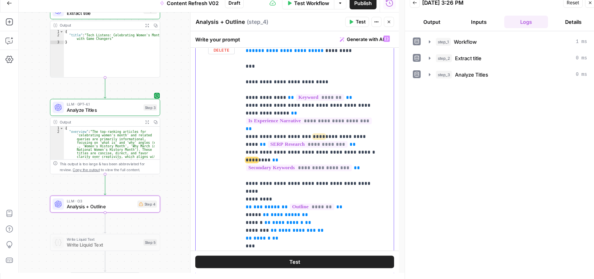
drag, startPoint x: 261, startPoint y: 121, endPoint x: 332, endPoint y: 111, distance: 72.2
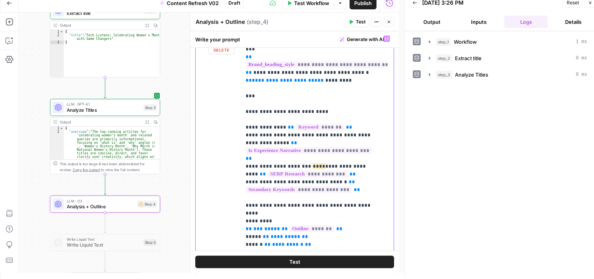
drag, startPoint x: 370, startPoint y: 172, endPoint x: 363, endPoint y: 135, distance: 37.5
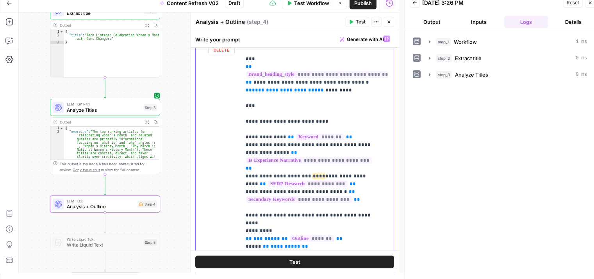
drag, startPoint x: 365, startPoint y: 136, endPoint x: 328, endPoint y: 137, distance: 36.4
drag, startPoint x: 364, startPoint y: 136, endPoint x: 289, endPoint y: 136, distance: 75.0
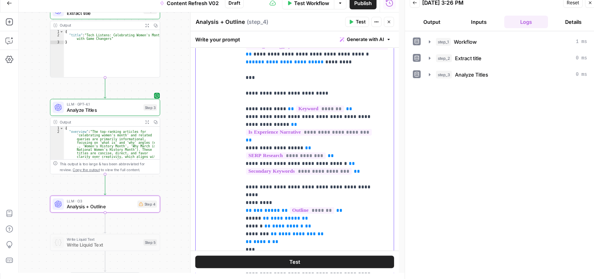
scroll to position [134, 0]
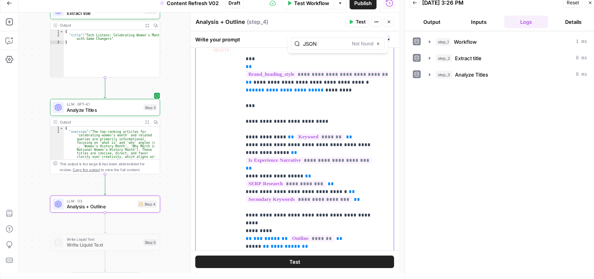
click at [355, 19] on button "Test" at bounding box center [357, 22] width 24 height 10
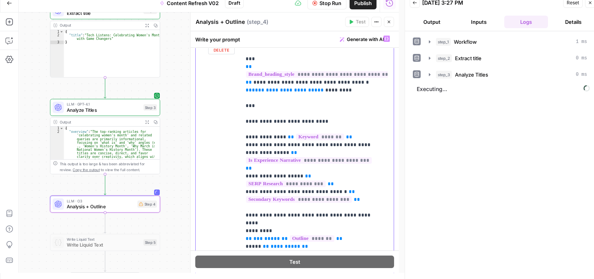
type input "geo"
click at [285, 88] on span "**********" at bounding box center [290, 90] width 58 height 5
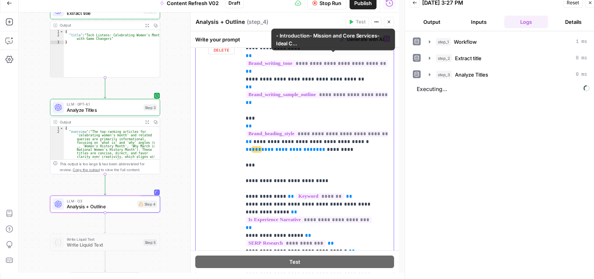
drag, startPoint x: 329, startPoint y: 75, endPoint x: 326, endPoint y: 53, distance: 22.4
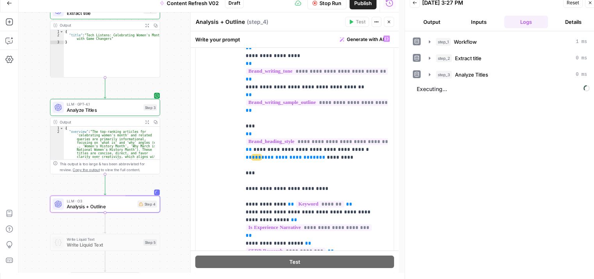
click at [385, 22] on button "Close" at bounding box center [389, 22] width 10 height 10
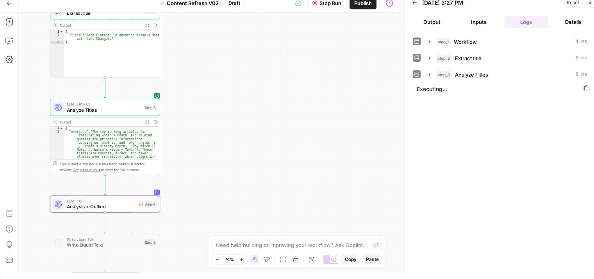
drag, startPoint x: 216, startPoint y: 95, endPoint x: 259, endPoint y: 170, distance: 86.2
click at [231, 185] on div "Workflow Set Inputs Inputs Workflow Workflow Step 1 Output Expand Output Copy 1…" at bounding box center [209, 143] width 380 height 260
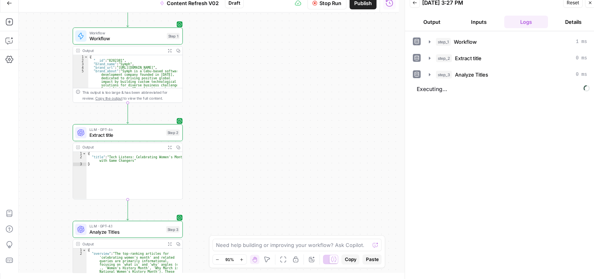
drag, startPoint x: 260, startPoint y: 75, endPoint x: 284, endPoint y: 202, distance: 128.9
click at [284, 201] on div "Workflow Set Inputs Inputs Workflow Workflow Step 1 Output Expand Output Copy 1…" at bounding box center [209, 143] width 380 height 260
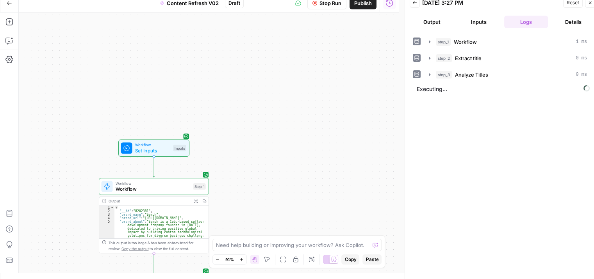
drag, startPoint x: 277, startPoint y: 108, endPoint x: 287, endPoint y: 107, distance: 10.3
click at [287, 107] on div "Workflow Set Inputs Inputs Workflow Workflow Step 1 Output Expand Output Copy 1…" at bounding box center [209, 143] width 380 height 260
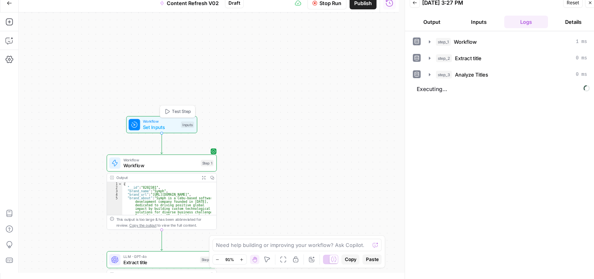
click at [162, 123] on span "Set Inputs" at bounding box center [160, 126] width 35 height 7
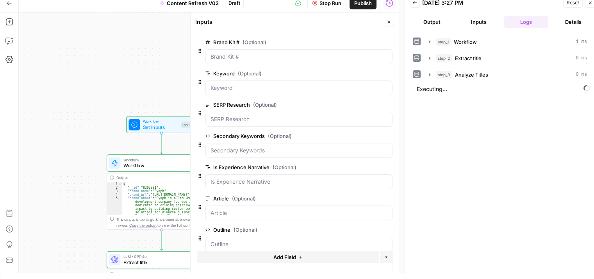
click at [272, 251] on button "Add Field" at bounding box center [288, 257] width 182 height 13
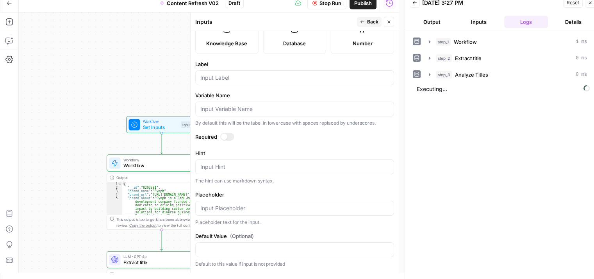
drag, startPoint x: 290, startPoint y: 36, endPoint x: 286, endPoint y: 106, distance: 70.1
click at [224, 77] on input "Label" at bounding box center [294, 78] width 189 height 8
type input "Geo Spelling Convention"
click at [373, 23] on span "Back" at bounding box center [372, 21] width 11 height 7
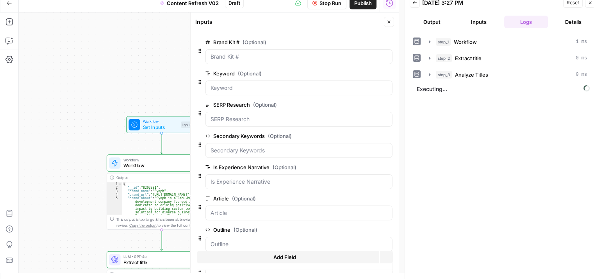
click at [390, 23] on icon "button" at bounding box center [389, 22] width 5 height 5
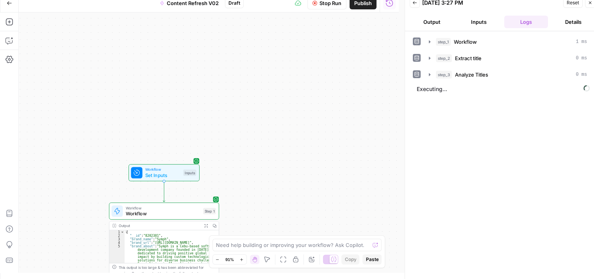
drag, startPoint x: 334, startPoint y: 41, endPoint x: 337, endPoint y: 89, distance: 48.1
click at [337, 89] on div "Workflow Set Inputs Inputs Workflow Workflow Step 1 Output Expand Output Copy 1…" at bounding box center [209, 143] width 380 height 260
click at [172, 167] on span "Workflow" at bounding box center [162, 169] width 35 height 6
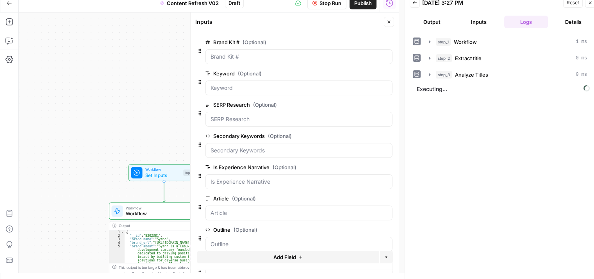
click at [392, 20] on button "Close" at bounding box center [389, 22] width 10 height 10
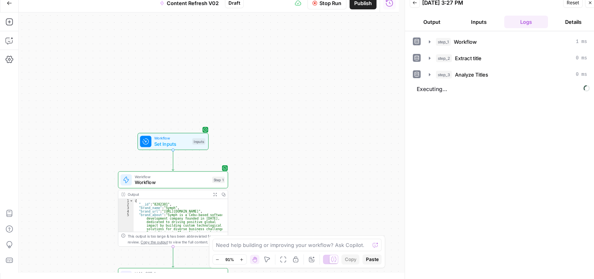
drag, startPoint x: 284, startPoint y: 168, endPoint x: 290, endPoint y: 43, distance: 125.6
click at [298, 4] on div "Go Back Content Refresh V02 Draft Stop Run Publish Run History Add Steps Copilo…" at bounding box center [199, 133] width 399 height 279
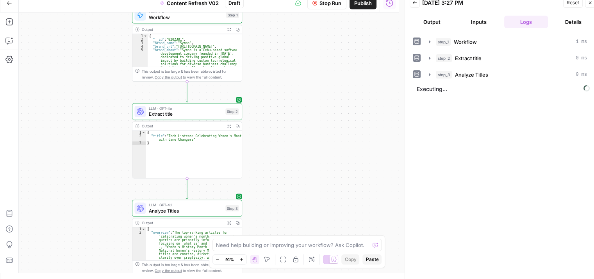
click at [303, 6] on div "Go Back Content Refresh V02 Draft Stop Run Publish Run History Add Steps Copilo…" at bounding box center [199, 133] width 399 height 279
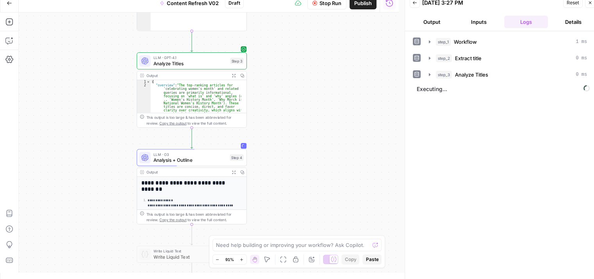
click at [292, 21] on div "Workflow Set Inputs Inputs Workflow Workflow Step 1 Output Expand Output Copy 1…" at bounding box center [209, 143] width 380 height 260
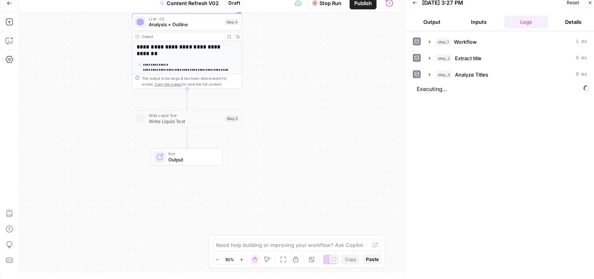
click at [280, 155] on div "Workflow Set Inputs Inputs Workflow Workflow Step 1 Output Expand Output Copy 1…" at bounding box center [209, 143] width 380 height 260
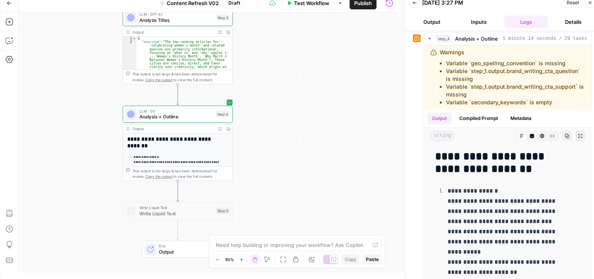
scroll to position [89, 0]
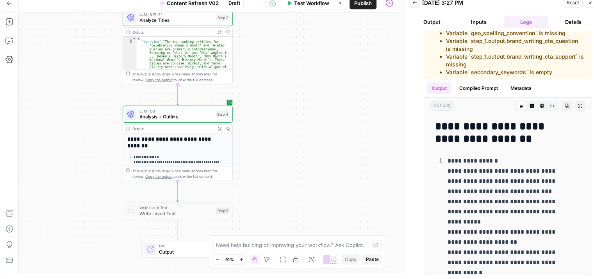
drag, startPoint x: 415, startPoint y: 163, endPoint x: 415, endPoint y: 175, distance: 12.5
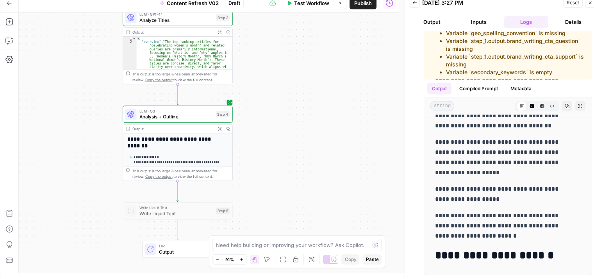
drag, startPoint x: 531, startPoint y: 127, endPoint x: 489, endPoint y: 278, distance: 157.5
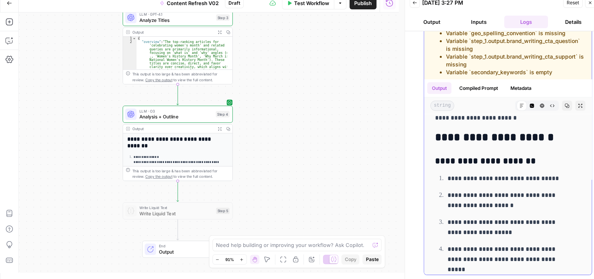
scroll to position [1705, 0]
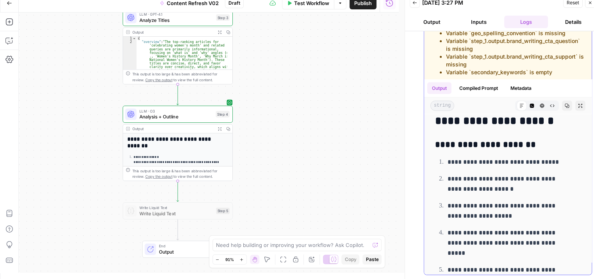
drag, startPoint x: 509, startPoint y: 155, endPoint x: 508, endPoint y: 193, distance: 37.9
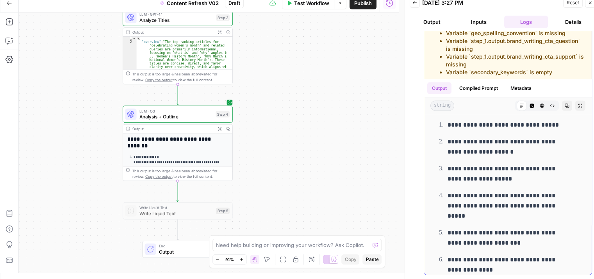
drag, startPoint x: 474, startPoint y: 155, endPoint x: 472, endPoint y: 193, distance: 38.3
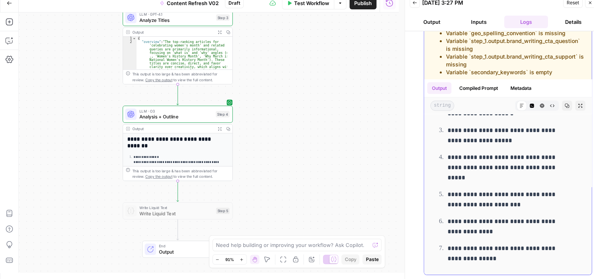
drag, startPoint x: 522, startPoint y: 177, endPoint x: 519, endPoint y: 216, distance: 39.6
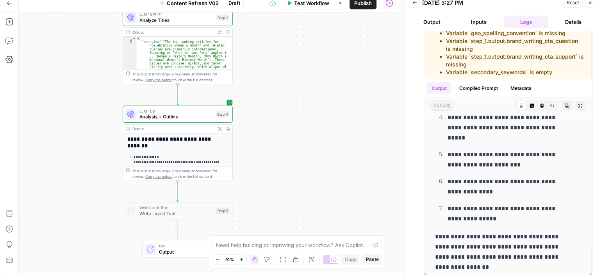
drag, startPoint x: 528, startPoint y: 175, endPoint x: 526, endPoint y: 199, distance: 23.9
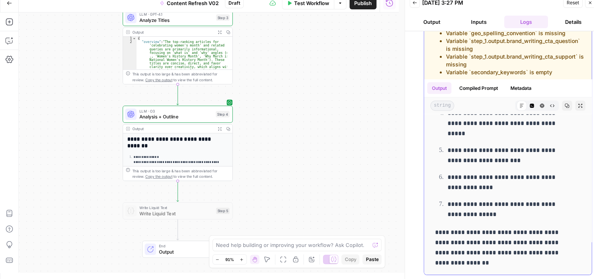
scroll to position [1826, 0]
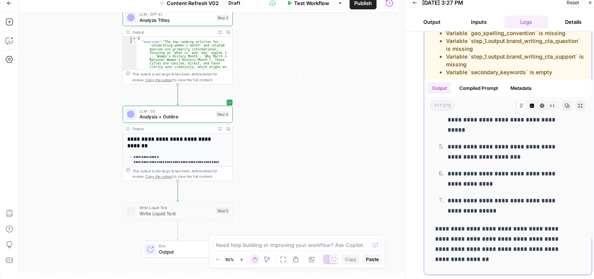
drag, startPoint x: 531, startPoint y: 179, endPoint x: 531, endPoint y: 195, distance: 15.2
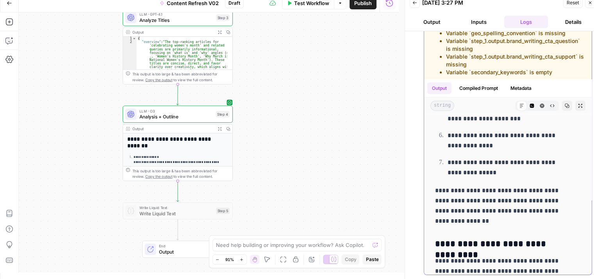
scroll to position [1871, 0]
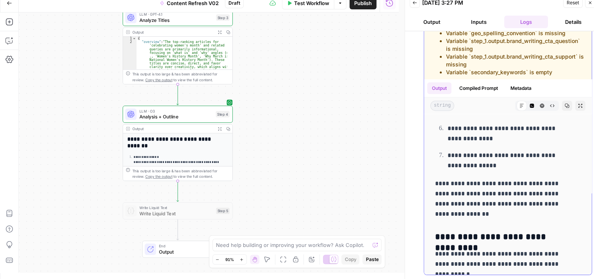
drag, startPoint x: 486, startPoint y: 184, endPoint x: 485, endPoint y: 203, distance: 19.6
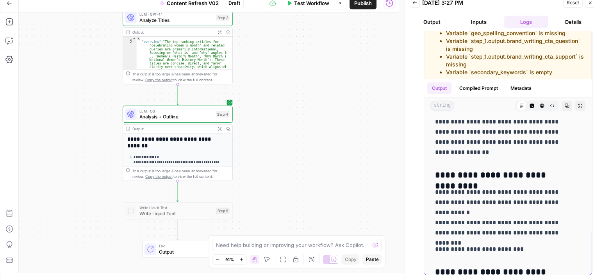
drag, startPoint x: 505, startPoint y: 165, endPoint x: 504, endPoint y: 199, distance: 34.8
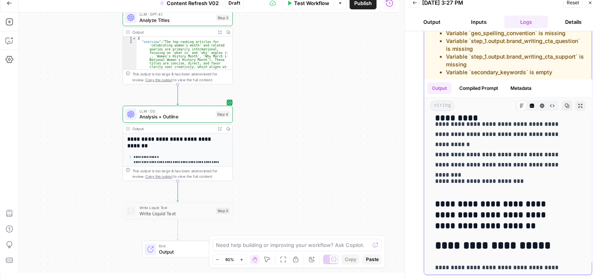
drag, startPoint x: 502, startPoint y: 185, endPoint x: 485, endPoint y: 240, distance: 57.1
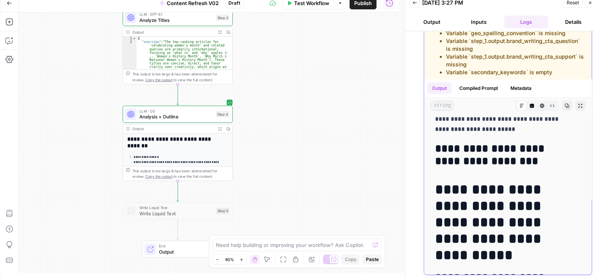
drag, startPoint x: 505, startPoint y: 165, endPoint x: 497, endPoint y: 232, distance: 67.3
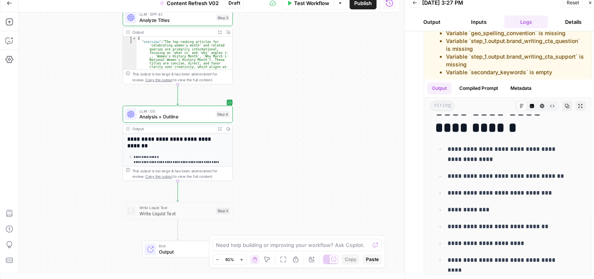
drag, startPoint x: 505, startPoint y: 170, endPoint x: 499, endPoint y: 283, distance: 112.7
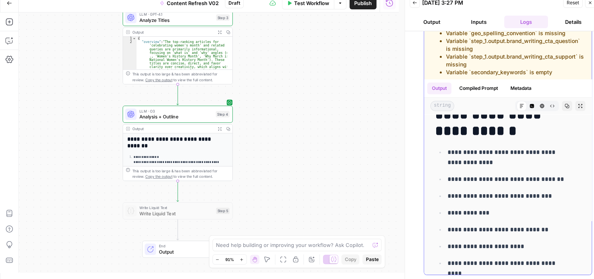
drag, startPoint x: 503, startPoint y: 224, endPoint x: 502, endPoint y: 207, distance: 17.3
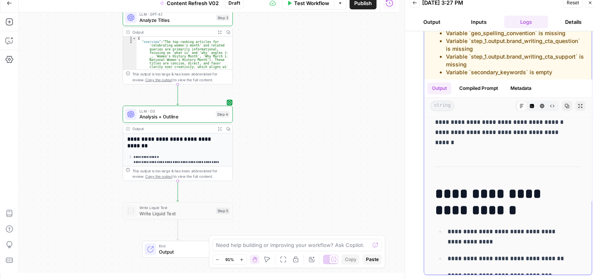
drag, startPoint x: 505, startPoint y: 193, endPoint x: 494, endPoint y: 139, distance: 54.6
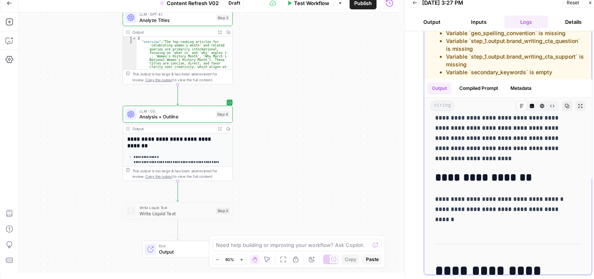
drag, startPoint x: 511, startPoint y: 194, endPoint x: 497, endPoint y: 145, distance: 50.7
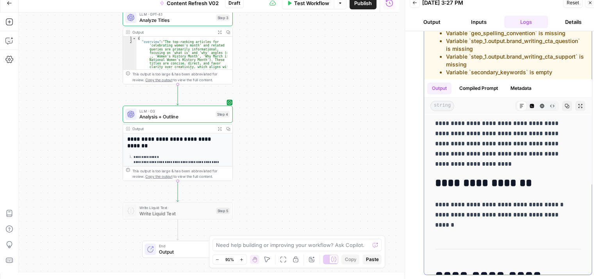
click at [548, 105] on div "string Markdown Code Editor HTML Viewer Raw Output Copy Expand Output" at bounding box center [508, 106] width 168 height 16
click at [565, 106] on icon "button" at bounding box center [567, 106] width 5 height 5
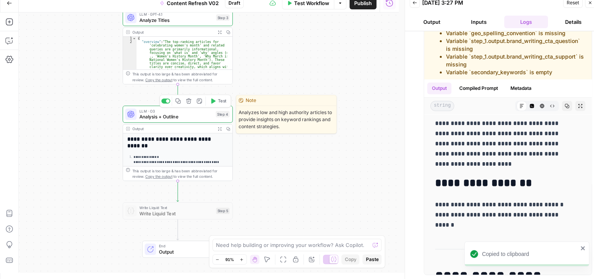
click at [179, 113] on span "Analysis + Outline" at bounding box center [175, 116] width 73 height 7
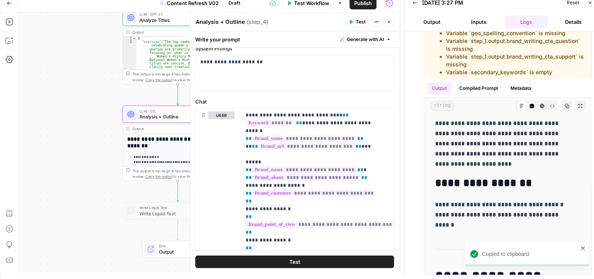
scroll to position [61, 0]
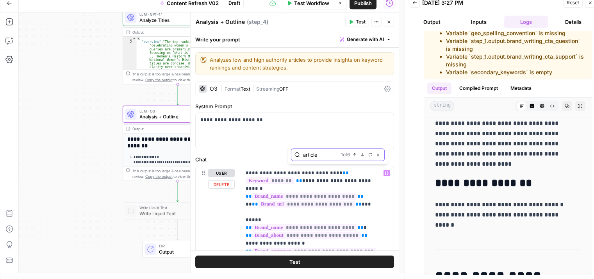
click at [360, 155] on button "Next Match" at bounding box center [362, 155] width 6 height 6
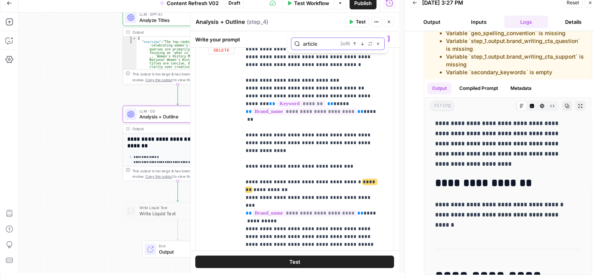
scroll to position [933, 0]
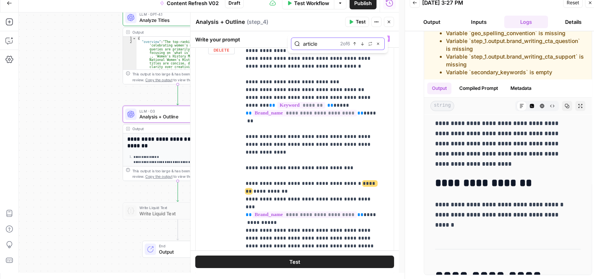
click at [364, 44] on span "Next Match" at bounding box center [364, 44] width 0 height 0
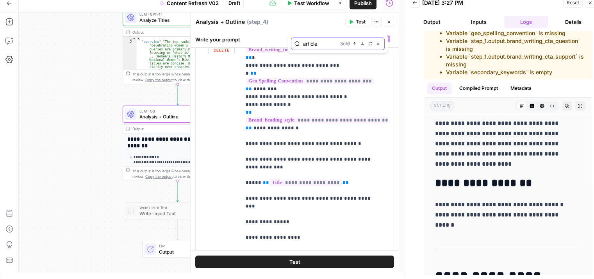
scroll to position [1785, 0]
click at [361, 43] on icon "button" at bounding box center [363, 44] width 4 height 4
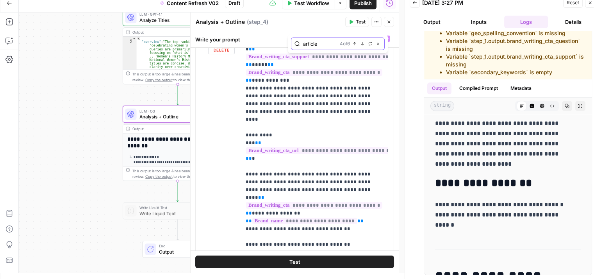
scroll to position [2043, 0]
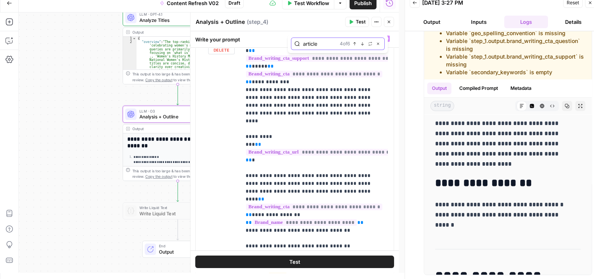
click at [362, 45] on icon "button" at bounding box center [363, 44] width 4 height 4
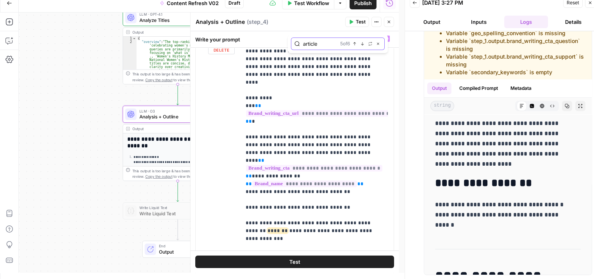
scroll to position [2082, 0]
click at [364, 42] on icon "button" at bounding box center [363, 44] width 4 height 4
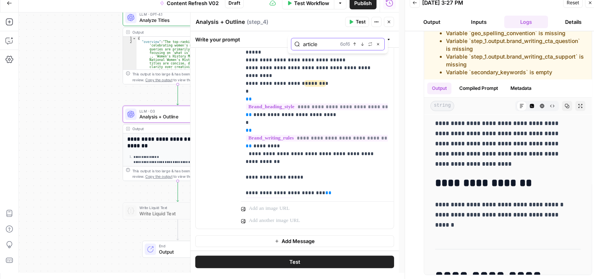
scroll to position [2249, 0]
drag, startPoint x: 328, startPoint y: 47, endPoint x: 286, endPoint y: 43, distance: 41.6
click at [286, 43] on div "**********" at bounding box center [295, 151] width 208 height 241
type input "Article"
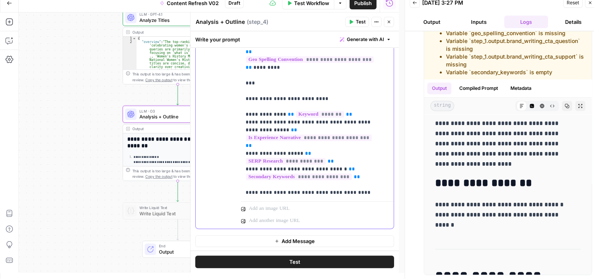
scroll to position [0, 0]
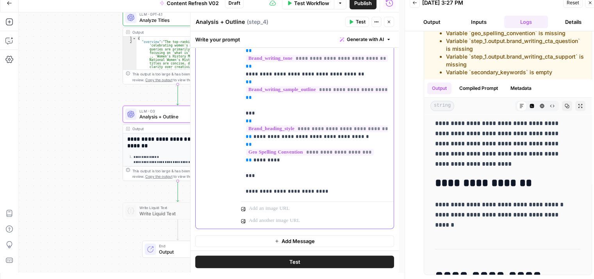
drag, startPoint x: 312, startPoint y: 138, endPoint x: 308, endPoint y: 22, distance: 116.1
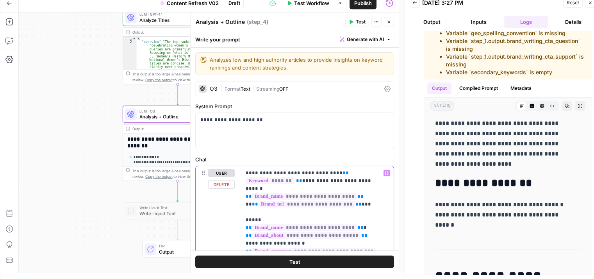
drag, startPoint x: 320, startPoint y: 134, endPoint x: 319, endPoint y: 51, distance: 83.2
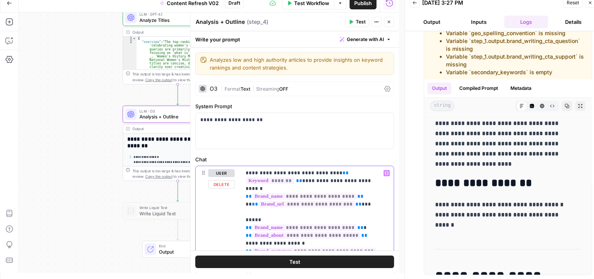
click at [488, 88] on button "Compiled Prompt" at bounding box center [479, 88] width 48 height 12
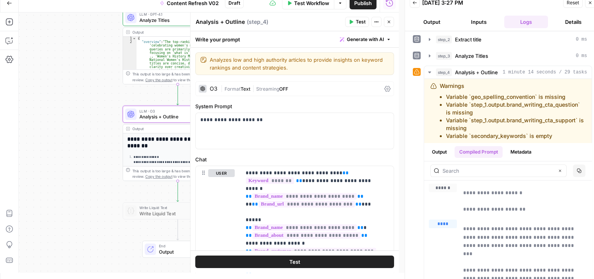
scroll to position [89, 0]
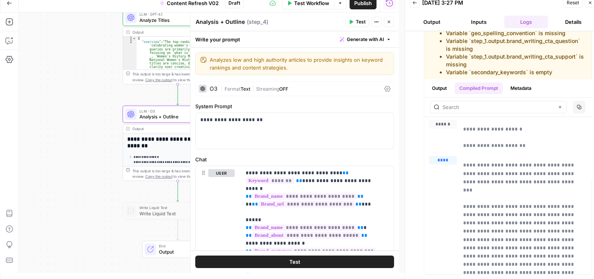
drag, startPoint x: 416, startPoint y: 140, endPoint x: 420, endPoint y: 212, distance: 72.1
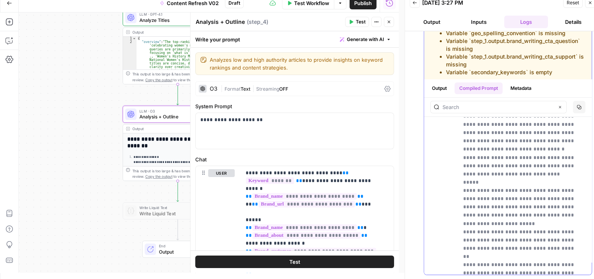
scroll to position [418, 0]
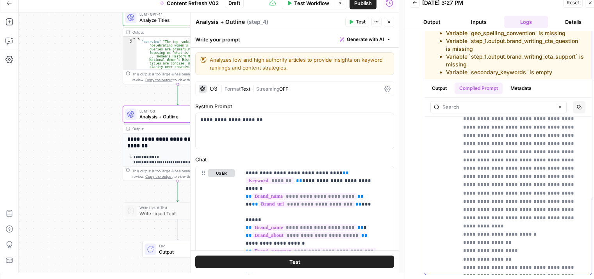
drag, startPoint x: 541, startPoint y: 165, endPoint x: 542, endPoint y: 271, distance: 106.3
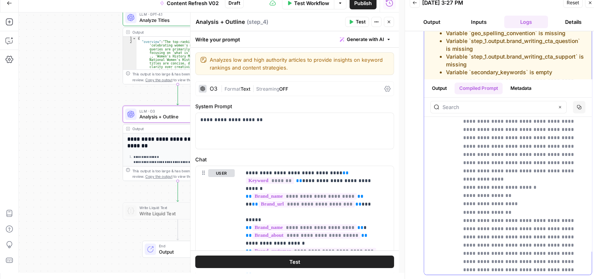
scroll to position [443, 0]
drag, startPoint x: 515, startPoint y: 170, endPoint x: 511, endPoint y: 207, distance: 37.3
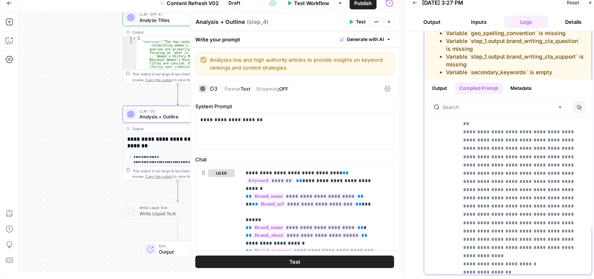
drag, startPoint x: 493, startPoint y: 169, endPoint x: 485, endPoint y: 105, distance: 64.7
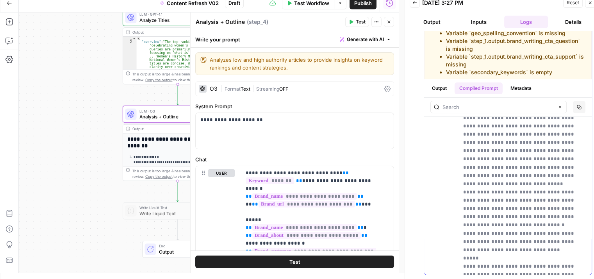
drag, startPoint x: 508, startPoint y: 150, endPoint x: 508, endPoint y: 141, distance: 8.6
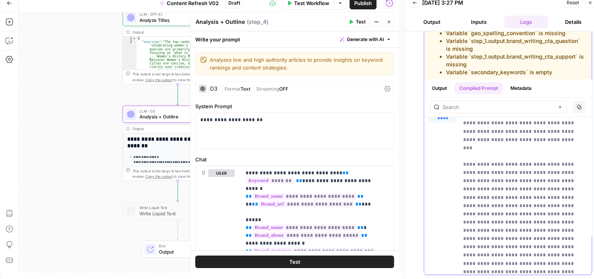
drag, startPoint x: 510, startPoint y: 208, endPoint x: 506, endPoint y: 155, distance: 53.3
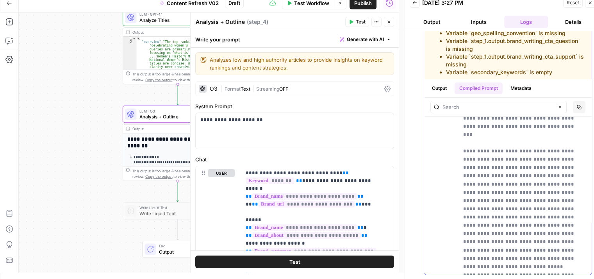
drag, startPoint x: 492, startPoint y: 168, endPoint x: 491, endPoint y: 213, distance: 44.6
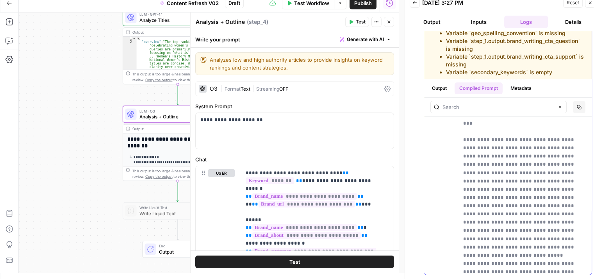
click at [474, 107] on input "text" at bounding box center [498, 107] width 111 height 8
click at [453, 113] on div "Clear" at bounding box center [499, 107] width 136 height 13
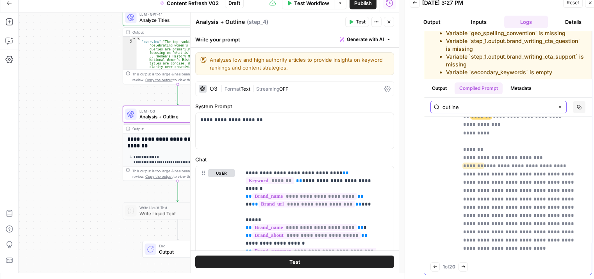
scroll to position [3013, 0]
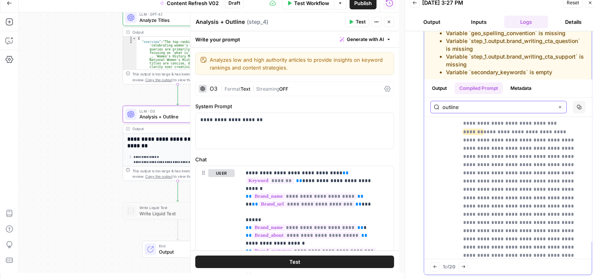
type input "outline"
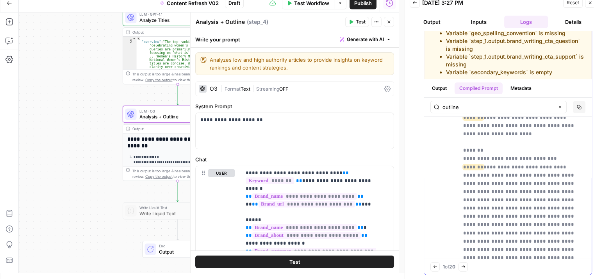
drag, startPoint x: 524, startPoint y: 190, endPoint x: 521, endPoint y: 157, distance: 33.3
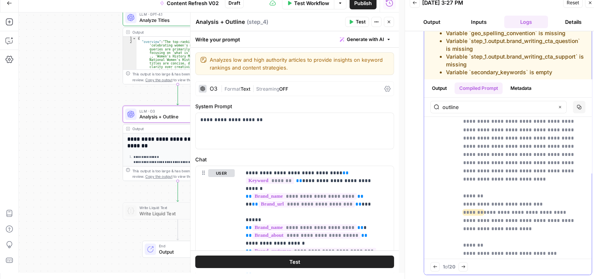
drag, startPoint x: 539, startPoint y: 219, endPoint x: 535, endPoint y: 155, distance: 64.2
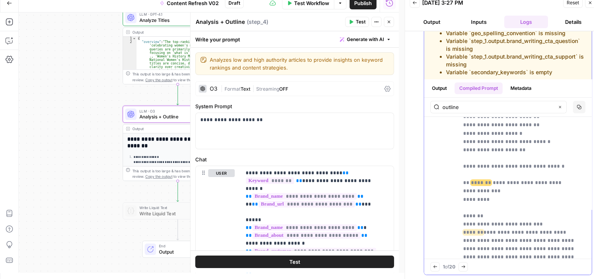
drag, startPoint x: 533, startPoint y: 226, endPoint x: 532, endPoint y: 181, distance: 45.4
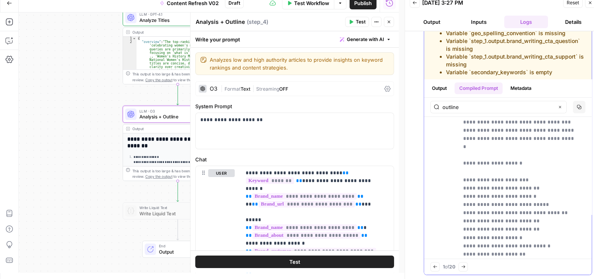
drag, startPoint x: 533, startPoint y: 184, endPoint x: 526, endPoint y: 123, distance: 61.0
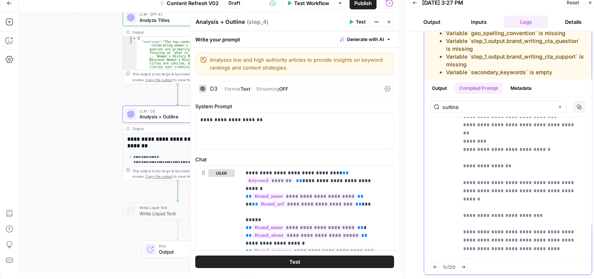
drag, startPoint x: 535, startPoint y: 208, endPoint x: 532, endPoint y: 130, distance: 78.2
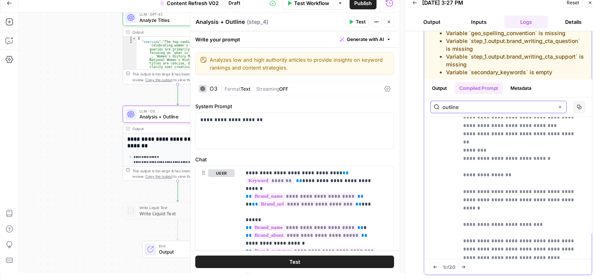
click at [558, 108] on icon "button" at bounding box center [560, 107] width 4 height 4
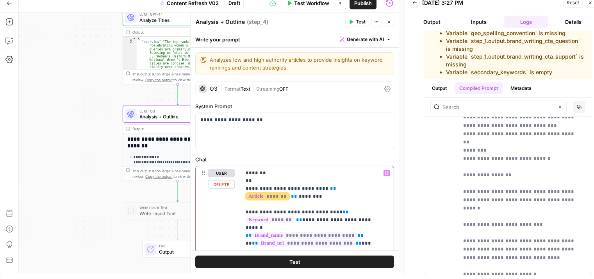
drag, startPoint x: 332, startPoint y: 198, endPoint x: 235, endPoint y: 168, distance: 101.2
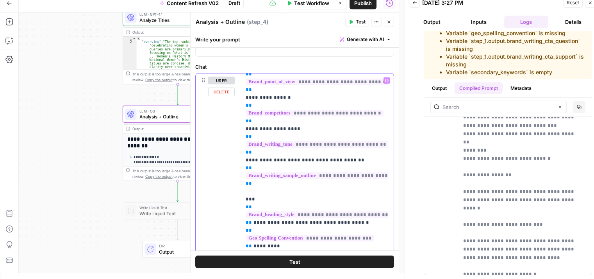
scroll to position [168, 0]
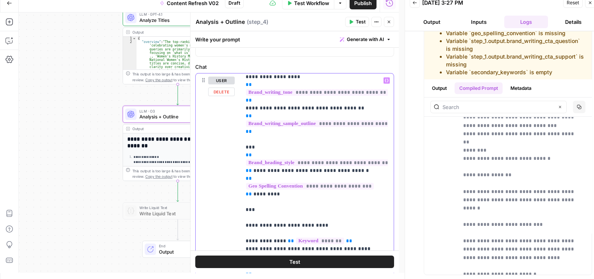
drag, startPoint x: 354, startPoint y: 185, endPoint x: 359, endPoint y: 238, distance: 53.4
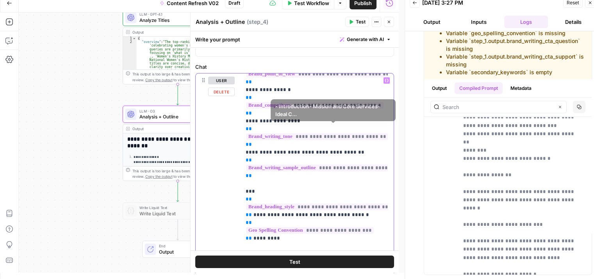
drag, startPoint x: 288, startPoint y: 154, endPoint x: 289, endPoint y: 115, distance: 38.7
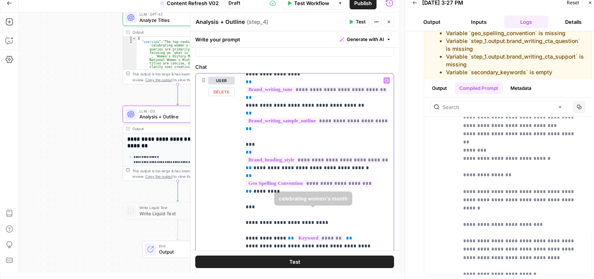
drag, startPoint x: 310, startPoint y: 168, endPoint x: 306, endPoint y: 220, distance: 51.3
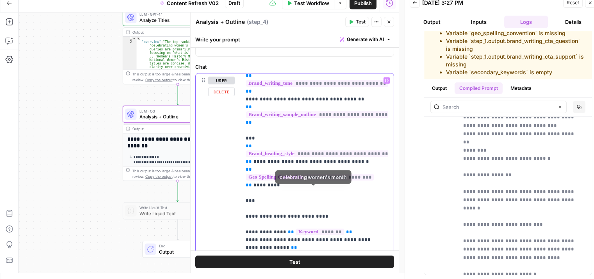
scroll to position [165, 0]
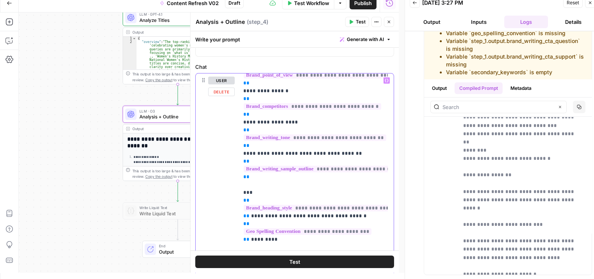
drag, startPoint x: 335, startPoint y: 189, endPoint x: 344, endPoint y: 153, distance: 36.7
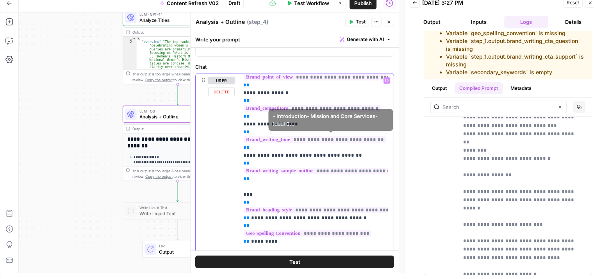
scroll to position [111, 1]
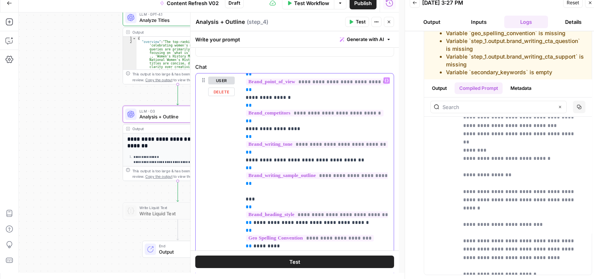
drag, startPoint x: 318, startPoint y: 167, endPoint x: 303, endPoint y: 150, distance: 22.5
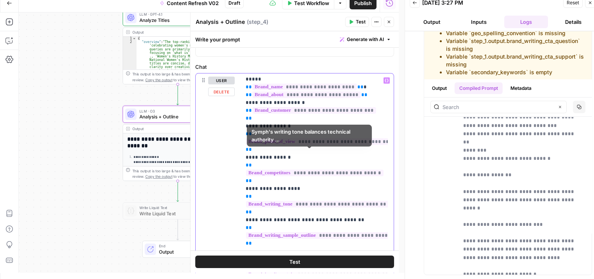
drag, startPoint x: 330, startPoint y: 176, endPoint x: 320, endPoint y: 141, distance: 36.5
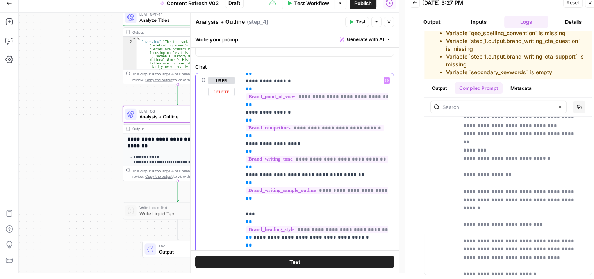
scroll to position [114, 0]
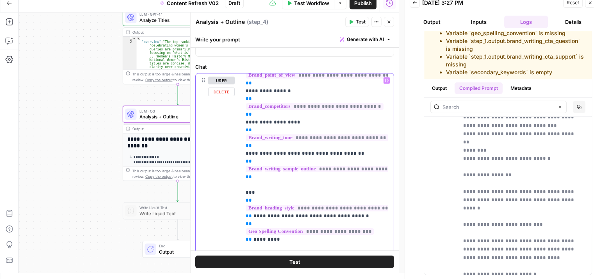
drag, startPoint x: 339, startPoint y: 171, endPoint x: 333, endPoint y: 213, distance: 42.6
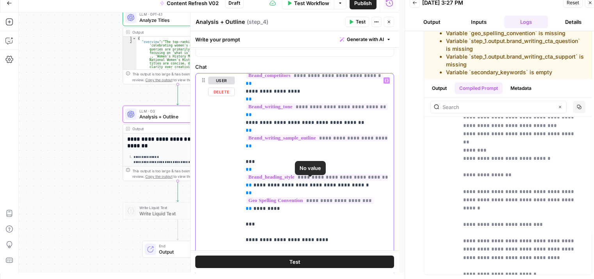
drag, startPoint x: 287, startPoint y: 160, endPoint x: 286, endPoint y: 193, distance: 32.8
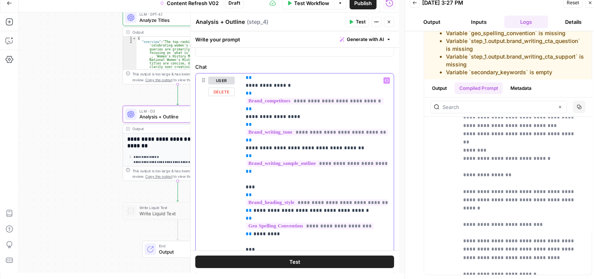
scroll to position [111, 0]
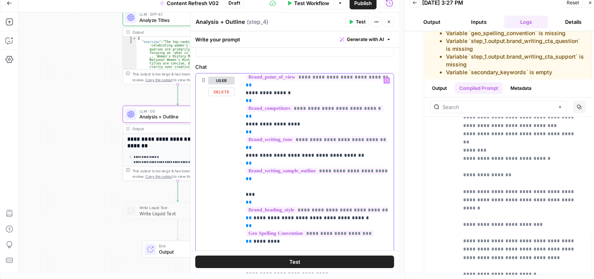
drag, startPoint x: 300, startPoint y: 189, endPoint x: 299, endPoint y: 167, distance: 21.9
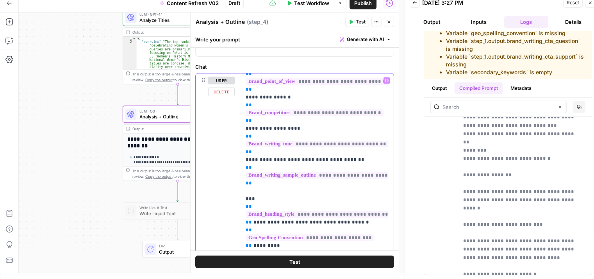
drag, startPoint x: 290, startPoint y: 152, endPoint x: 286, endPoint y: 130, distance: 21.7
drag, startPoint x: 295, startPoint y: 182, endPoint x: 294, endPoint y: 191, distance: 8.7
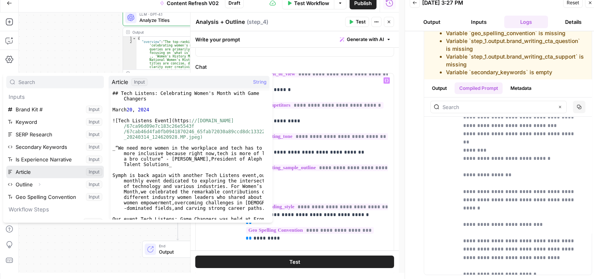
click at [47, 169] on button "Select variable Article" at bounding box center [55, 172] width 98 height 13
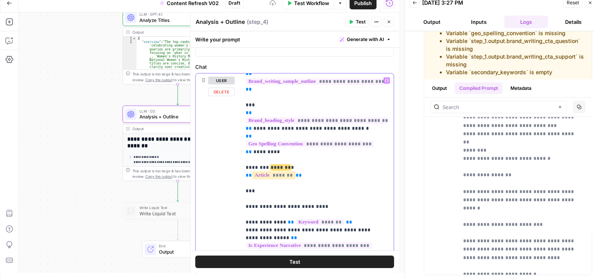
drag, startPoint x: 342, startPoint y: 229, endPoint x: 342, endPoint y: 252, distance: 22.7
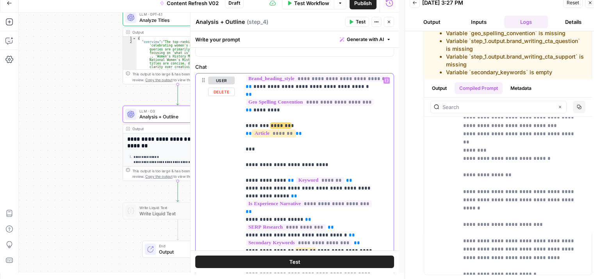
drag, startPoint x: 320, startPoint y: 215, endPoint x: 356, endPoint y: 206, distance: 36.7
drag, startPoint x: 298, startPoint y: 96, endPoint x: 239, endPoint y: 92, distance: 58.7
click at [239, 92] on div "**********" at bounding box center [295, 247] width 198 height 349
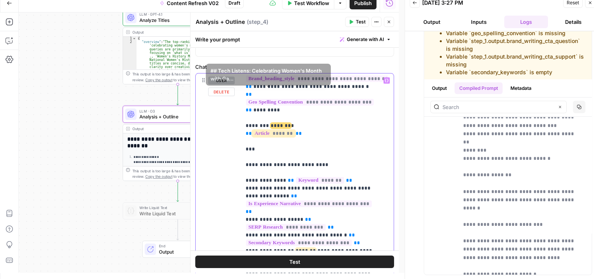
drag, startPoint x: 306, startPoint y: 96, endPoint x: 236, endPoint y: 88, distance: 70.8
click at [236, 88] on div "**********" at bounding box center [295, 247] width 198 height 349
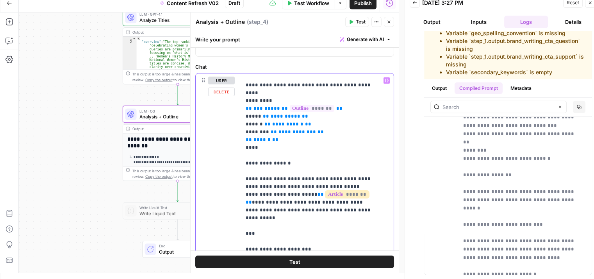
scroll to position [438, 0]
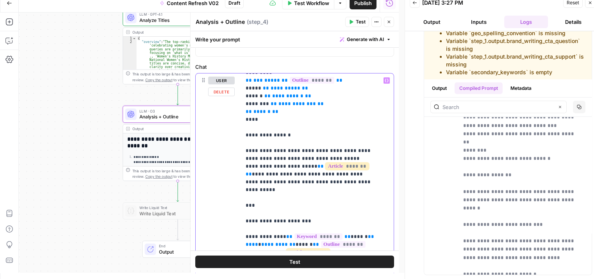
drag, startPoint x: 352, startPoint y: 111, endPoint x: 303, endPoint y: 110, distance: 48.8
drag, startPoint x: 325, startPoint y: 109, endPoint x: 346, endPoint y: 111, distance: 21.3
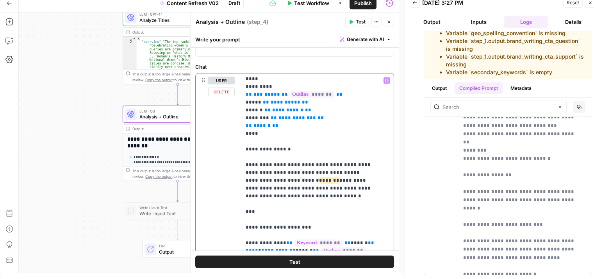
scroll to position [419, 0]
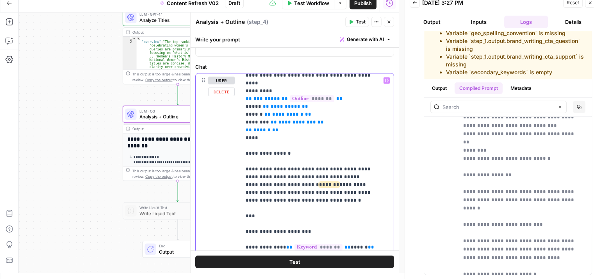
drag, startPoint x: 344, startPoint y: 156, endPoint x: 340, endPoint y: 140, distance: 16.0
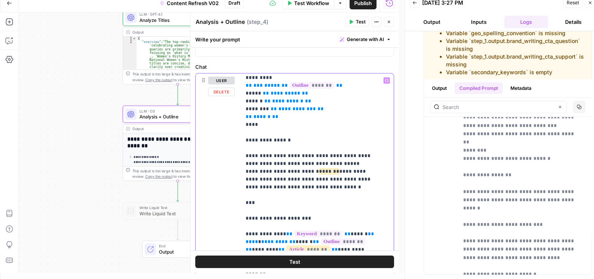
drag, startPoint x: 334, startPoint y: 145, endPoint x: 338, endPoint y: 159, distance: 14.2
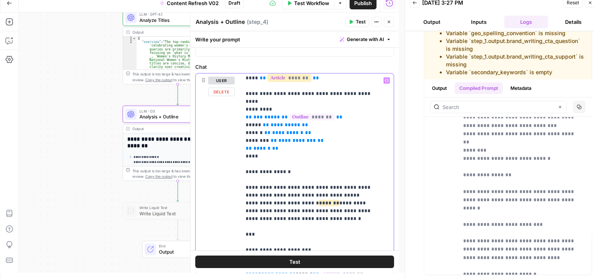
scroll to position [388, 0]
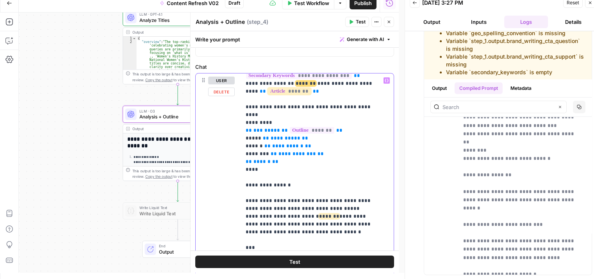
drag, startPoint x: 338, startPoint y: 159, endPoint x: 336, endPoint y: 134, distance: 25.5
drag, startPoint x: 256, startPoint y: 114, endPoint x: 238, endPoint y: 114, distance: 18.8
click at [238, 114] on div "**********" at bounding box center [295, 247] width 198 height 349
drag, startPoint x: 320, startPoint y: 179, endPoint x: 236, endPoint y: 116, distance: 105.0
click at [236, 116] on div "**********" at bounding box center [295, 247] width 198 height 349
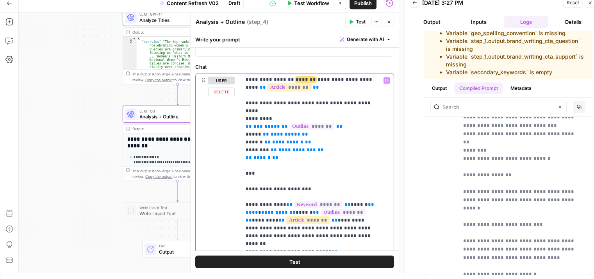
scroll to position [403, 0]
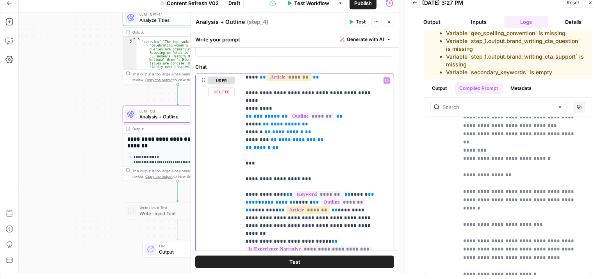
drag, startPoint x: 339, startPoint y: 107, endPoint x: 343, endPoint y: 131, distance: 24.9
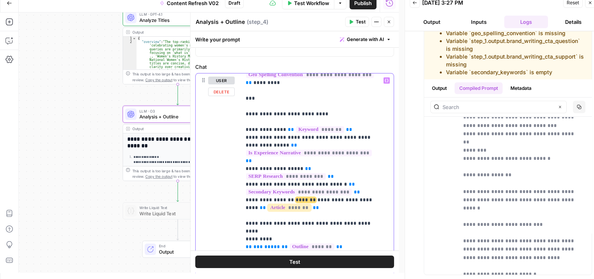
scroll to position [258, 0]
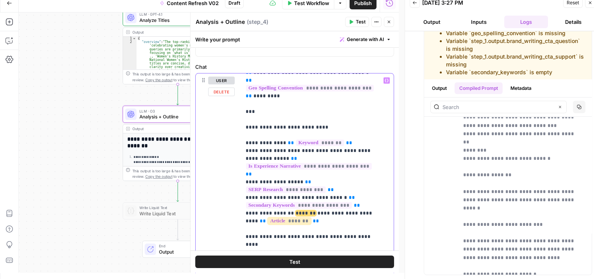
drag, startPoint x: 358, startPoint y: 191, endPoint x: 360, endPoint y: 157, distance: 33.7
drag, startPoint x: 266, startPoint y: 194, endPoint x: 242, endPoint y: 196, distance: 24.0
click at [242, 196] on div "**********" at bounding box center [314, 232] width 147 height 318
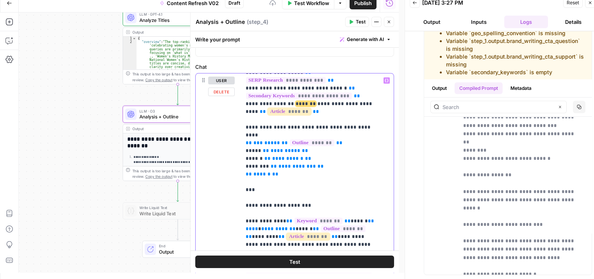
drag, startPoint x: 364, startPoint y: 166, endPoint x: 357, endPoint y: 204, distance: 37.8
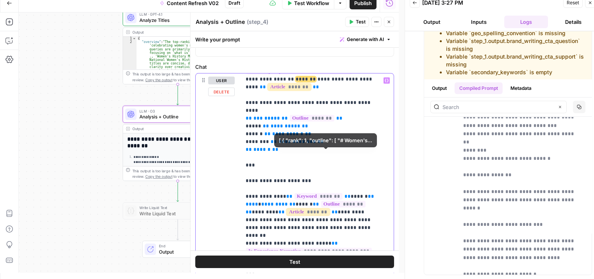
drag, startPoint x: 344, startPoint y: 138, endPoint x: 343, endPoint y: 159, distance: 21.1
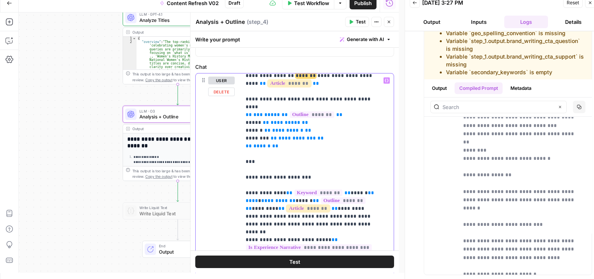
drag, startPoint x: 271, startPoint y: 193, endPoint x: 236, endPoint y: 106, distance: 94.1
click at [236, 106] on div "**********" at bounding box center [295, 247] width 198 height 349
drag, startPoint x: 295, startPoint y: 195, endPoint x: 231, endPoint y: 110, distance: 106.9
click at [231, 110] on div "**********" at bounding box center [295, 247] width 198 height 349
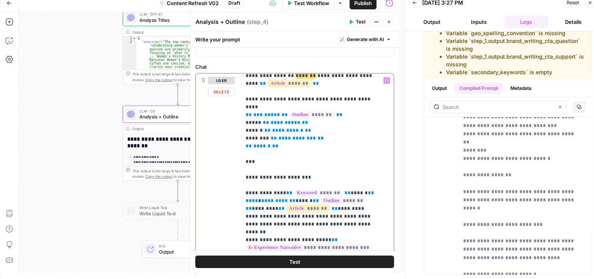
drag, startPoint x: 313, startPoint y: 170, endPoint x: 238, endPoint y: 136, distance: 82.7
click at [238, 136] on div "**********" at bounding box center [295, 247] width 198 height 349
drag, startPoint x: 319, startPoint y: 170, endPoint x: 236, endPoint y: 136, distance: 89.8
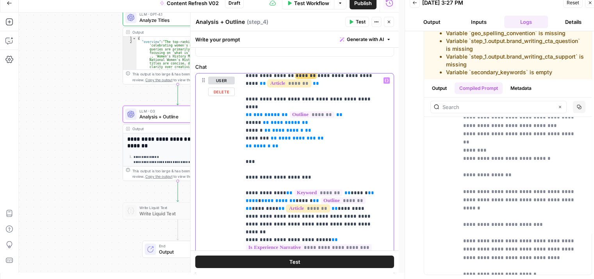
click at [236, 136] on div "**********" at bounding box center [295, 247] width 198 height 349
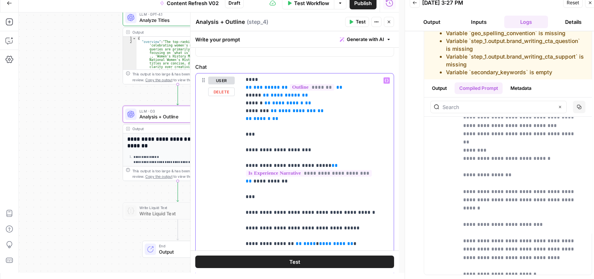
drag, startPoint x: 299, startPoint y: 160, endPoint x: 299, endPoint y: 189, distance: 28.9
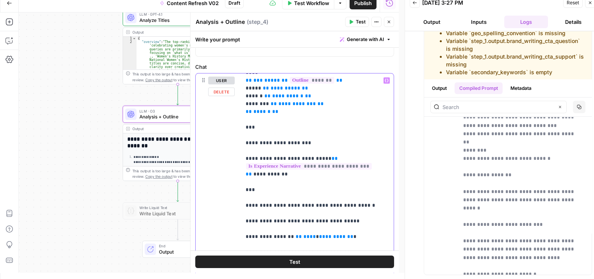
scroll to position [438, 0]
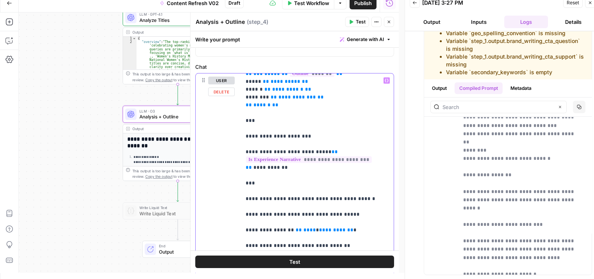
drag, startPoint x: 267, startPoint y: 160, endPoint x: 271, endPoint y: 183, distance: 23.4
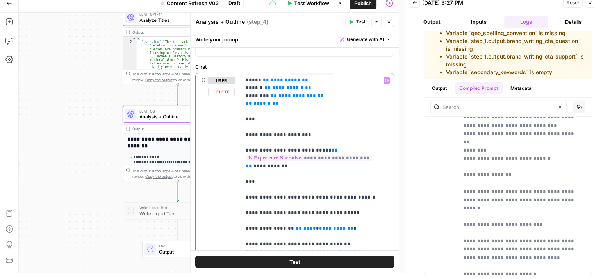
click at [319, 226] on span "*********" at bounding box center [332, 228] width 27 height 5
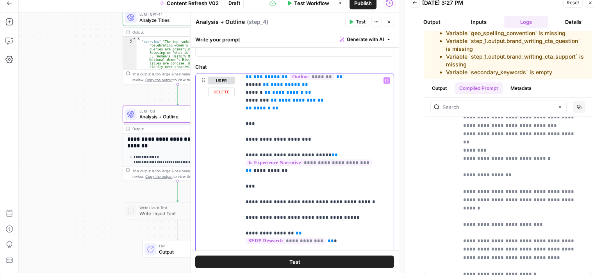
drag, startPoint x: 300, startPoint y: 212, endPoint x: 298, endPoint y: 188, distance: 24.3
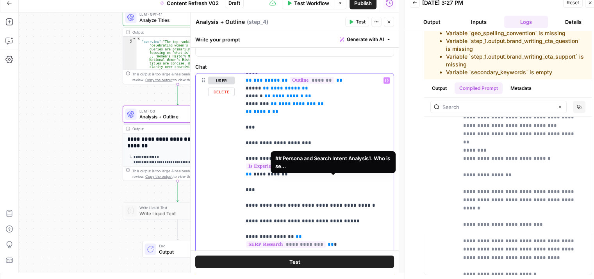
drag, startPoint x: 291, startPoint y: 181, endPoint x: 324, endPoint y: 182, distance: 32.8
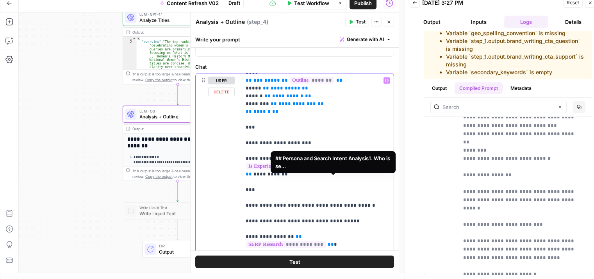
drag, startPoint x: 290, startPoint y: 179, endPoint x: 309, endPoint y: 181, distance: 19.2
drag, startPoint x: 300, startPoint y: 187, endPoint x: 295, endPoint y: 185, distance: 5.2
drag, startPoint x: 291, startPoint y: 181, endPoint x: 314, endPoint y: 184, distance: 23.7
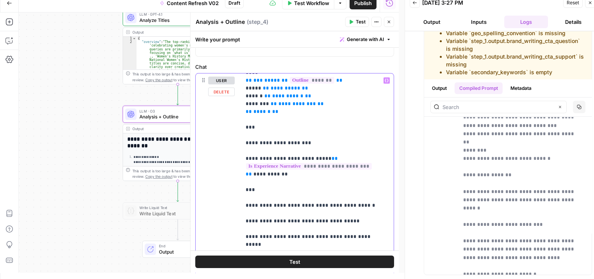
drag, startPoint x: 331, startPoint y: 181, endPoint x: 374, endPoint y: 182, distance: 43.4
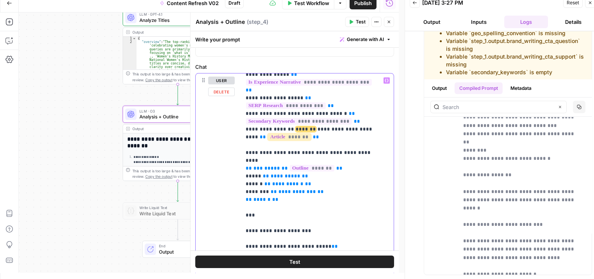
drag, startPoint x: 339, startPoint y: 175, endPoint x: 336, endPoint y: 141, distance: 34.6
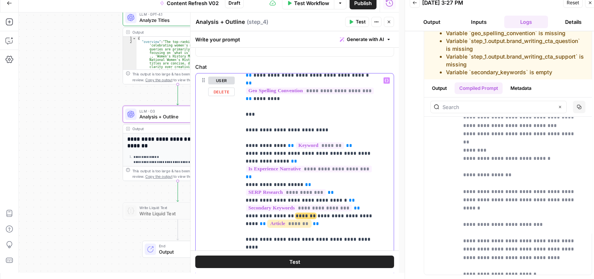
drag, startPoint x: 342, startPoint y: 174, endPoint x: 342, endPoint y: 136, distance: 37.9
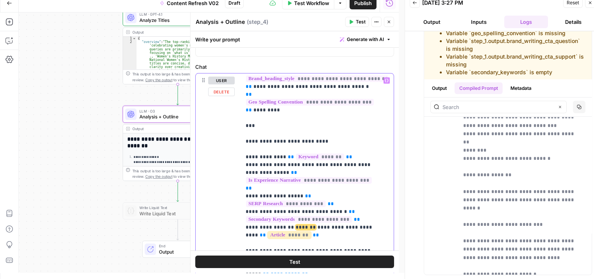
drag, startPoint x: 269, startPoint y: 149, endPoint x: 250, endPoint y: 145, distance: 19.2
drag, startPoint x: 294, startPoint y: 147, endPoint x: 287, endPoint y: 144, distance: 7.2
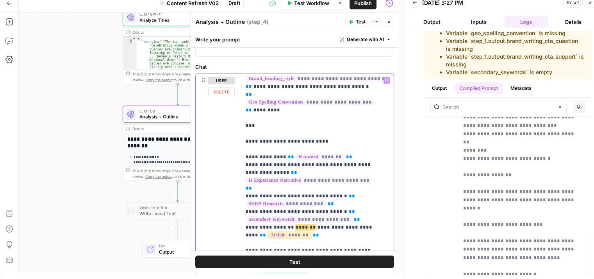
drag, startPoint x: 289, startPoint y: 149, endPoint x: 332, endPoint y: 147, distance: 42.6
click at [305, 193] on span "**" at bounding box center [308, 195] width 6 height 5
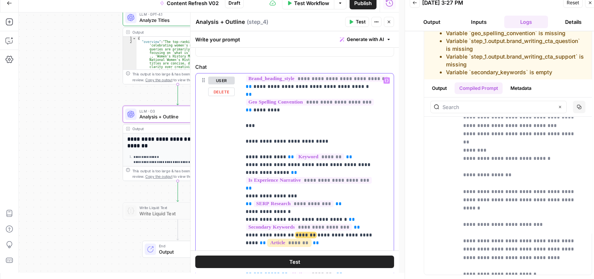
drag, startPoint x: 245, startPoint y: 148, endPoint x: 239, endPoint y: 146, distance: 6.6
click at [239, 146] on div "**********" at bounding box center [295, 247] width 198 height 349
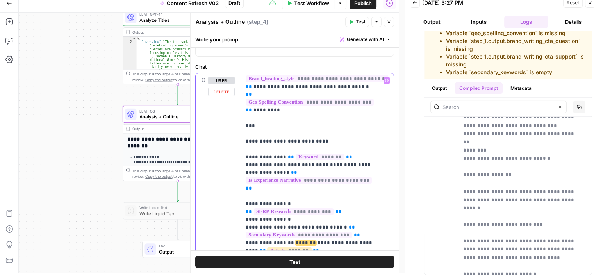
drag, startPoint x: 254, startPoint y: 123, endPoint x: 250, endPoint y: 123, distance: 4.0
drag, startPoint x: 249, startPoint y: 123, endPoint x: 270, endPoint y: 133, distance: 23.4
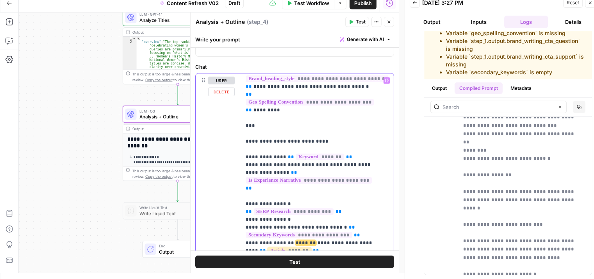
click at [291, 170] on span "**" at bounding box center [294, 172] width 6 height 5
drag, startPoint x: 272, startPoint y: 132, endPoint x: 243, endPoint y: 127, distance: 29.7
click at [243, 127] on div "**********" at bounding box center [314, 232] width 147 height 318
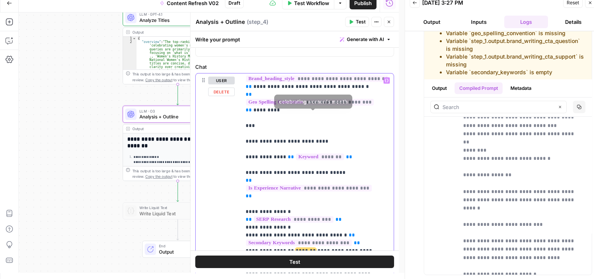
click at [328, 154] on span "*******" at bounding box center [320, 157] width 48 height 7
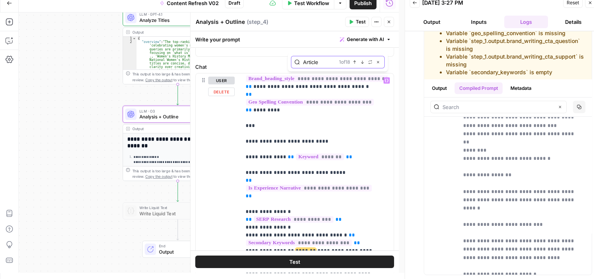
click at [379, 62] on icon "button" at bounding box center [378, 62] width 4 height 4
click at [315, 63] on input "Article" at bounding box center [319, 62] width 33 height 8
click at [378, 64] on icon "button" at bounding box center [378, 62] width 4 height 4
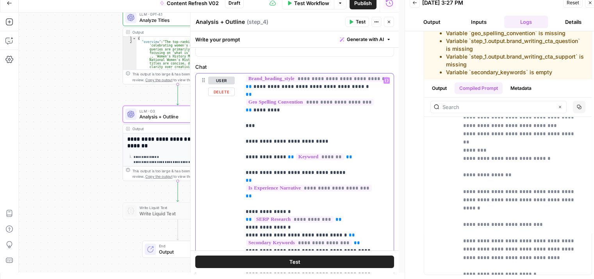
drag, startPoint x: 347, startPoint y: 131, endPoint x: 291, endPoint y: 132, distance: 56.3
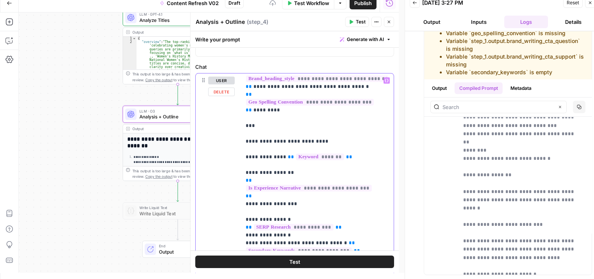
drag, startPoint x: 281, startPoint y: 118, endPoint x: 244, endPoint y: 120, distance: 36.8
click at [244, 120] on div "**********" at bounding box center [314, 232] width 147 height 318
drag, startPoint x: 272, startPoint y: 117, endPoint x: 300, endPoint y: 118, distance: 28.5
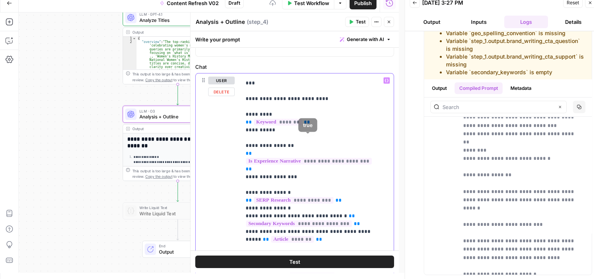
drag, startPoint x: 329, startPoint y: 114, endPoint x: 327, endPoint y: 144, distance: 30.2
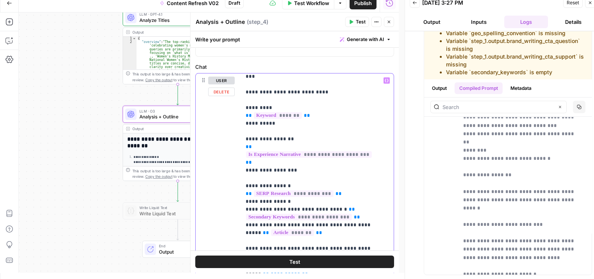
drag, startPoint x: 340, startPoint y: 154, endPoint x: 240, endPoint y: 155, distance: 100.8
click at [240, 155] on div "**********" at bounding box center [295, 247] width 198 height 349
drag, startPoint x: 331, startPoint y: 154, endPoint x: 244, endPoint y: 154, distance: 86.7
click at [244, 154] on div "**********" at bounding box center [314, 232] width 147 height 318
copy p "**********"
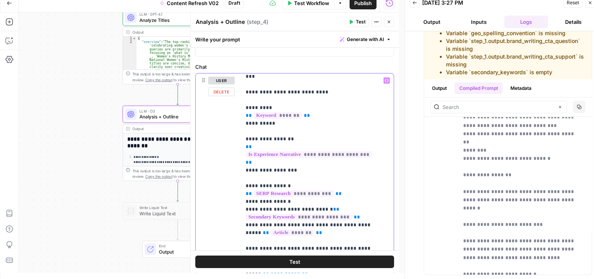
click at [333, 207] on span "**" at bounding box center [336, 209] width 6 height 5
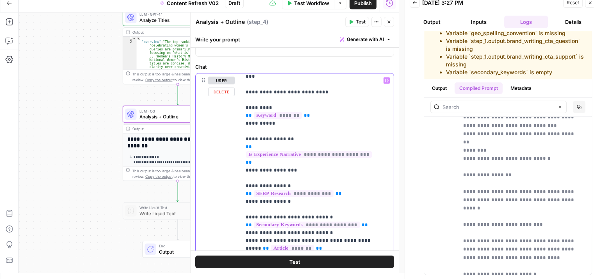
drag, startPoint x: 356, startPoint y: 184, endPoint x: 242, endPoint y: 181, distance: 113.7
click at [242, 181] on div "**********" at bounding box center [314, 232] width 147 height 318
drag, startPoint x: 266, startPoint y: 183, endPoint x: 289, endPoint y: 186, distance: 23.3
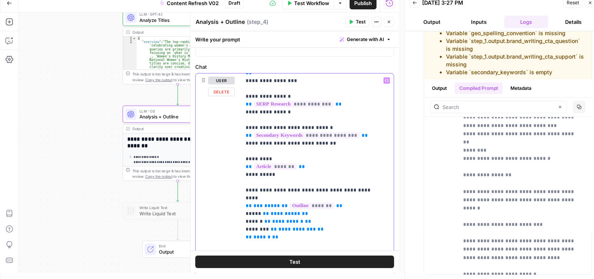
drag, startPoint x: 359, startPoint y: 202, endPoint x: 355, endPoint y: 239, distance: 37.3
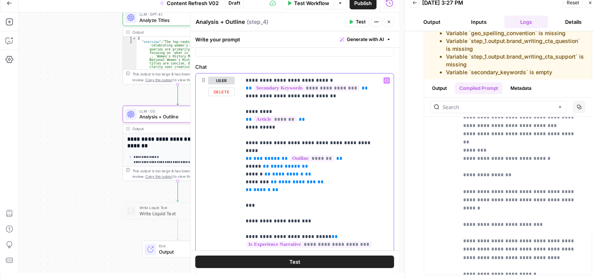
drag, startPoint x: 336, startPoint y: 154, endPoint x: 327, endPoint y: 209, distance: 56.3
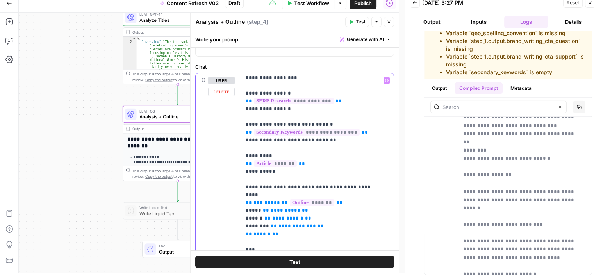
drag, startPoint x: 317, startPoint y: 184, endPoint x: 313, endPoint y: 154, distance: 30.8
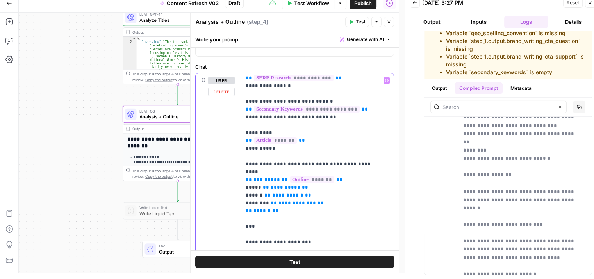
drag, startPoint x: 350, startPoint y: 177, endPoint x: 343, endPoint y: 216, distance: 39.8
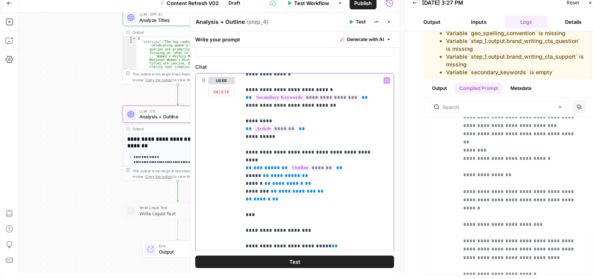
drag, startPoint x: 279, startPoint y: 199, endPoint x: 235, endPoint y: 152, distance: 64.1
click at [235, 152] on div "**********" at bounding box center [295, 247] width 198 height 349
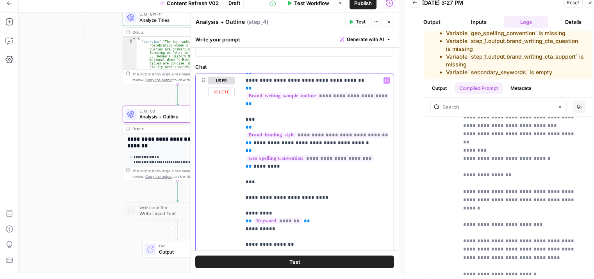
drag, startPoint x: 346, startPoint y: 216, endPoint x: 345, endPoint y: 159, distance: 56.3
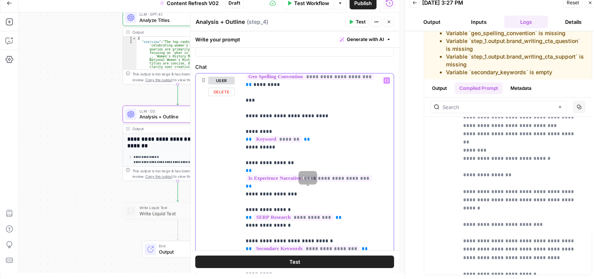
drag, startPoint x: 349, startPoint y: 161, endPoint x: 351, endPoint y: 200, distance: 39.5
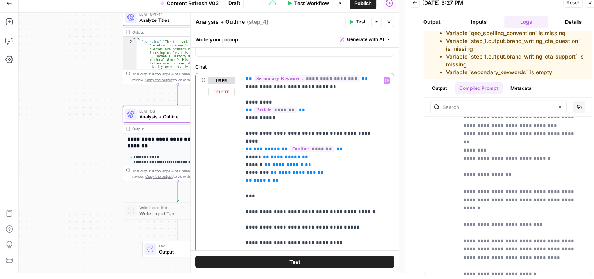
drag, startPoint x: 366, startPoint y: 153, endPoint x: 366, endPoint y: 215, distance: 61.7
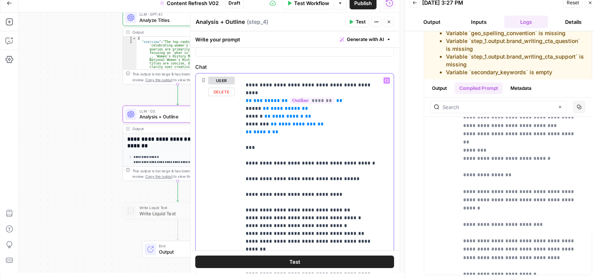
scroll to position [520, 0]
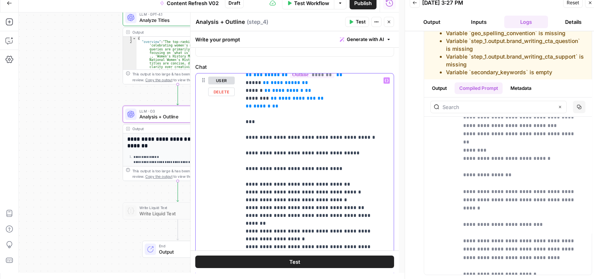
drag, startPoint x: 356, startPoint y: 152, endPoint x: 358, endPoint y: 186, distance: 33.7
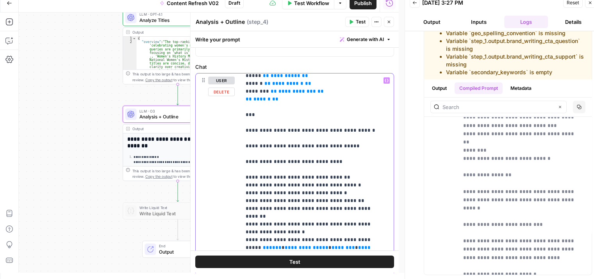
drag, startPoint x: 261, startPoint y: 177, endPoint x: 269, endPoint y: 184, distance: 10.6
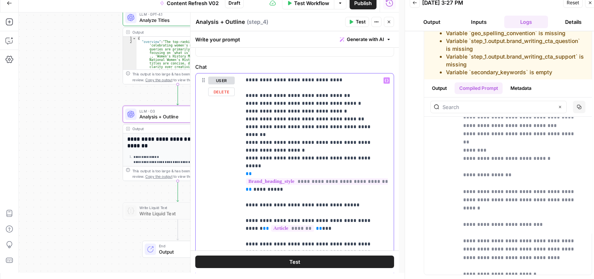
drag, startPoint x: 343, startPoint y: 147, endPoint x: 344, endPoint y: 191, distance: 44.2
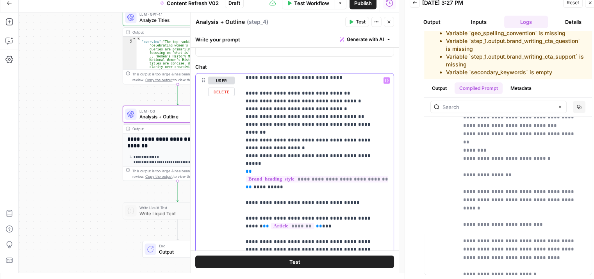
drag, startPoint x: 288, startPoint y: 147, endPoint x: 283, endPoint y: 150, distance: 6.3
drag, startPoint x: 272, startPoint y: 147, endPoint x: 285, endPoint y: 152, distance: 14.1
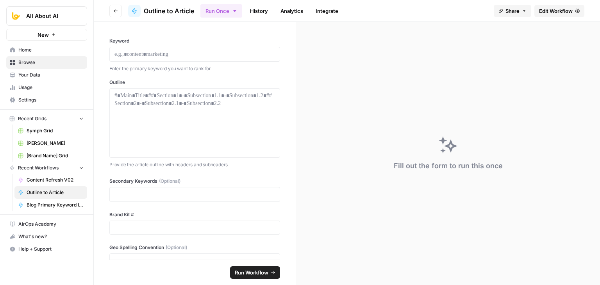
click at [562, 8] on span "Edit Workflow" at bounding box center [556, 11] width 34 height 8
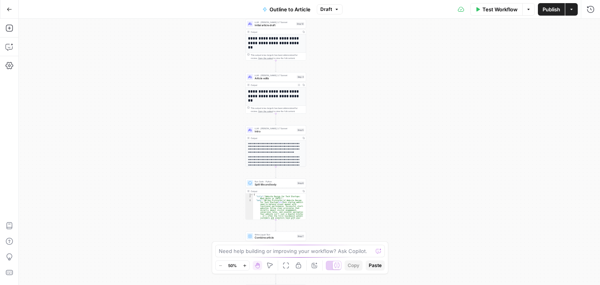
drag, startPoint x: 195, startPoint y: 122, endPoint x: 127, endPoint y: 213, distance: 113.9
click at [154, 109] on div "Workflow Set Inputs Inputs Workflow Workflow Step 1 Output Expand Output Copy 1…" at bounding box center [309, 152] width 581 height 266
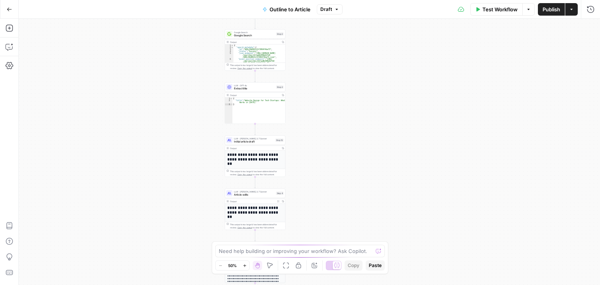
drag, startPoint x: 127, startPoint y: 213, endPoint x: 129, endPoint y: 177, distance: 35.2
click at [126, 226] on div "Workflow Set Inputs Inputs Workflow Workflow Step 1 Output Expand Output Copy 1…" at bounding box center [309, 152] width 581 height 266
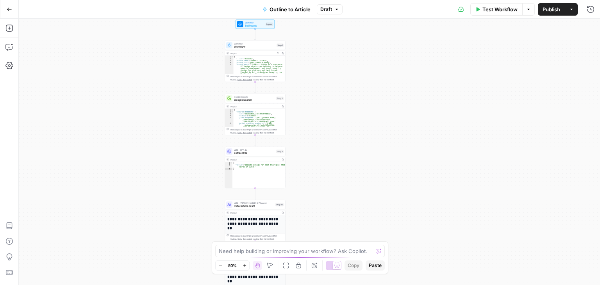
drag, startPoint x: 146, startPoint y: 188, endPoint x: 143, endPoint y: 209, distance: 20.8
click at [143, 206] on div "Workflow Set Inputs Inputs Workflow Workflow Step 1 Output Expand Output Copy 1…" at bounding box center [309, 152] width 581 height 266
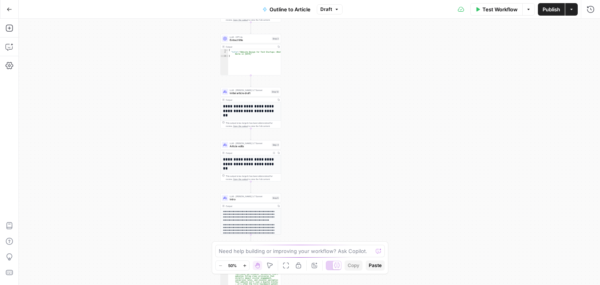
drag, startPoint x: 143, startPoint y: 168, endPoint x: 142, endPoint y: 82, distance: 86.7
click at [142, 82] on div "Workflow Set Inputs Inputs Workflow Workflow Step 1 Output Expand Output Copy 1…" at bounding box center [309, 152] width 581 height 266
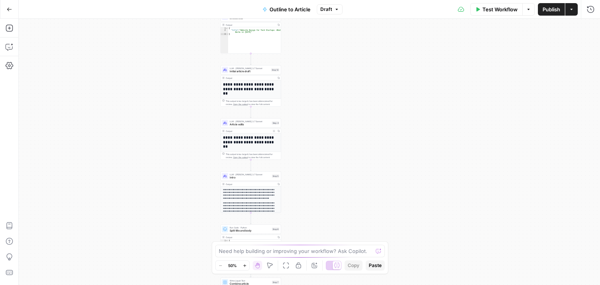
drag, startPoint x: 159, startPoint y: 162, endPoint x: 162, endPoint y: 148, distance: 13.9
click at [159, 148] on div "Workflow Set Inputs Inputs Workflow Workflow Step 1 Output Expand Output Copy 1…" at bounding box center [309, 152] width 581 height 266
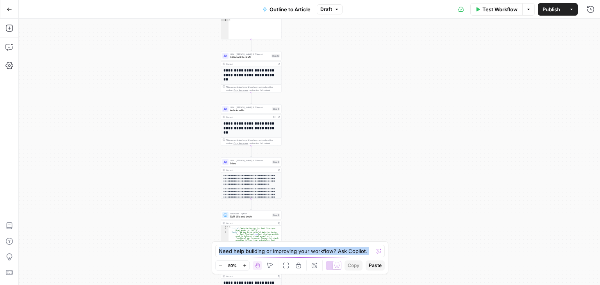
click at [373, 114] on body "All About AI New Home Browse Your Data Usage Settings Recent Grids Symph Grid S…" at bounding box center [300, 142] width 600 height 285
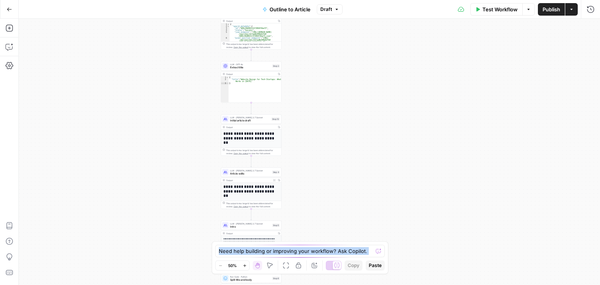
drag, startPoint x: 318, startPoint y: 125, endPoint x: 295, endPoint y: 130, distance: 23.6
click at [318, 125] on div "Workflow Set Inputs Inputs Workflow Workflow Step 1 Output Expand Output Copy 1…" at bounding box center [309, 152] width 581 height 266
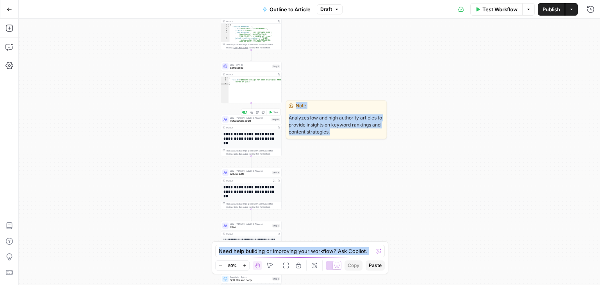
click at [250, 111] on icon "button" at bounding box center [251, 112] width 3 height 3
click at [188, 145] on div "Workflow Set Inputs Inputs Workflow Workflow Step 1 Output Expand Output Copy 1…" at bounding box center [309, 152] width 581 height 266
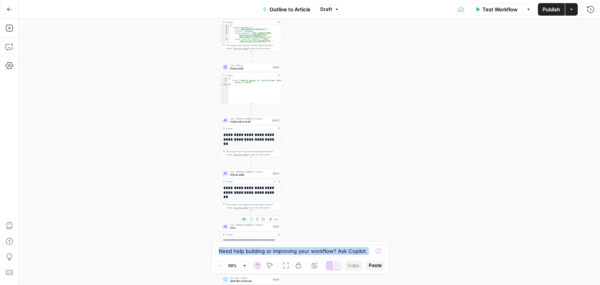
drag, startPoint x: 342, startPoint y: 174, endPoint x: 331, endPoint y: 174, distance: 10.2
click at [339, 188] on div "Workflow Set Inputs Inputs Workflow Workflow Step 1 Output Expand Output Copy 1…" at bounding box center [309, 152] width 581 height 266
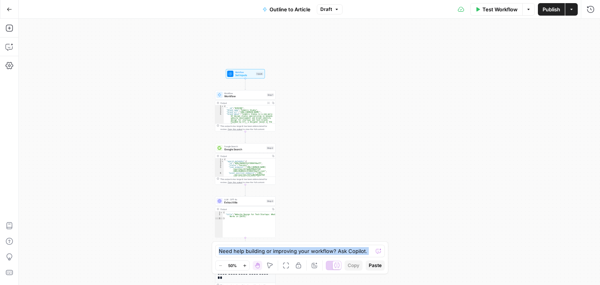
drag, startPoint x: 322, startPoint y: 93, endPoint x: 319, endPoint y: 213, distance: 120.0
click at [319, 213] on div "Workflow Set Inputs Inputs Workflow Workflow Step 1 Output Expand Output Copy 1…" at bounding box center [309, 152] width 581 height 266
click at [343, 129] on div "Workflow Set Inputs Inputs Workflow Workflow Step 1 Output Expand Output Copy 1…" at bounding box center [309, 152] width 581 height 266
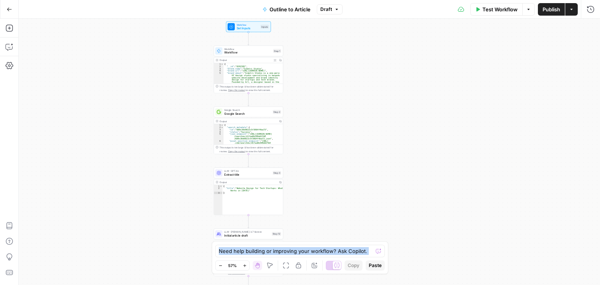
drag, startPoint x: 362, startPoint y: 179, endPoint x: 341, endPoint y: 123, distance: 59.7
click at [341, 124] on div "Workflow Set Inputs Inputs Workflow Workflow Step 1 Output Expand Output Copy 1…" at bounding box center [309, 152] width 581 height 266
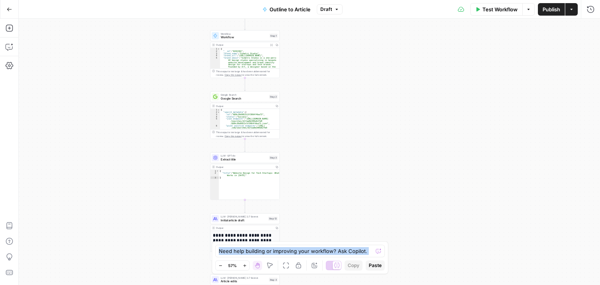
drag, startPoint x: 331, startPoint y: 127, endPoint x: 335, endPoint y: 217, distance: 90.3
click at [335, 217] on div "Workflow Set Inputs Inputs Workflow Workflow Step 1 Output Expand Output Copy 1…" at bounding box center [309, 152] width 581 height 266
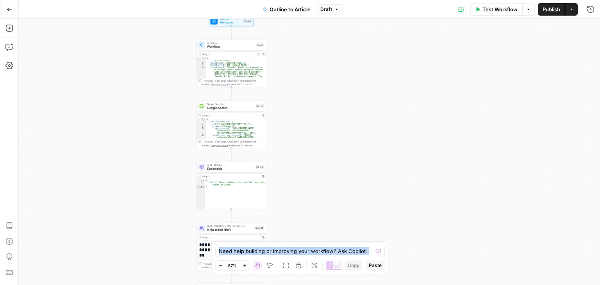
drag, startPoint x: 325, startPoint y: 186, endPoint x: 313, endPoint y: 180, distance: 13.6
click at [317, 222] on div "Workflow Set Inputs Inputs Workflow Workflow Step 1 Output Expand Output Copy 1…" at bounding box center [309, 152] width 581 height 266
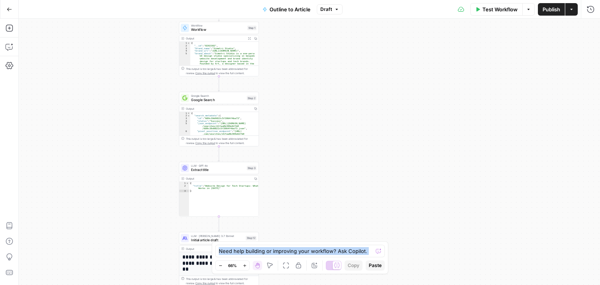
click at [305, 154] on div "Workflow Set Inputs Inputs Workflow Workflow Step 1 Output Expand Output Copy 1…" at bounding box center [309, 152] width 581 height 266
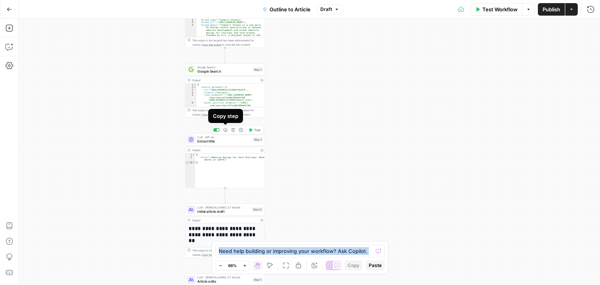
click at [386, 129] on div "Workflow Set Inputs Inputs Workflow Workflow Step 1 Output Expand Output Copy 1…" at bounding box center [309, 152] width 581 height 266
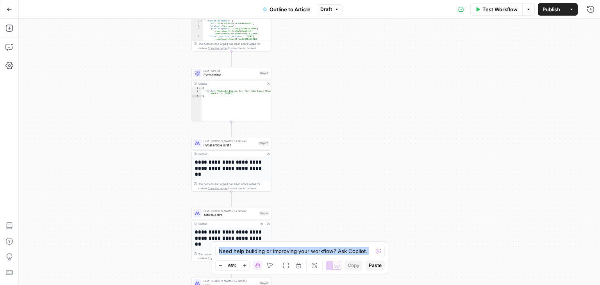
click at [329, 116] on div "Workflow Set Inputs Inputs Workflow Workflow Step 1 Output Expand Output Copy 1…" at bounding box center [309, 152] width 581 height 266
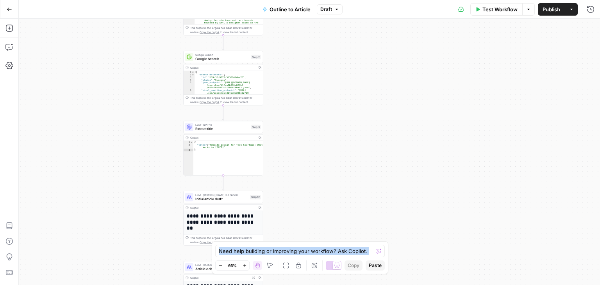
drag, startPoint x: 313, startPoint y: 179, endPoint x: 315, endPoint y: 96, distance: 82.9
click at [315, 96] on div "Workflow Set Inputs Inputs Workflow Workflow Step 1 Output Expand Output Copy 1…" at bounding box center [309, 152] width 581 height 266
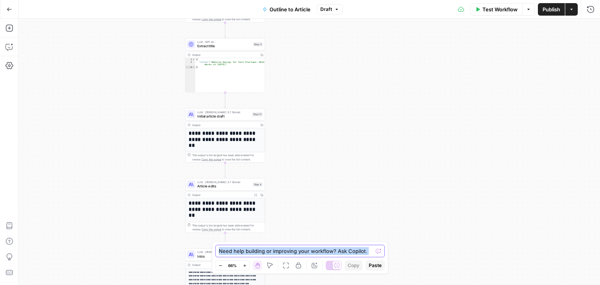
click at [328, 250] on textarea at bounding box center [296, 251] width 154 height 8
click at [361, 105] on div "Workflow Set Inputs Inputs Workflow Workflow Step 1 Output Expand Output Copy 1…" at bounding box center [309, 152] width 581 height 266
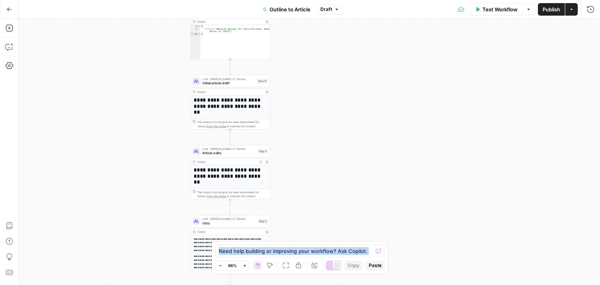
drag, startPoint x: 334, startPoint y: 183, endPoint x: 330, endPoint y: 89, distance: 93.5
click at [330, 89] on div "Workflow Set Inputs Inputs Workflow Workflow Step 1 Output Expand Output Copy 1…" at bounding box center [309, 152] width 581 height 266
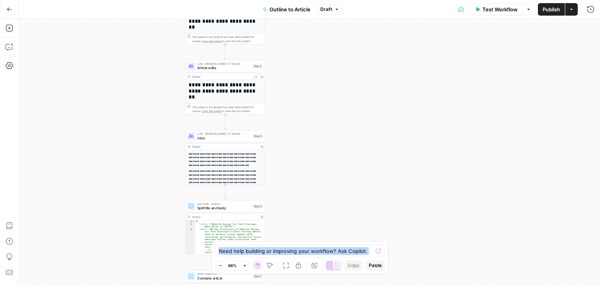
drag, startPoint x: 328, startPoint y: 139, endPoint x: 335, endPoint y: 64, distance: 74.6
click at [335, 64] on div "Workflow Set Inputs Inputs Workflow Workflow Step 1 Output Expand Output Copy 1…" at bounding box center [309, 152] width 581 height 266
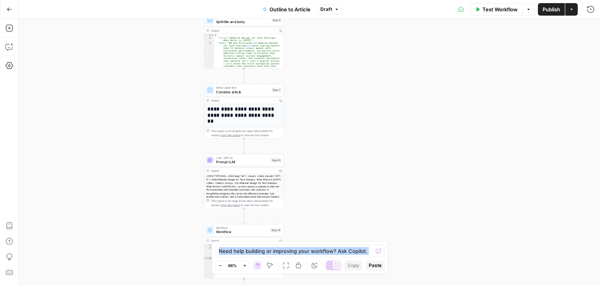
drag, startPoint x: 340, startPoint y: 80, endPoint x: 338, endPoint y: 59, distance: 20.8
click at [338, 59] on div "Workflow Set Inputs Inputs Workflow Workflow Step 1 Output Expand Output Copy 1…" at bounding box center [309, 152] width 581 height 266
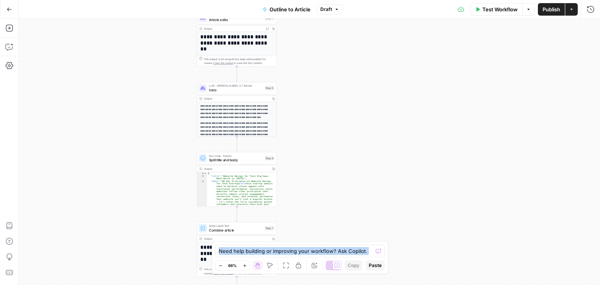
drag, startPoint x: 338, startPoint y: 59, endPoint x: 333, endPoint y: 246, distance: 186.8
click at [333, 246] on body "All About AI New Home Browse Your Data Usage Settings Recent Grids Symph Grid S…" at bounding box center [300, 142] width 600 height 285
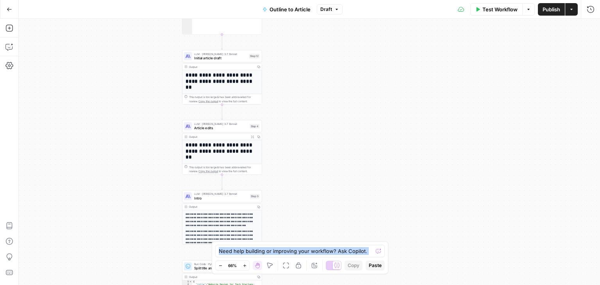
drag, startPoint x: 327, startPoint y: 161, endPoint x: 344, endPoint y: 159, distance: 17.2
click at [325, 222] on div "Workflow Set Inputs Inputs Workflow Workflow Step 1 Output Expand Output Copy 1…" at bounding box center [309, 152] width 581 height 266
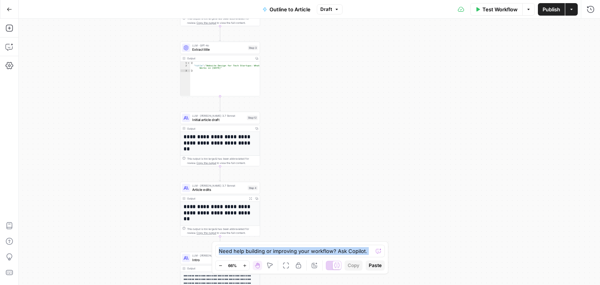
drag, startPoint x: 339, startPoint y: 160, endPoint x: 342, endPoint y: 213, distance: 53.3
click at [341, 219] on div "Workflow Set Inputs Inputs Workflow Workflow Step 1 Output Expand Output Copy 1…" at bounding box center [309, 152] width 581 height 266
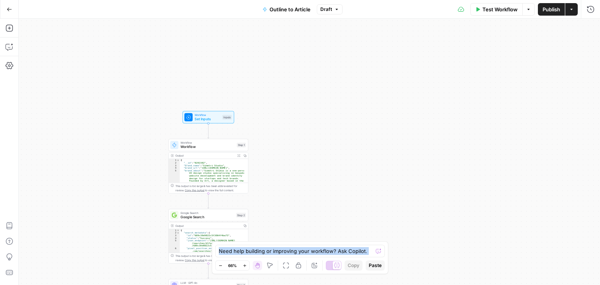
drag, startPoint x: 336, startPoint y: 131, endPoint x: 335, endPoint y: 177, distance: 46.5
click at [335, 177] on div "Workflow Set Inputs Inputs Workflow Workflow Step 1 Output Expand Output Copy 1…" at bounding box center [309, 152] width 581 height 266
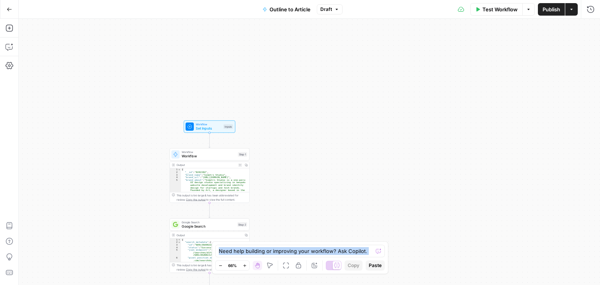
drag, startPoint x: 330, startPoint y: 165, endPoint x: 386, endPoint y: 107, distance: 80.4
click at [382, 125] on div "Workflow Set Inputs Inputs Workflow Workflow Step 1 Output Expand Output Copy 1…" at bounding box center [309, 152] width 581 height 266
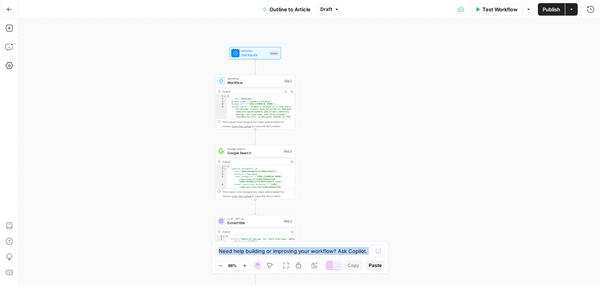
drag, startPoint x: 341, startPoint y: 148, endPoint x: 347, endPoint y: 93, distance: 55.0
click at [346, 96] on div "Workflow Set Inputs Inputs Workflow Workflow Step 1 Output Expand Output Copy 1…" at bounding box center [309, 152] width 581 height 266
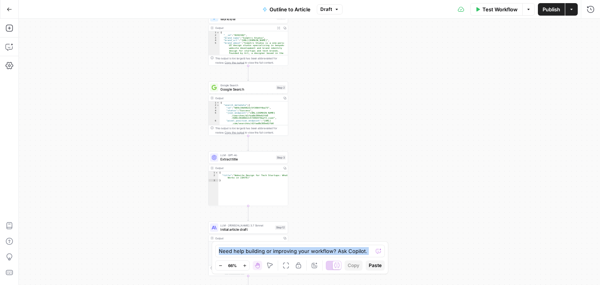
drag, startPoint x: 365, startPoint y: 171, endPoint x: 338, endPoint y: 139, distance: 41.6
click at [342, 124] on div "Workflow Set Inputs Inputs Workflow Workflow Step 1 Output Expand Output Copy 1…" at bounding box center [309, 152] width 581 height 266
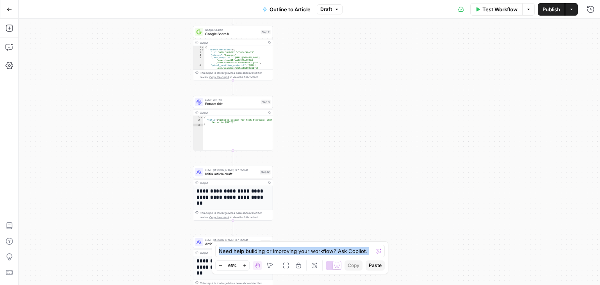
drag, startPoint x: 335, startPoint y: 161, endPoint x: 331, endPoint y: 126, distance: 34.7
click at [331, 126] on div "Workflow Set Inputs Inputs Workflow Workflow Step 1 Output Expand Output Copy 1…" at bounding box center [309, 152] width 581 height 266
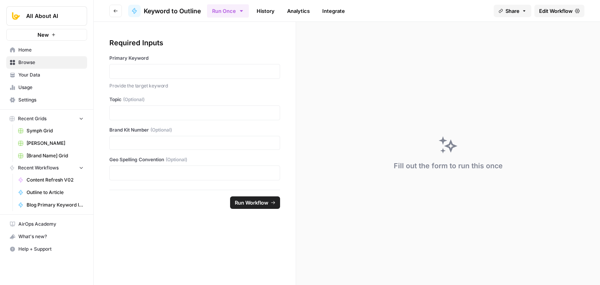
click at [548, 9] on span "Edit Workflow" at bounding box center [556, 11] width 34 height 8
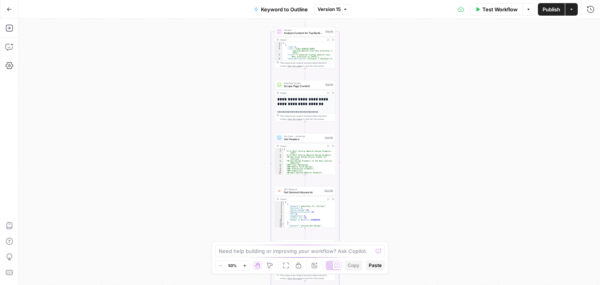
drag, startPoint x: 438, startPoint y: 118, endPoint x: 431, endPoint y: 131, distance: 14.9
click at [439, 203] on div "Workflow Set Inputs Inputs Workflow Workflow Step 1 Output Expand Output Copy 1…" at bounding box center [309, 152] width 581 height 266
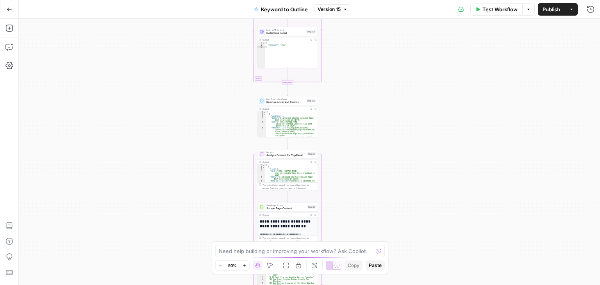
drag, startPoint x: 398, startPoint y: 109, endPoint x: 379, endPoint y: 163, distance: 57.5
click at [379, 163] on div "Workflow Set Inputs Inputs Workflow Workflow Step 1 Output Expand Output Copy 1…" at bounding box center [309, 152] width 581 height 266
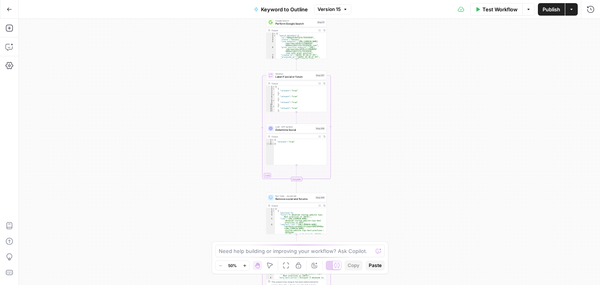
click at [385, 163] on div "Workflow Set Inputs Inputs Workflow Workflow Step 1 Output Expand Output Copy 1…" at bounding box center [309, 152] width 581 height 266
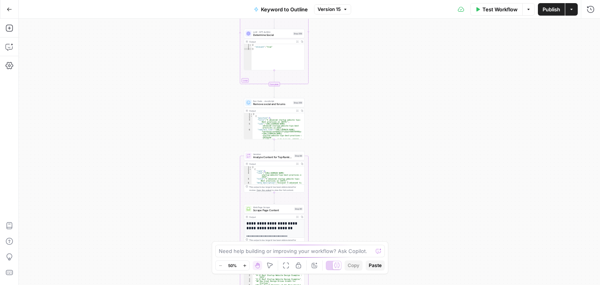
drag, startPoint x: 379, startPoint y: 154, endPoint x: 360, endPoint y: 72, distance: 83.9
click at [365, 5] on div "Go Back Keyword to Outline Version 15 Test Workflow Options Publish Actions Run…" at bounding box center [300, 142] width 600 height 285
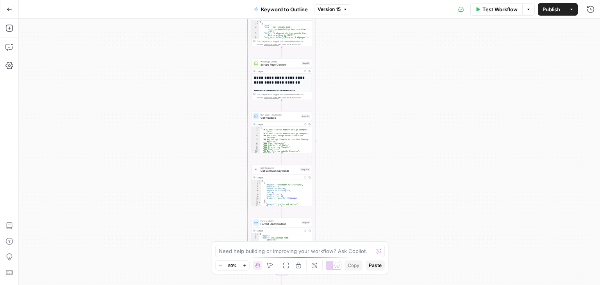
drag, startPoint x: 376, startPoint y: 58, endPoint x: 367, endPoint y: 83, distance: 26.7
click at [380, 5] on div "Go Back Keyword to Outline Version 15 Test Workflow Options Publish Actions Run…" at bounding box center [300, 142] width 600 height 285
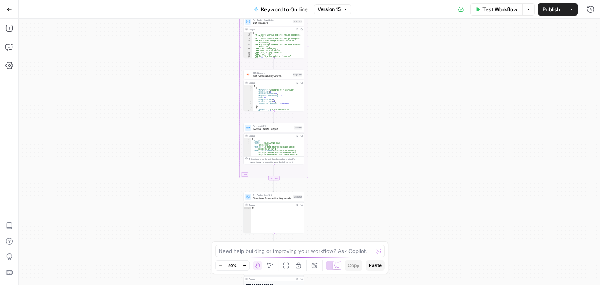
drag, startPoint x: 357, startPoint y: 95, endPoint x: 342, endPoint y: 178, distance: 84.3
click at [356, 36] on div "Workflow Set Inputs Inputs Workflow Workflow Step 1 Output Expand Output Copy 1…" at bounding box center [309, 152] width 581 height 266
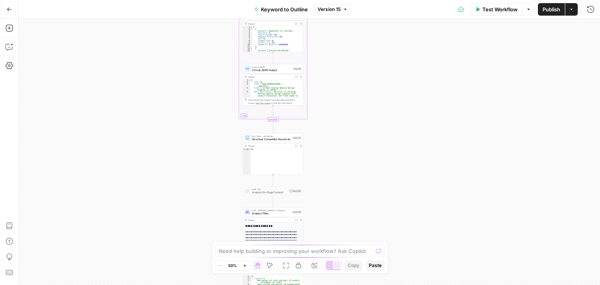
drag, startPoint x: 345, startPoint y: 192, endPoint x: 357, endPoint y: 121, distance: 72.2
click at [358, 77] on div "Workflow Set Inputs Inputs Workflow Workflow Step 1 Output Expand Output Copy 1…" at bounding box center [309, 152] width 581 height 266
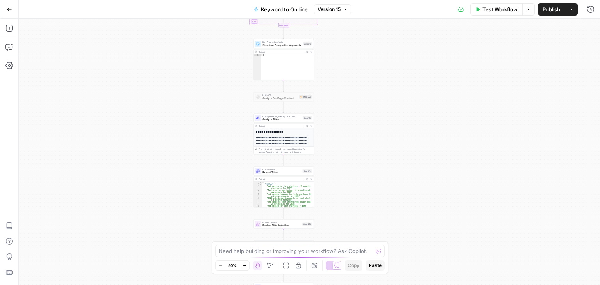
drag, startPoint x: 354, startPoint y: 100, endPoint x: 351, endPoint y: 122, distance: 22.8
click at [351, 122] on div "Workflow Set Inputs Inputs Workflow Workflow Step 1 Output Expand Output Copy 1…" at bounding box center [309, 152] width 581 height 266
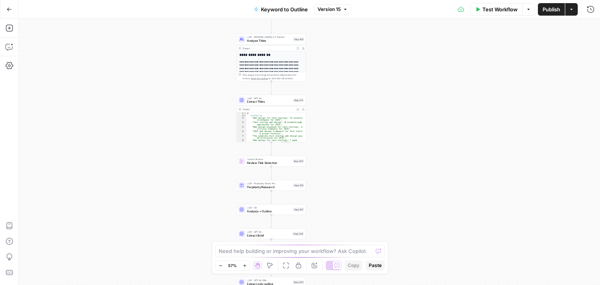
drag, startPoint x: 373, startPoint y: 176, endPoint x: 368, endPoint y: 95, distance: 80.6
click at [368, 95] on div "Workflow Set Inputs Inputs Workflow Workflow Step 1 Output Expand Output Copy 1…" at bounding box center [309, 152] width 581 height 266
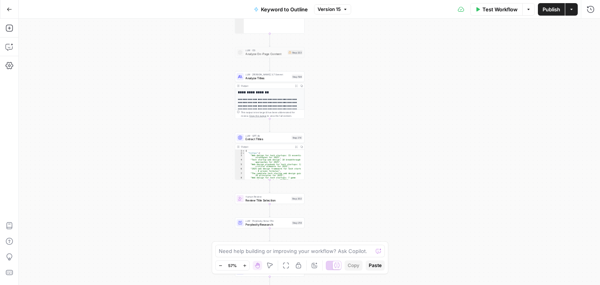
drag, startPoint x: 331, startPoint y: 51, endPoint x: 329, endPoint y: 89, distance: 37.9
click at [329, 89] on div "Workflow Set Inputs Inputs Workflow Workflow Step 1 Output Expand Output Copy 1…" at bounding box center [309, 152] width 581 height 266
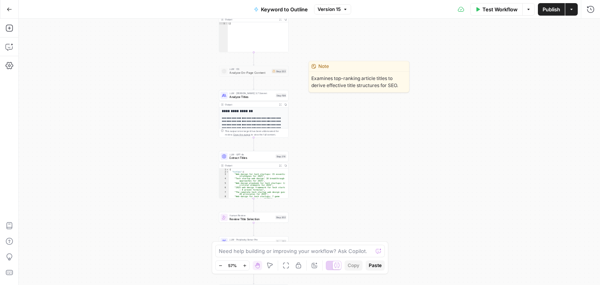
drag, startPoint x: 140, startPoint y: 113, endPoint x: 166, endPoint y: 118, distance: 26.7
click at [124, 126] on div "Workflow Set Inputs Inputs Workflow Workflow Step 1 Output Expand Output Copy 1…" at bounding box center [309, 152] width 581 height 266
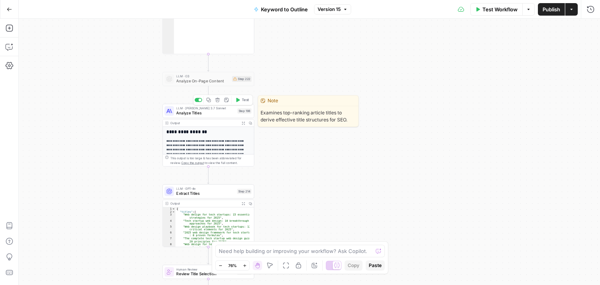
click at [218, 111] on span "Analyze Titles" at bounding box center [205, 113] width 59 height 6
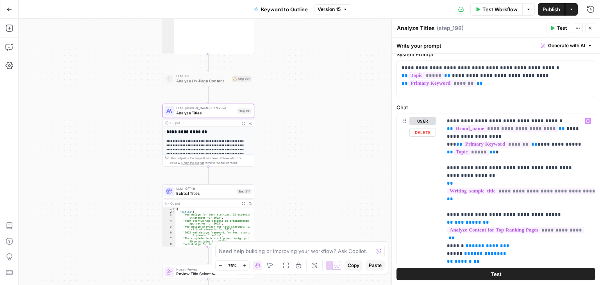
drag, startPoint x: 546, startPoint y: 157, endPoint x: 547, endPoint y: 194, distance: 37.5
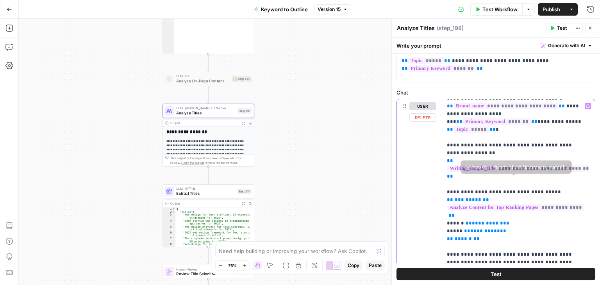
scroll to position [24, 0]
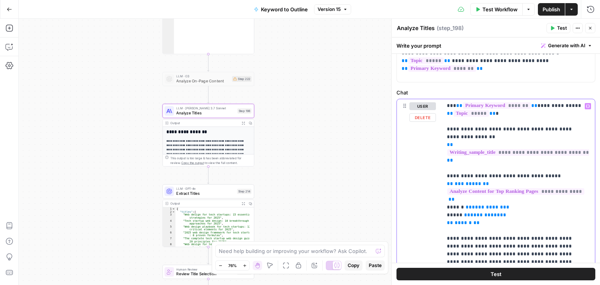
drag, startPoint x: 553, startPoint y: 142, endPoint x: 546, endPoint y: 187, distance: 45.5
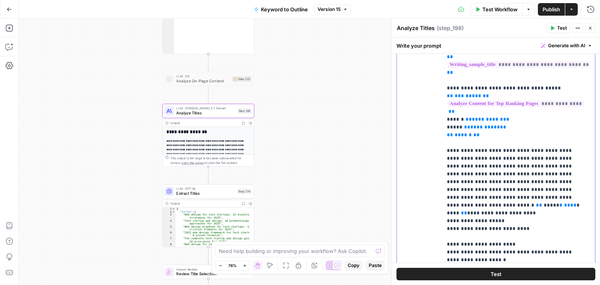
scroll to position [263, 0]
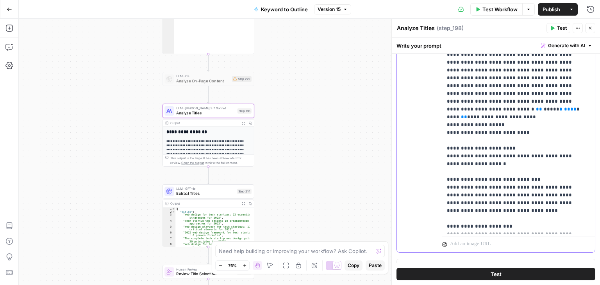
drag, startPoint x: 547, startPoint y: 186, endPoint x: 536, endPoint y: 249, distance: 63.2
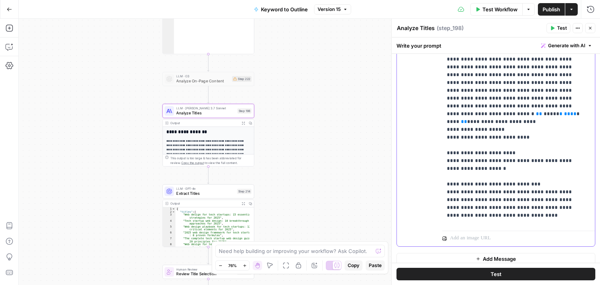
scroll to position [0, 0]
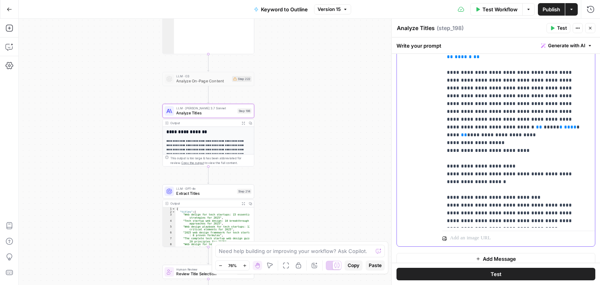
drag, startPoint x: 526, startPoint y: 207, endPoint x: 533, endPoint y: 139, distance: 68.4
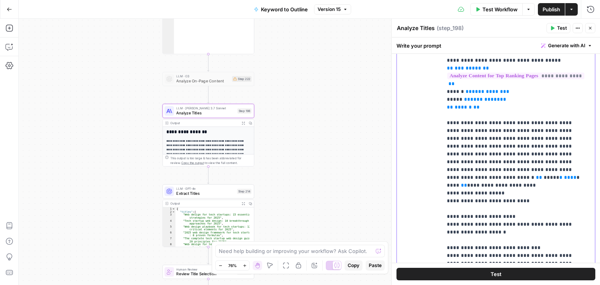
scroll to position [163, 0]
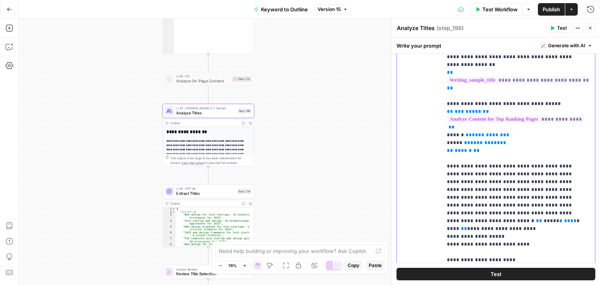
drag, startPoint x: 541, startPoint y: 178, endPoint x: 545, endPoint y: 130, distance: 48.6
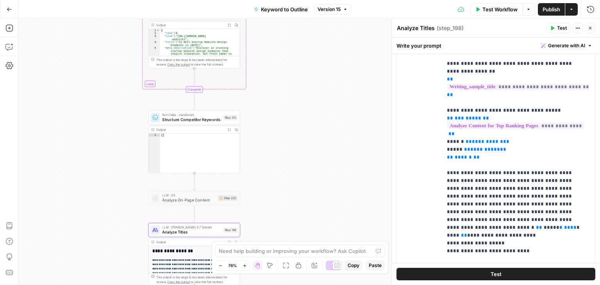
drag, startPoint x: 283, startPoint y: 196, endPoint x: 288, endPoint y: 219, distance: 23.5
click at [285, 225] on div "Workflow Set Inputs Inputs Workflow Workflow Step 1 Output Expand Output Copy 1…" at bounding box center [309, 152] width 581 height 266
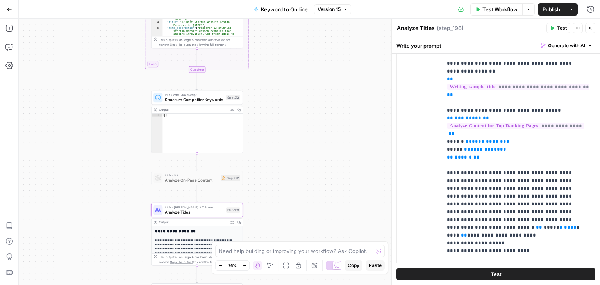
drag, startPoint x: 295, startPoint y: 135, endPoint x: 295, endPoint y: 46, distance: 88.3
click at [295, 46] on div "Workflow Set Inputs Inputs Workflow Workflow Step 1 Output Expand Output Copy 1…" at bounding box center [309, 152] width 581 height 266
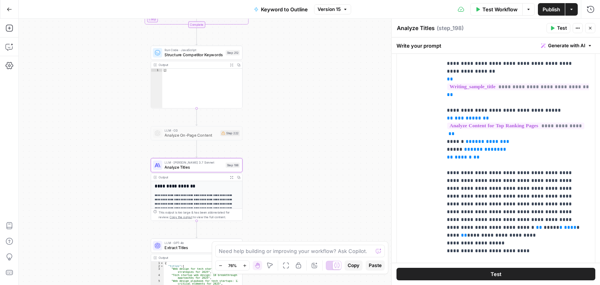
drag, startPoint x: 319, startPoint y: 208, endPoint x: 321, endPoint y: 107, distance: 101.2
click at [321, 108] on div "Workflow Set Inputs Inputs Workflow Workflow Step 1 Output Expand Output Copy 1…" at bounding box center [309, 152] width 581 height 266
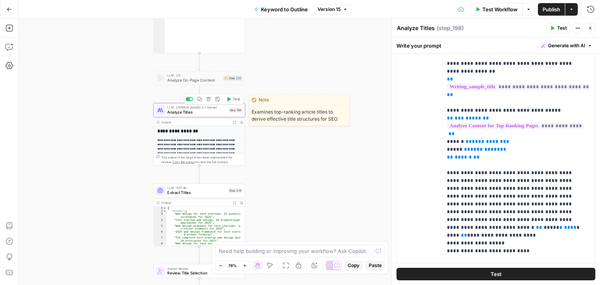
click at [198, 99] on icon "button" at bounding box center [199, 99] width 5 height 5
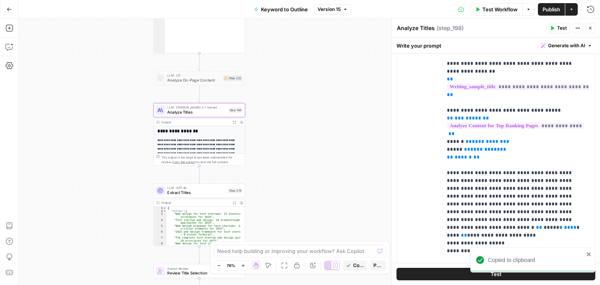
click at [297, 57] on div "Workflow Set Inputs Inputs Workflow Workflow Step 1 Output Expand Output Copy 1…" at bounding box center [309, 152] width 581 height 266
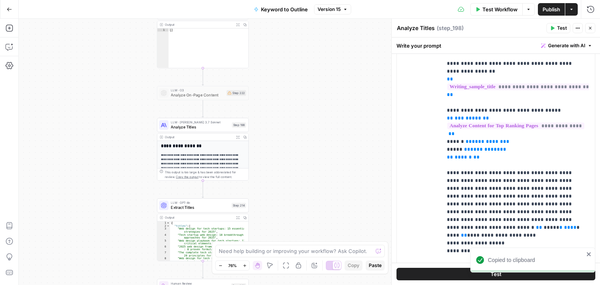
drag, startPoint x: 297, startPoint y: 165, endPoint x: 306, endPoint y: 182, distance: 19.2
click at [306, 182] on div "Workflow Set Inputs Inputs Workflow Workflow Step 1 Output Expand Output Copy 1…" at bounding box center [309, 152] width 581 height 266
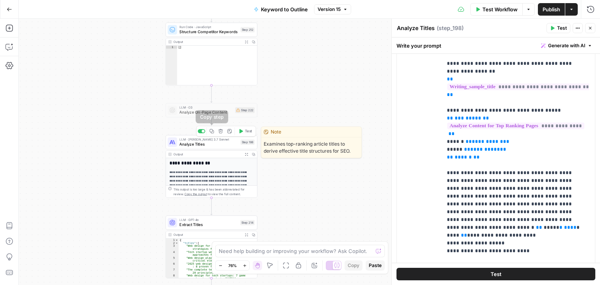
click at [209, 132] on icon "button" at bounding box center [211, 131] width 5 height 5
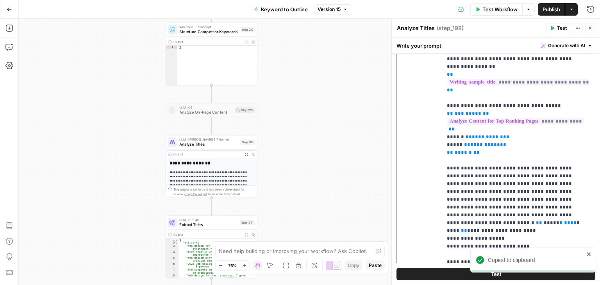
scroll to position [24, 0]
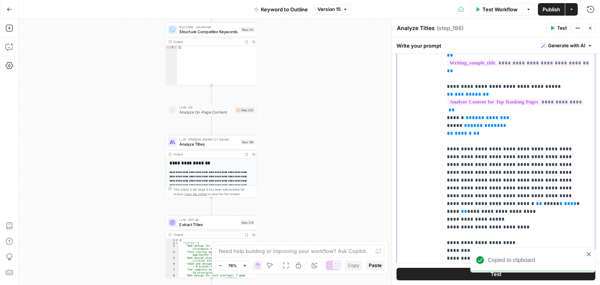
drag, startPoint x: 541, startPoint y: 127, endPoint x: 542, endPoint y: 165, distance: 37.9
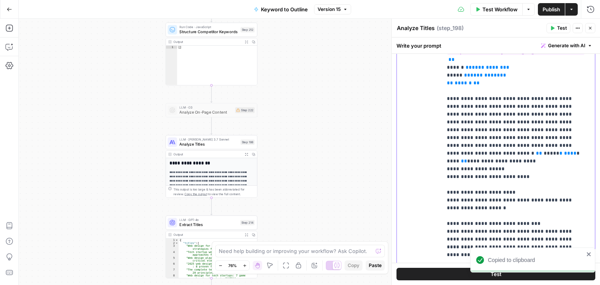
drag, startPoint x: 549, startPoint y: 113, endPoint x: 542, endPoint y: 161, distance: 48.2
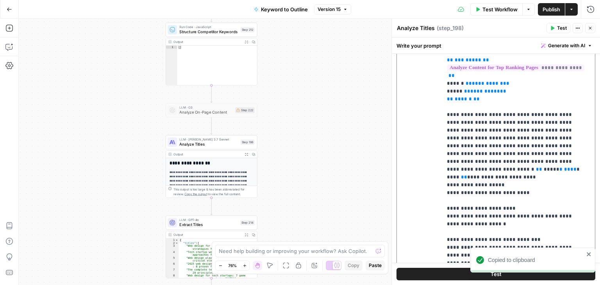
drag, startPoint x: 549, startPoint y: 140, endPoint x: 547, endPoint y: 91, distance: 49.3
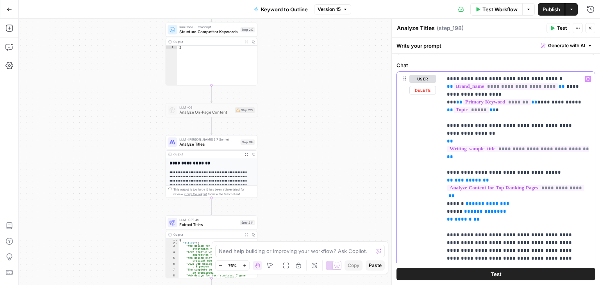
drag, startPoint x: 540, startPoint y: 165, endPoint x: 542, endPoint y: 113, distance: 51.7
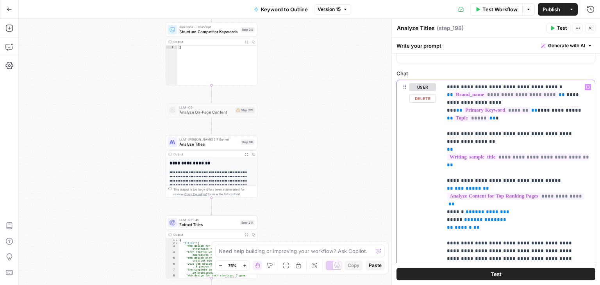
scroll to position [79, 0]
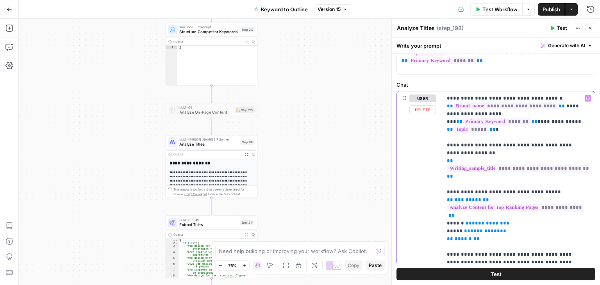
drag, startPoint x: 530, startPoint y: 215, endPoint x: 522, endPoint y: 175, distance: 40.7
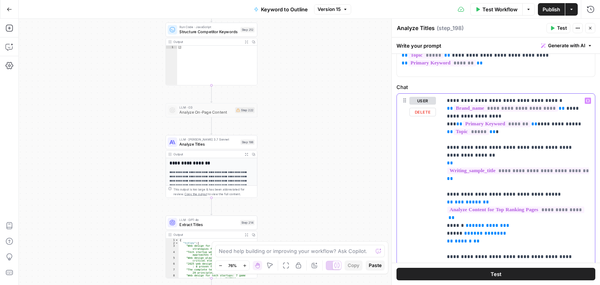
click at [520, 175] on p "**********" at bounding box center [516, 265] width 138 height 336
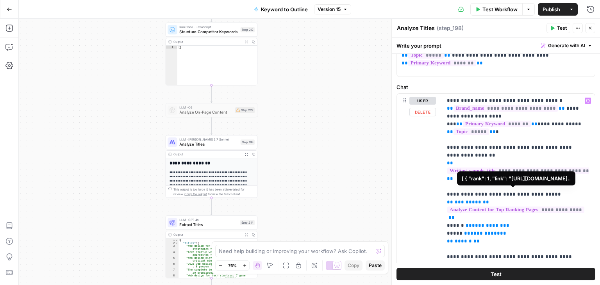
click at [493, 207] on span "**********" at bounding box center [515, 210] width 137 height 7
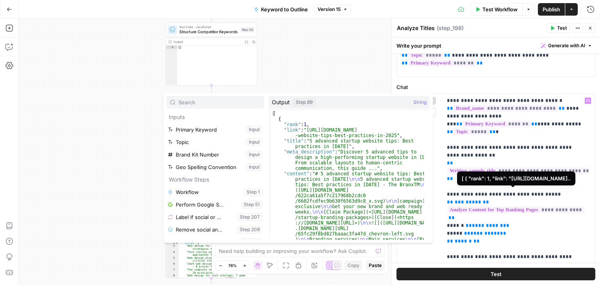
scroll to position [58, 0]
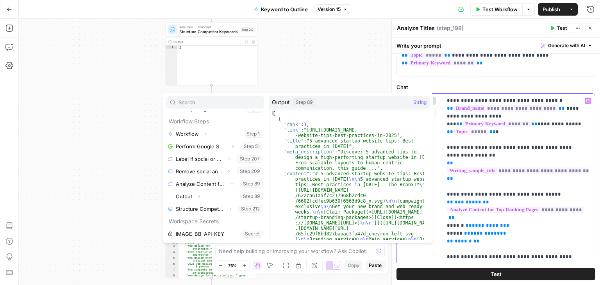
click at [528, 208] on p "**********" at bounding box center [516, 265] width 138 height 336
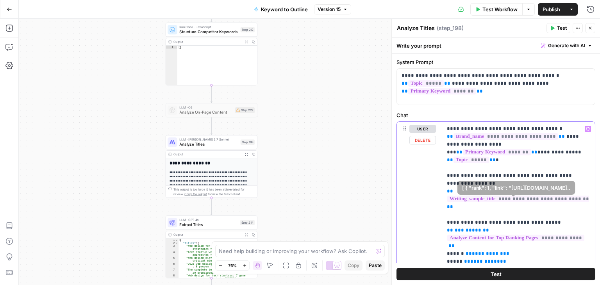
drag, startPoint x: 549, startPoint y: 222, endPoint x: 545, endPoint y: 198, distance: 24.8
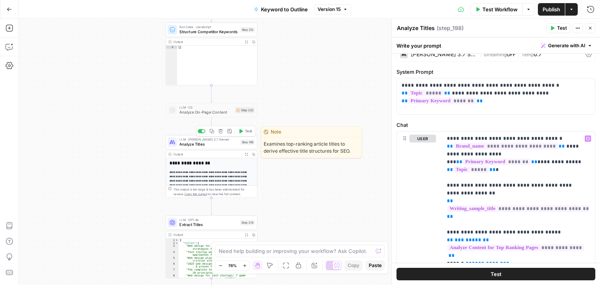
click at [214, 131] on span "Copy step" at bounding box center [214, 131] width 0 height 0
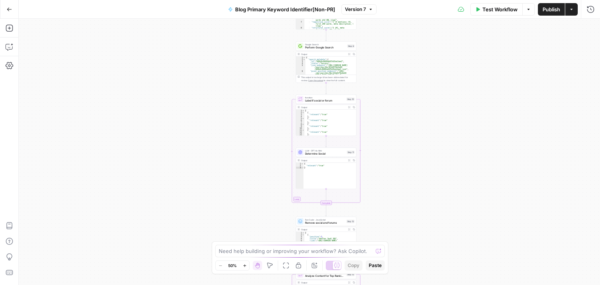
drag, startPoint x: 221, startPoint y: 188, endPoint x: 200, endPoint y: 75, distance: 114.4
click at [200, 79] on div "true false Workflow Set Inputs Inputs Workflow Workflow Step 31 Output Expand O…" at bounding box center [309, 152] width 581 height 266
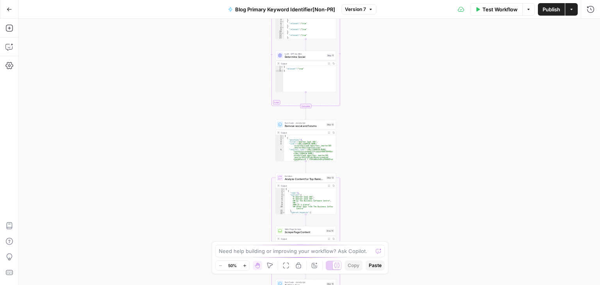
drag, startPoint x: 218, startPoint y: 126, endPoint x: 209, endPoint y: 63, distance: 63.5
click at [211, 67] on div "true false Workflow Set Inputs Inputs Workflow Workflow Step 31 Output Expand O…" at bounding box center [309, 152] width 581 height 266
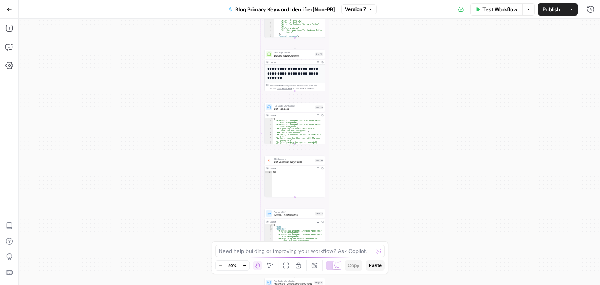
drag, startPoint x: 203, startPoint y: 139, endPoint x: 203, endPoint y: 63, distance: 75.4
click at [204, 63] on div "true false Workflow Set Inputs Inputs Workflow Workflow Step 31 Output Expand O…" at bounding box center [309, 152] width 581 height 266
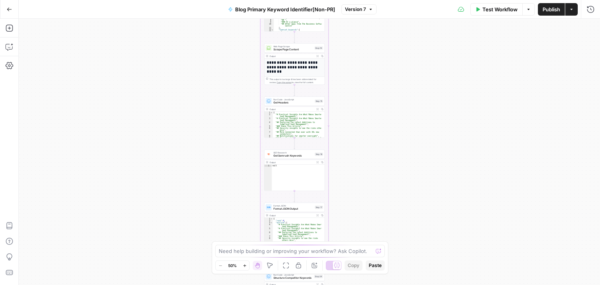
drag, startPoint x: 209, startPoint y: 162, endPoint x: 215, endPoint y: 82, distance: 80.7
click at [215, 82] on div "true false Workflow Set Inputs Inputs Workflow Workflow Step 31 Output Expand O…" at bounding box center [309, 152] width 581 height 266
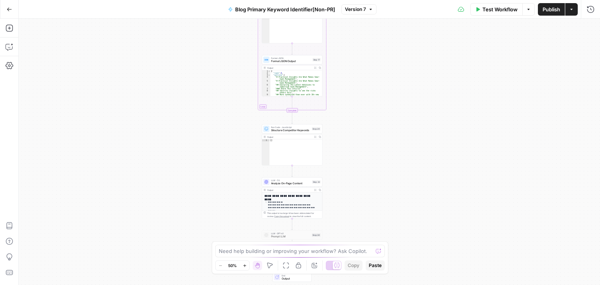
drag, startPoint x: 208, startPoint y: 107, endPoint x: 208, endPoint y: 102, distance: 5.1
click at [208, 102] on div "true false Workflow Set Inputs Inputs Workflow Workflow Step 31 Output Expand O…" at bounding box center [309, 152] width 581 height 266
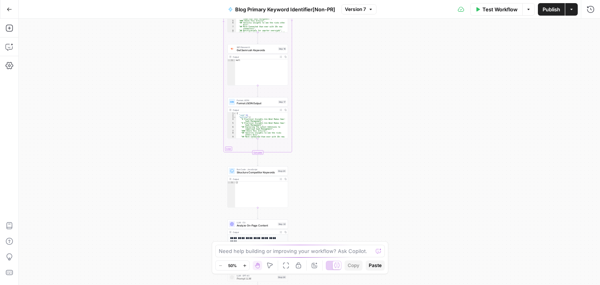
drag, startPoint x: 211, startPoint y: 135, endPoint x: 198, endPoint y: 157, distance: 25.6
click at [198, 157] on div "true false Workflow Set Inputs Inputs Workflow Workflow Step 31 Output Expand O…" at bounding box center [309, 152] width 581 height 266
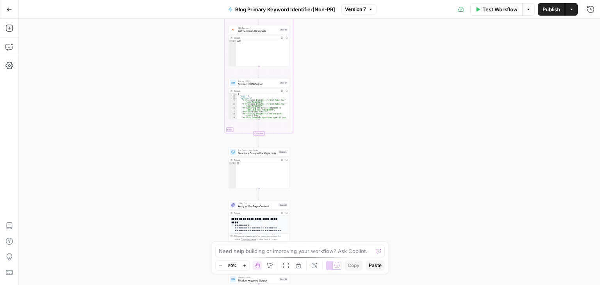
drag, startPoint x: 193, startPoint y: 177, endPoint x: 193, endPoint y: 75, distance: 101.2
click at [193, 85] on div "true false Workflow Set Inputs Inputs Workflow Workflow Step 31 Output Expand O…" at bounding box center [309, 152] width 581 height 266
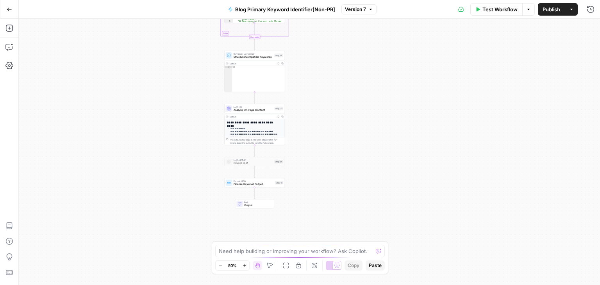
drag, startPoint x: 201, startPoint y: 148, endPoint x: 247, endPoint y: 175, distance: 53.1
click at [197, 142] on div "true false Workflow Set Inputs Inputs Workflow Workflow Step 31 Output Expand O…" at bounding box center [309, 152] width 581 height 266
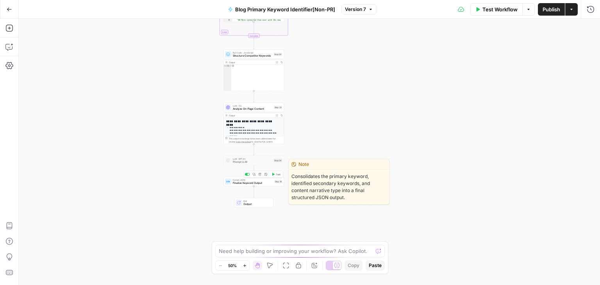
click at [257, 183] on span "Finalize Keyword Output" at bounding box center [253, 183] width 40 height 4
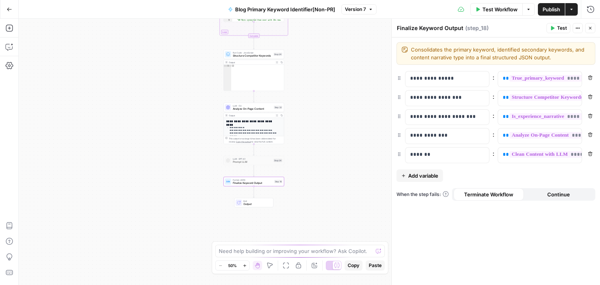
click at [411, 177] on span "Add variable" at bounding box center [423, 176] width 30 height 8
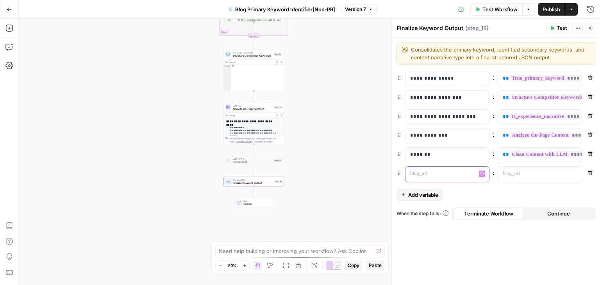
click at [423, 173] on p at bounding box center [441, 174] width 62 height 8
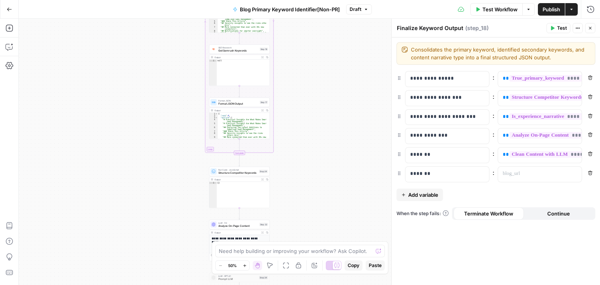
drag, startPoint x: 346, startPoint y: 104, endPoint x: 331, endPoint y: 190, distance: 87.3
click at [331, 235] on div "true false Workflow Set Inputs Inputs Workflow Workflow Step 31 Output Expand O…" at bounding box center [309, 152] width 581 height 266
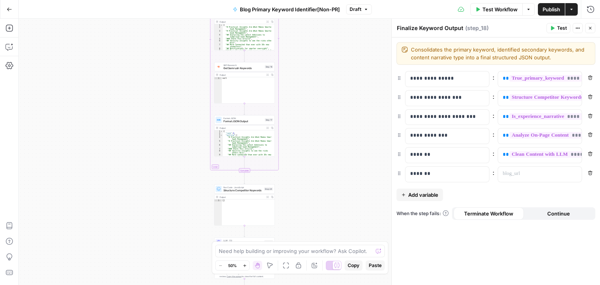
drag, startPoint x: 294, startPoint y: 119, endPoint x: 302, endPoint y: 125, distance: 10.0
click at [301, 124] on div "true false Workflow Set Inputs Inputs Workflow Workflow Step 31 Output Expand O…" at bounding box center [309, 152] width 581 height 266
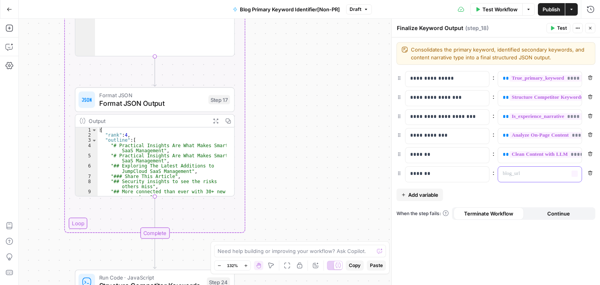
click at [512, 177] on div at bounding box center [533, 174] width 71 height 15
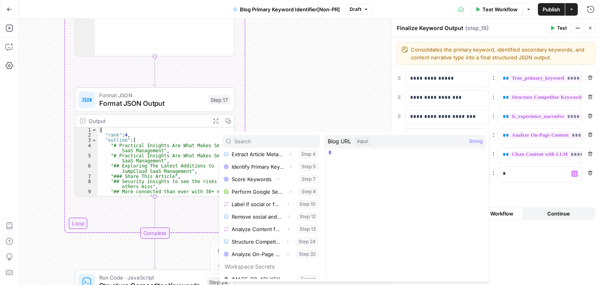
scroll to position [121, 0]
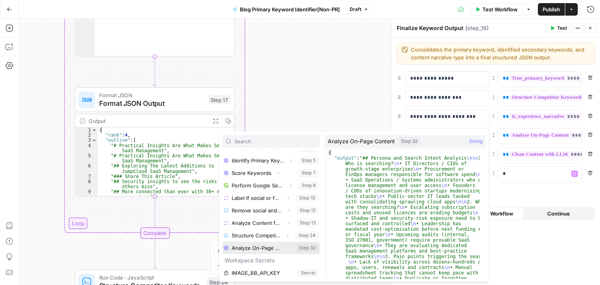
click at [283, 250] on button "Expand" at bounding box center [288, 248] width 10 height 10
click at [286, 246] on icon "button" at bounding box center [288, 247] width 5 height 5
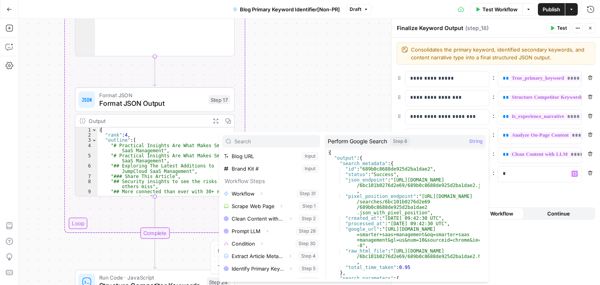
scroll to position [0, 0]
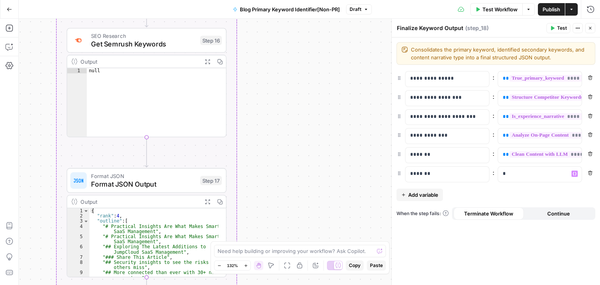
drag, startPoint x: 319, startPoint y: 60, endPoint x: 311, endPoint y: 163, distance: 103.8
click at [310, 232] on div "true false Workflow Set Inputs Inputs Workflow Workflow Step 31 Output Expand O…" at bounding box center [309, 152] width 581 height 266
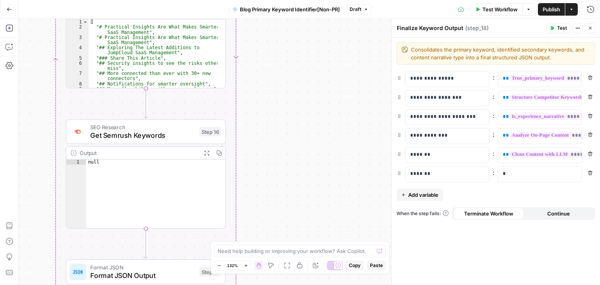
drag, startPoint x: 298, startPoint y: 168, endPoint x: 306, endPoint y: 253, distance: 85.2
click at [304, 265] on body "All About AI New Home Browse Your Data Usage Settings Recent Grids Symph Grid S…" at bounding box center [300, 142] width 600 height 285
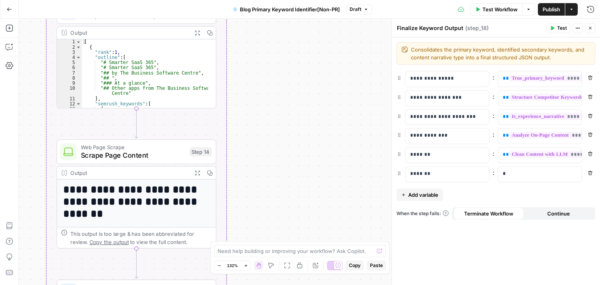
drag, startPoint x: 283, startPoint y: 164, endPoint x: 297, endPoint y: 197, distance: 35.9
click at [285, 277] on div "true false Workflow Set Inputs Inputs Workflow Workflow Step 31 Output Expand O…" at bounding box center [309, 152] width 581 height 266
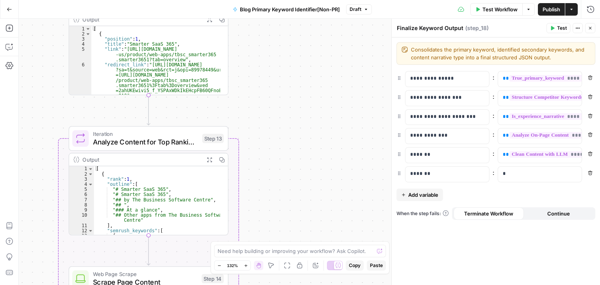
drag, startPoint x: 288, startPoint y: 173, endPoint x: 295, endPoint y: 149, distance: 25.3
click at [295, 149] on div "true false Workflow Set Inputs Inputs Workflow Workflow Step 31 Output Expand O…" at bounding box center [309, 152] width 581 height 266
click at [538, 179] on div "*" at bounding box center [533, 174] width 71 height 15
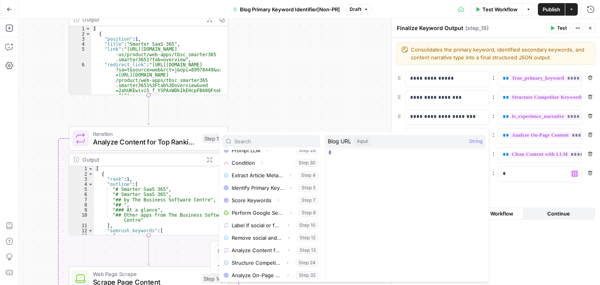
scroll to position [121, 0]
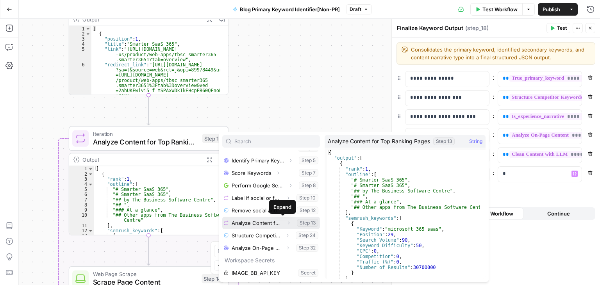
click at [286, 222] on icon "button" at bounding box center [288, 223] width 5 height 5
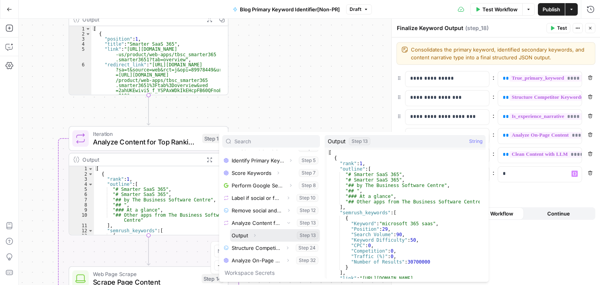
click at [255, 236] on icon "button" at bounding box center [254, 235] width 5 height 5
click at [243, 234] on button "Select variable Output" at bounding box center [275, 235] width 90 height 13
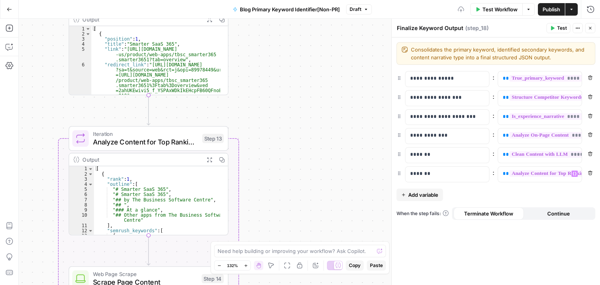
drag, startPoint x: 311, startPoint y: 79, endPoint x: 327, endPoint y: 61, distance: 24.3
click at [327, 61] on div "true false Workflow Set Inputs Inputs Workflow Workflow Step 31 Output Expand O…" at bounding box center [309, 152] width 581 height 266
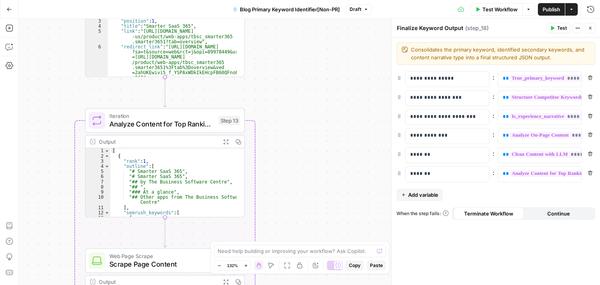
click at [552, 7] on span "Publish" at bounding box center [552, 9] width 18 height 8
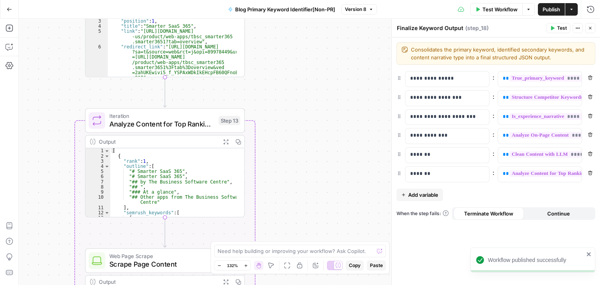
drag, startPoint x: 356, startPoint y: 134, endPoint x: 364, endPoint y: 97, distance: 38.7
click at [368, 88] on div "true false Workflow Set Inputs Inputs Workflow Workflow Step 31 Output Expand O…" at bounding box center [309, 152] width 581 height 266
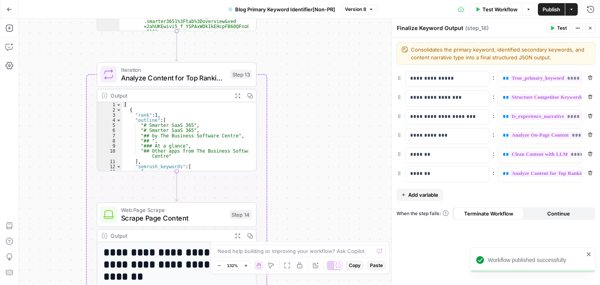
drag, startPoint x: 333, startPoint y: 73, endPoint x: 322, endPoint y: 118, distance: 46.3
click at [323, 123] on div "true false Workflow Set Inputs Inputs Workflow Workflow Step 31 Output Expand O…" at bounding box center [309, 152] width 581 height 266
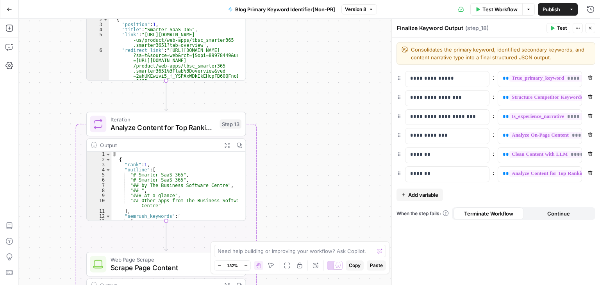
drag, startPoint x: 288, startPoint y: 190, endPoint x: 294, endPoint y: 137, distance: 53.5
click at [294, 143] on div "true false Workflow Set Inputs Inputs Workflow Workflow Step 31 Output Expand O…" at bounding box center [309, 152] width 581 height 266
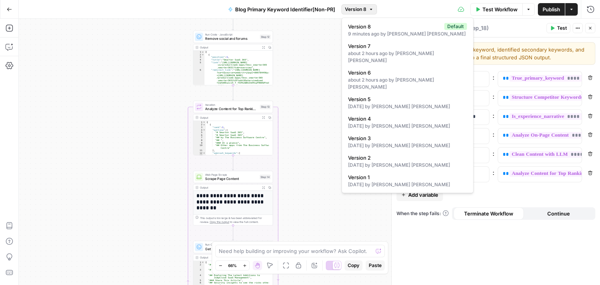
click at [356, 4] on button "Version 8" at bounding box center [360, 9] width 36 height 10
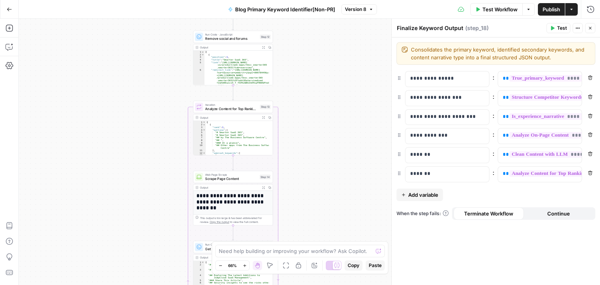
click at [356, 4] on button "Version 8" at bounding box center [360, 9] width 36 height 10
click at [349, 10] on span "Version 8" at bounding box center [355, 9] width 21 height 7
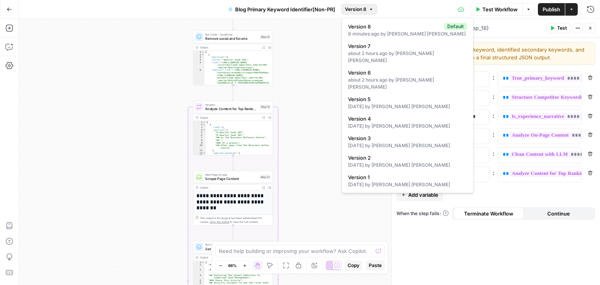
click at [349, 10] on span "Version 8" at bounding box center [355, 9] width 21 height 7
click at [355, 9] on span "Version 8" at bounding box center [355, 9] width 21 height 7
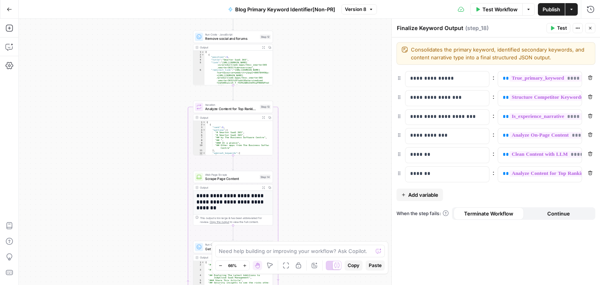
click at [352, 11] on span "Version 8" at bounding box center [355, 9] width 21 height 7
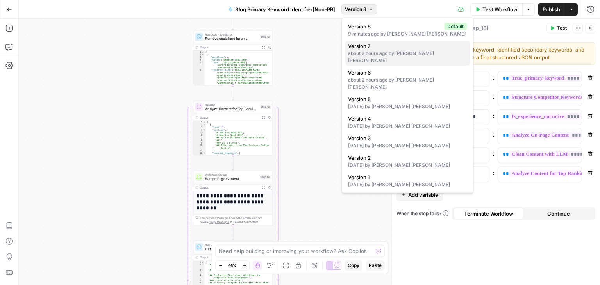
click at [365, 50] on div "about 2 hours ago by Jo Antonette Segador" at bounding box center [407, 57] width 119 height 14
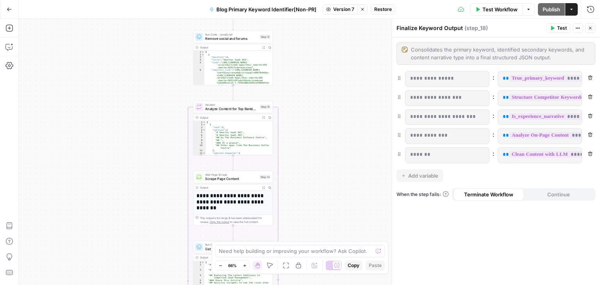
click at [381, 9] on span "Restore" at bounding box center [383, 9] width 18 height 7
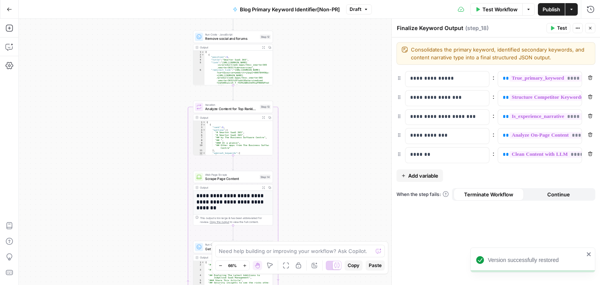
click at [342, 7] on button "Blog Primary Keyword Identifier[Non-PR]" at bounding box center [286, 9] width 116 height 13
click at [353, 13] on button "Draft" at bounding box center [359, 9] width 26 height 10
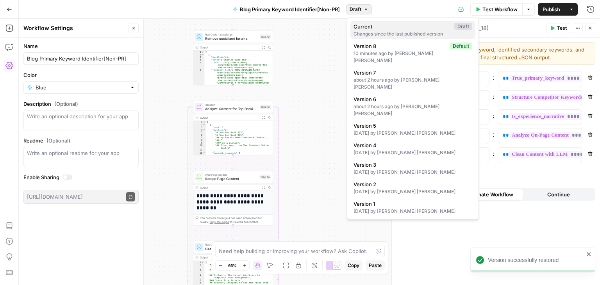
click at [366, 33] on div "Changes since the last published version" at bounding box center [413, 33] width 119 height 7
click at [353, 9] on span "Draft" at bounding box center [356, 9] width 12 height 7
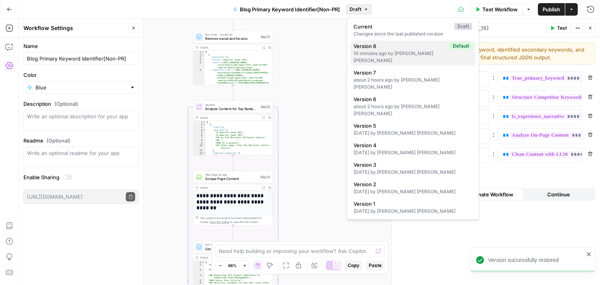
click at [359, 47] on span "Version 8" at bounding box center [400, 46] width 93 height 8
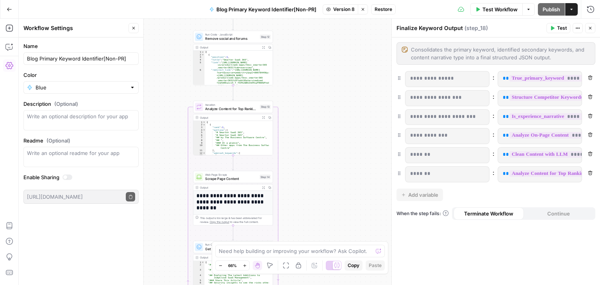
click at [383, 9] on span "Restore" at bounding box center [384, 9] width 18 height 7
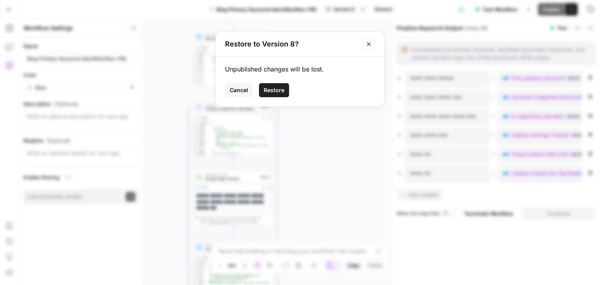
click at [280, 89] on span "Restore" at bounding box center [274, 90] width 21 height 8
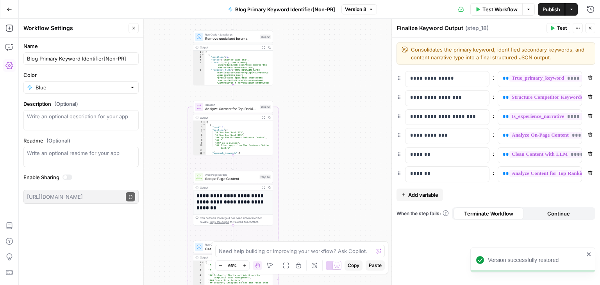
click at [328, 61] on div "true false Workflow Set Inputs Inputs Workflow Workflow Step 31 Output Expand O…" at bounding box center [309, 152] width 581 height 266
click at [133, 26] on icon "button" at bounding box center [133, 28] width 5 height 5
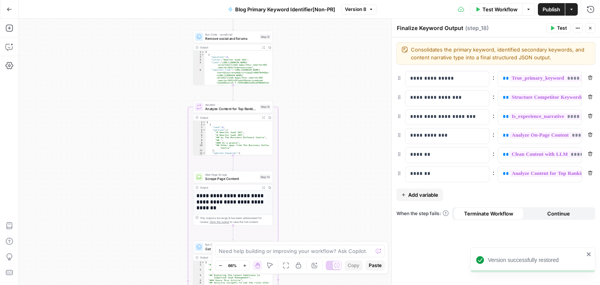
click at [333, 109] on div "true false Workflow Set Inputs Inputs Workflow Workflow Step 31 Output Expand O…" at bounding box center [309, 152] width 581 height 266
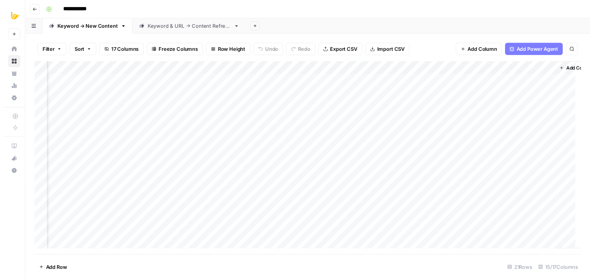
scroll to position [0, 696]
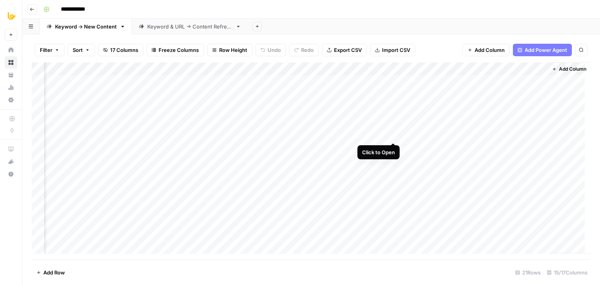
click at [391, 134] on div "Add Column" at bounding box center [311, 161] width 559 height 197
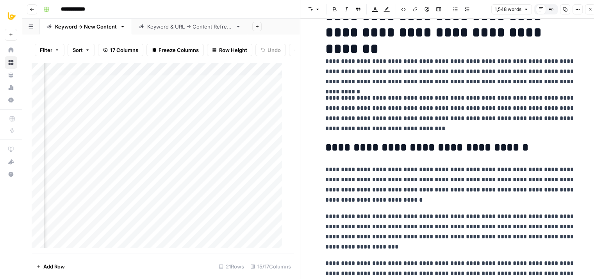
scroll to position [171, 0]
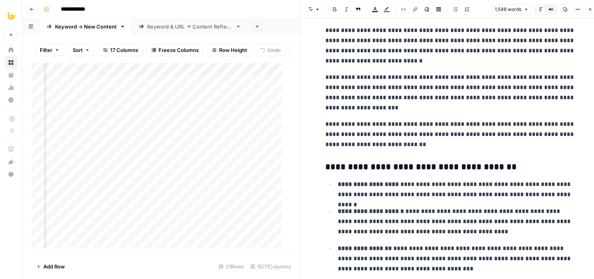
drag, startPoint x: 397, startPoint y: 107, endPoint x: 393, endPoint y: 183, distance: 76.7
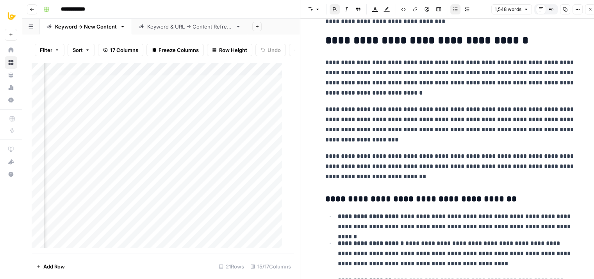
drag, startPoint x: 474, startPoint y: 235, endPoint x: 500, endPoint y: 53, distance: 184.0
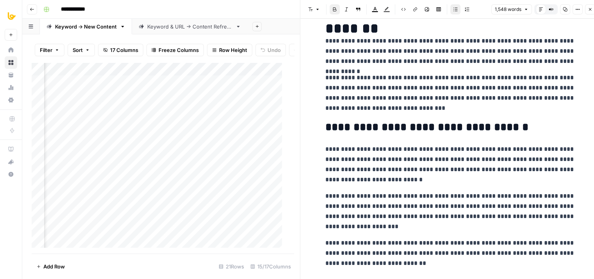
click at [568, 13] on button "Copy" at bounding box center [565, 9] width 10 height 10
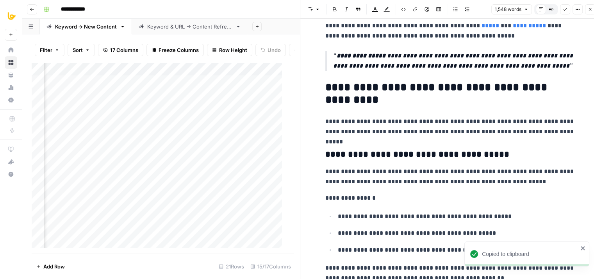
drag, startPoint x: 461, startPoint y: 177, endPoint x: 458, endPoint y: 285, distance: 107.5
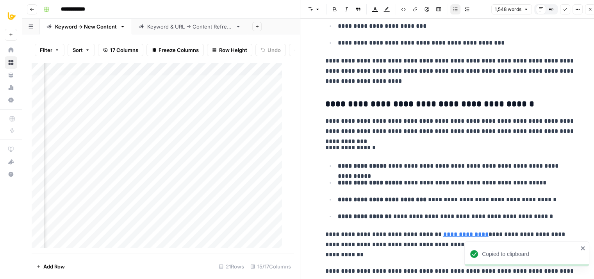
drag, startPoint x: 444, startPoint y: 128, endPoint x: 429, endPoint y: 265, distance: 137.6
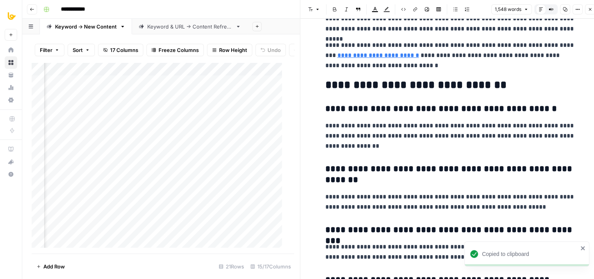
drag, startPoint x: 439, startPoint y: 106, endPoint x: 433, endPoint y: 178, distance: 72.5
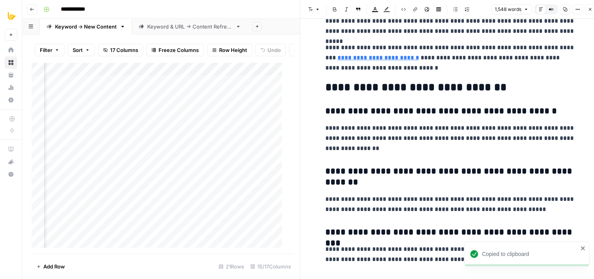
drag, startPoint x: 430, startPoint y: 199, endPoint x: 432, endPoint y: 155, distance: 44.6
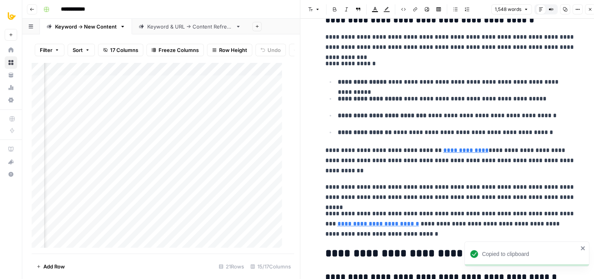
drag, startPoint x: 439, startPoint y: 160, endPoint x: 436, endPoint y: 86, distance: 73.5
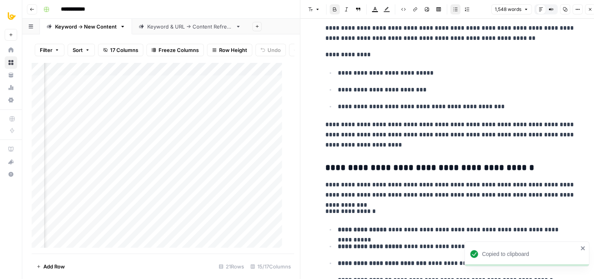
drag, startPoint x: 435, startPoint y: 169, endPoint x: 431, endPoint y: 84, distance: 85.7
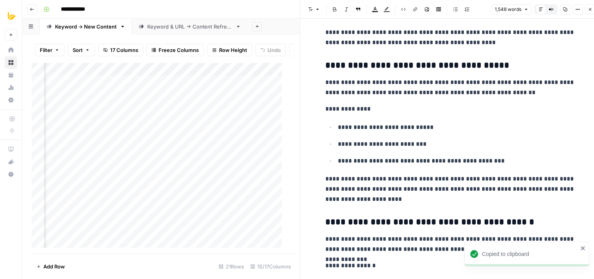
drag, startPoint x: 435, startPoint y: 161, endPoint x: 434, endPoint y: 88, distance: 73.1
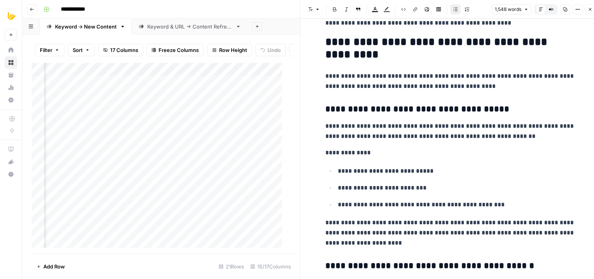
drag, startPoint x: 438, startPoint y: 85, endPoint x: 439, endPoint y: 66, distance: 18.8
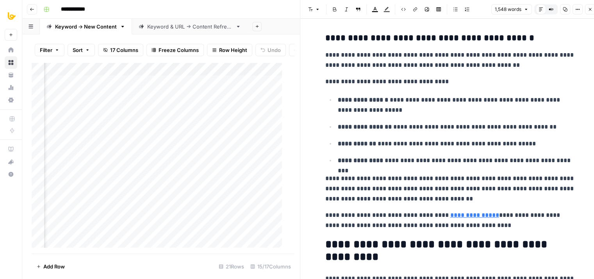
drag, startPoint x: 444, startPoint y: 148, endPoint x: 443, endPoint y: 79, distance: 68.8
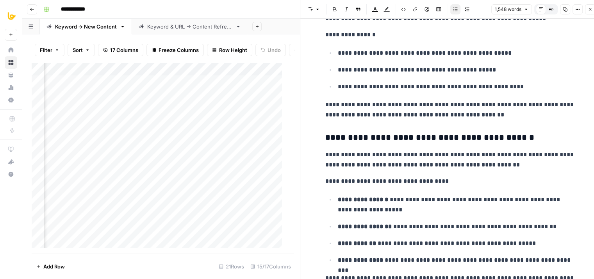
drag, startPoint x: 441, startPoint y: 147, endPoint x: 444, endPoint y: 66, distance: 81.3
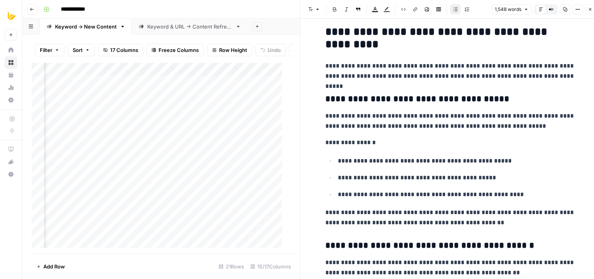
drag, startPoint x: 449, startPoint y: 165, endPoint x: 459, endPoint y: 76, distance: 89.3
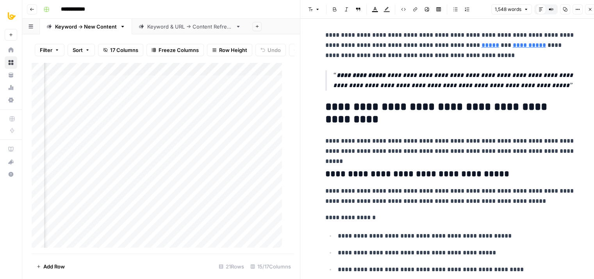
drag, startPoint x: 464, startPoint y: 149, endPoint x: 466, endPoint y: 88, distance: 61.4
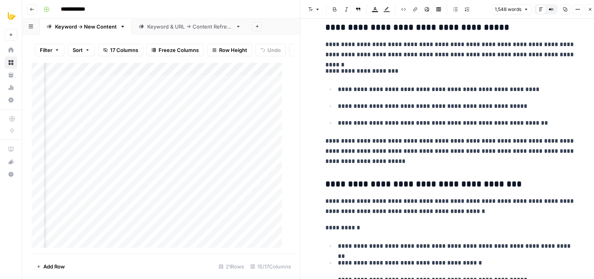
drag, startPoint x: 467, startPoint y: 186, endPoint x: 461, endPoint y: 108, distance: 78.4
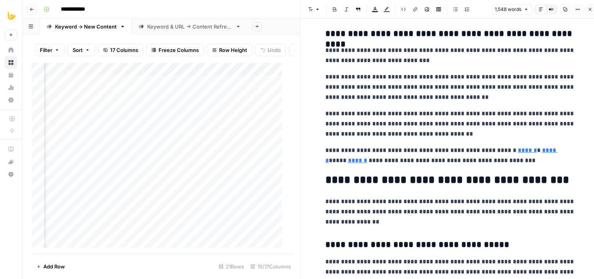
drag, startPoint x: 451, startPoint y: 166, endPoint x: 444, endPoint y: 81, distance: 85.1
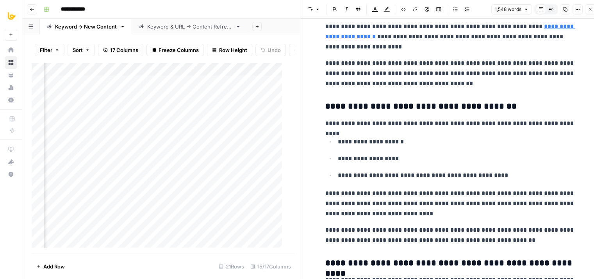
drag, startPoint x: 446, startPoint y: 147, endPoint x: 447, endPoint y: 66, distance: 81.3
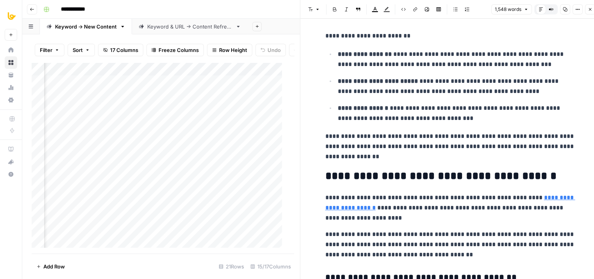
drag, startPoint x: 440, startPoint y: 119, endPoint x: 438, endPoint y: 50, distance: 68.8
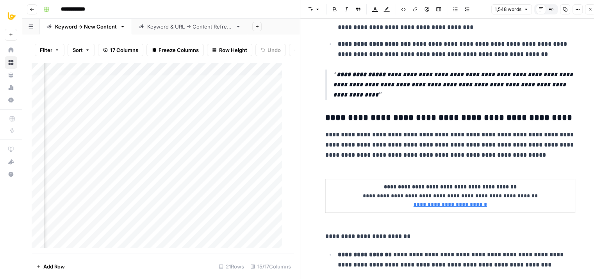
drag, startPoint x: 435, startPoint y: 100, endPoint x: 431, endPoint y: 41, distance: 59.5
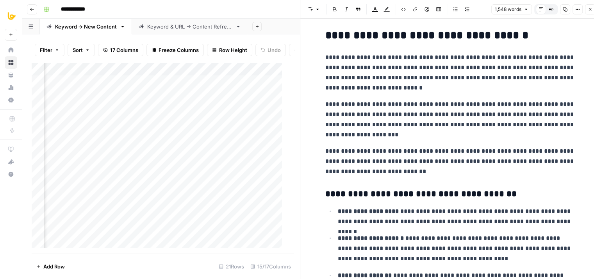
scroll to position [0, 0]
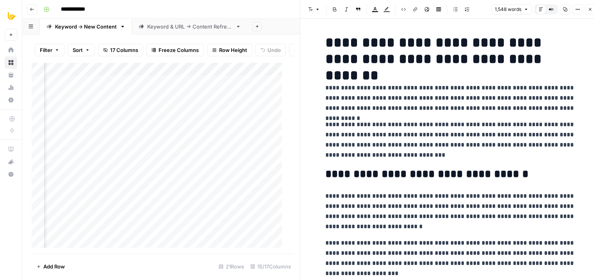
drag, startPoint x: 451, startPoint y: 169, endPoint x: 449, endPoint y: 63, distance: 105.9
click at [560, 10] on div "1,548 words Default Editor Compare Old vs New Content Copy Options Close" at bounding box center [544, 9] width 104 height 10
click at [564, 10] on icon "button" at bounding box center [565, 9] width 5 height 5
click at [410, 154] on p "**********" at bounding box center [450, 140] width 250 height 41
click at [417, 136] on p "**********" at bounding box center [450, 140] width 250 height 41
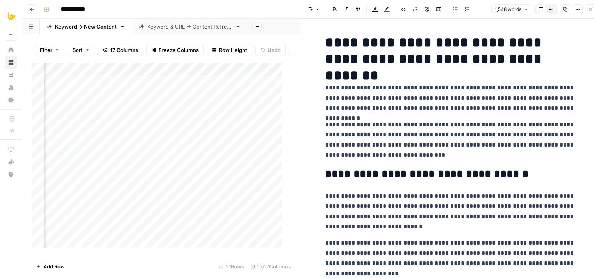
click at [481, 91] on p "**********" at bounding box center [450, 98] width 250 height 30
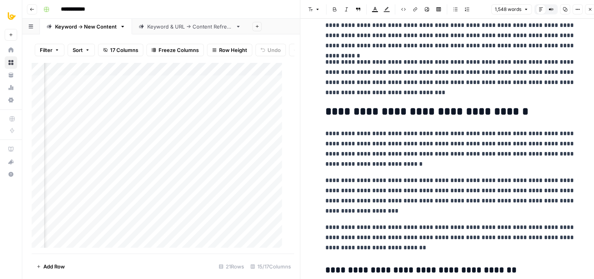
drag, startPoint x: 442, startPoint y: 98, endPoint x: 440, endPoint y: 151, distance: 52.8
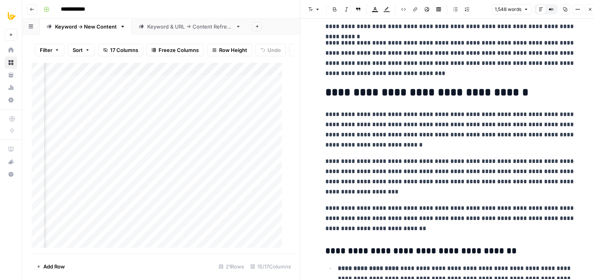
click at [435, 131] on p "**********" at bounding box center [450, 129] width 250 height 41
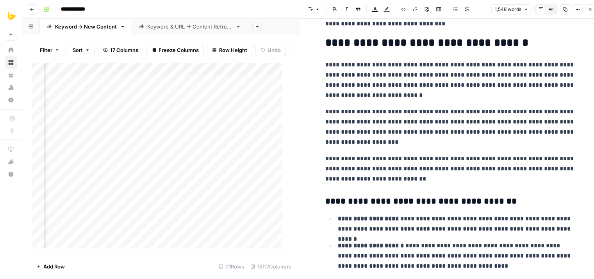
drag, startPoint x: 391, startPoint y: 132, endPoint x: 388, endPoint y: 187, distance: 55.2
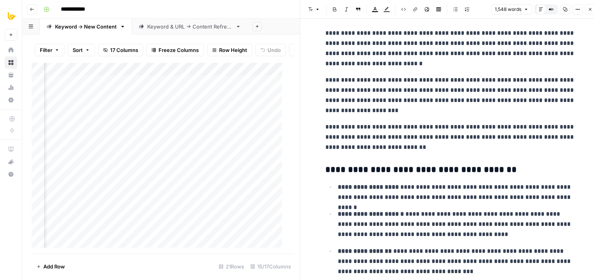
drag, startPoint x: 430, startPoint y: 139, endPoint x: 425, endPoint y: 173, distance: 34.7
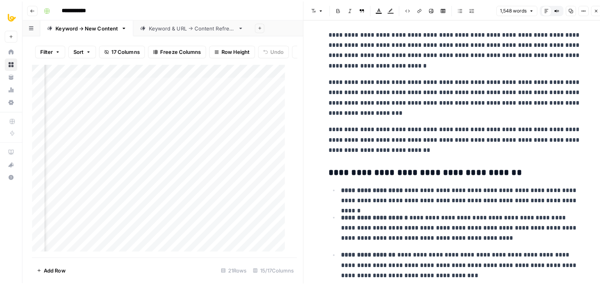
scroll to position [170, 0]
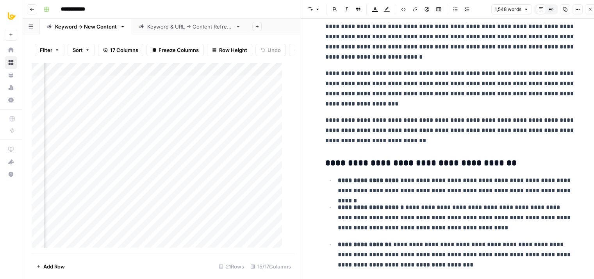
click at [427, 115] on p "**********" at bounding box center [450, 130] width 250 height 30
type input "bullshit"
click at [569, 11] on icon "button" at bounding box center [567, 13] width 4 height 4
click at [589, 9] on icon "button" at bounding box center [590, 9] width 5 height 5
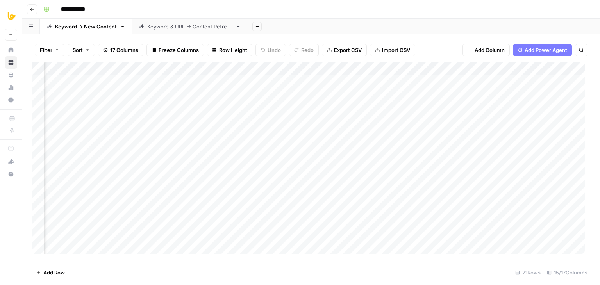
scroll to position [0, 454]
drag, startPoint x: 108, startPoint y: 68, endPoint x: 475, endPoint y: 58, distance: 367.0
click at [475, 58] on div "Filter Sort 17 Columns Freeze Columns Row Height Undo Redo Export CSV Import CS…" at bounding box center [311, 159] width 578 height 251
drag, startPoint x: 229, startPoint y: 68, endPoint x: 553, endPoint y: 58, distance: 324.5
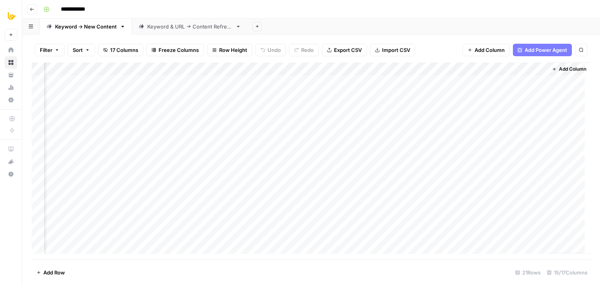
click at [553, 58] on div "Filter Sort 17 Columns Freeze Columns Row Height Undo Redo Export CSV Import CS…" at bounding box center [311, 159] width 578 height 251
click at [324, 134] on div "Add Column" at bounding box center [311, 161] width 559 height 197
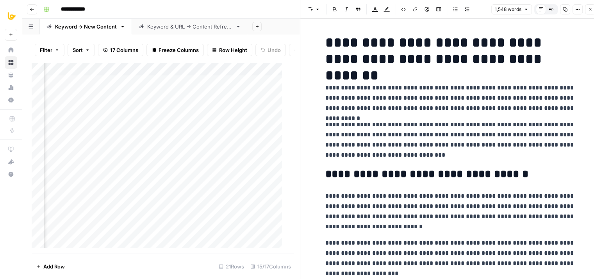
click at [570, 7] on button "Copy" at bounding box center [565, 9] width 10 height 10
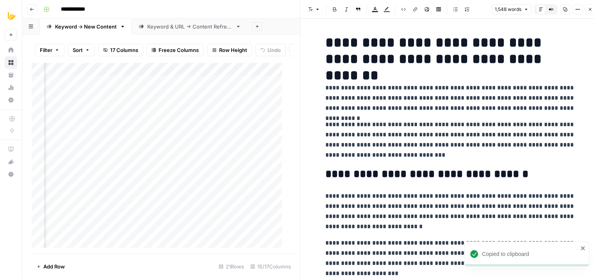
click at [389, 104] on p "**********" at bounding box center [450, 98] width 250 height 30
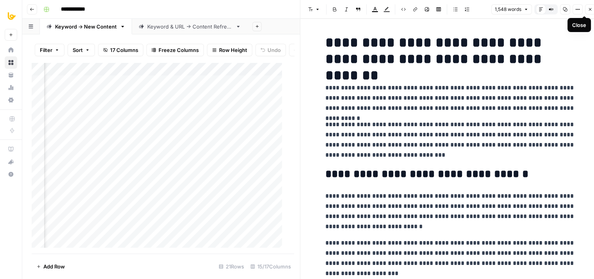
click at [587, 12] on button "Close" at bounding box center [590, 9] width 10 height 10
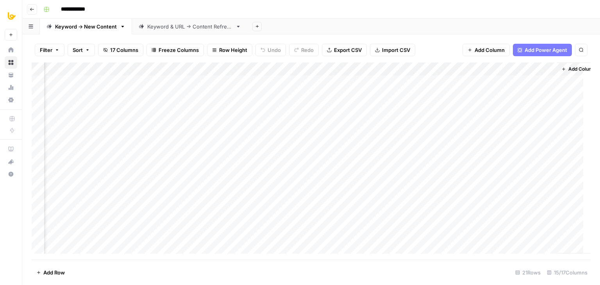
scroll to position [0, 687]
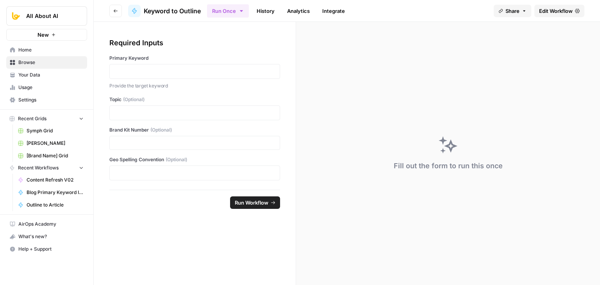
click at [544, 10] on span "Edit Workflow" at bounding box center [556, 11] width 34 height 8
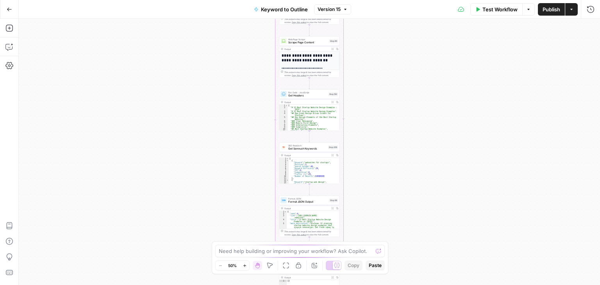
drag, startPoint x: 175, startPoint y: 63, endPoint x: 153, endPoint y: -25, distance: 89.9
click at [153, 0] on html "All About AI New Home Browse Your Data Usage Settings Recent Grids Symph Grid S…" at bounding box center [300, 142] width 600 height 285
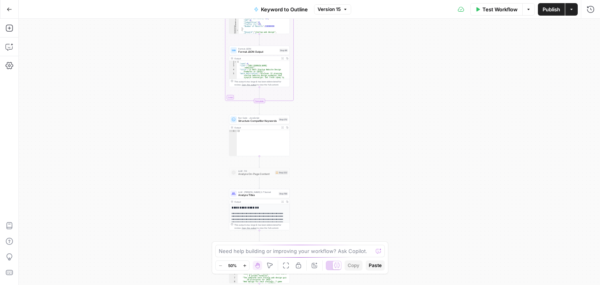
click at [160, 23] on div "Workflow Set Inputs Inputs Workflow Workflow Step 1 Output Expand Output Copy 1…" at bounding box center [309, 152] width 581 height 266
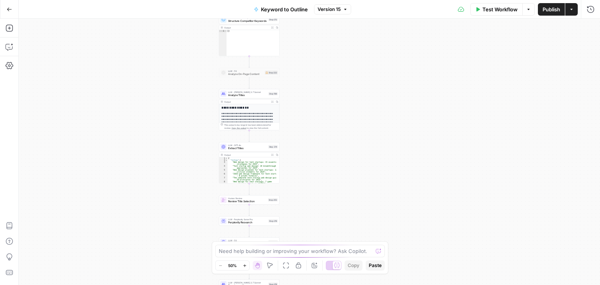
drag, startPoint x: 163, startPoint y: 130, endPoint x: 159, endPoint y: 122, distance: 9.4
click at [159, 122] on div "Workflow Set Inputs Inputs Workflow Workflow Step 1 Output Expand Output Copy 1…" at bounding box center [309, 152] width 581 height 266
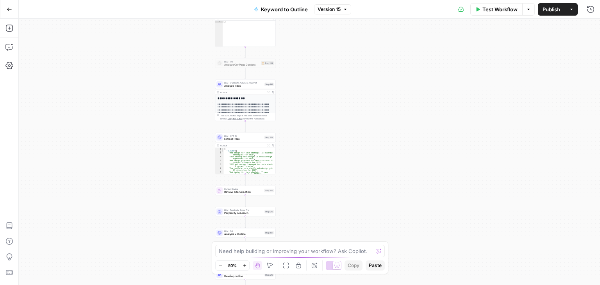
drag, startPoint x: 181, startPoint y: 173, endPoint x: 185, endPoint y: 162, distance: 11.8
click at [173, 124] on div "Workflow Set Inputs Inputs Workflow Workflow Step 1 Output Expand Output Copy 1…" at bounding box center [309, 152] width 581 height 266
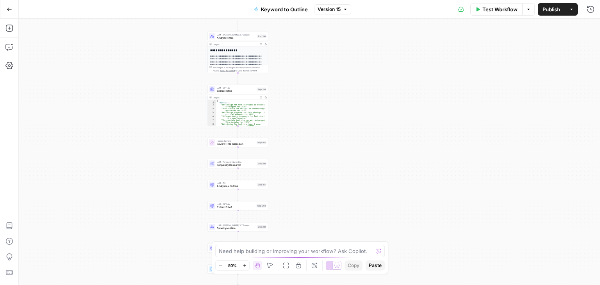
drag, startPoint x: 189, startPoint y: 189, endPoint x: 173, endPoint y: 136, distance: 55.4
click at [175, 143] on div "Workflow Set Inputs Inputs Workflow Workflow Step 1 Output Expand Output Copy 1…" at bounding box center [309, 152] width 581 height 266
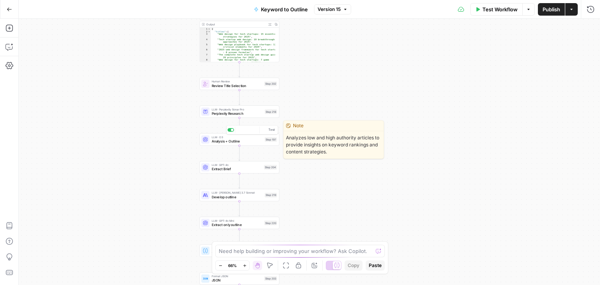
click at [234, 143] on span "Analysis + Outline" at bounding box center [237, 141] width 51 height 5
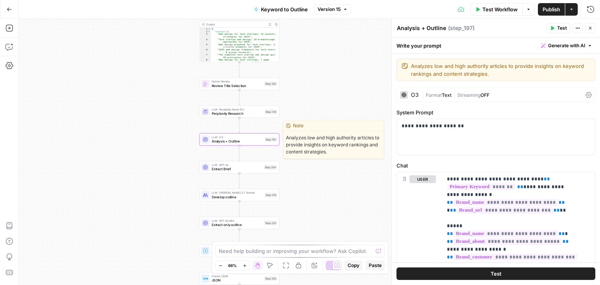
drag, startPoint x: 144, startPoint y: 104, endPoint x: 103, endPoint y: 120, distance: 43.5
click at [103, 121] on div "Workflow Set Inputs Inputs Workflow Workflow Step 1 Output Expand Output Copy 1…" at bounding box center [309, 152] width 581 height 266
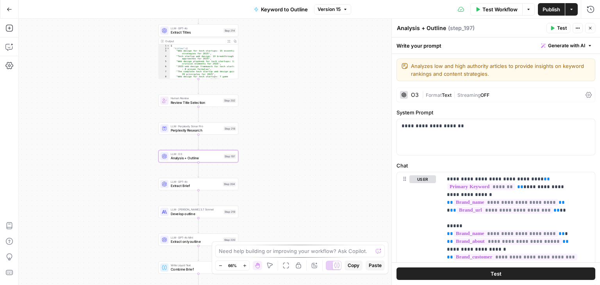
scroll to position [52, 0]
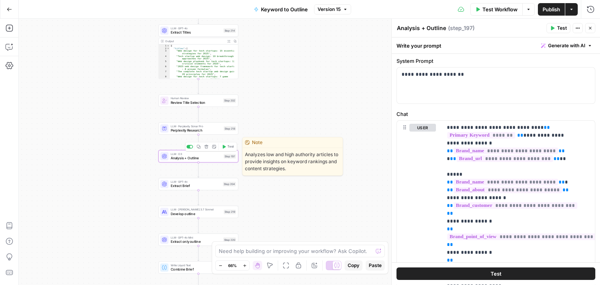
click at [198, 147] on icon "button" at bounding box center [199, 147] width 4 height 4
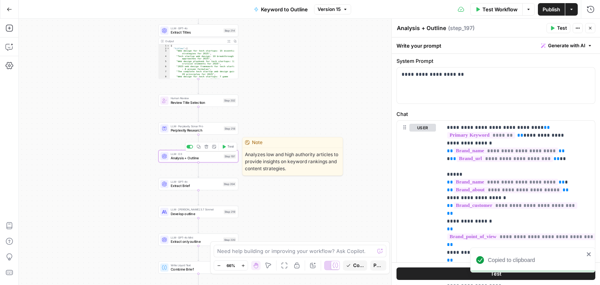
click at [96, 127] on div "Workflow Set Inputs Inputs Workflow Workflow Step 1 Output Expand Output Copy 1…" at bounding box center [309, 152] width 581 height 266
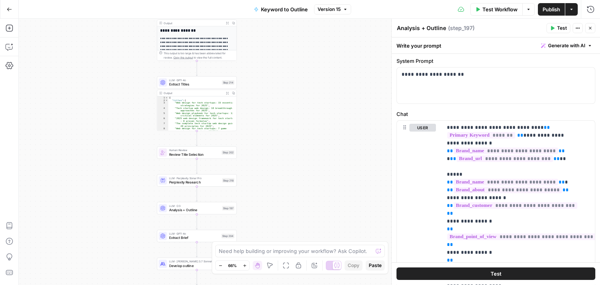
drag, startPoint x: 288, startPoint y: 59, endPoint x: 286, endPoint y: 111, distance: 52.0
click at [286, 111] on div "Workflow Set Inputs Inputs Workflow Workflow Step 1 Output Expand Output Copy 1…" at bounding box center [309, 152] width 581 height 266
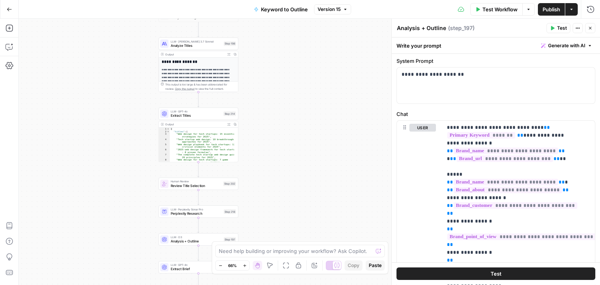
drag, startPoint x: 289, startPoint y: 120, endPoint x: 289, endPoint y: 210, distance: 89.9
click at [288, 214] on div "Workflow Set Inputs Inputs Workflow Workflow Step 1 Output Expand Output Copy 1…" at bounding box center [309, 152] width 581 height 266
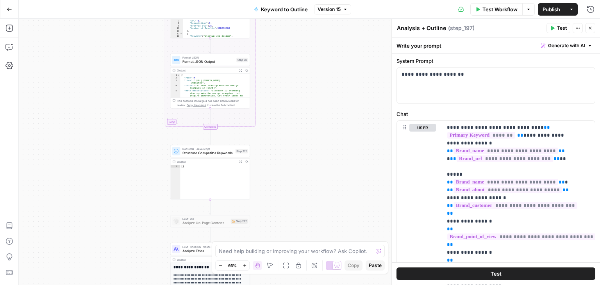
drag, startPoint x: 279, startPoint y: 97, endPoint x: 293, endPoint y: 220, distance: 124.3
click at [291, 210] on div "Workflow Set Inputs Inputs Workflow Workflow Step 1 Output Expand Output Copy 1…" at bounding box center [309, 152] width 581 height 266
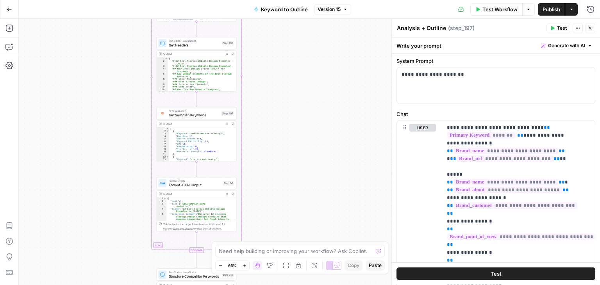
drag, startPoint x: 285, startPoint y: 216, endPoint x: 290, endPoint y: 141, distance: 75.5
click at [285, 233] on div "Workflow Set Inputs Inputs Workflow Workflow Step 1 Output Expand Output Copy 1…" at bounding box center [309, 152] width 581 height 266
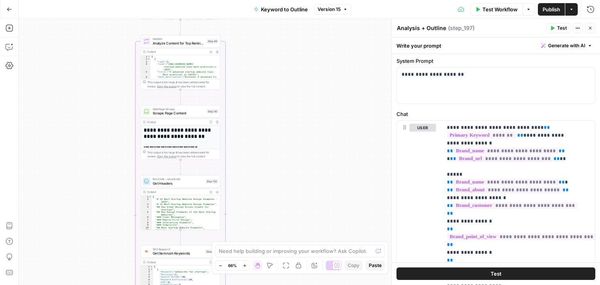
drag, startPoint x: 291, startPoint y: 50, endPoint x: 275, endPoint y: 174, distance: 124.9
click at [275, 174] on div "Workflow Set Inputs Inputs Workflow Workflow Step 1 Output Expand Output Copy 1…" at bounding box center [309, 152] width 581 height 266
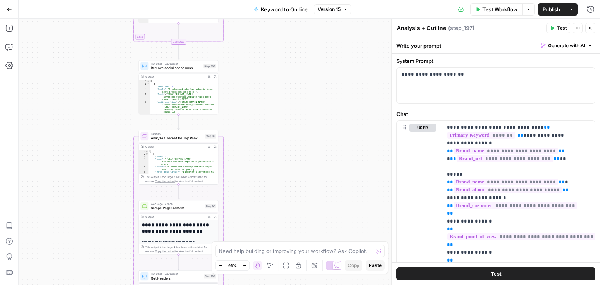
drag, startPoint x: 301, startPoint y: 181, endPoint x: 283, endPoint y: -4, distance: 185.8
click at [283, 0] on html "All About AI New Home Browse Your Data Usage Settings Recent Grids Symph Grid S…" at bounding box center [300, 142] width 600 height 285
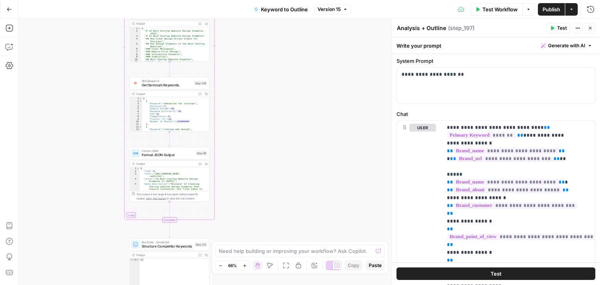
drag, startPoint x: 282, startPoint y: 127, endPoint x: 286, endPoint y: 77, distance: 50.2
click at [292, 45] on div "Workflow Set Inputs Inputs Workflow Workflow Step 1 Output Expand Output Copy 1…" at bounding box center [309, 152] width 581 height 266
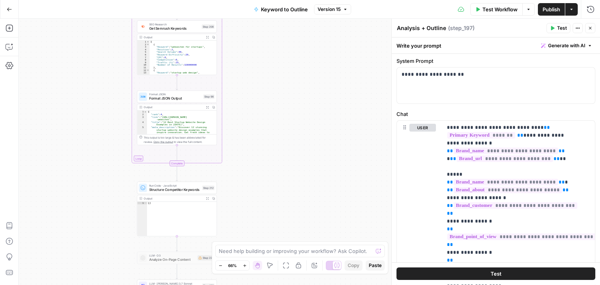
drag, startPoint x: 266, startPoint y: 154, endPoint x: 283, endPoint y: 53, distance: 102.9
click at [283, 54] on div "Workflow Set Inputs Inputs Workflow Workflow Step 1 Output Expand Output Copy 1…" at bounding box center [309, 152] width 581 height 266
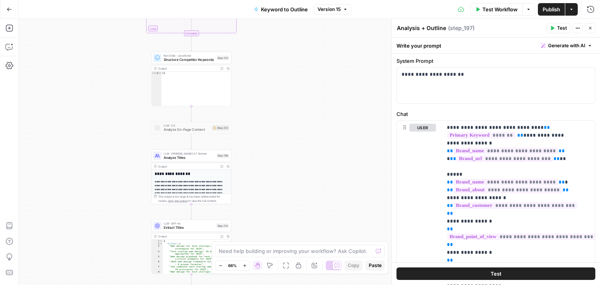
drag, startPoint x: 293, startPoint y: 154, endPoint x: 297, endPoint y: 85, distance: 69.3
click at [297, 85] on div "Workflow Set Inputs Inputs Workflow Workflow Step 1 Output Expand Output Copy 1…" at bounding box center [309, 152] width 581 height 266
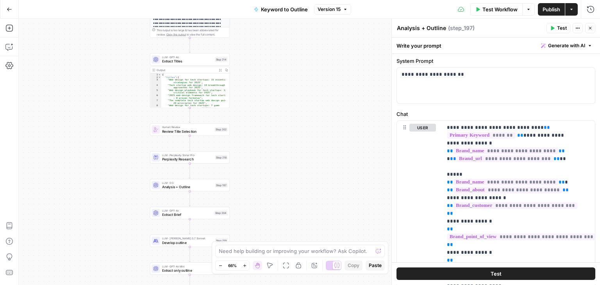
drag, startPoint x: 288, startPoint y: 169, endPoint x: 283, endPoint y: 72, distance: 97.5
click at [283, 72] on div "Workflow Set Inputs Inputs Workflow Workflow Step 1 Output Expand Output Copy 1…" at bounding box center [309, 152] width 581 height 266
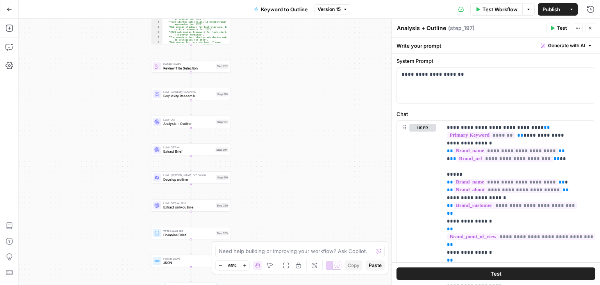
drag, startPoint x: 284, startPoint y: 161, endPoint x: 286, endPoint y: 66, distance: 94.2
click at [286, 66] on div "Workflow Set Inputs Inputs Workflow Workflow Step 1 Output Expand Output Copy 1…" at bounding box center [309, 152] width 581 height 266
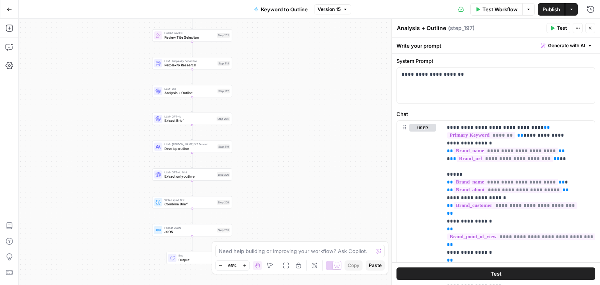
click at [198, 120] on span "Extract Brief" at bounding box center [190, 120] width 50 height 5
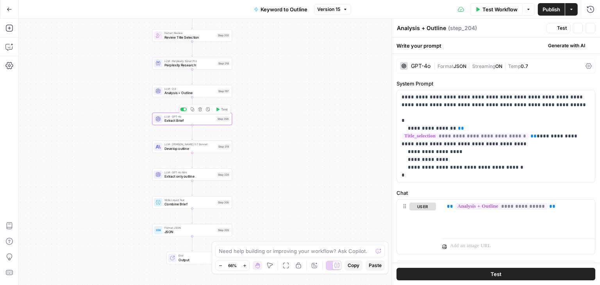
type textarea "Extract Brief"
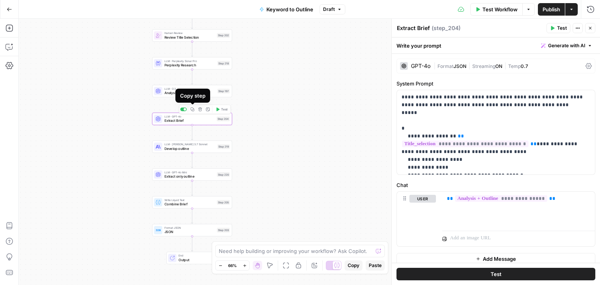
click at [194, 110] on icon "button" at bounding box center [193, 109] width 4 height 4
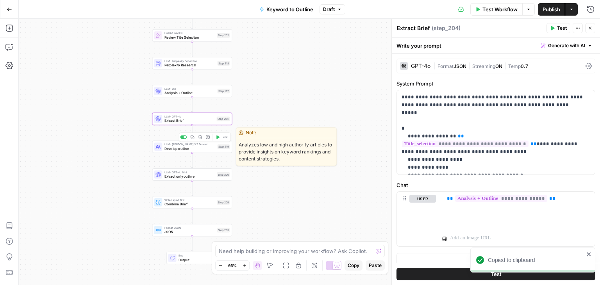
click at [192, 137] on icon "button" at bounding box center [192, 137] width 4 height 4
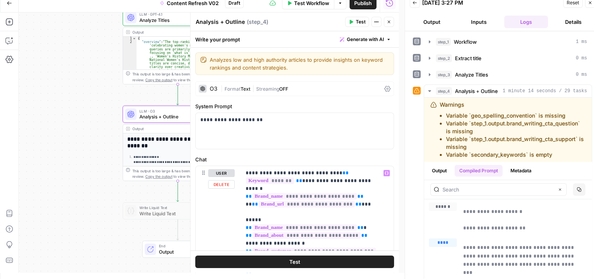
scroll to position [604, 0]
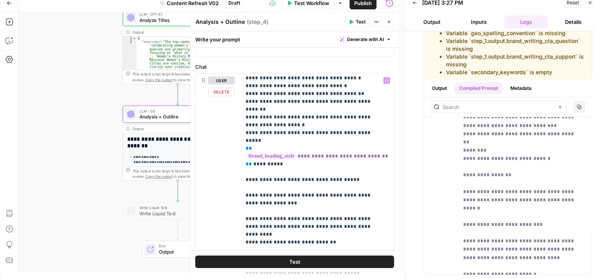
drag, startPoint x: 304, startPoint y: 126, endPoint x: 303, endPoint y: 161, distance: 35.2
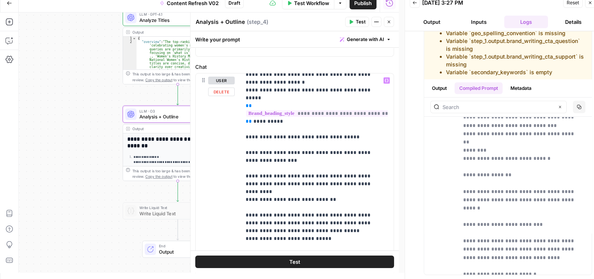
scroll to position [684, 0]
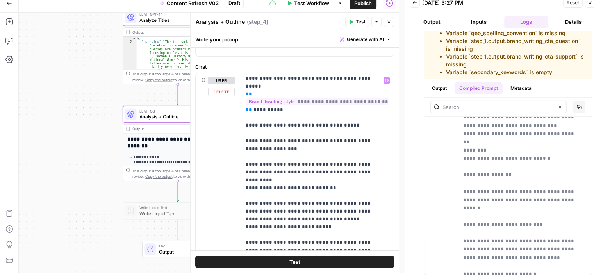
drag, startPoint x: 324, startPoint y: 129, endPoint x: 327, endPoint y: 159, distance: 30.6
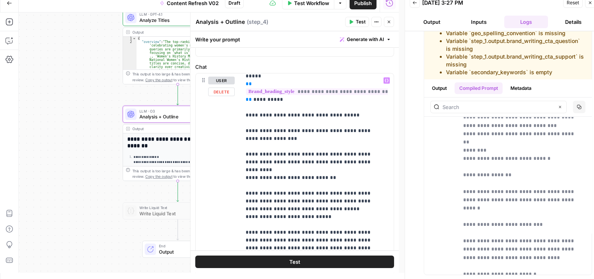
drag, startPoint x: 340, startPoint y: 127, endPoint x: 341, endPoint y: 147, distance: 20.3
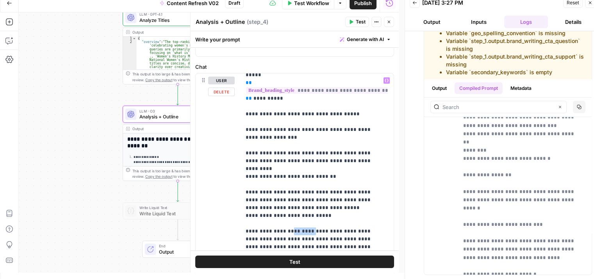
drag, startPoint x: 284, startPoint y: 144, endPoint x: 303, endPoint y: 146, distance: 18.9
drag, startPoint x: 344, startPoint y: 144, endPoint x: 298, endPoint y: 145, distance: 46.1
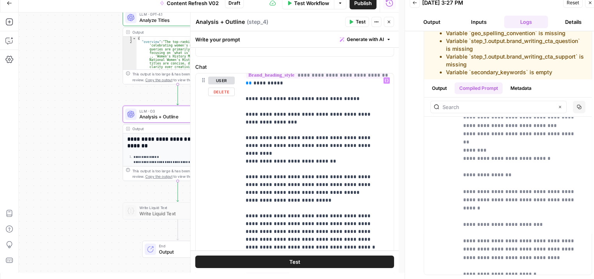
drag, startPoint x: 306, startPoint y: 148, endPoint x: 301, endPoint y: 168, distance: 19.6
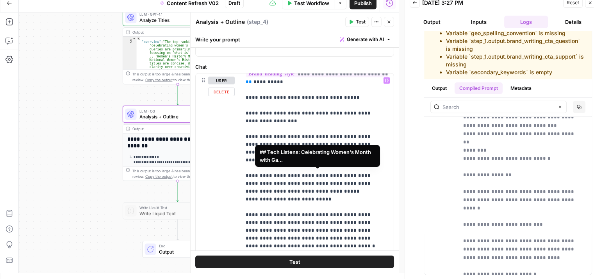
drag, startPoint x: 293, startPoint y: 175, endPoint x: 300, endPoint y: 175, distance: 7.1
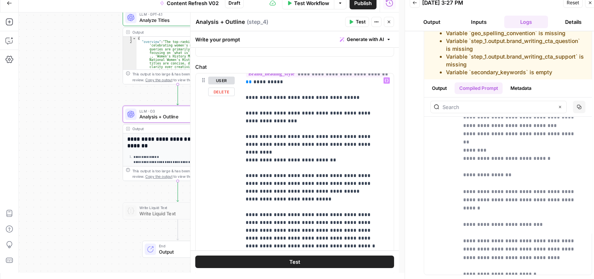
drag, startPoint x: 316, startPoint y: 176, endPoint x: 311, endPoint y: 174, distance: 4.9
drag, startPoint x: 317, startPoint y: 175, endPoint x: 310, endPoint y: 173, distance: 7.6
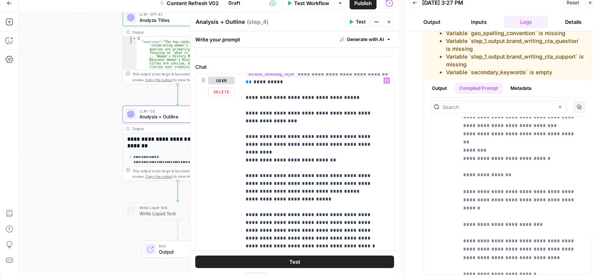
drag, startPoint x: 315, startPoint y: 176, endPoint x: 343, endPoint y: 174, distance: 29.0
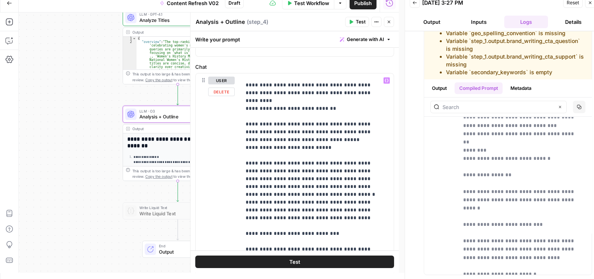
drag, startPoint x: 332, startPoint y: 149, endPoint x: 334, endPoint y: 190, distance: 40.7
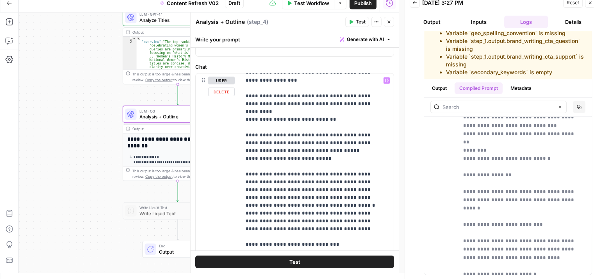
drag, startPoint x: 349, startPoint y: 175, endPoint x: 347, endPoint y: 137, distance: 38.3
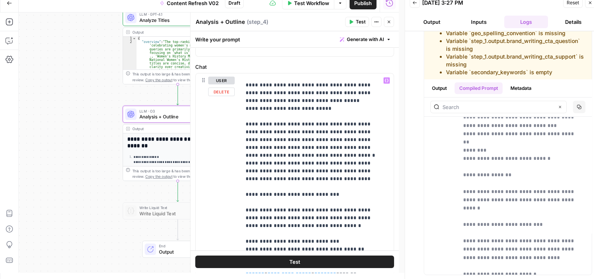
drag, startPoint x: 328, startPoint y: 130, endPoint x: 322, endPoint y: 188, distance: 58.2
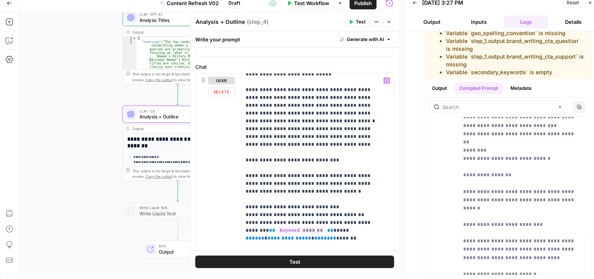
click at [332, 236] on span "*****" at bounding box center [340, 238] width 16 height 5
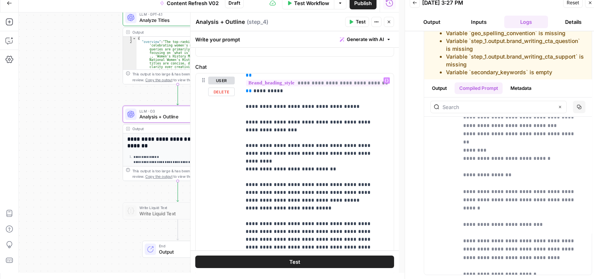
drag, startPoint x: 340, startPoint y: 177, endPoint x: 339, endPoint y: 149, distance: 27.4
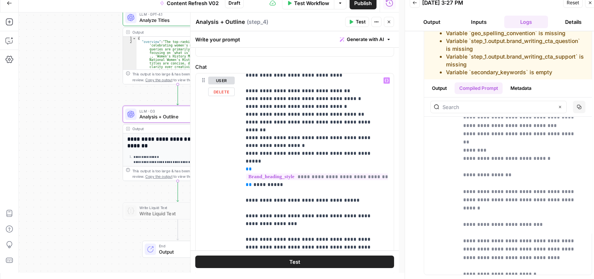
drag, startPoint x: 284, startPoint y: 161, endPoint x: 289, endPoint y: 124, distance: 37.0
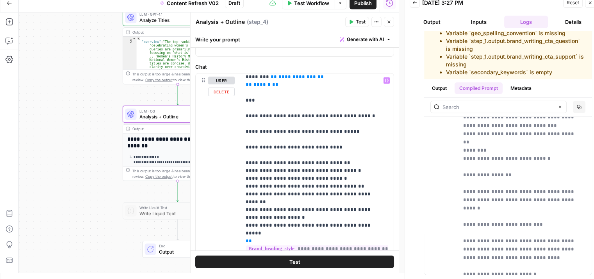
drag, startPoint x: 330, startPoint y: 162, endPoint x: 324, endPoint y: 124, distance: 38.7
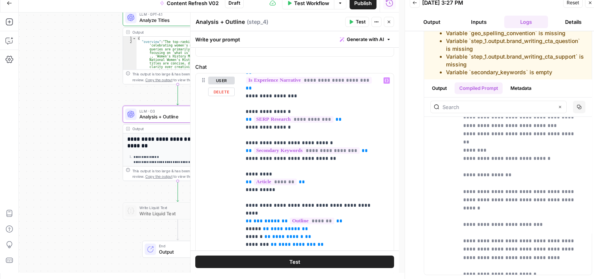
drag, startPoint x: 331, startPoint y: 148, endPoint x: 330, endPoint y: 94, distance: 54.7
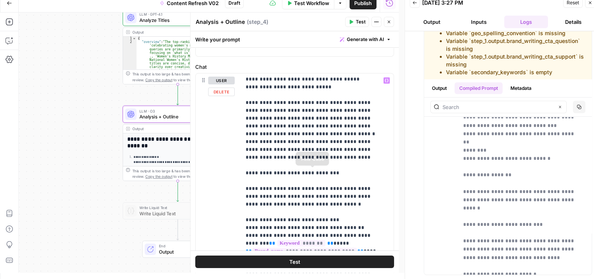
drag, startPoint x: 332, startPoint y: 116, endPoint x: 333, endPoint y: 204, distance: 88.3
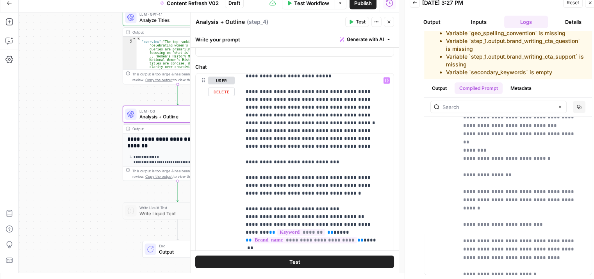
drag, startPoint x: 333, startPoint y: 170, endPoint x: 333, endPoint y: 143, distance: 26.6
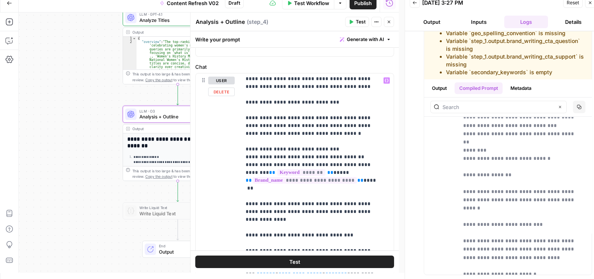
drag, startPoint x: 322, startPoint y: 174, endPoint x: 319, endPoint y: 213, distance: 38.8
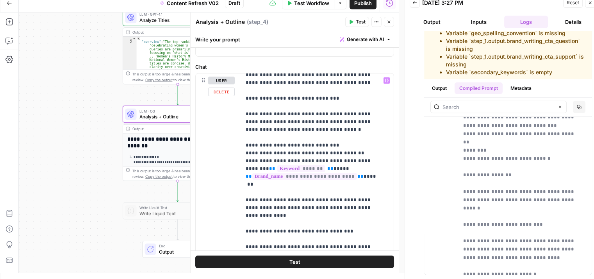
click at [279, 268] on span "**********" at bounding box center [301, 270] width 44 height 5
click at [332, 275] on span "*****" at bounding box center [340, 277] width 16 height 5
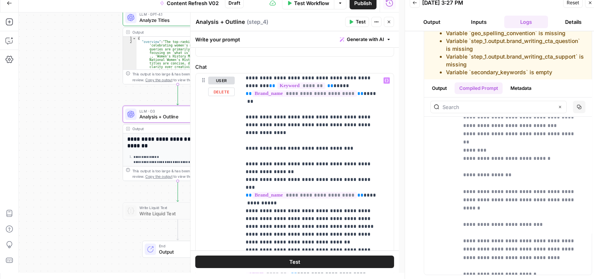
drag, startPoint x: 350, startPoint y: 124, endPoint x: 355, endPoint y: 163, distance: 39.0
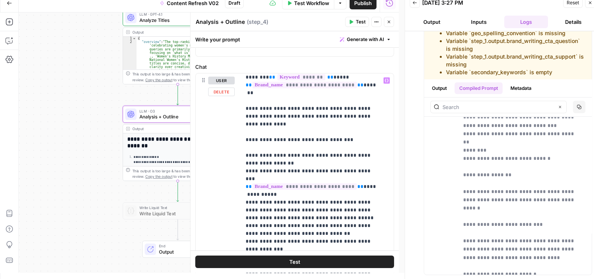
drag, startPoint x: 331, startPoint y: 155, endPoint x: 324, endPoint y: 153, distance: 6.9
drag, startPoint x: 269, startPoint y: 163, endPoint x: 244, endPoint y: 163, distance: 25.0
click at [244, 163] on div "**********" at bounding box center [314, 232] width 147 height 318
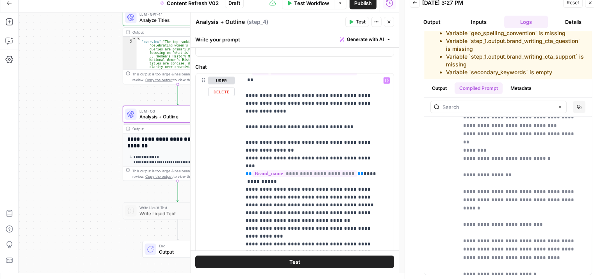
drag, startPoint x: 316, startPoint y: 162, endPoint x: 321, endPoint y: 199, distance: 37.5
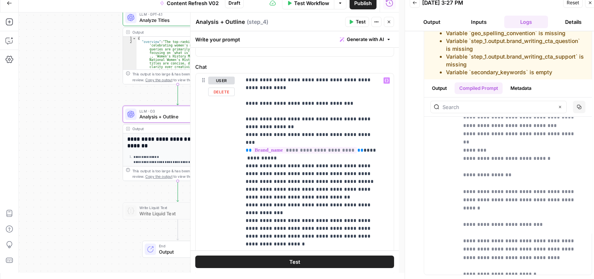
scroll to position [1043, 0]
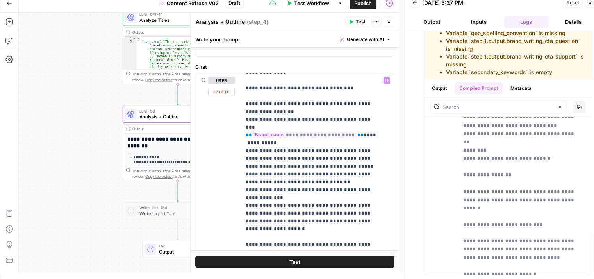
drag, startPoint x: 347, startPoint y: 147, endPoint x: 339, endPoint y: 181, distance: 35.2
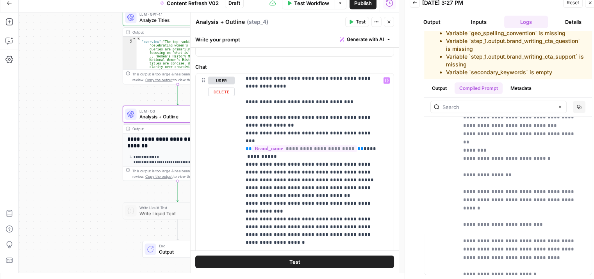
drag, startPoint x: 320, startPoint y: 178, endPoint x: 319, endPoint y: 153, distance: 25.0
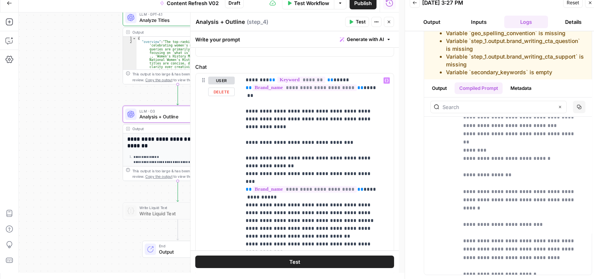
drag, startPoint x: 334, startPoint y: 175, endPoint x: 333, endPoint y: 130, distance: 44.9
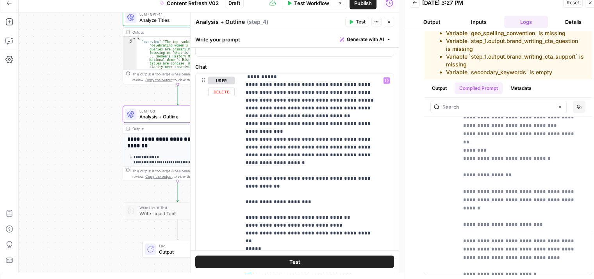
drag, startPoint x: 340, startPoint y: 114, endPoint x: 332, endPoint y: 182, distance: 68.4
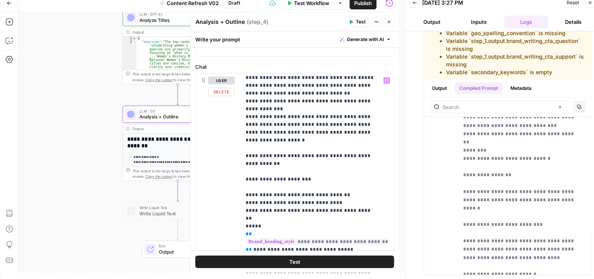
click at [300, 172] on p "**********" at bounding box center [312, 233] width 132 height 2571
click at [360, 177] on p "**********" at bounding box center [312, 241] width 132 height 2587
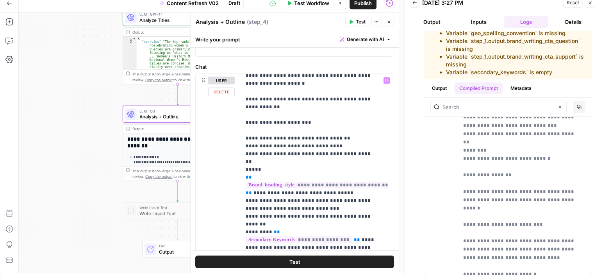
drag, startPoint x: 358, startPoint y: 134, endPoint x: 358, endPoint y: 173, distance: 38.3
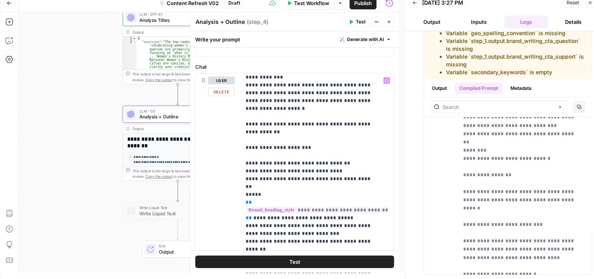
drag, startPoint x: 319, startPoint y: 210, endPoint x: 319, endPoint y: 187, distance: 23.1
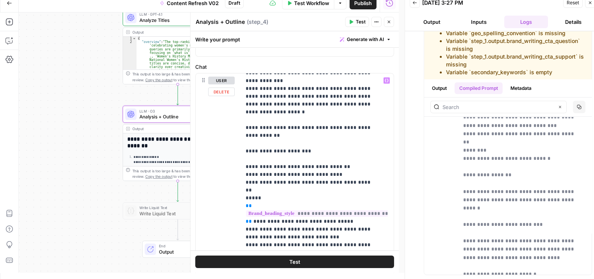
click at [355, 151] on p "**********" at bounding box center [312, 213] width 132 height 2587
click at [354, 266] on span "**" at bounding box center [357, 268] width 6 height 5
click at [262, 182] on p "**********" at bounding box center [312, 213] width 132 height 2587
click at [275, 184] on p "**********" at bounding box center [312, 213] width 132 height 2587
drag, startPoint x: 338, startPoint y: 190, endPoint x: 290, endPoint y: 193, distance: 47.4
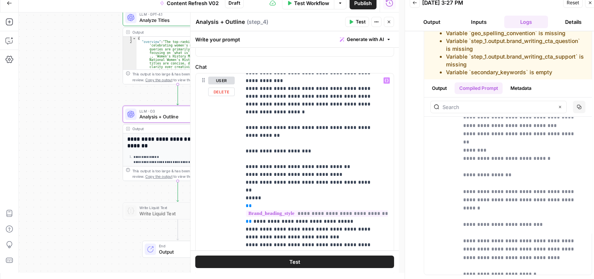
click at [290, 193] on p "**********" at bounding box center [312, 213] width 132 height 2587
drag, startPoint x: 309, startPoint y: 189, endPoint x: 316, endPoint y: 191, distance: 6.9
click at [316, 191] on p "**********" at bounding box center [312, 213] width 132 height 2587
click at [315, 191] on p "**********" at bounding box center [312, 213] width 132 height 2587
drag, startPoint x: 311, startPoint y: 190, endPoint x: 334, endPoint y: 190, distance: 23.1
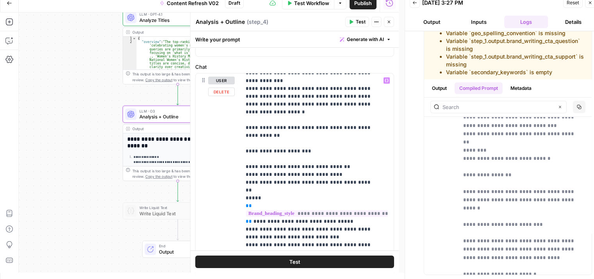
click at [334, 190] on p "**********" at bounding box center [312, 213] width 132 height 2587
click at [333, 206] on p "**********" at bounding box center [312, 213] width 132 height 2587
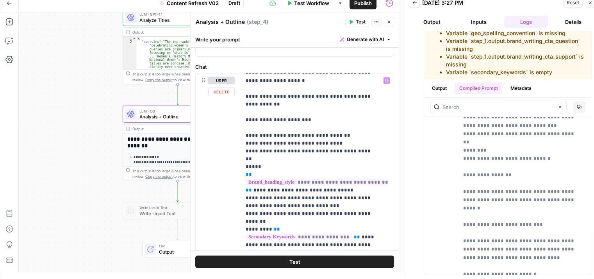
scroll to position [1244, 0]
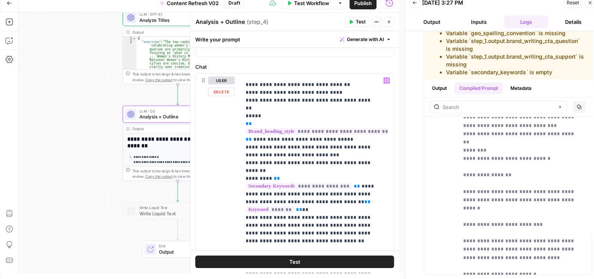
drag, startPoint x: 331, startPoint y: 200, endPoint x: 330, endPoint y: 216, distance: 16.9
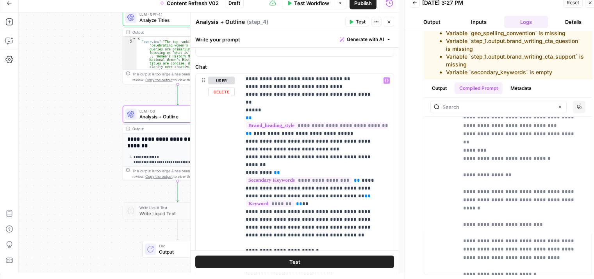
click at [307, 186] on p "**********" at bounding box center [312, 125] width 132 height 2587
drag, startPoint x: 311, startPoint y: 102, endPoint x: 290, endPoint y: 104, distance: 21.2
click at [290, 104] on p "**********" at bounding box center [312, 125] width 132 height 2587
copy p "*********"
click at [344, 151] on p "**********" at bounding box center [312, 125] width 132 height 2587
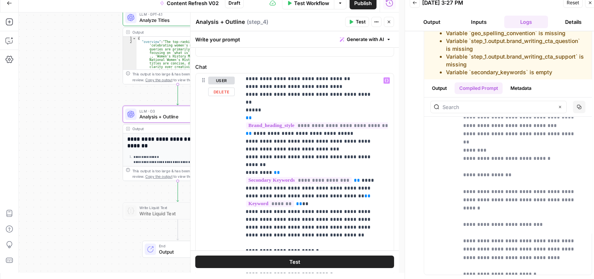
drag, startPoint x: 250, startPoint y: 204, endPoint x: 331, endPoint y: 193, distance: 82.0
click at [331, 193] on p "**********" at bounding box center [312, 125] width 132 height 2587
click at [331, 217] on p "**********" at bounding box center [312, 121] width 132 height 2579
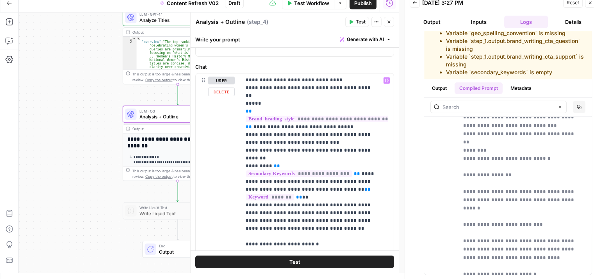
scroll to position [1260, 0]
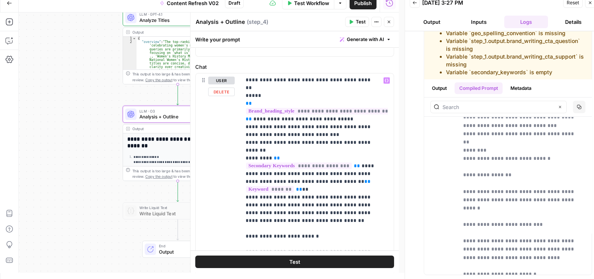
drag, startPoint x: 318, startPoint y: 155, endPoint x: 318, endPoint y: 162, distance: 6.7
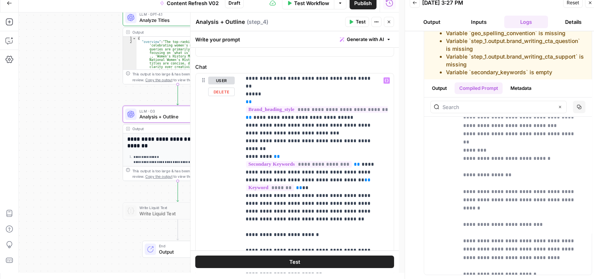
drag, startPoint x: 378, startPoint y: 171, endPoint x: 290, endPoint y: 173, distance: 88.7
click at [290, 173] on div "**********" at bounding box center [314, 232] width 147 height 318
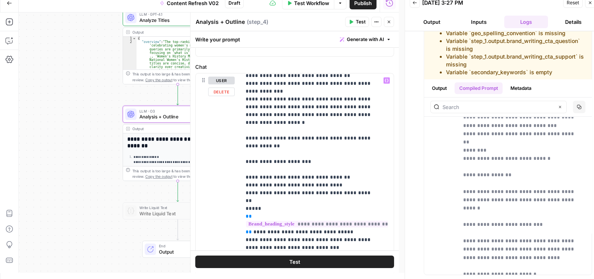
scroll to position [1101, 0]
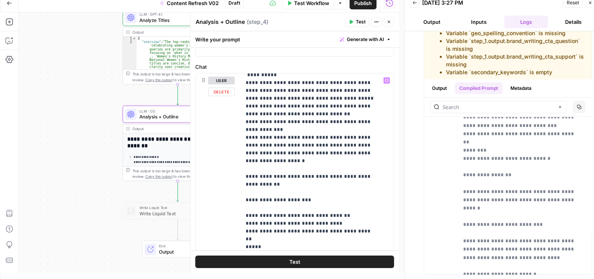
drag, startPoint x: 321, startPoint y: 209, endPoint x: 321, endPoint y: 160, distance: 49.2
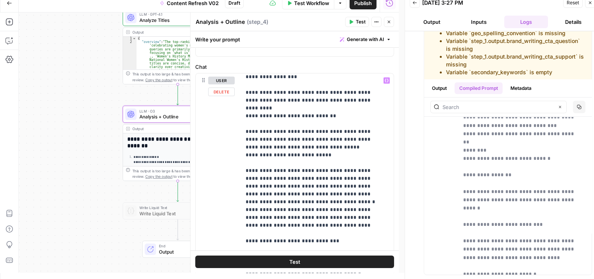
drag, startPoint x: 342, startPoint y: 228, endPoint x: 344, endPoint y: 194, distance: 33.7
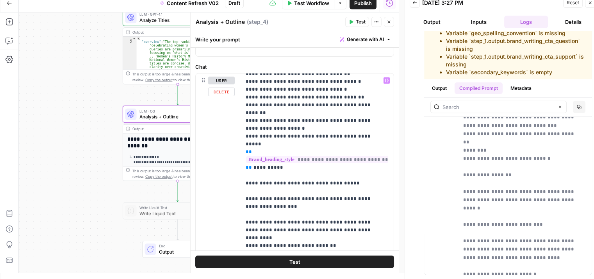
drag, startPoint x: 341, startPoint y: 211, endPoint x: 339, endPoint y: 159, distance: 52.0
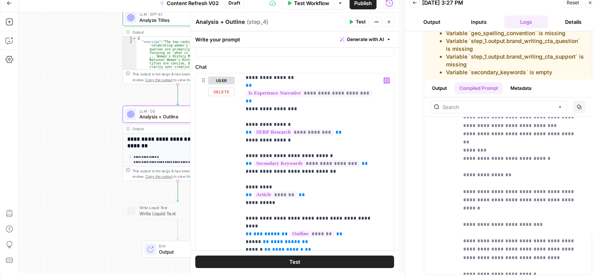
drag, startPoint x: 343, startPoint y: 205, endPoint x: 343, endPoint y: 161, distance: 43.8
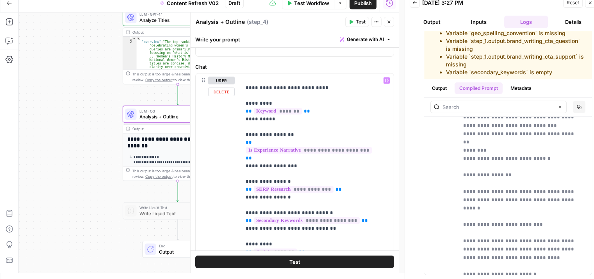
drag, startPoint x: 345, startPoint y: 211, endPoint x: 344, endPoint y: 186, distance: 25.8
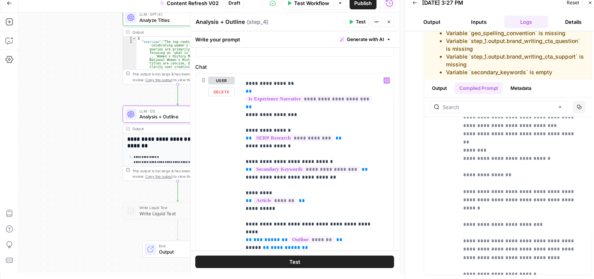
drag, startPoint x: 344, startPoint y: 175, endPoint x: 342, endPoint y: 211, distance: 35.7
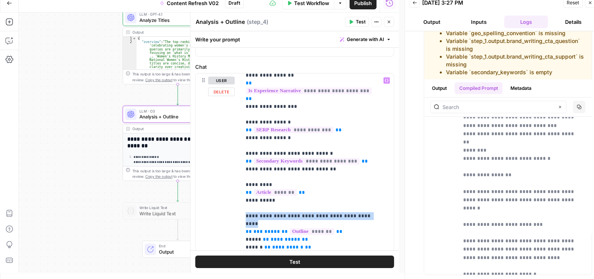
drag, startPoint x: 374, startPoint y: 160, endPoint x: 231, endPoint y: 163, distance: 142.3
click at [231, 163] on div "**********" at bounding box center [295, 247] width 198 height 349
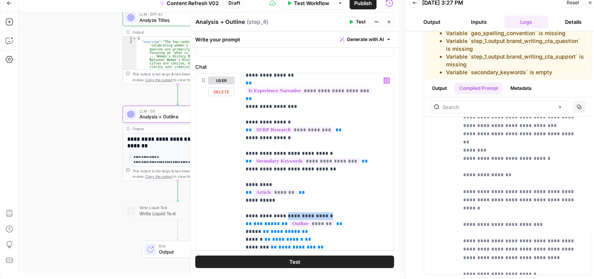
drag, startPoint x: 339, startPoint y: 158, endPoint x: 288, endPoint y: 161, distance: 51.3
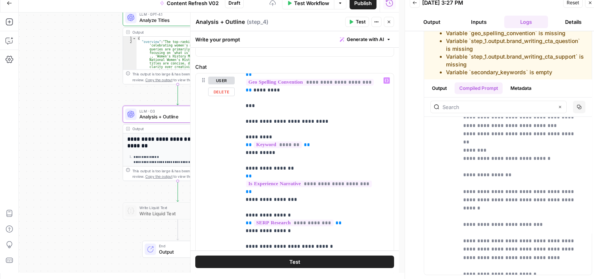
drag, startPoint x: 336, startPoint y: 201, endPoint x: 340, endPoint y: 154, distance: 47.4
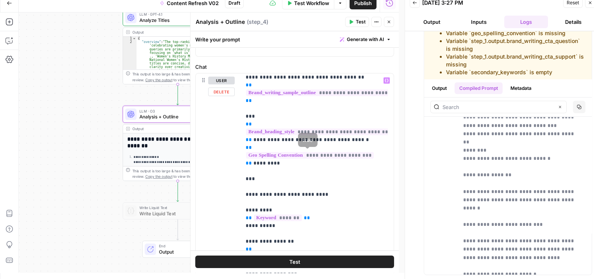
drag, startPoint x: 361, startPoint y: 176, endPoint x: 358, endPoint y: 145, distance: 31.8
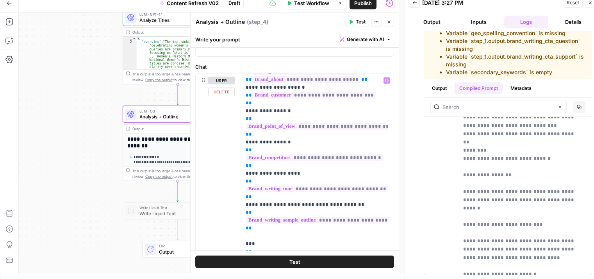
drag, startPoint x: 363, startPoint y: 180, endPoint x: 366, endPoint y: 146, distance: 34.5
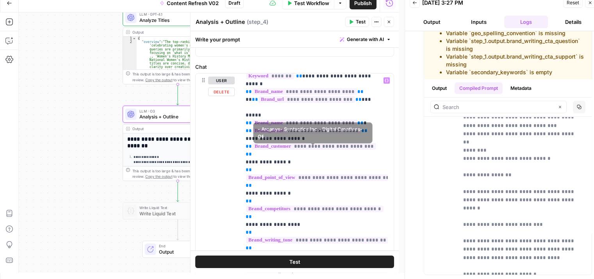
scroll to position [0, 0]
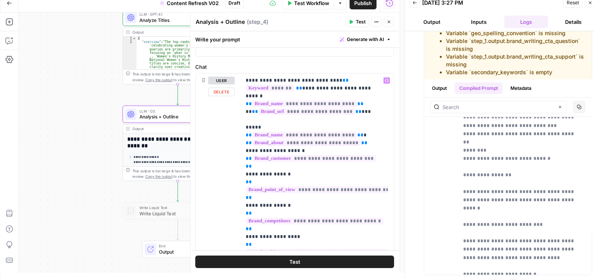
drag, startPoint x: 354, startPoint y: 175, endPoint x: 354, endPoint y: 133, distance: 42.6
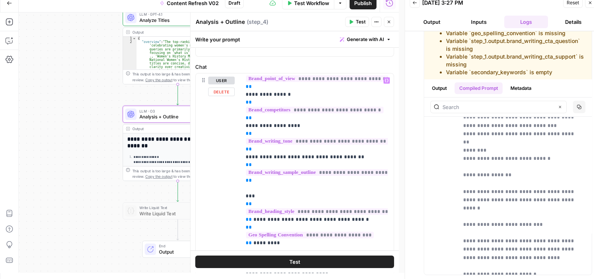
drag, startPoint x: 365, startPoint y: 191, endPoint x: 364, endPoint y: 204, distance: 12.2
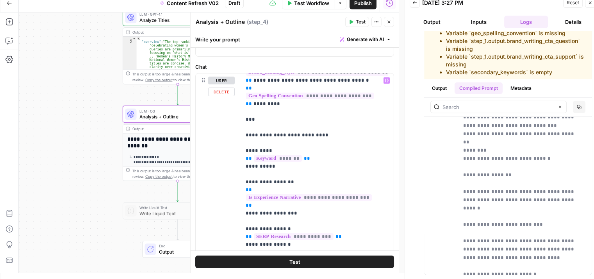
drag, startPoint x: 360, startPoint y: 150, endPoint x: 361, endPoint y: 216, distance: 66.0
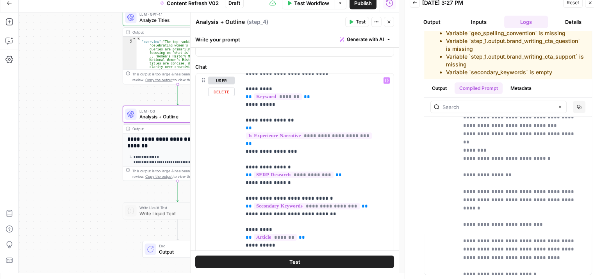
drag, startPoint x: 349, startPoint y: 186, endPoint x: 348, endPoint y: 212, distance: 26.6
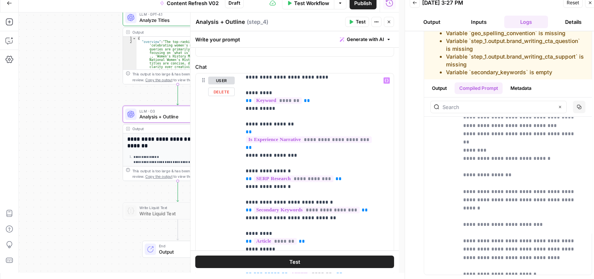
drag, startPoint x: 349, startPoint y: 186, endPoint x: 350, endPoint y: 173, distance: 13.3
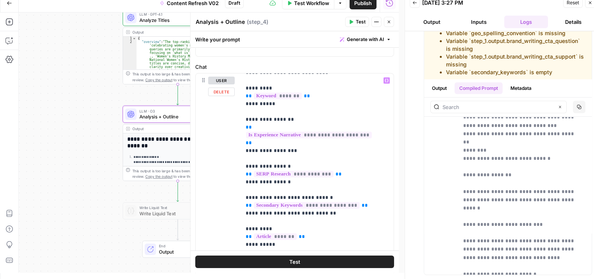
drag, startPoint x: 297, startPoint y: 206, endPoint x: 269, endPoint y: 201, distance: 28.6
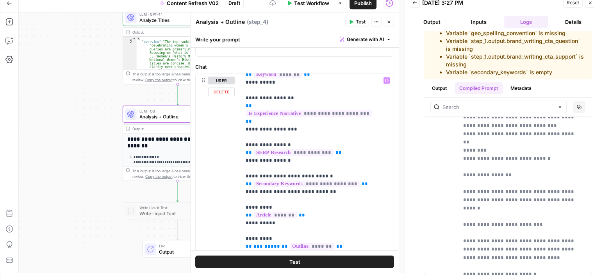
scroll to position [342, 0]
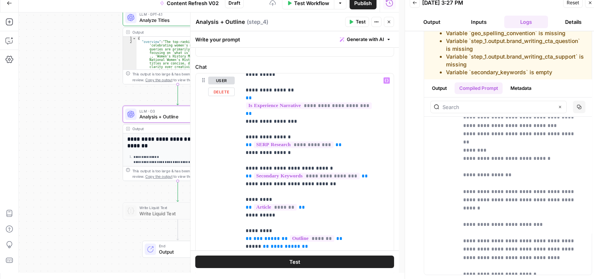
drag, startPoint x: 331, startPoint y: 188, endPoint x: 330, endPoint y: 214, distance: 25.8
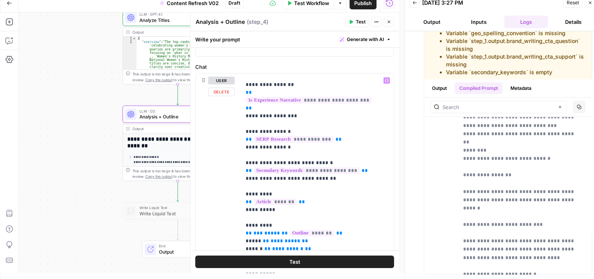
drag, startPoint x: 329, startPoint y: 131, endPoint x: 331, endPoint y: 159, distance: 28.2
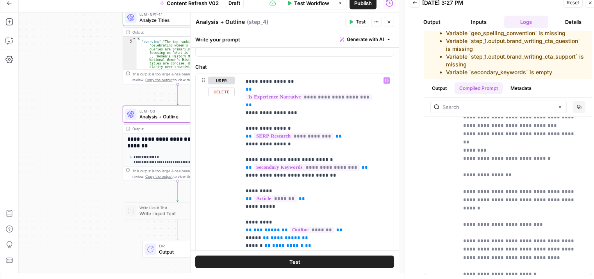
drag, startPoint x: 274, startPoint y: 165, endPoint x: 249, endPoint y: 164, distance: 25.4
drag, startPoint x: 288, startPoint y: 167, endPoint x: 247, endPoint y: 171, distance: 40.8
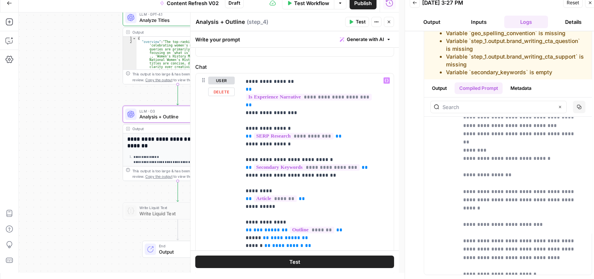
click at [248, 227] on span "**" at bounding box center [249, 229] width 6 height 5
drag, startPoint x: 249, startPoint y: 167, endPoint x: 277, endPoint y: 166, distance: 28.5
copy p "**********"
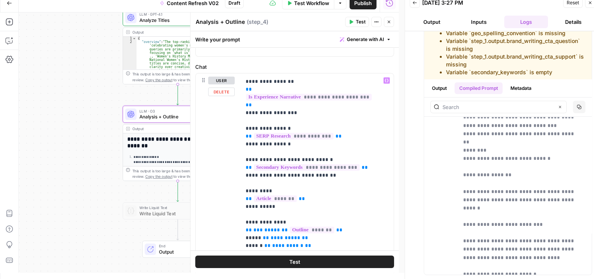
drag, startPoint x: 267, startPoint y: 214, endPoint x: 251, endPoint y: 213, distance: 15.7
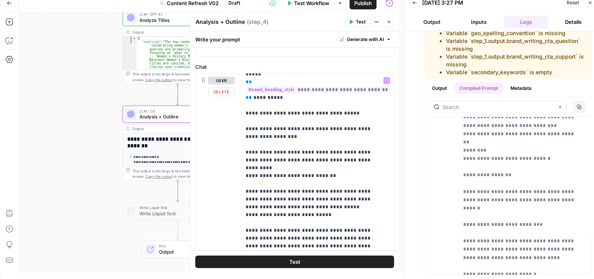
drag, startPoint x: 350, startPoint y: 129, endPoint x: 353, endPoint y: 194, distance: 65.3
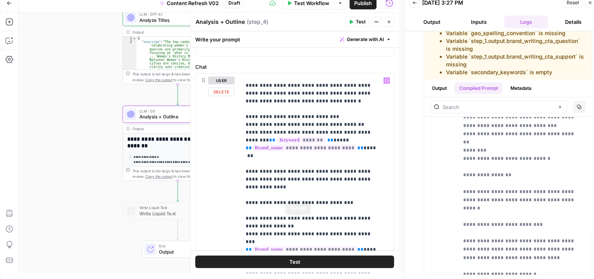
drag, startPoint x: 329, startPoint y: 156, endPoint x: 327, endPoint y: 235, distance: 78.9
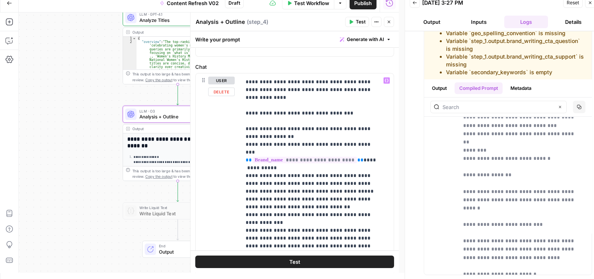
drag, startPoint x: 329, startPoint y: 163, endPoint x: 324, endPoint y: 228, distance: 65.5
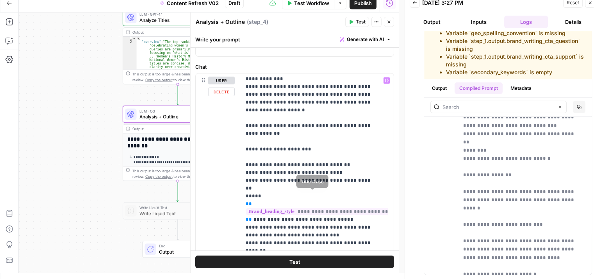
drag, startPoint x: 325, startPoint y: 154, endPoint x: 324, endPoint y: 213, distance: 59.0
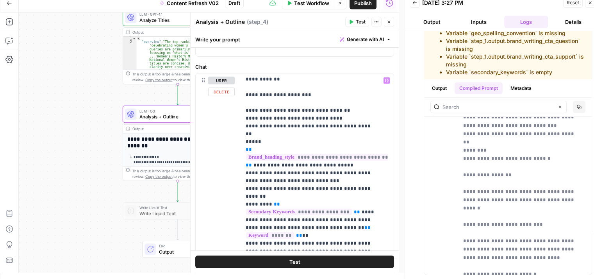
drag, startPoint x: 325, startPoint y: 153, endPoint x: 328, endPoint y: 205, distance: 52.5
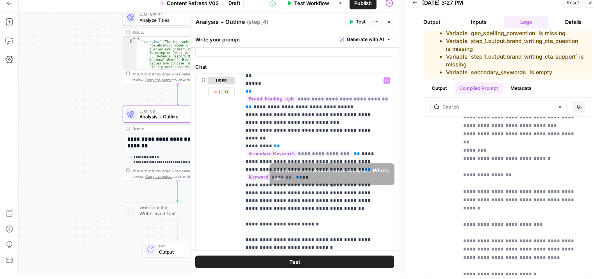
drag, startPoint x: 324, startPoint y: 168, endPoint x: 325, endPoint y: 207, distance: 39.1
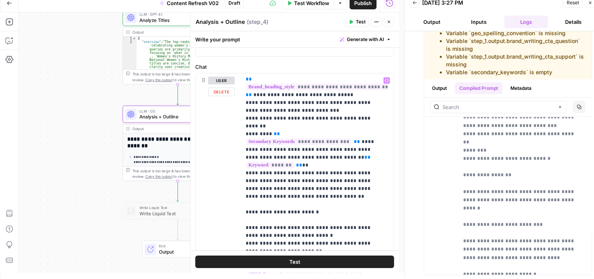
click at [327, 188] on p "**********" at bounding box center [312, 87] width 132 height 2587
click at [334, 272] on span "**" at bounding box center [331, 274] width 6 height 5
click at [342, 171] on p "**********" at bounding box center [312, 87] width 132 height 2587
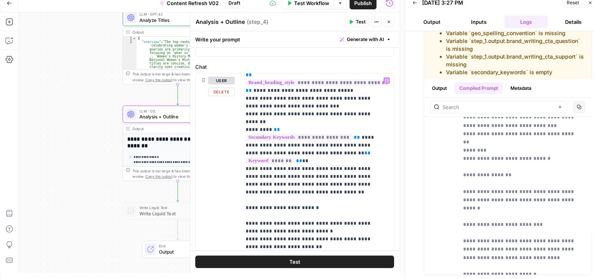
drag, startPoint x: 345, startPoint y: 187, endPoint x: 339, endPoint y: 213, distance: 26.9
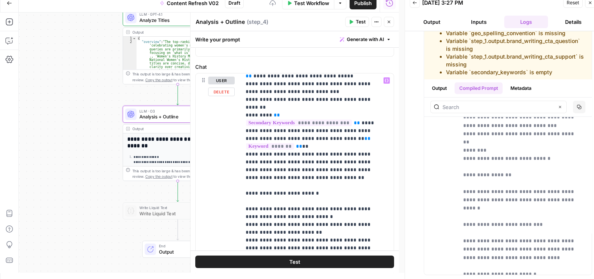
scroll to position [1350, 0]
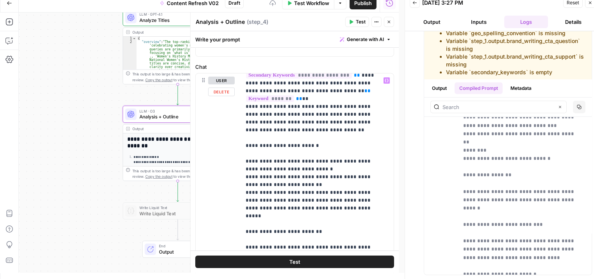
drag, startPoint x: 344, startPoint y: 210, endPoint x: 342, endPoint y: 220, distance: 10.3
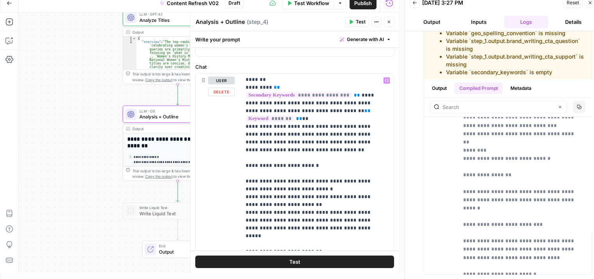
drag, startPoint x: 338, startPoint y: 204, endPoint x: 334, endPoint y: 174, distance: 29.9
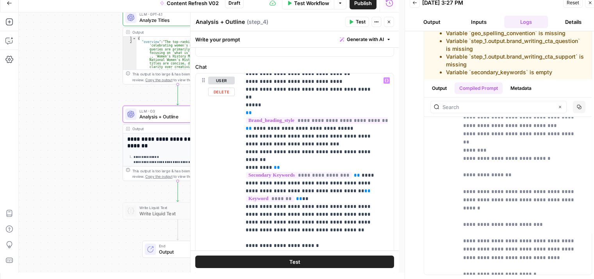
drag, startPoint x: 342, startPoint y: 111, endPoint x: 344, endPoint y: 98, distance: 13.1
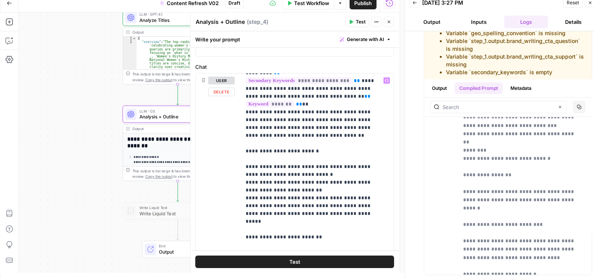
drag, startPoint x: 351, startPoint y: 134, endPoint x: 356, endPoint y: 191, distance: 57.3
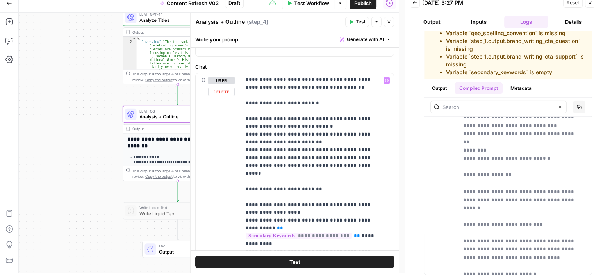
scroll to position [1434, 0]
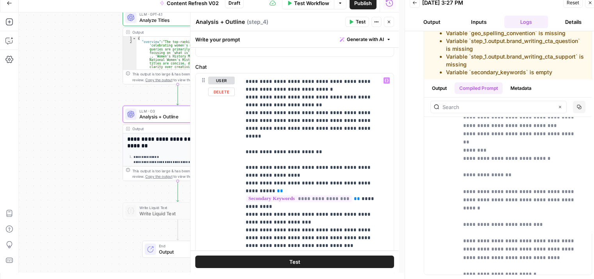
drag, startPoint x: 348, startPoint y: 158, endPoint x: 341, endPoint y: 204, distance: 46.7
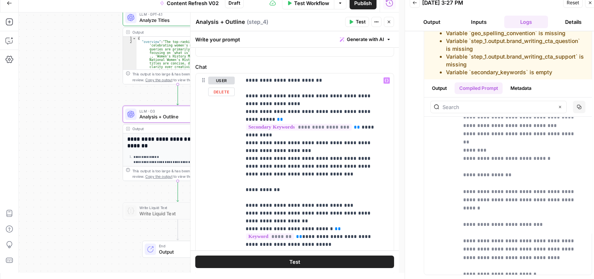
drag, startPoint x: 352, startPoint y: 138, endPoint x: 352, endPoint y: 161, distance: 23.1
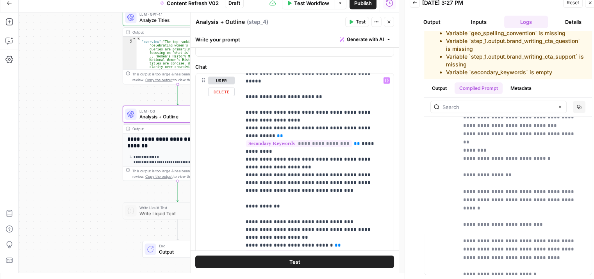
drag, startPoint x: 355, startPoint y: 208, endPoint x: 361, endPoint y: 174, distance: 34.8
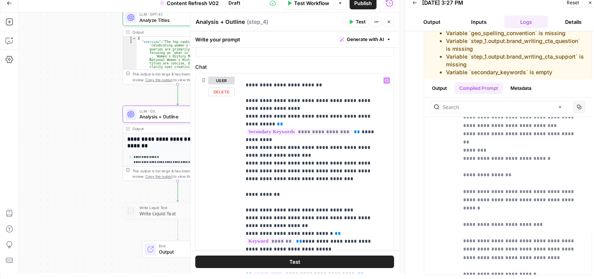
scroll to position [1522, 0]
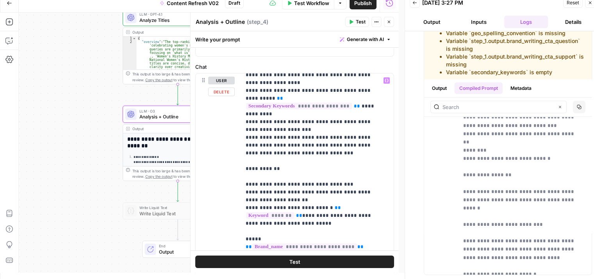
drag, startPoint x: 362, startPoint y: 172, endPoint x: 360, endPoint y: 182, distance: 10.0
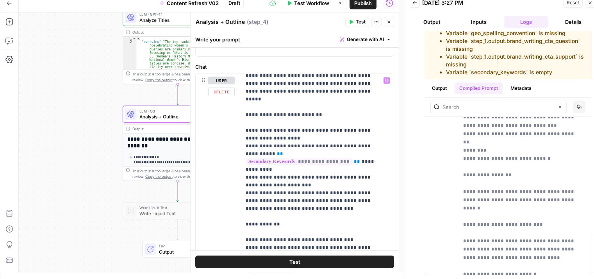
drag, startPoint x: 320, startPoint y: 174, endPoint x: 322, endPoint y: 148, distance: 26.2
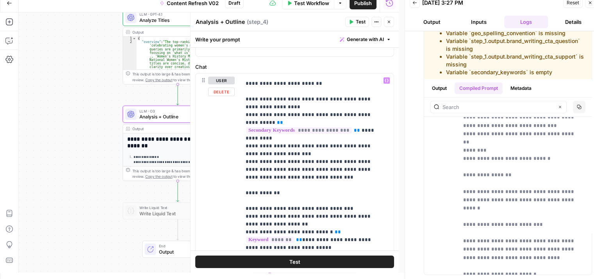
drag, startPoint x: 295, startPoint y: 210, endPoint x: 293, endPoint y: 222, distance: 12.3
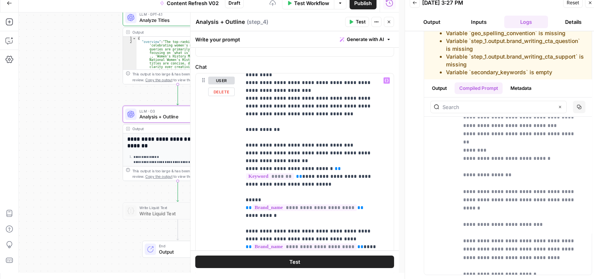
drag, startPoint x: 331, startPoint y: 215, endPoint x: 324, endPoint y: 239, distance: 25.4
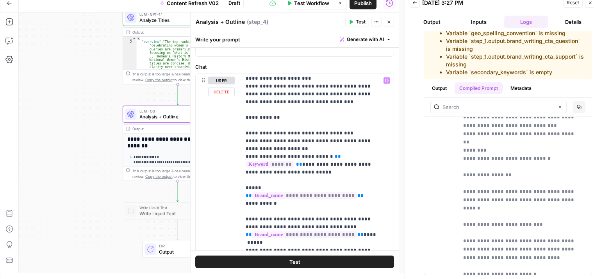
scroll to position [1588, 0]
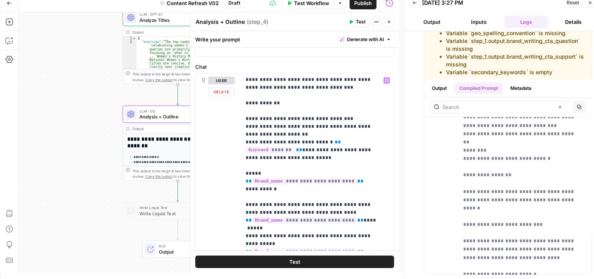
drag, startPoint x: 322, startPoint y: 150, endPoint x: 317, endPoint y: 186, distance: 36.0
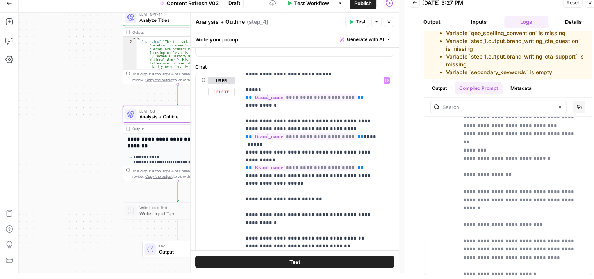
drag, startPoint x: 347, startPoint y: 165, endPoint x: 337, endPoint y: 212, distance: 47.9
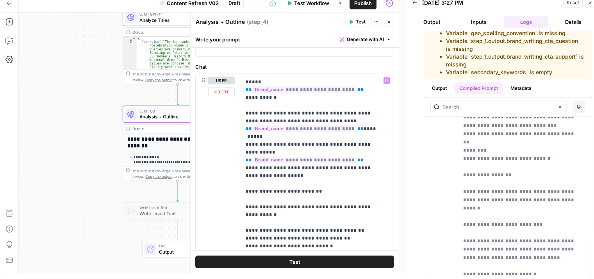
drag, startPoint x: 306, startPoint y: 185, endPoint x: 304, endPoint y: 161, distance: 23.5
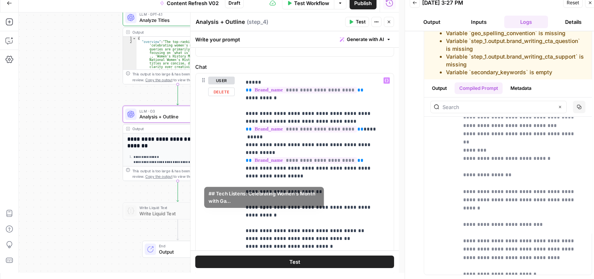
drag, startPoint x: 278, startPoint y: 203, endPoint x: 263, endPoint y: 183, distance: 25.2
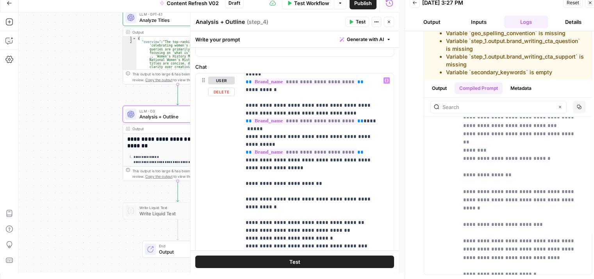
drag, startPoint x: 361, startPoint y: 184, endPoint x: 359, endPoint y: 191, distance: 6.8
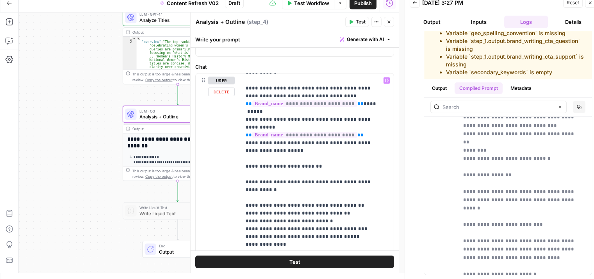
drag, startPoint x: 311, startPoint y: 195, endPoint x: 305, endPoint y: 210, distance: 15.9
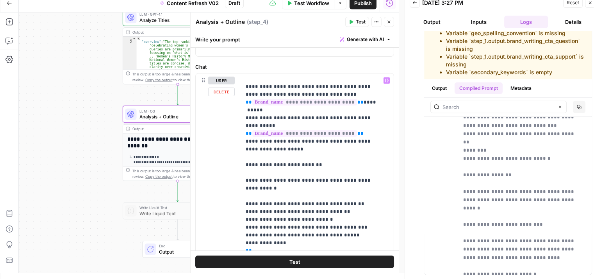
drag, startPoint x: 288, startPoint y: 196, endPoint x: 350, endPoint y: 186, distance: 63.0
drag, startPoint x: 269, startPoint y: 196, endPoint x: 245, endPoint y: 197, distance: 24.3
click at [245, 197] on div "**********" at bounding box center [314, 232] width 147 height 318
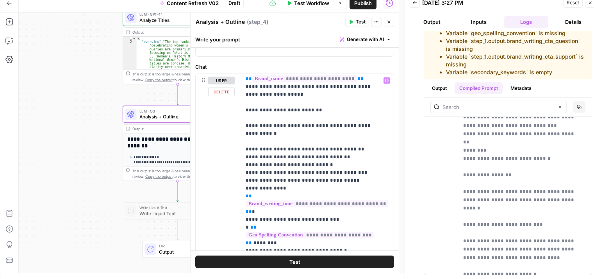
drag, startPoint x: 324, startPoint y: 203, endPoint x: 324, endPoint y: 216, distance: 13.3
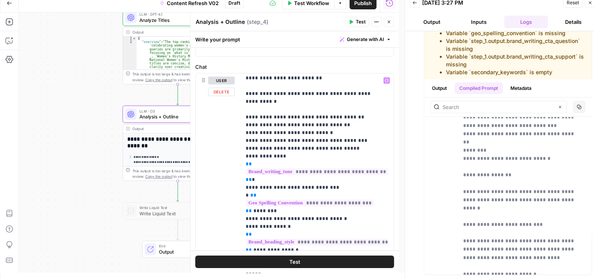
drag, startPoint x: 318, startPoint y: 207, endPoint x: 317, endPoint y: 240, distance: 33.6
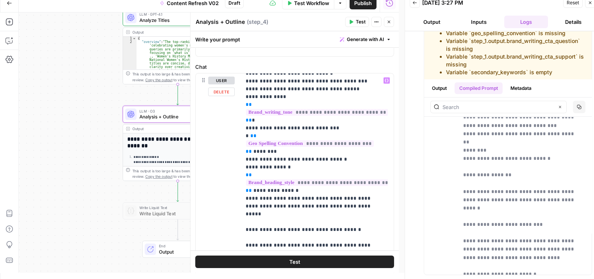
drag, startPoint x: 325, startPoint y: 203, endPoint x: 324, endPoint y: 207, distance: 4.5
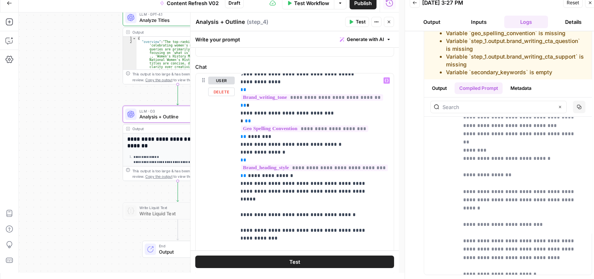
scroll to position [1885, 5]
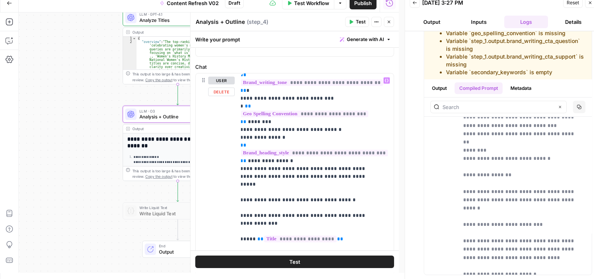
drag, startPoint x: 318, startPoint y: 177, endPoint x: 314, endPoint y: 199, distance: 22.2
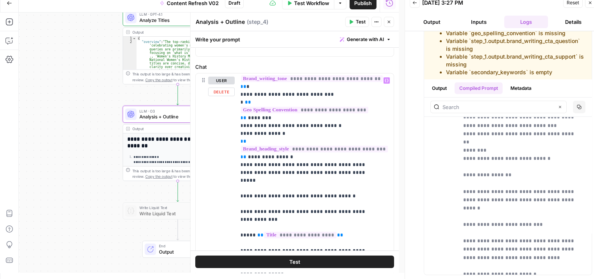
scroll to position [1885, 0]
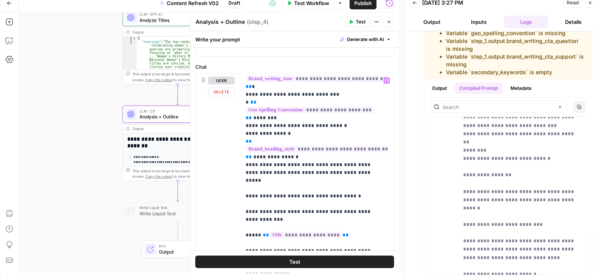
drag, startPoint x: 281, startPoint y: 197, endPoint x: 267, endPoint y: 197, distance: 13.3
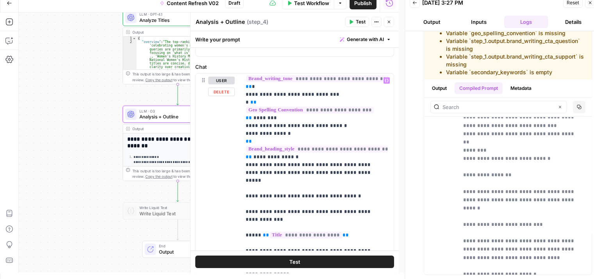
scroll to position [1885, 4]
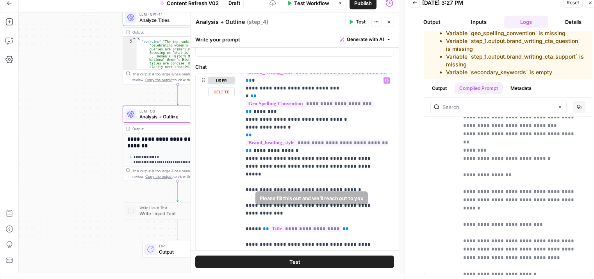
drag, startPoint x: 295, startPoint y: 193, endPoint x: 301, endPoint y: 204, distance: 11.7
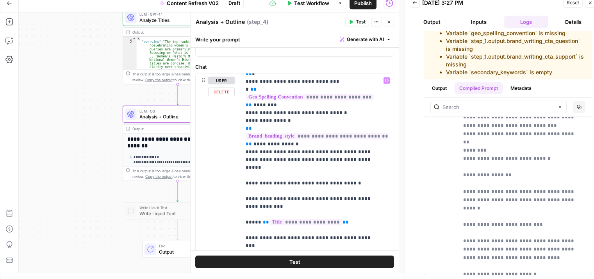
scroll to position [1929, 0]
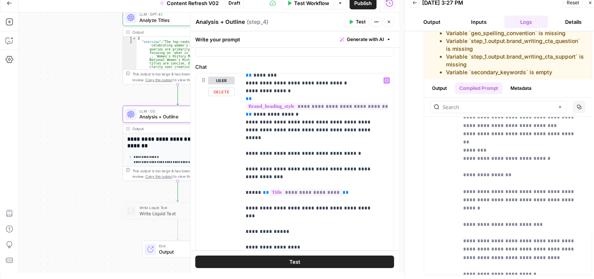
drag, startPoint x: 342, startPoint y: 165, endPoint x: 339, endPoint y: 202, distance: 37.6
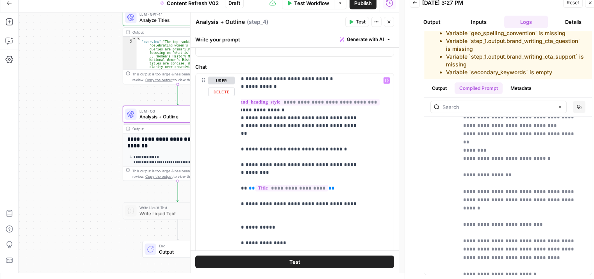
drag, startPoint x: 300, startPoint y: 209, endPoint x: 317, endPoint y: 218, distance: 18.9
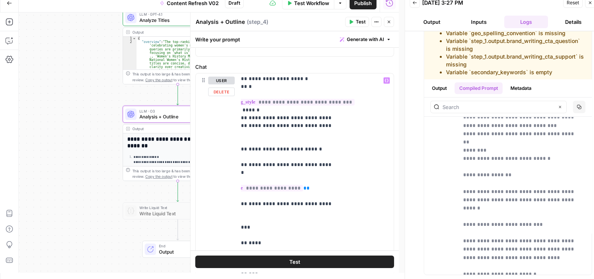
drag, startPoint x: 334, startPoint y: 201, endPoint x: 363, endPoint y: 204, distance: 28.7
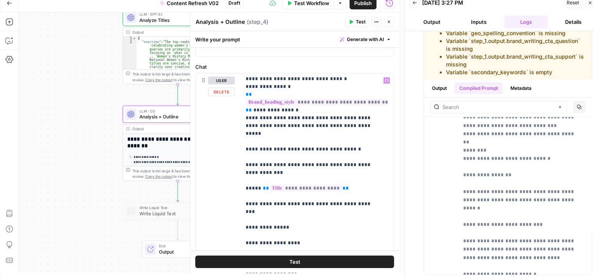
drag, startPoint x: 364, startPoint y: 197, endPoint x: 288, endPoint y: 196, distance: 76.6
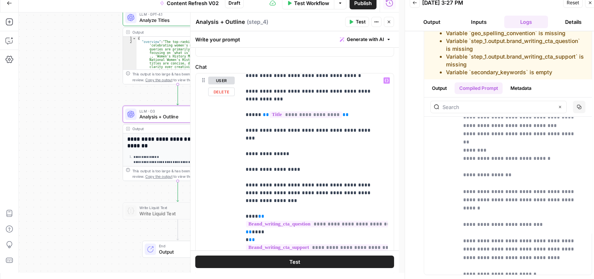
scroll to position [2024, 0]
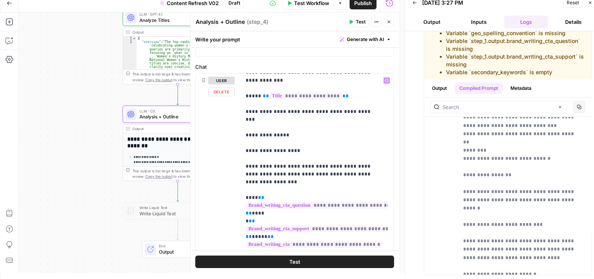
drag, startPoint x: 285, startPoint y: 163, endPoint x: 277, endPoint y: 193, distance: 30.9
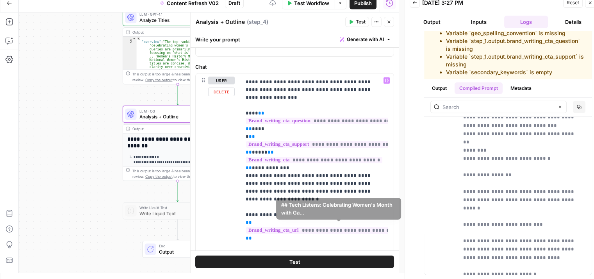
drag, startPoint x: 356, startPoint y: 205, endPoint x: 351, endPoint y: 232, distance: 28.2
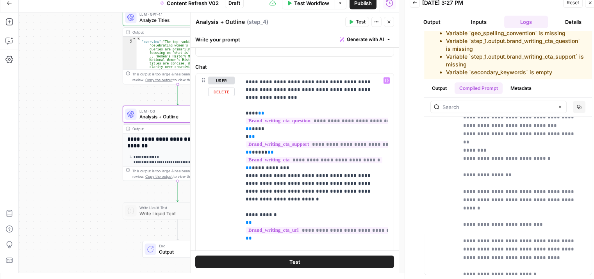
scroll to position [2110, 0]
drag, startPoint x: 366, startPoint y: 167, endPoint x: 315, endPoint y: 168, distance: 50.4
drag, startPoint x: 269, startPoint y: 174, endPoint x: 241, endPoint y: 175, distance: 28.1
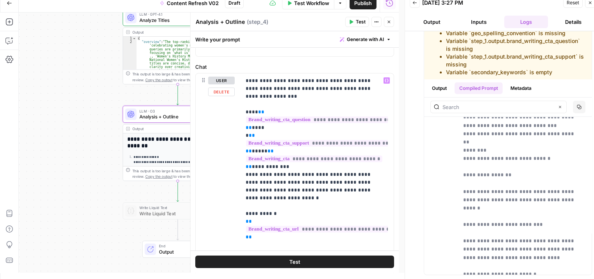
click at [241, 175] on div "**********" at bounding box center [314, 232] width 147 height 318
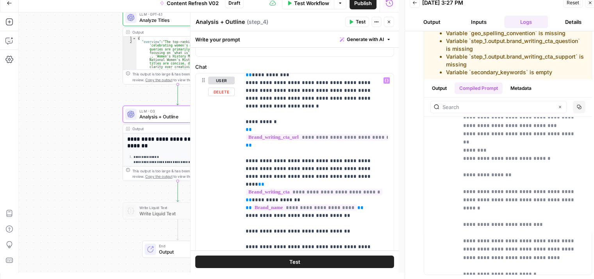
drag, startPoint x: 300, startPoint y: 179, endPoint x: 292, endPoint y: 224, distance: 45.2
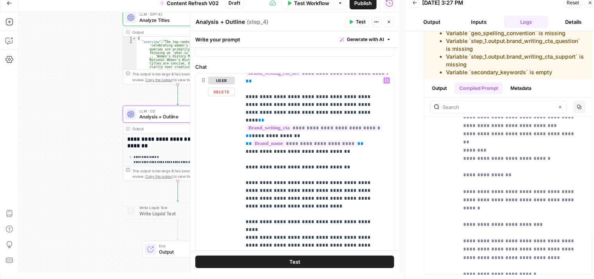
drag, startPoint x: 283, startPoint y: 182, endPoint x: 281, endPoint y: 194, distance: 12.6
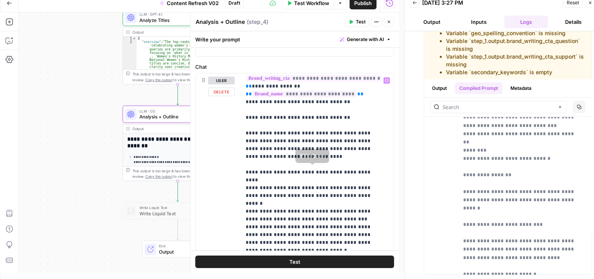
drag, startPoint x: 327, startPoint y: 147, endPoint x: 324, endPoint y: 183, distance: 36.9
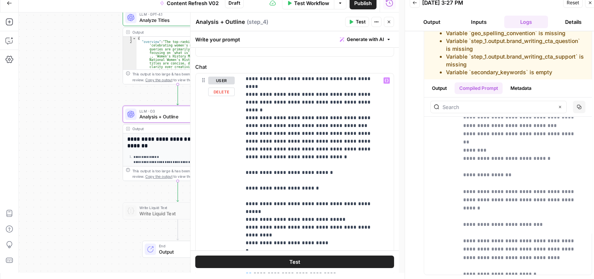
drag, startPoint x: 302, startPoint y: 161, endPoint x: 297, endPoint y: 210, distance: 49.1
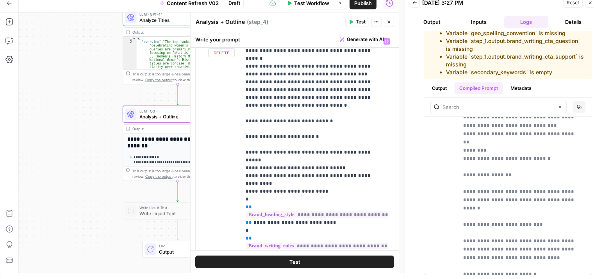
drag, startPoint x: 303, startPoint y: 204, endPoint x: 300, endPoint y: 218, distance: 14.3
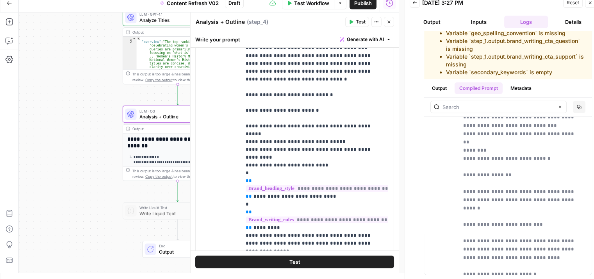
drag, startPoint x: 297, startPoint y: 190, endPoint x: 297, endPoint y: 199, distance: 9.4
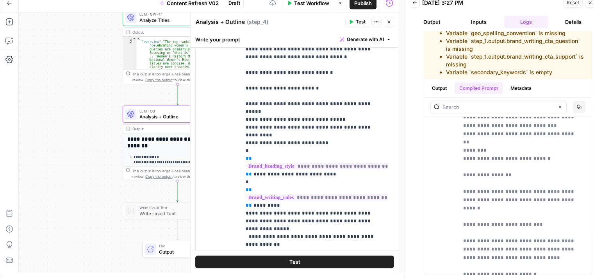
scroll to position [2437, 0]
drag, startPoint x: 302, startPoint y: 209, endPoint x: 305, endPoint y: 244, distance: 35.3
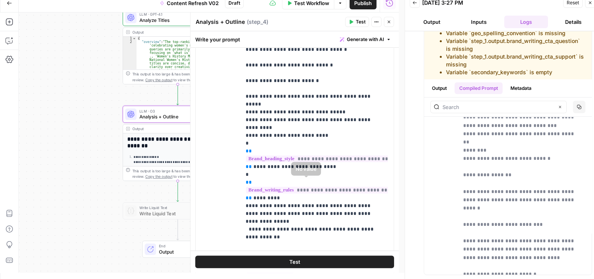
scroll to position [206, 0]
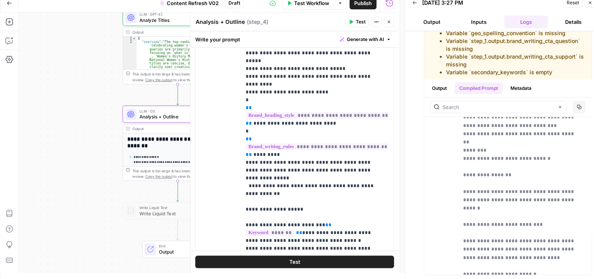
drag, startPoint x: 313, startPoint y: 209, endPoint x: 311, endPoint y: 221, distance: 11.9
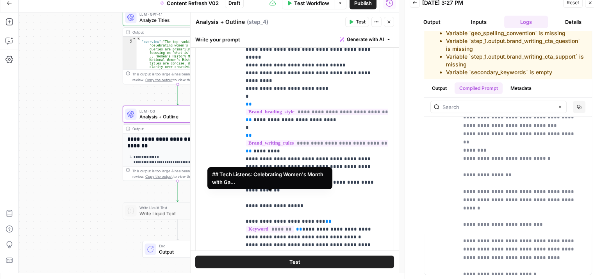
drag, startPoint x: 294, startPoint y: 196, endPoint x: 241, endPoint y: 197, distance: 52.4
click at [241, 197] on div "**********" at bounding box center [314, 106] width 147 height 318
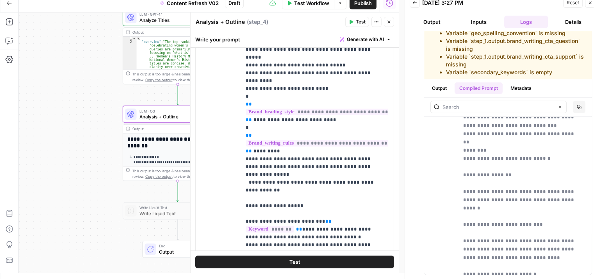
drag, startPoint x: 289, startPoint y: 199, endPoint x: 267, endPoint y: 200, distance: 21.9
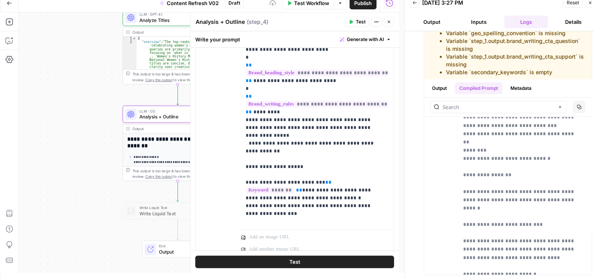
drag, startPoint x: 328, startPoint y: 182, endPoint x: 328, endPoint y: 212, distance: 30.1
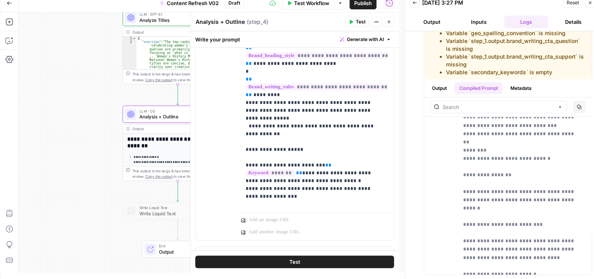
drag, startPoint x: 306, startPoint y: 162, endPoint x: 300, endPoint y: 194, distance: 32.6
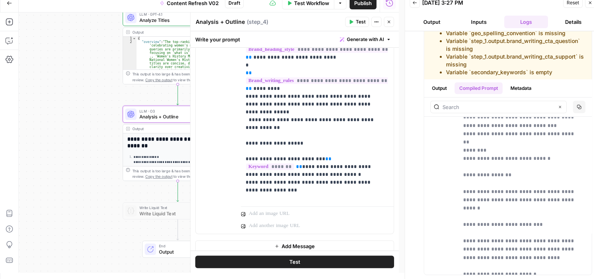
drag, startPoint x: 272, startPoint y: 184, endPoint x: 238, endPoint y: 167, distance: 38.1
click at [238, 167] on div "**********" at bounding box center [295, 59] width 198 height 349
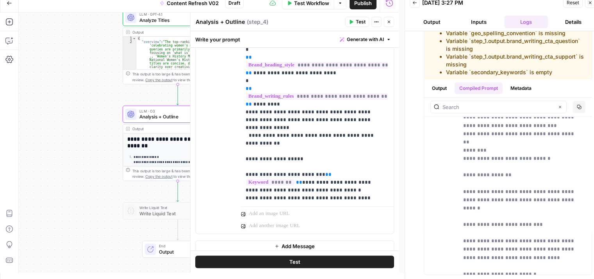
scroll to position [2413, 0]
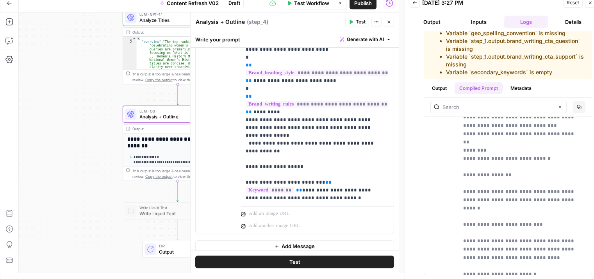
drag, startPoint x: 261, startPoint y: 184, endPoint x: 213, endPoint y: 181, distance: 48.1
click at [213, 181] on div "**********" at bounding box center [295, 59] width 198 height 349
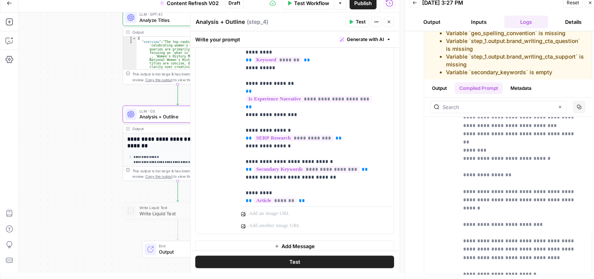
scroll to position [0, 0]
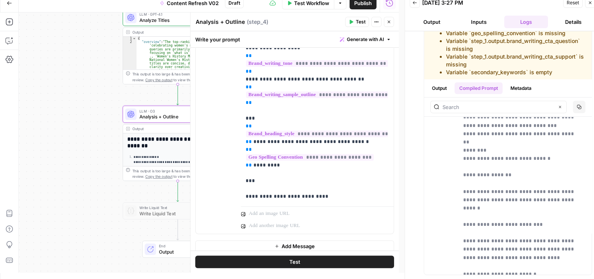
drag, startPoint x: 359, startPoint y: 156, endPoint x: 334, endPoint y: -7, distance: 165.6
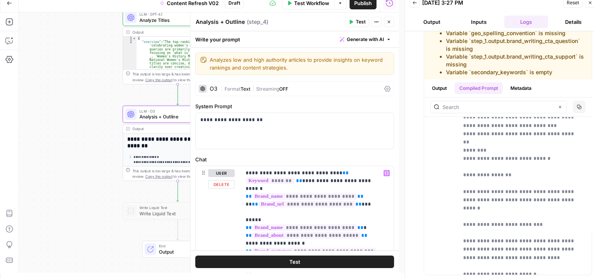
drag, startPoint x: 356, startPoint y: 181, endPoint x: 344, endPoint y: -7, distance: 188.4
click at [281, 116] on p "**********" at bounding box center [291, 120] width 183 height 8
click at [387, 19] on button "Close" at bounding box center [389, 22] width 10 height 10
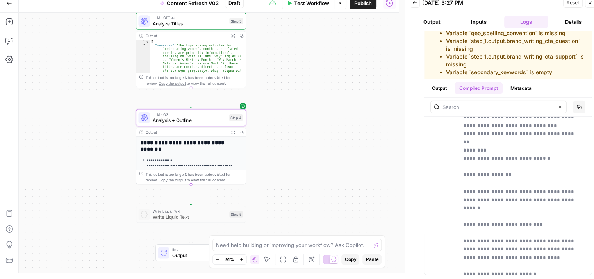
drag, startPoint x: 311, startPoint y: 101, endPoint x: 339, endPoint y: 105, distance: 28.0
click at [339, 105] on div "Workflow Set Inputs Inputs Workflow Workflow Step 1 Output Expand Output Copy 1…" at bounding box center [209, 143] width 380 height 260
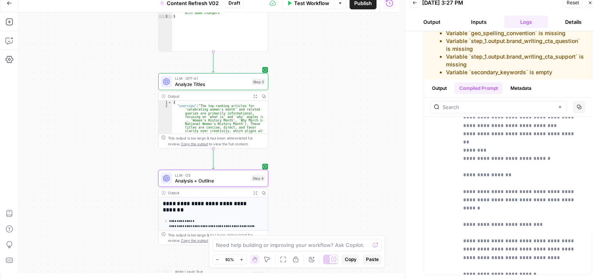
drag, startPoint x: 327, startPoint y: 113, endPoint x: 329, endPoint y: 163, distance: 50.0
click at [329, 163] on div "Workflow Set Inputs Inputs Workflow Workflow Step 1 Output Expand Output Copy 1…" at bounding box center [209, 143] width 380 height 260
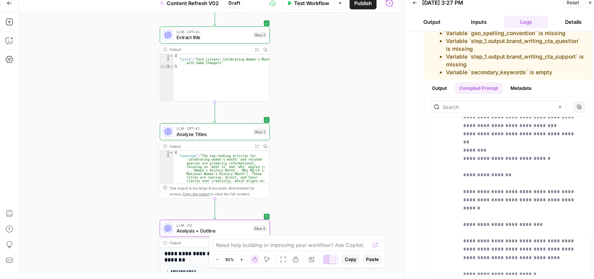
drag, startPoint x: 338, startPoint y: 52, endPoint x: 319, endPoint y: 191, distance: 140.1
click at [319, 191] on div "Workflow Set Inputs Inputs Workflow Workflow Step 1 Output Expand Output Copy 1…" at bounding box center [209, 143] width 380 height 260
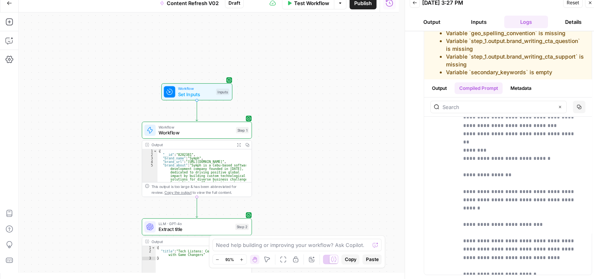
click at [316, 118] on div "Workflow Set Inputs Inputs Workflow Workflow Step 1 Output Expand Output Copy 1…" at bounding box center [209, 143] width 380 height 260
click at [204, 92] on span "Set Inputs" at bounding box center [195, 94] width 35 height 7
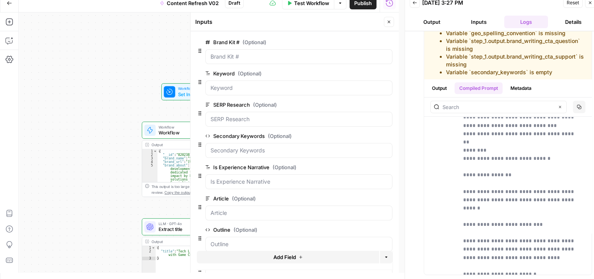
click at [384, 24] on button "Close" at bounding box center [389, 22] width 10 height 10
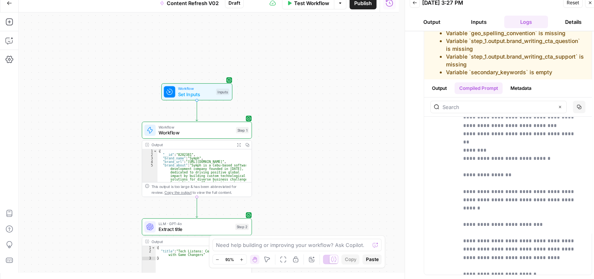
click at [315, 8] on button "Test Workflow" at bounding box center [308, 3] width 52 height 13
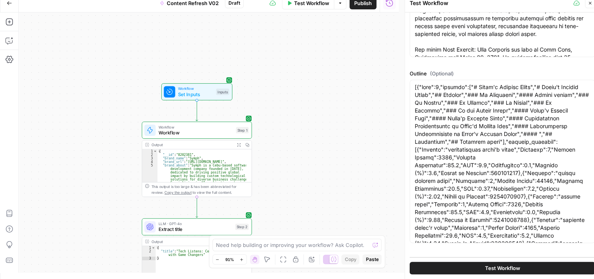
scroll to position [516, 0]
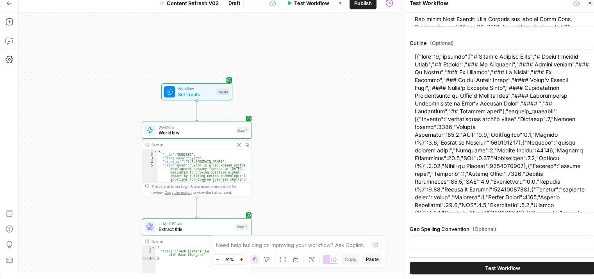
drag, startPoint x: 575, startPoint y: 45, endPoint x: 568, endPoint y: 236, distance: 190.4
click at [447, 243] on input "Geo Spelling Convention (Optional)" at bounding box center [502, 243] width 175 height 8
type input "American"
click at [592, 1] on icon "button" at bounding box center [590, 3] width 5 height 5
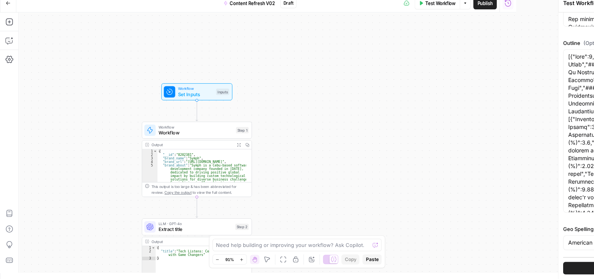
scroll to position [0, 0]
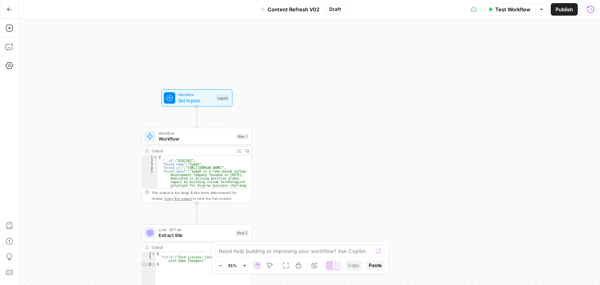
click at [520, 5] on span "Test Workflow" at bounding box center [512, 9] width 35 height 8
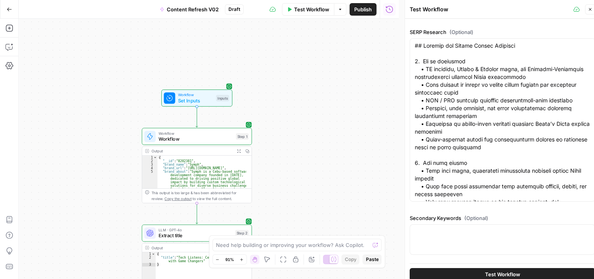
scroll to position [516, 0]
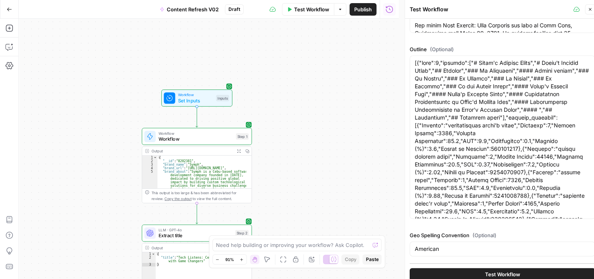
drag, startPoint x: 574, startPoint y: 120, endPoint x: 575, endPoint y: 251, distance: 131.3
click at [594, 9] on button "Close" at bounding box center [590, 9] width 10 height 10
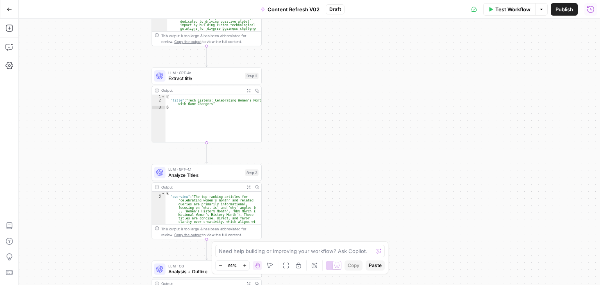
drag, startPoint x: 364, startPoint y: 7, endPoint x: 341, endPoint y: 112, distance: 107.2
click at [364, 0] on html "All About AI New Home Browse Your Data Usage Settings Recent Grids Symph Grid S…" at bounding box center [300, 142] width 600 height 285
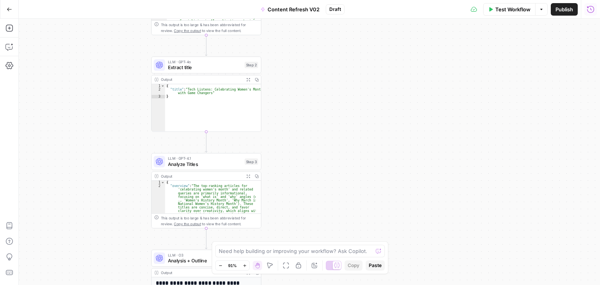
drag, startPoint x: 338, startPoint y: 134, endPoint x: 345, endPoint y: -7, distance: 141.3
click at [345, 0] on html "All About AI New Home Browse Your Data Usage Settings Recent Grids Symph Grid S…" at bounding box center [300, 142] width 600 height 285
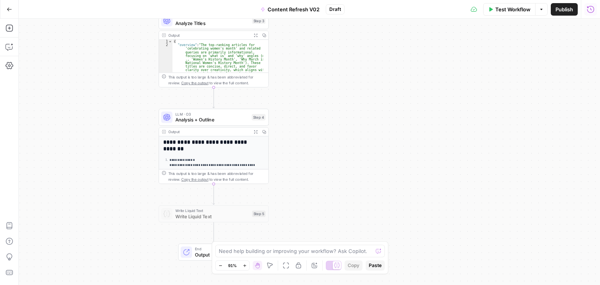
drag, startPoint x: 324, startPoint y: 131, endPoint x: 326, endPoint y: 39, distance: 92.3
click at [326, 40] on div "Workflow Set Inputs Inputs Workflow Workflow Step 1 Output Expand Output Copy 1…" at bounding box center [309, 152] width 581 height 266
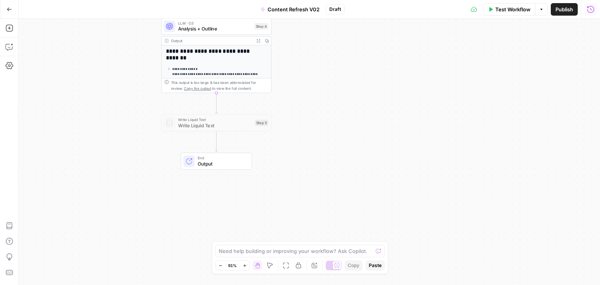
drag, startPoint x: 303, startPoint y: 120, endPoint x: 296, endPoint y: 149, distance: 30.1
click at [308, 164] on div "Workflow Set Inputs Inputs Workflow Workflow Step 1 Output Expand Output Copy 1…" at bounding box center [309, 152] width 581 height 266
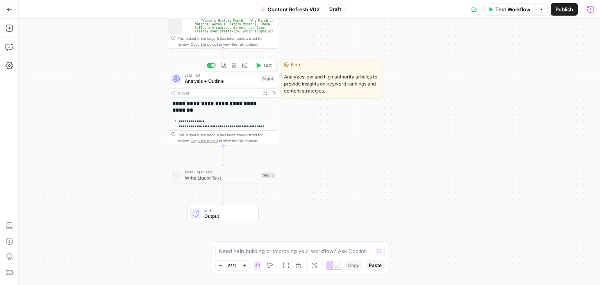
click at [268, 66] on span "Test" at bounding box center [267, 65] width 9 height 6
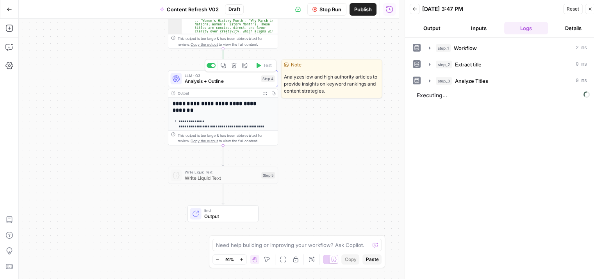
click at [180, 84] on div at bounding box center [175, 78] width 11 height 11
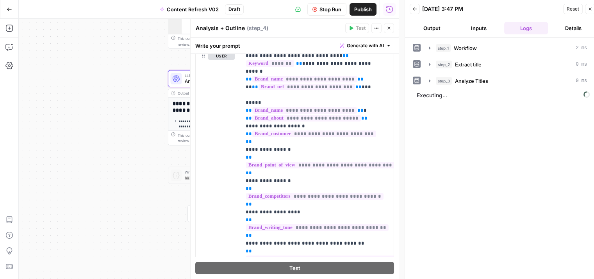
scroll to position [132, 0]
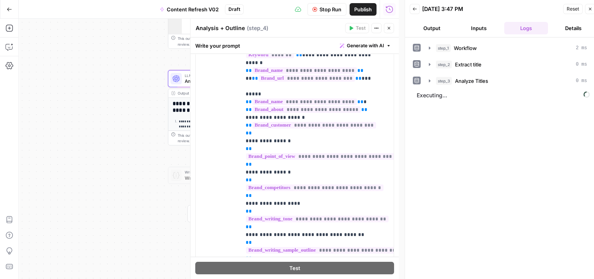
drag, startPoint x: 400, startPoint y: 122, endPoint x: 390, endPoint y: 177, distance: 56.0
click at [390, 177] on body "All About AI New Home Browse Your Data Usage Settings Recent Grids Symph Grid S…" at bounding box center [297, 139] width 594 height 279
click at [379, 83] on div "**********" at bounding box center [317, 199] width 153 height 318
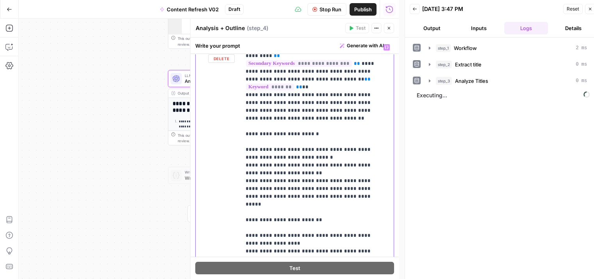
scroll to position [1336, 0]
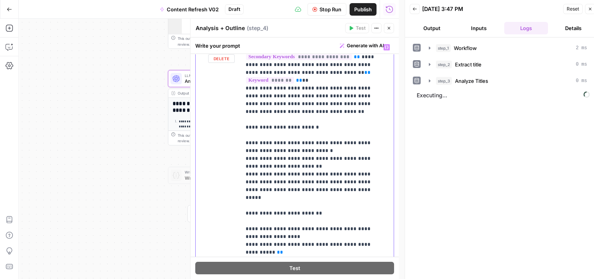
drag, startPoint x: 318, startPoint y: 181, endPoint x: 320, endPoint y: 204, distance: 22.4
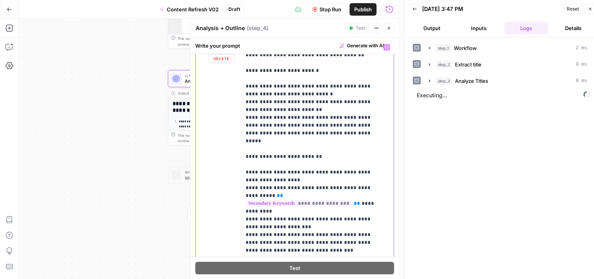
scroll to position [1425, 0]
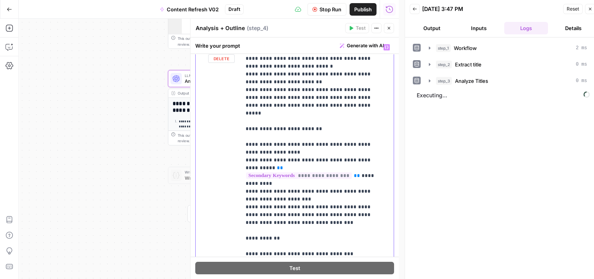
drag, startPoint x: 334, startPoint y: 153, endPoint x: 334, endPoint y: 196, distance: 43.4
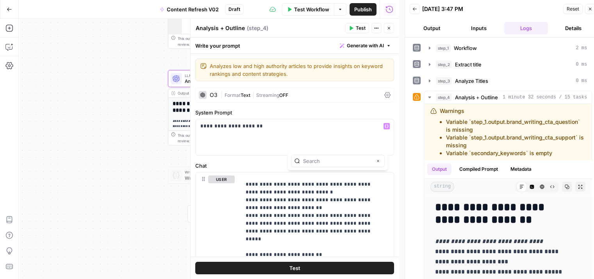
type input "x"
type input "cta"
click at [361, 159] on icon "button" at bounding box center [363, 161] width 4 height 4
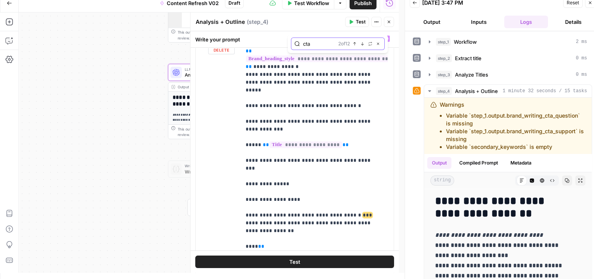
scroll to position [1934, 0]
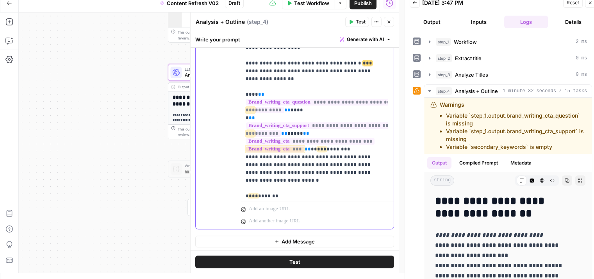
scroll to position [286, 0]
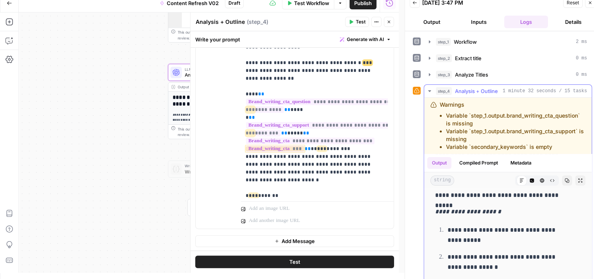
drag, startPoint x: 461, startPoint y: 225, endPoint x: 452, endPoint y: 272, distance: 47.7
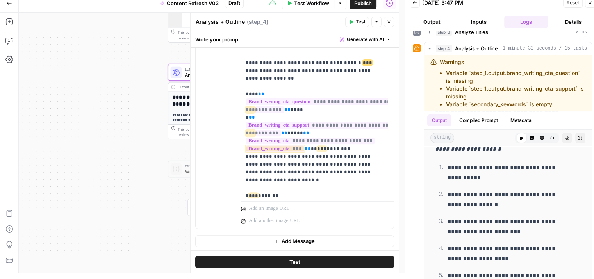
scroll to position [81, 0]
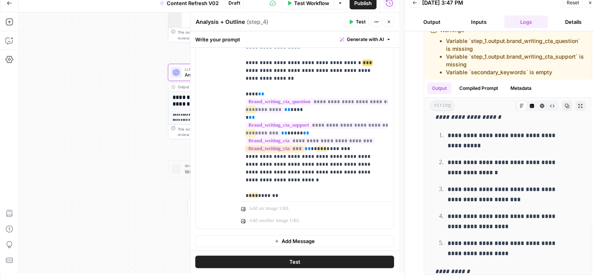
drag, startPoint x: 415, startPoint y: 240, endPoint x: 403, endPoint y: 293, distance: 54.4
click at [565, 106] on icon "button" at bounding box center [567, 106] width 5 height 5
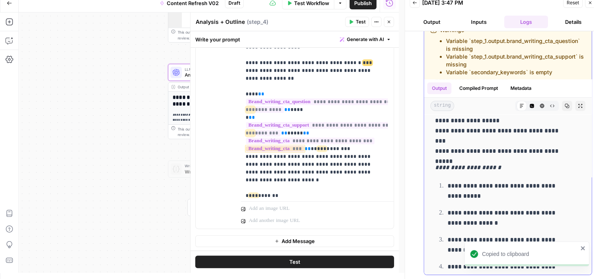
drag, startPoint x: 493, startPoint y: 209, endPoint x: 489, endPoint y: 155, distance: 54.1
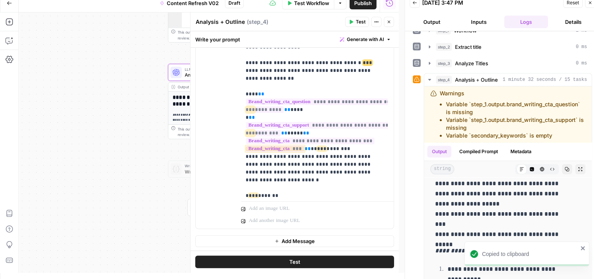
scroll to position [0, 0]
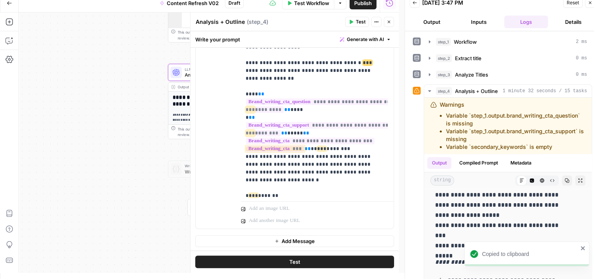
drag, startPoint x: 412, startPoint y: 153, endPoint x: 410, endPoint y: 111, distance: 41.9
click at [392, 21] on button "Close" at bounding box center [389, 22] width 10 height 10
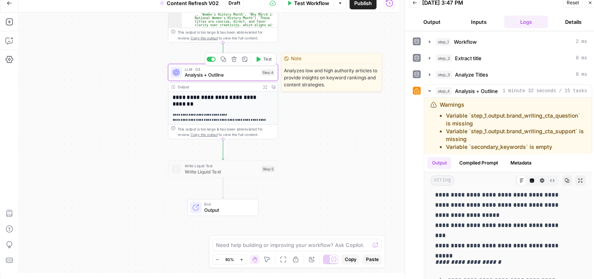
click at [224, 60] on icon "button" at bounding box center [223, 59] width 5 height 5
click at [222, 148] on icon "Edge from step_4 to step_5" at bounding box center [223, 149] width 2 height 21
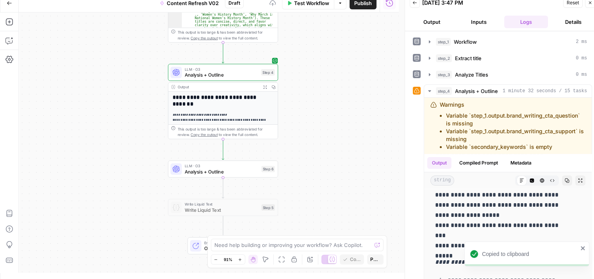
click at [130, 165] on div "Workflow Set Inputs Inputs Workflow Workflow Step 1 Output Expand Output Copy 1…" at bounding box center [209, 143] width 380 height 260
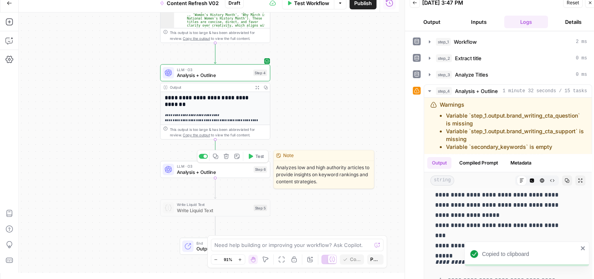
click at [207, 170] on span "Analysis + Outline" at bounding box center [214, 171] width 74 height 7
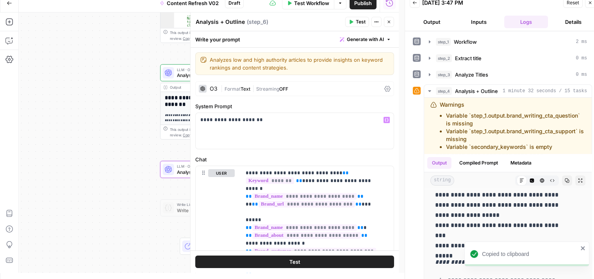
drag, startPoint x: 109, startPoint y: 148, endPoint x: 43, endPoint y: 138, distance: 67.2
click at [37, 136] on div "Workflow Set Inputs Inputs Workflow Workflow Step 1 Output Expand Output Copy 1…" at bounding box center [209, 143] width 380 height 260
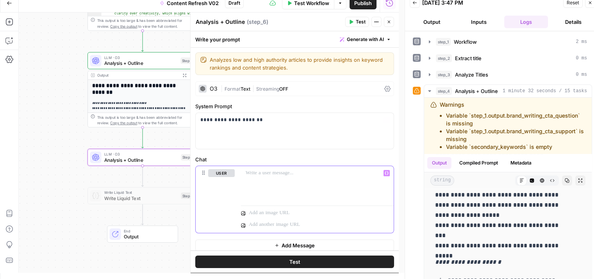
click at [352, 35] on button "Generate with AI" at bounding box center [365, 39] width 57 height 10
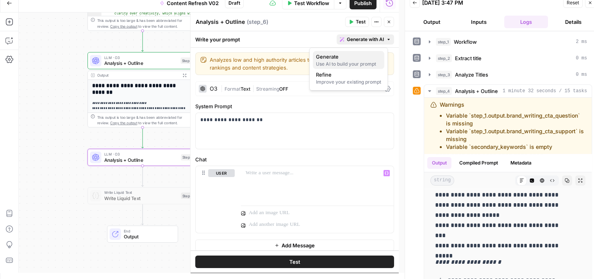
click at [335, 61] on div "Use AI to build your prompt" at bounding box center [348, 64] width 65 height 7
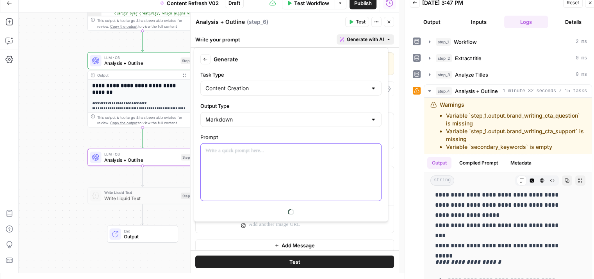
click at [236, 174] on div at bounding box center [291, 172] width 181 height 57
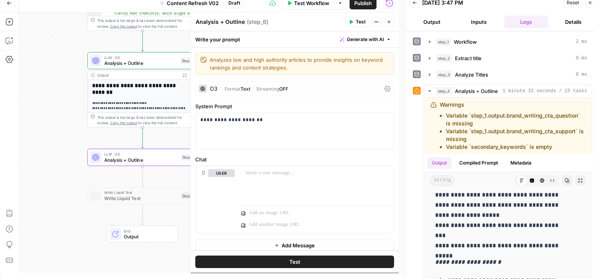
click at [392, 20] on button "Close" at bounding box center [389, 22] width 10 height 10
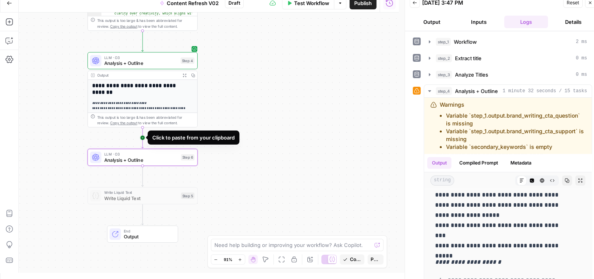
click at [141, 137] on icon "Edge from step_4 to step_6" at bounding box center [142, 137] width 2 height 21
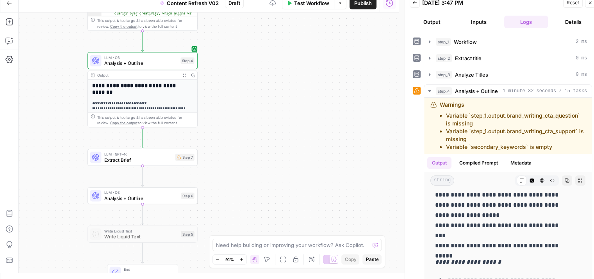
drag, startPoint x: 51, startPoint y: 141, endPoint x: 72, endPoint y: 127, distance: 24.9
click at [57, 121] on div "Workflow Set Inputs Inputs Workflow Workflow Step 1 Output Expand Output Copy 1…" at bounding box center [209, 143] width 380 height 260
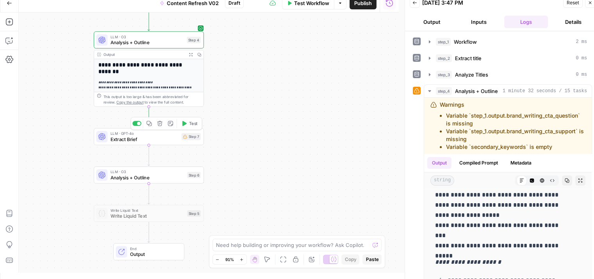
click at [148, 136] on span "Extract Brief" at bounding box center [145, 139] width 68 height 7
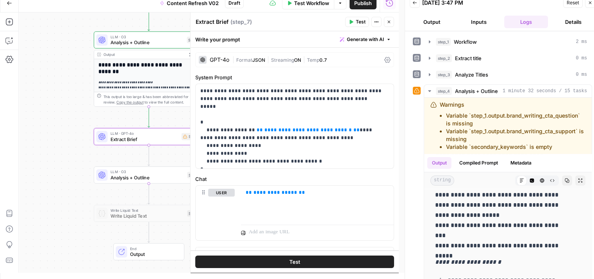
drag, startPoint x: 56, startPoint y: 84, endPoint x: 29, endPoint y: 190, distance: 109.3
click at [29, 190] on div "Workflow Set Inputs Inputs Workflow Workflow Step 1 Output Expand Output Copy 1…" at bounding box center [209, 143] width 380 height 260
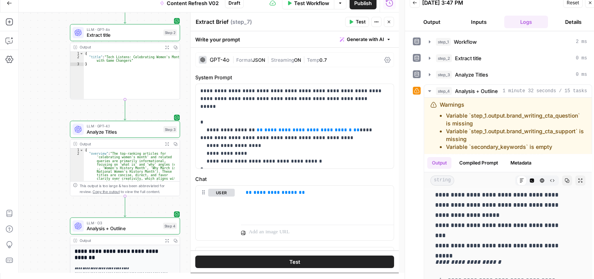
drag, startPoint x: 38, startPoint y: 51, endPoint x: 45, endPoint y: 96, distance: 45.5
click at [41, 143] on div "Workflow Set Inputs Inputs Workflow Workflow Step 1 Output Expand Output Copy 1…" at bounding box center [209, 143] width 380 height 260
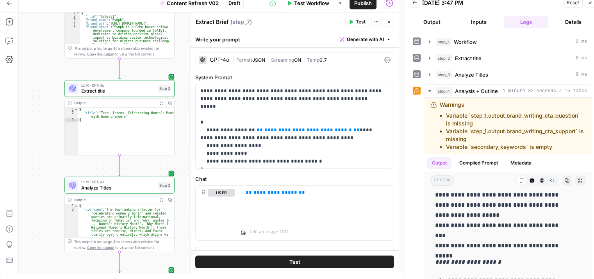
drag, startPoint x: 45, startPoint y: 73, endPoint x: 39, endPoint y: 116, distance: 43.8
click at [39, 116] on div "Workflow Set Inputs Inputs Workflow Workflow Step 1 Output Expand Output Copy 1…" at bounding box center [209, 143] width 380 height 260
click at [270, 127] on span "**********" at bounding box center [309, 129] width 88 height 5
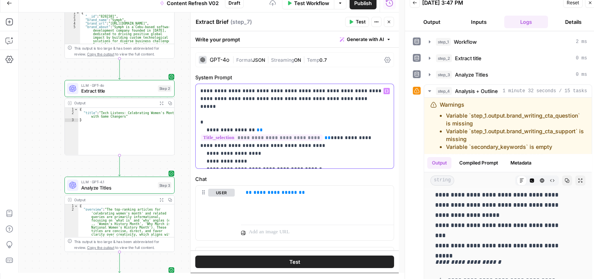
click at [323, 134] on span "**********" at bounding box center [262, 137] width 122 height 7
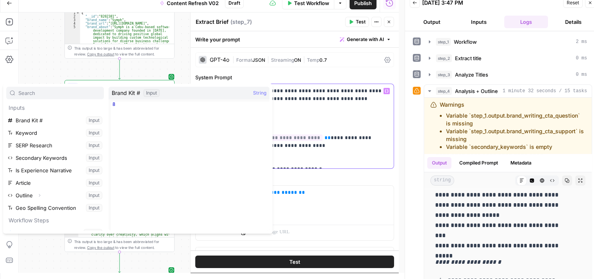
click at [331, 135] on span "**" at bounding box center [328, 137] width 6 height 5
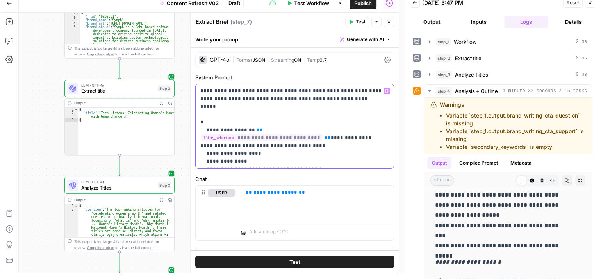
drag, startPoint x: 359, startPoint y: 124, endPoint x: 246, endPoint y: 118, distance: 113.5
click at [246, 118] on p "**********" at bounding box center [291, 126] width 183 height 78
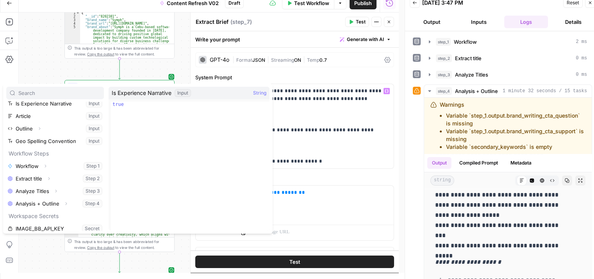
scroll to position [71, 0]
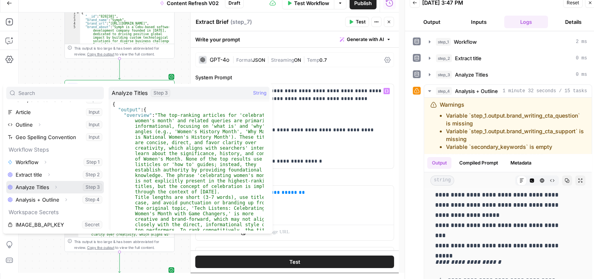
click at [55, 188] on icon "button" at bounding box center [56, 187] width 5 height 5
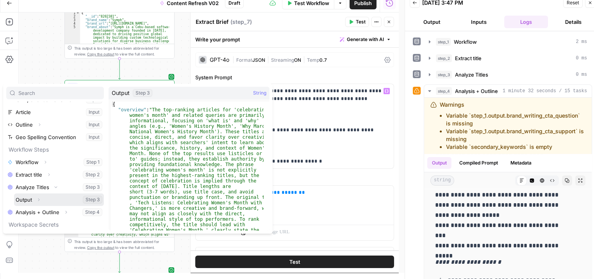
click at [39, 200] on icon "button" at bounding box center [39, 200] width 2 height 3
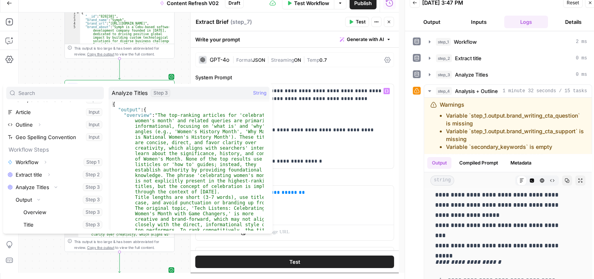
scroll to position [108, 0]
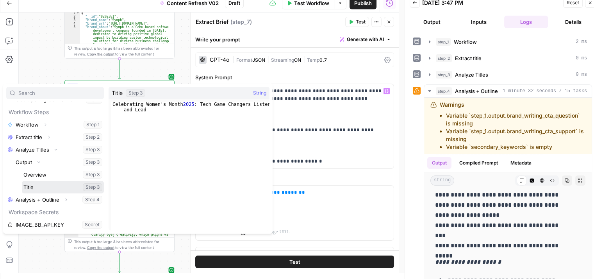
click at [60, 185] on button "Select variable Title" at bounding box center [63, 187] width 82 height 13
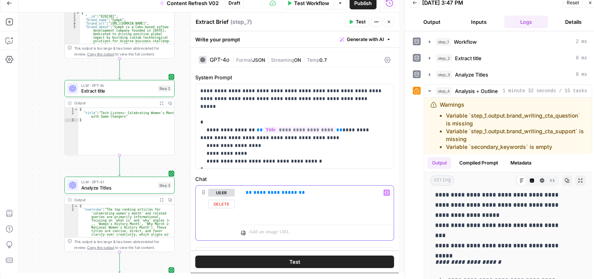
drag, startPoint x: 301, startPoint y: 192, endPoint x: 213, endPoint y: 197, distance: 88.5
click at [213, 197] on div "**********" at bounding box center [295, 213] width 198 height 55
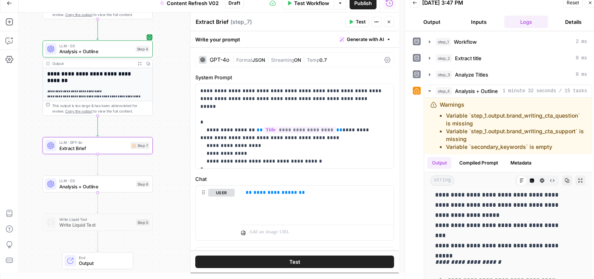
scroll to position [0, 0]
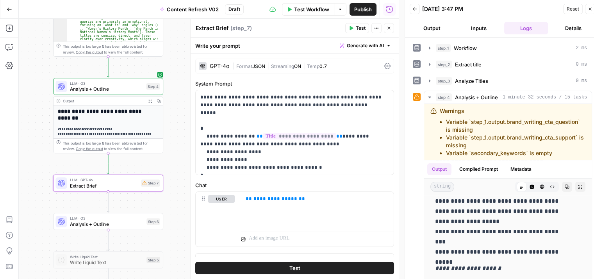
drag, startPoint x: 44, startPoint y: 160, endPoint x: 32, endPoint y: 14, distance: 146.6
click at [32, 14] on div "Go Back Content Refresh V02 Draft Test Workflow Options Publish Run History Add…" at bounding box center [199, 139] width 399 height 279
click at [302, 207] on div "**********" at bounding box center [317, 210] width 153 height 36
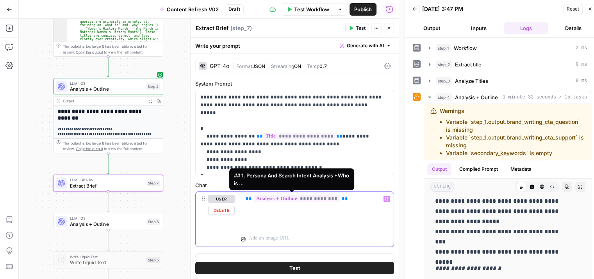
click at [309, 197] on span "**********" at bounding box center [297, 198] width 86 height 7
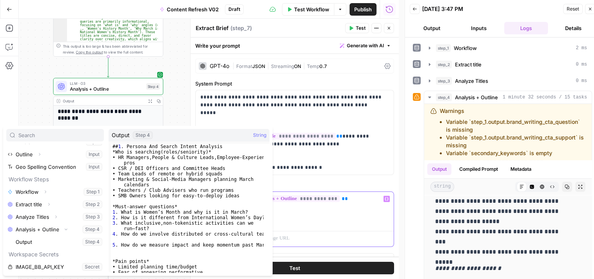
click at [345, 216] on div "**********" at bounding box center [317, 210] width 153 height 36
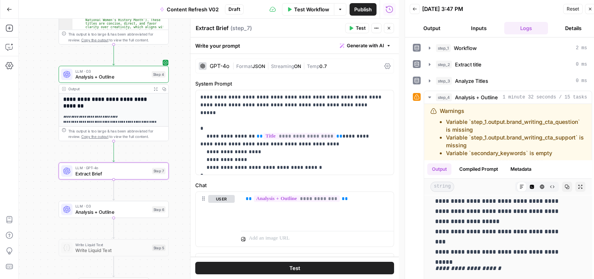
drag, startPoint x: 39, startPoint y: 165, endPoint x: 45, endPoint y: 152, distance: 13.3
click at [45, 152] on div "Workflow Set Inputs Inputs Workflow Workflow Step 1 Output Expand Output Copy 1…" at bounding box center [209, 149] width 380 height 260
click at [393, 26] on button "Close" at bounding box center [389, 28] width 10 height 10
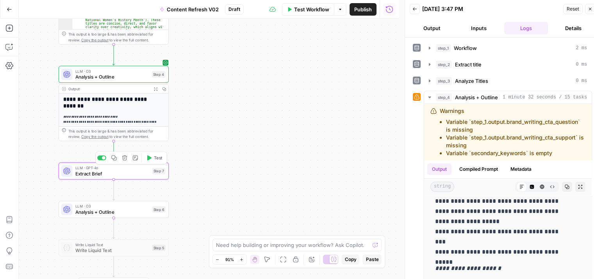
click at [155, 157] on span "Test" at bounding box center [158, 158] width 9 height 6
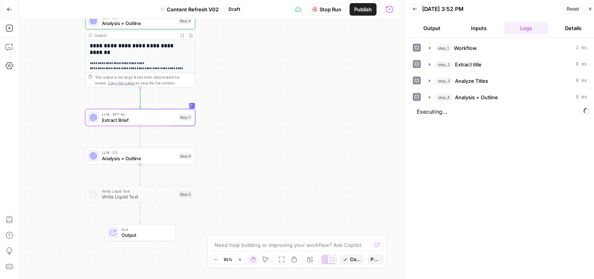
drag, startPoint x: 50, startPoint y: 163, endPoint x: 78, endPoint y: 107, distance: 62.7
click at [78, 107] on div "Workflow Set Inputs Inputs Workflow Workflow Step 1 Output Expand Output Copy 1…" at bounding box center [209, 149] width 380 height 260
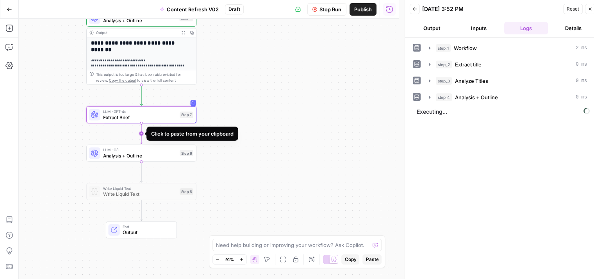
click at [141, 135] on icon "Edge from step_7 to step_6" at bounding box center [141, 133] width 2 height 21
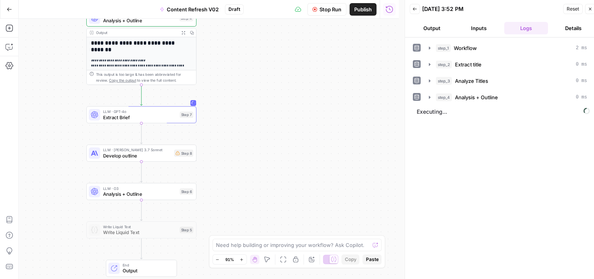
click at [131, 179] on div "Workflow Set Inputs Inputs Workflow Workflow Step 1 Output Expand Output Copy 1…" at bounding box center [209, 149] width 380 height 260
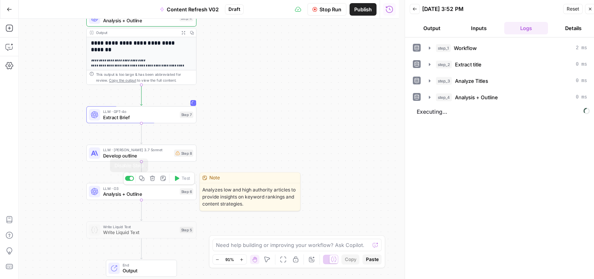
click at [130, 179] on div at bounding box center [129, 178] width 9 height 5
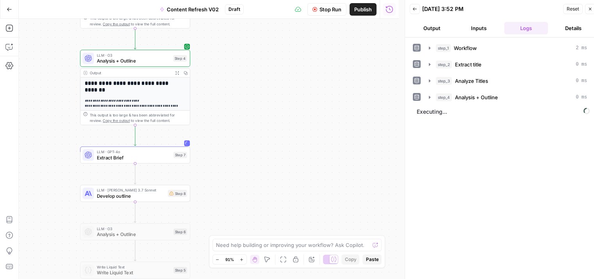
drag, startPoint x: 53, startPoint y: 109, endPoint x: 84, endPoint y: 174, distance: 72.4
click at [47, 150] on div "Workflow Set Inputs Inputs Workflow Workflow Step 1 Output Expand Output Copy 1…" at bounding box center [209, 149] width 380 height 260
click at [107, 194] on span "Develop outline" at bounding box center [131, 196] width 68 height 7
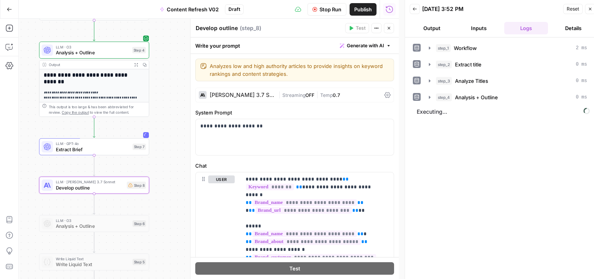
drag, startPoint x: 59, startPoint y: 157, endPoint x: 23, endPoint y: 150, distance: 36.6
click at [23, 150] on div "Workflow Set Inputs Inputs Workflow Workflow Step 1 Output Expand Output Copy 1…" at bounding box center [209, 149] width 380 height 260
drag, startPoint x: 399, startPoint y: 85, endPoint x: 397, endPoint y: 104, distance: 18.9
click at [397, 104] on body "All About AI New Home Browse Your Data Usage Settings Recent Grids Symph Grid S…" at bounding box center [297, 139] width 594 height 279
click at [353, 119] on div "**********" at bounding box center [295, 137] width 198 height 36
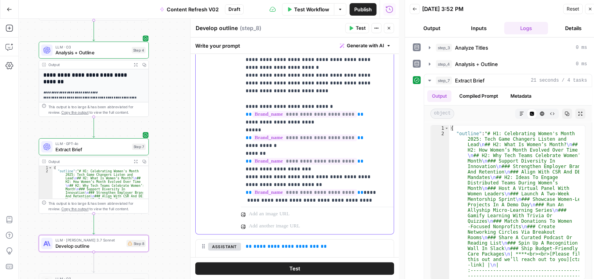
scroll to position [351, 0]
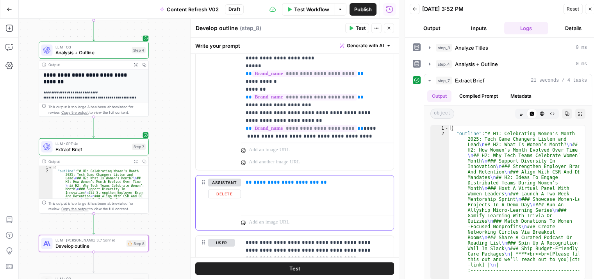
click at [333, 205] on div "**********" at bounding box center [317, 193] width 153 height 36
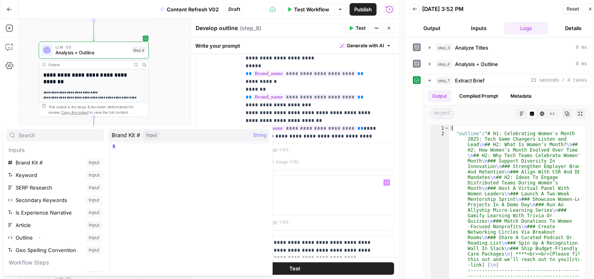
scroll to position [83, 0]
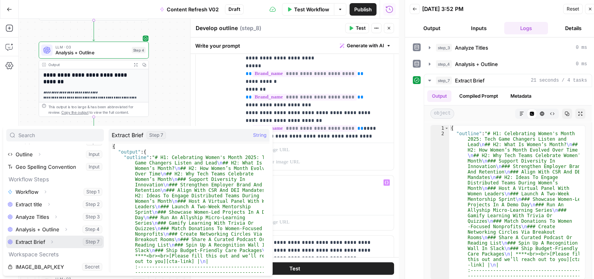
click at [55, 243] on button "Expand" at bounding box center [52, 242] width 10 height 10
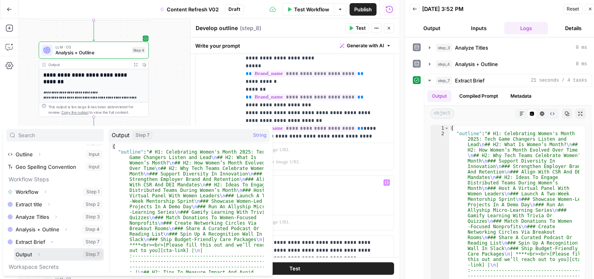
click at [41, 254] on button "Expand" at bounding box center [39, 254] width 10 height 10
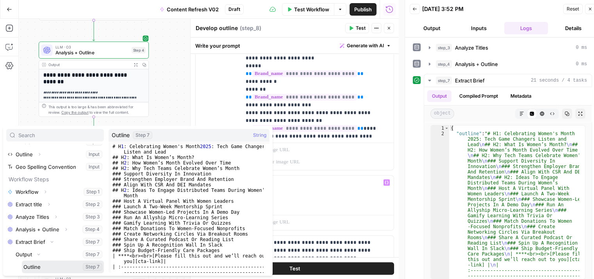
click at [34, 269] on button "Select variable Outline" at bounding box center [63, 267] width 82 height 13
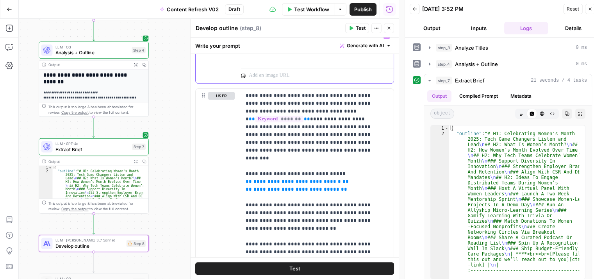
scroll to position [495, 0]
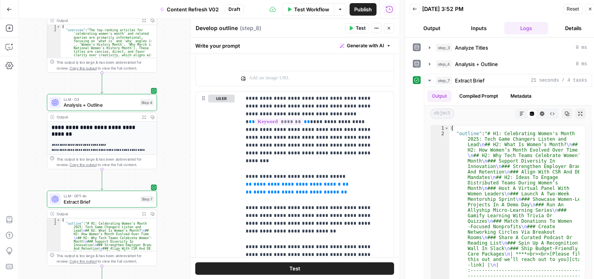
drag, startPoint x: 169, startPoint y: 116, endPoint x: 179, endPoint y: 234, distance: 118.4
click at [176, 243] on div "Workflow Set Inputs Inputs Workflow Workflow Step 1 Output Expand Output Copy 1…" at bounding box center [209, 149] width 380 height 260
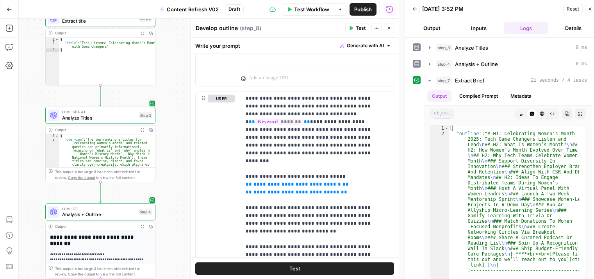
drag, startPoint x: 176, startPoint y: 181, endPoint x: 173, endPoint y: 251, distance: 70.0
click at [167, 263] on div "Workflow Set Inputs Inputs Workflow Workflow Step 1 Output Expand Output Copy 1…" at bounding box center [209, 149] width 380 height 260
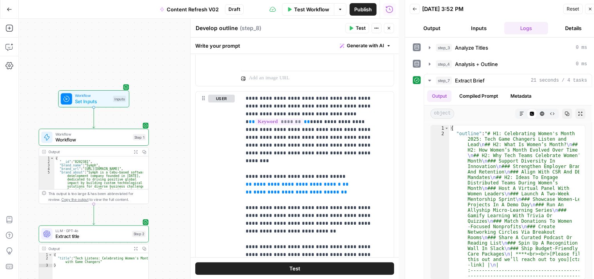
drag, startPoint x: 178, startPoint y: 171, endPoint x: 188, endPoint y: 224, distance: 54.0
click at [185, 258] on div "Workflow Set Inputs Inputs Workflow Workflow Step 1 Output Expand Output Copy 1…" at bounding box center [209, 149] width 380 height 260
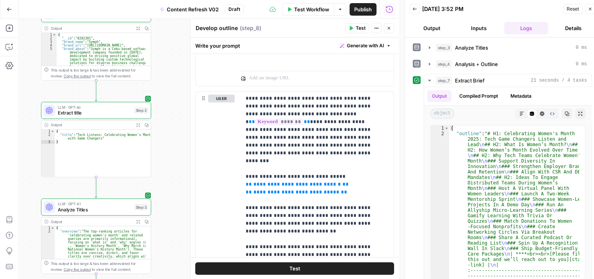
drag, startPoint x: 165, startPoint y: 223, endPoint x: 166, endPoint y: 94, distance: 129.0
click at [166, 94] on div "Workflow Set Inputs Inputs Workflow Workflow Step 1 Output Expand Output Copy 1…" at bounding box center [209, 149] width 380 height 260
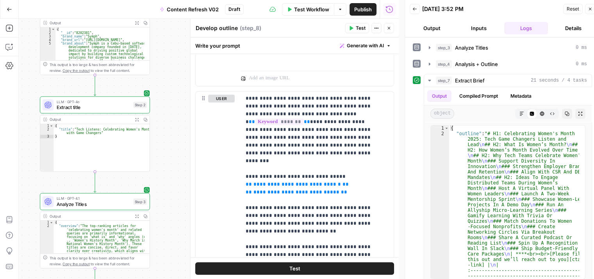
drag, startPoint x: 175, startPoint y: 198, endPoint x: 172, endPoint y: 118, distance: 80.6
click at [172, 106] on div "Workflow Set Inputs Inputs Workflow Workflow Step 1 Output Expand Output Copy 1…" at bounding box center [209, 149] width 380 height 260
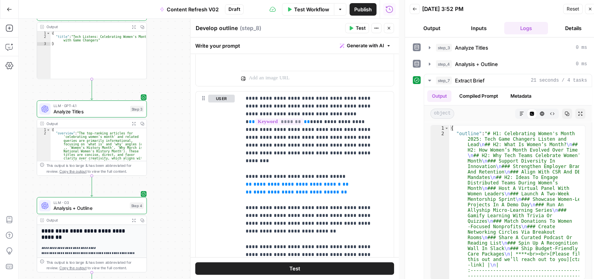
drag, startPoint x: 186, startPoint y: 188, endPoint x: 188, endPoint y: 118, distance: 70.4
click at [188, 118] on body "All About AI New Home Browse Your Data Usage Settings Recent Grids Symph Grid S…" at bounding box center [297, 139] width 594 height 279
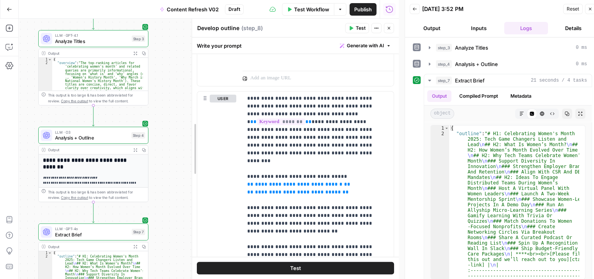
scroll to position [2499, 0]
drag, startPoint x: 189, startPoint y: 179, endPoint x: 191, endPoint y: 115, distance: 63.3
click at [191, 115] on div at bounding box center [192, 149] width 8 height 260
drag, startPoint x: 343, startPoint y: 179, endPoint x: 241, endPoint y: 165, distance: 103.0
click at [241, 165] on div "**********" at bounding box center [295, 259] width 197 height 337
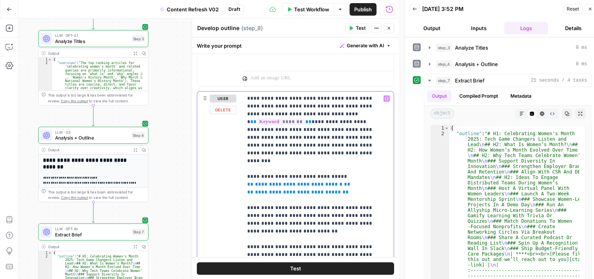
click at [281, 154] on p "**********" at bounding box center [312, 278] width 130 height 367
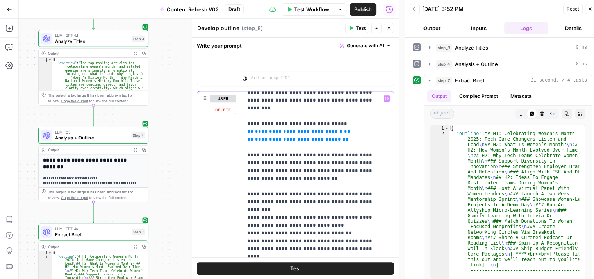
scroll to position [55, 0]
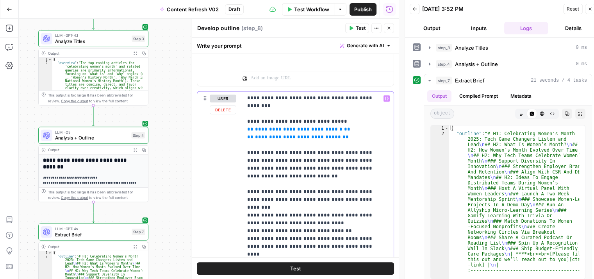
drag, startPoint x: 368, startPoint y: 158, endPoint x: 359, endPoint y: 218, distance: 60.8
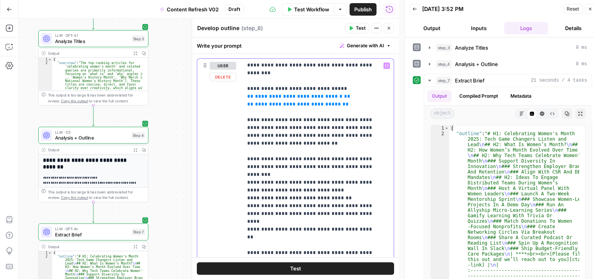
drag, startPoint x: 338, startPoint y: 185, endPoint x: 334, endPoint y: 230, distance: 45.1
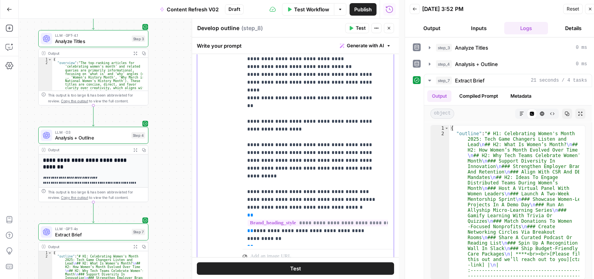
drag, startPoint x: 338, startPoint y: 173, endPoint x: 332, endPoint y: 236, distance: 62.8
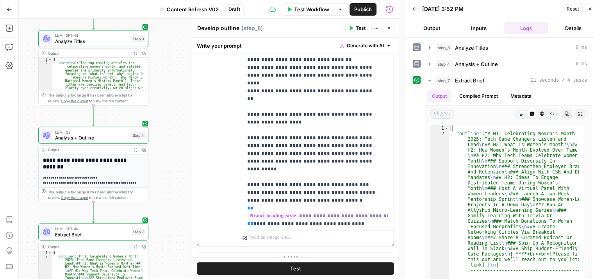
scroll to position [0, 0]
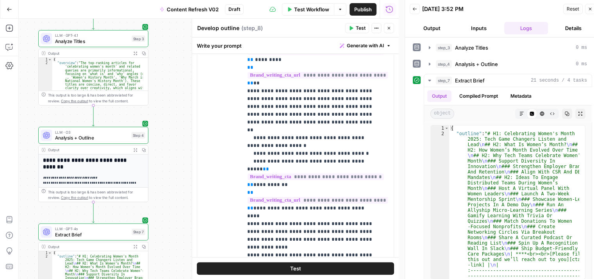
drag, startPoint x: 333, startPoint y: 106, endPoint x: 326, endPoint y: 71, distance: 35.5
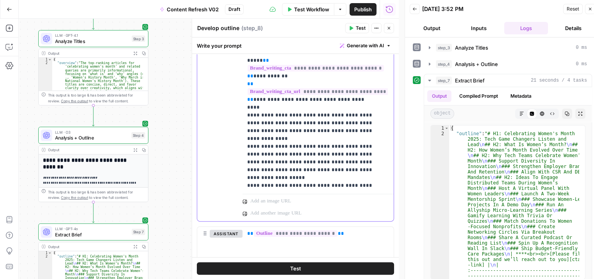
scroll to position [419, 0]
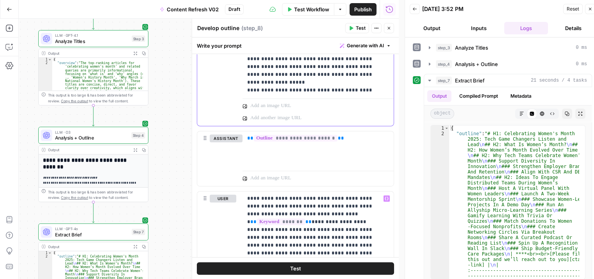
drag, startPoint x: 206, startPoint y: 113, endPoint x: 204, endPoint y: 175, distance: 62.6
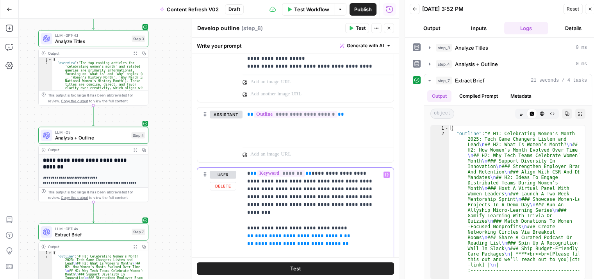
drag, startPoint x: 286, startPoint y: 191, endPoint x: 288, endPoint y: 223, distance: 31.3
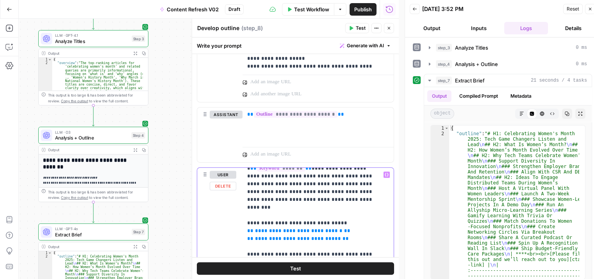
scroll to position [12, 0]
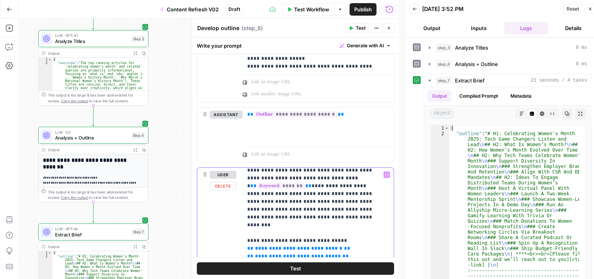
drag, startPoint x: 288, startPoint y: 223, endPoint x: 284, endPoint y: 172, distance: 51.3
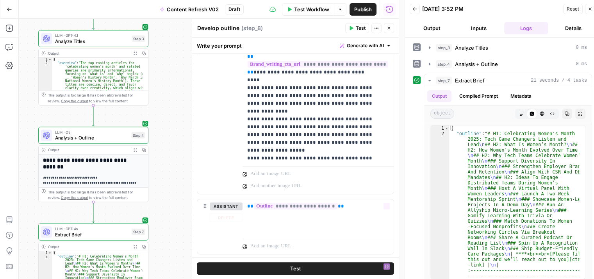
drag, startPoint x: 391, startPoint y: 188, endPoint x: 377, endPoint y: 119, distance: 70.1
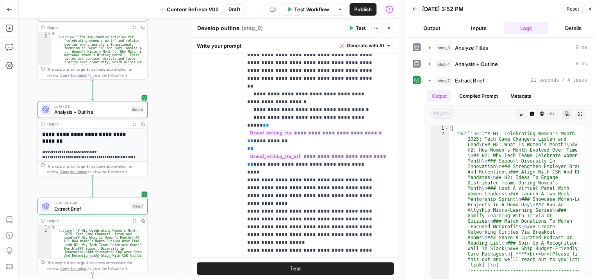
drag, startPoint x: 171, startPoint y: 190, endPoint x: 169, endPoint y: 180, distance: 9.7
click at [169, 180] on div "Workflow Set Inputs Inputs Workflow Workflow Step 1 Output Expand Output Copy 1…" at bounding box center [209, 149] width 380 height 260
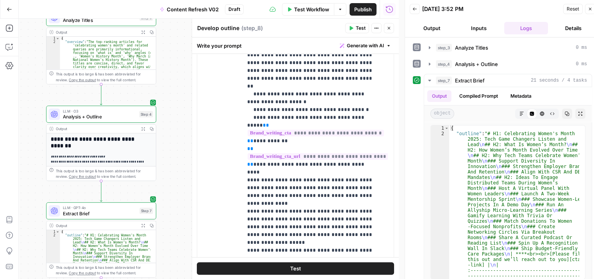
drag, startPoint x: 177, startPoint y: 152, endPoint x: 185, endPoint y: 156, distance: 9.8
click at [185, 156] on div "Workflow Set Inputs Inputs Workflow Workflow Step 1 Output Expand Output Copy 1…" at bounding box center [209, 149] width 380 height 260
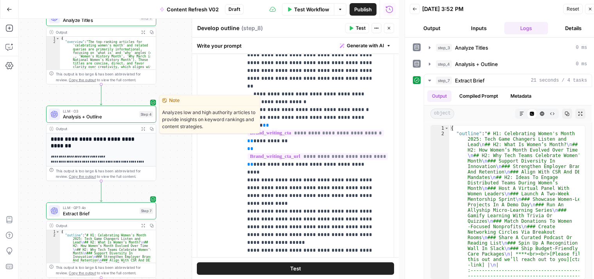
click at [127, 118] on span "Analysis + Outline" at bounding box center [99, 116] width 73 height 7
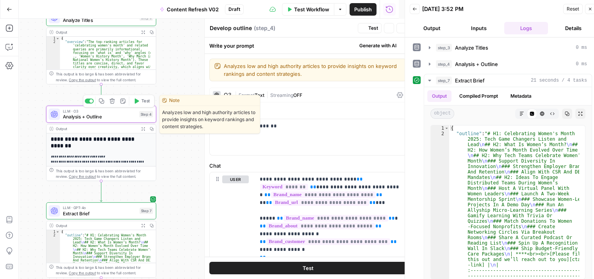
type textarea "Analysis + Outline"
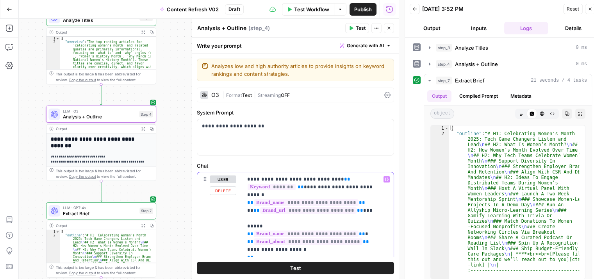
click at [389, 29] on icon "button" at bounding box center [389, 28] width 3 height 3
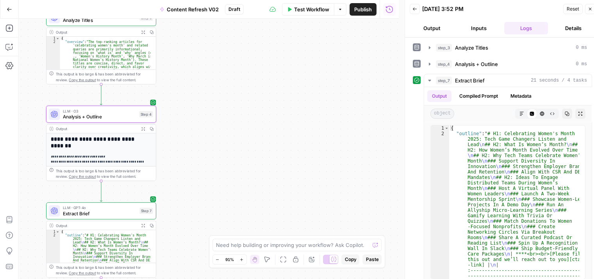
drag, startPoint x: 222, startPoint y: 166, endPoint x: 230, endPoint y: 137, distance: 30.3
click at [230, 137] on div "Workflow Set Inputs Inputs Workflow Workflow Step 1 Output Expand Output Copy 1…" at bounding box center [209, 149] width 380 height 260
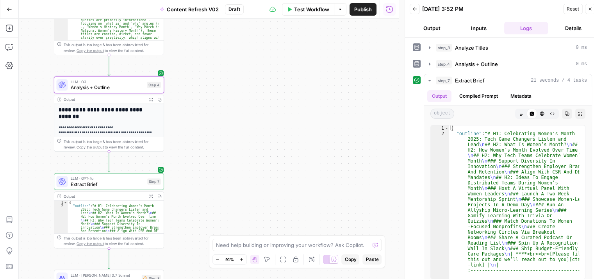
click at [130, 184] on span "Extract Brief" at bounding box center [108, 184] width 74 height 7
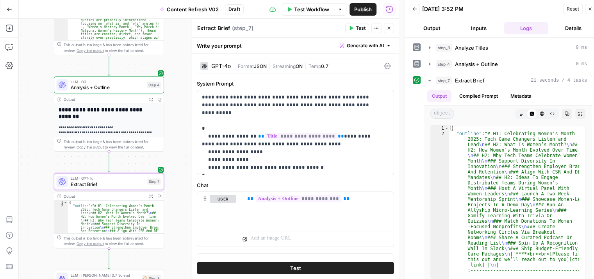
drag, startPoint x: 45, startPoint y: 165, endPoint x: 60, endPoint y: 140, distance: 28.7
click at [50, 96] on div "Workflow Set Inputs Inputs Workflow Workflow Step 1 Output Expand Output Copy 1…" at bounding box center [209, 149] width 380 height 260
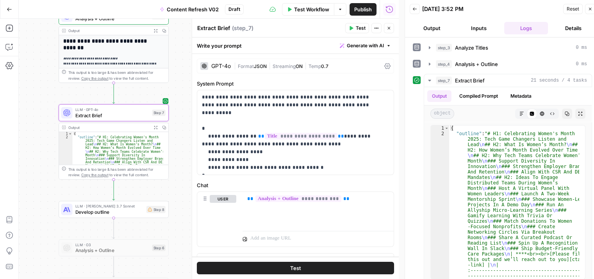
click at [92, 209] on span "Develop outline" at bounding box center [109, 211] width 68 height 7
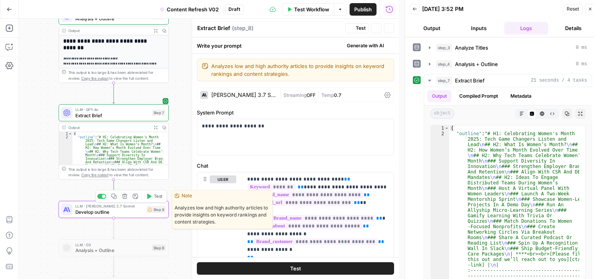
type textarea "Develop outline"
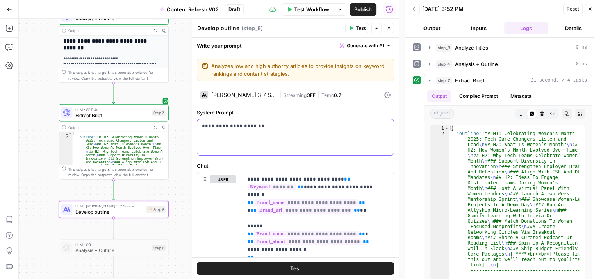
click at [246, 146] on div "**********" at bounding box center [295, 137] width 197 height 36
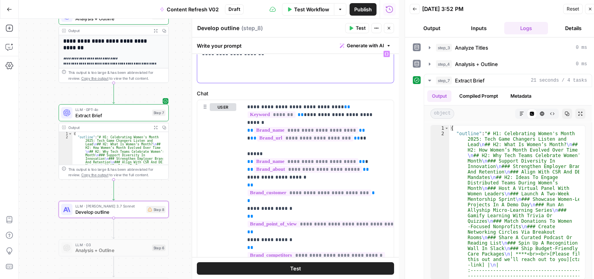
scroll to position [57, 0]
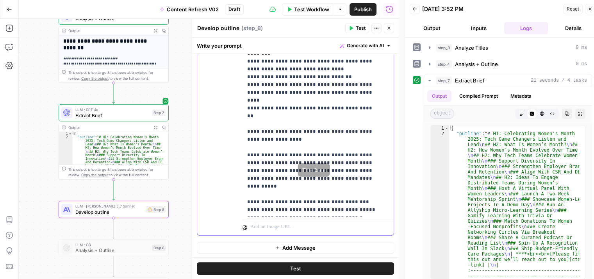
scroll to position [55, 0]
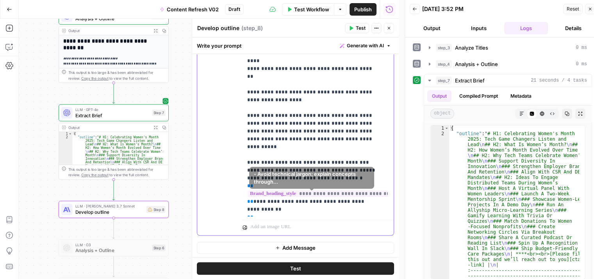
drag, startPoint x: 334, startPoint y: 154, endPoint x: 325, endPoint y: 208, distance: 55.4
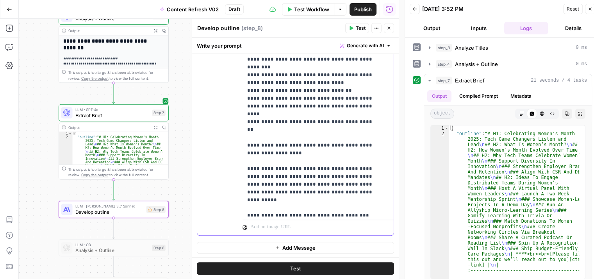
scroll to position [0, 0]
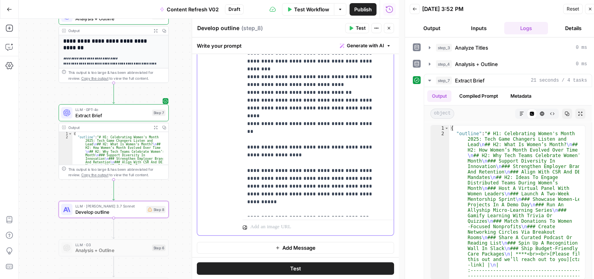
drag, startPoint x: 342, startPoint y: 212, endPoint x: 343, endPoint y: 186, distance: 26.6
click at [345, 131] on p "**********" at bounding box center [312, 84] width 130 height 367
click at [329, 86] on p "**********" at bounding box center [312, 84] width 130 height 367
click at [389, 28] on icon "button" at bounding box center [389, 28] width 5 height 5
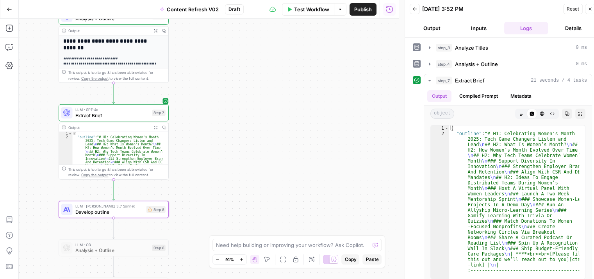
drag, startPoint x: 259, startPoint y: 70, endPoint x: 313, endPoint y: 205, distance: 144.9
click at [311, 209] on div "Workflow Set Inputs Inputs Workflow Workflow Step 1 Output Expand Output Copy 1…" at bounding box center [209, 149] width 380 height 260
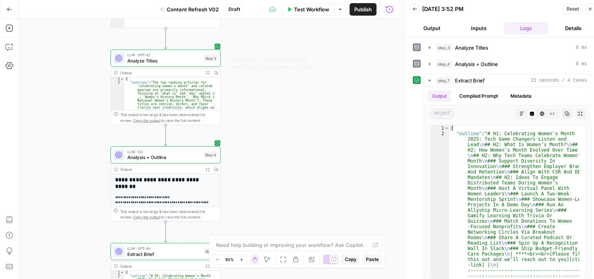
drag, startPoint x: 257, startPoint y: 188, endPoint x: 288, endPoint y: 66, distance: 125.7
click at [288, 68] on div "Workflow Set Inputs Inputs Workflow Workflow Step 1 Output Expand Output Copy 1…" at bounding box center [209, 149] width 380 height 260
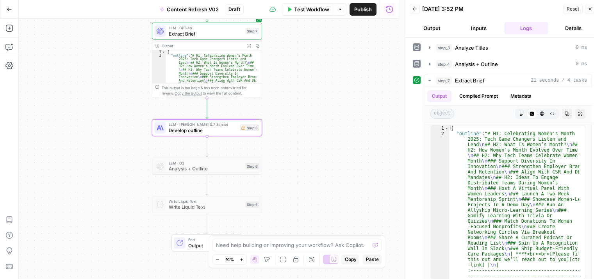
drag, startPoint x: 291, startPoint y: 173, endPoint x: 302, endPoint y: 66, distance: 107.6
click at [302, 68] on div "Workflow Set Inputs Inputs Workflow Workflow Step 1 Output Expand Output Copy 1…" at bounding box center [209, 149] width 380 height 260
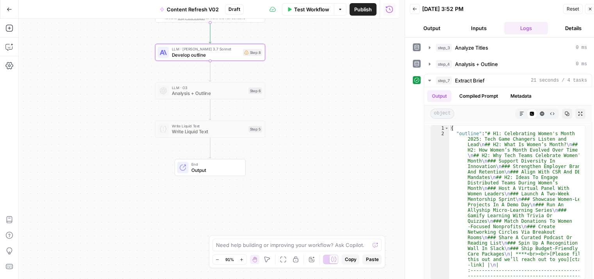
drag, startPoint x: 306, startPoint y: 161, endPoint x: 295, endPoint y: 177, distance: 19.0
click at [295, 177] on div "Workflow Set Inputs Inputs Workflow Workflow Step 1 Output Expand Output Copy 1…" at bounding box center [209, 149] width 380 height 260
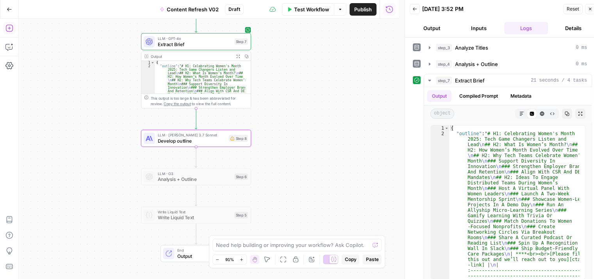
click at [8, 26] on icon "button" at bounding box center [9, 28] width 8 height 8
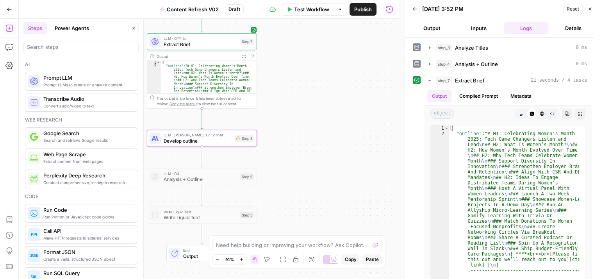
click at [40, 52] on div at bounding box center [80, 47] width 115 height 13
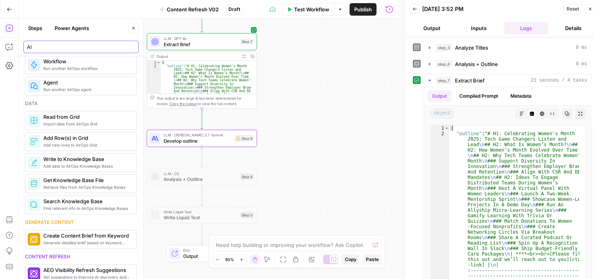
scroll to position [403, 0]
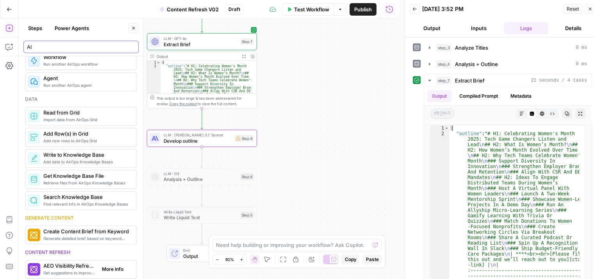
type input "AI"
click at [108, 266] on span "More Info" at bounding box center [112, 269] width 21 height 7
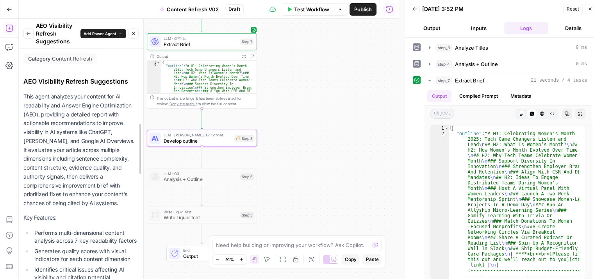
drag, startPoint x: 140, startPoint y: 96, endPoint x: 131, endPoint y: 182, distance: 86.5
drag, startPoint x: 140, startPoint y: 132, endPoint x: 136, endPoint y: 174, distance: 42.3
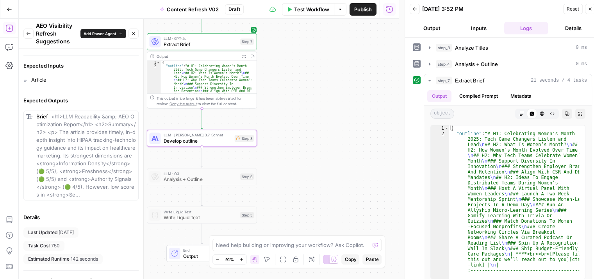
scroll to position [290, 0]
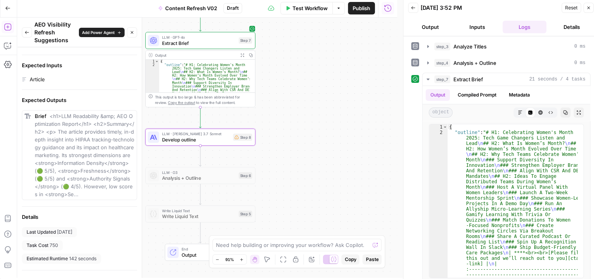
drag, startPoint x: 99, startPoint y: 156, endPoint x: 109, endPoint y: 165, distance: 13.6
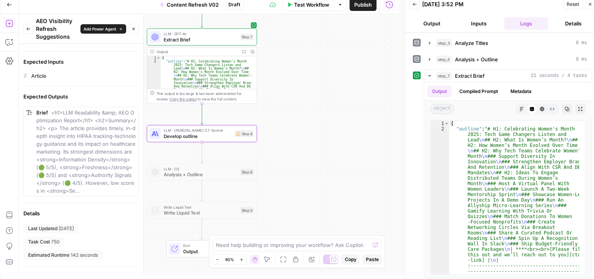
drag, startPoint x: 109, startPoint y: 165, endPoint x: 61, endPoint y: 177, distance: 50.0
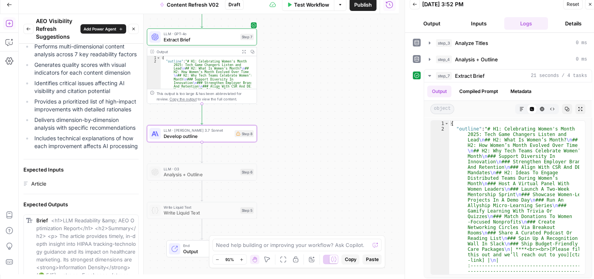
drag, startPoint x: 101, startPoint y: 213, endPoint x: 102, endPoint y: 171, distance: 41.8
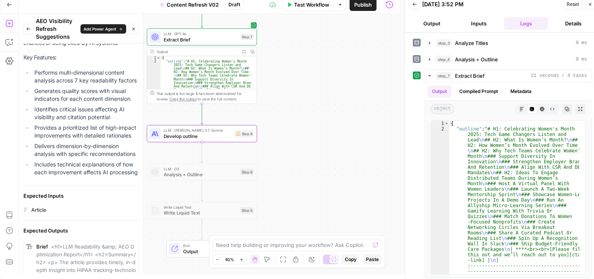
drag, startPoint x: 107, startPoint y: 199, endPoint x: 107, endPoint y: 173, distance: 26.2
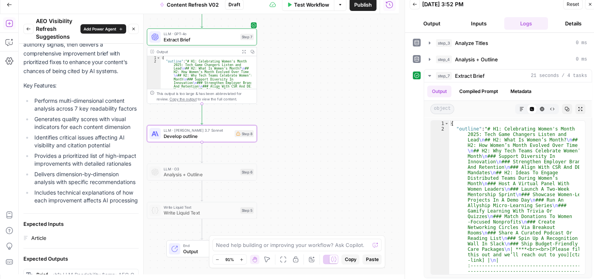
drag, startPoint x: 113, startPoint y: 206, endPoint x: 111, endPoint y: 182, distance: 24.7
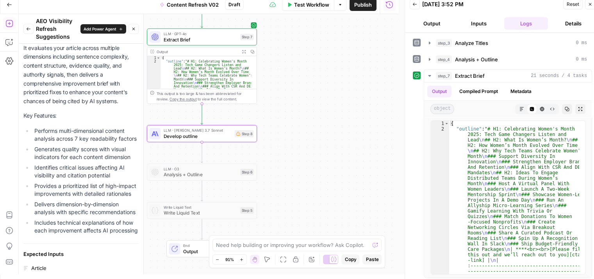
drag, startPoint x: 109, startPoint y: 224, endPoint x: 107, endPoint y: 197, distance: 26.6
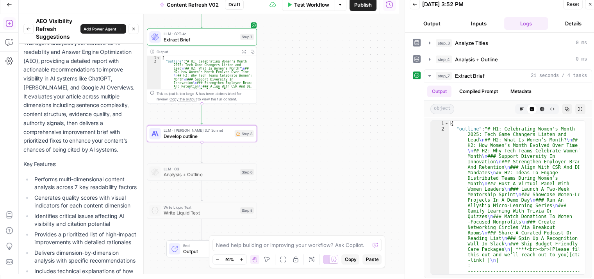
scroll to position [23, 0]
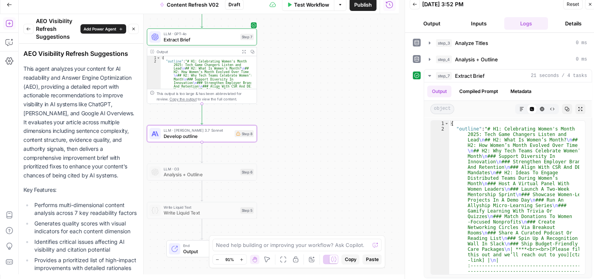
drag, startPoint x: 107, startPoint y: 197, endPoint x: 105, endPoint y: 152, distance: 45.7
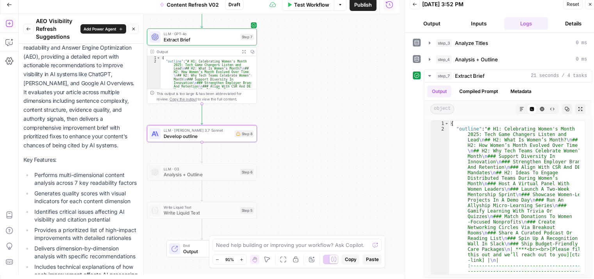
drag, startPoint x: 105, startPoint y: 120, endPoint x: 98, endPoint y: 157, distance: 37.8
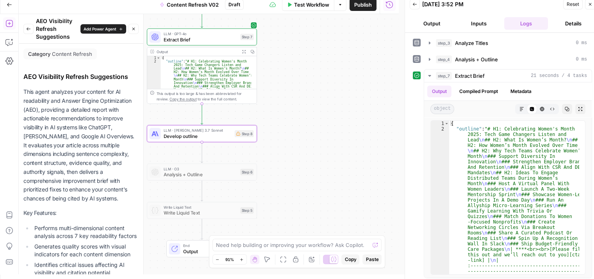
drag, startPoint x: 98, startPoint y: 157, endPoint x: 97, endPoint y: 130, distance: 27.4
click at [134, 30] on icon "button" at bounding box center [133, 29] width 5 height 5
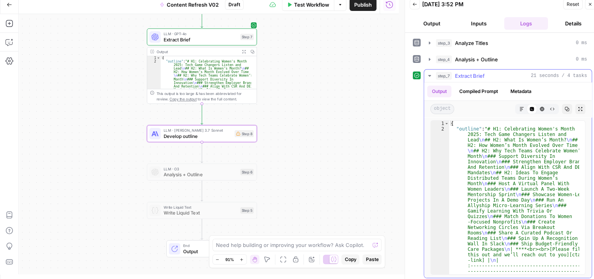
type textarea "**********"
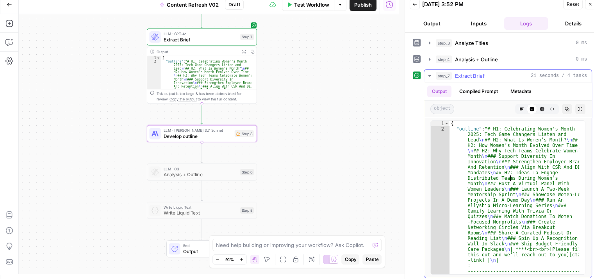
scroll to position [6, 0]
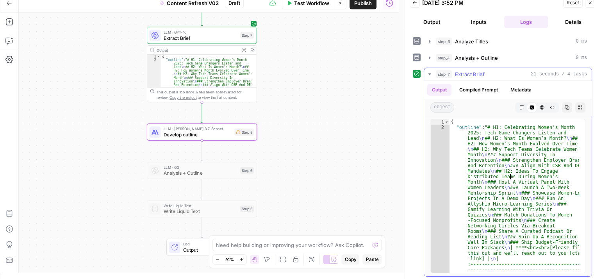
drag, startPoint x: 510, startPoint y: 175, endPoint x: 505, endPoint y: 254, distance: 78.7
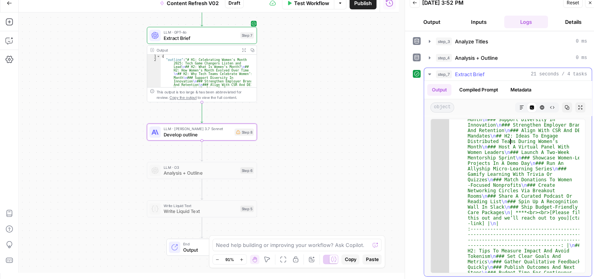
scroll to position [0, 0]
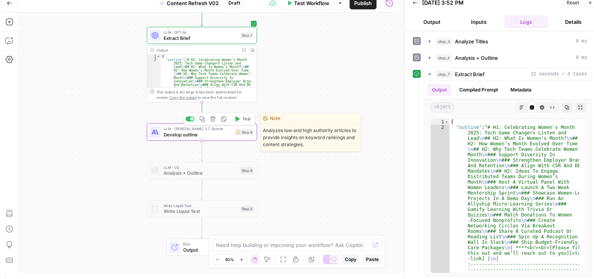
click at [214, 133] on span "Develop outline" at bounding box center [198, 134] width 68 height 7
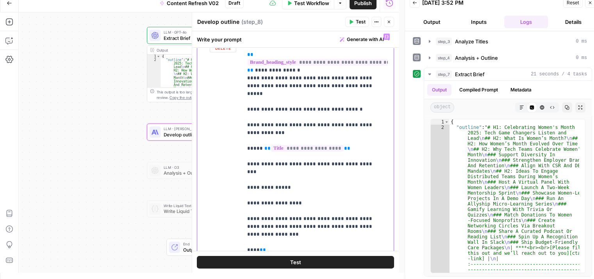
scroll to position [2421, 0]
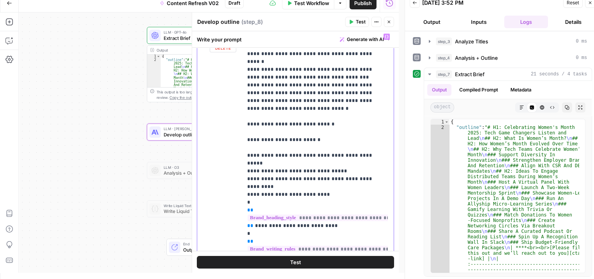
drag, startPoint x: 375, startPoint y: 89, endPoint x: 370, endPoint y: 224, distance: 134.9
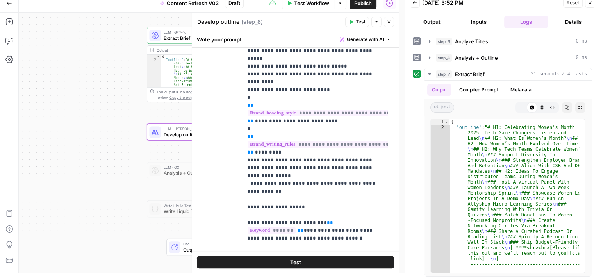
scroll to position [190, 0]
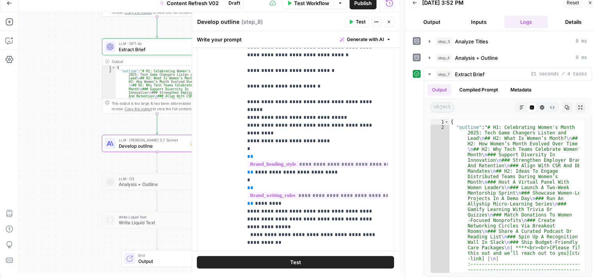
drag, startPoint x: 125, startPoint y: 107, endPoint x: 80, endPoint y: 118, distance: 46.3
click at [80, 118] on div "Workflow Set Inputs Inputs Workflow Workflow Step 1 Output Expand Output Copy 1…" at bounding box center [209, 143] width 380 height 260
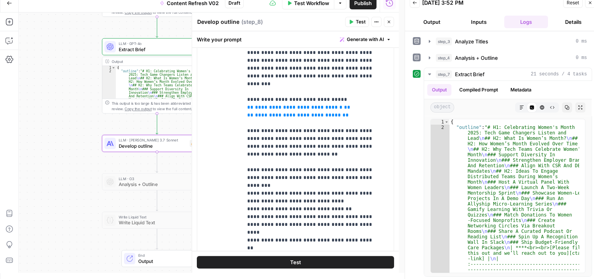
scroll to position [569, 0]
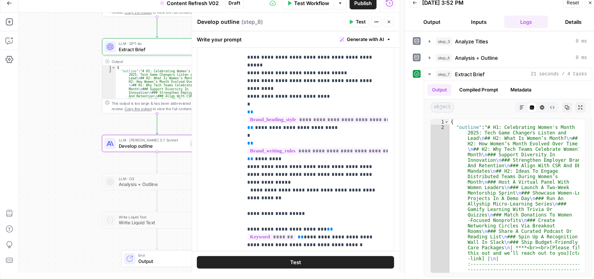
drag, startPoint x: 307, startPoint y: 178, endPoint x: 325, endPoint y: 64, distance: 115.1
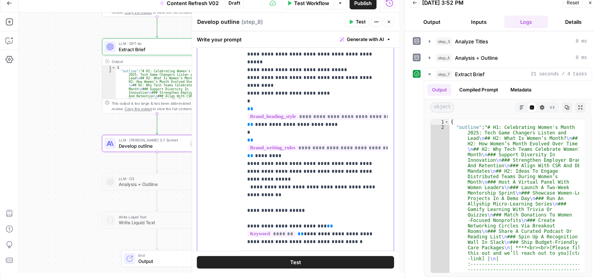
drag, startPoint x: 235, startPoint y: 107, endPoint x: 230, endPoint y: 182, distance: 75.2
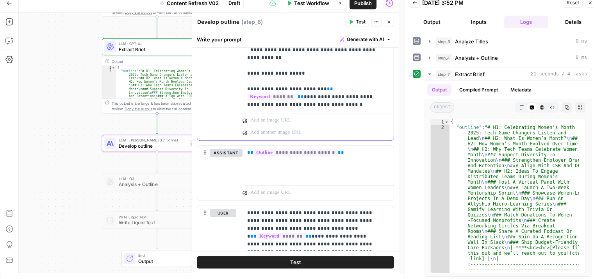
drag, startPoint x: 230, startPoint y: 150, endPoint x: 231, endPoint y: 193, distance: 43.0
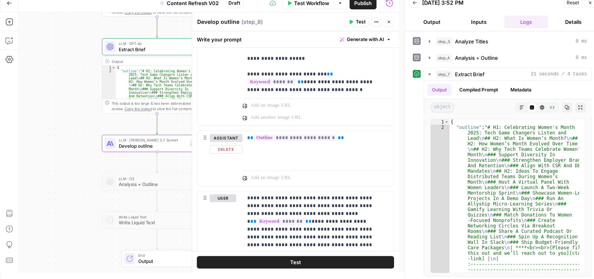
scroll to position [385, 0]
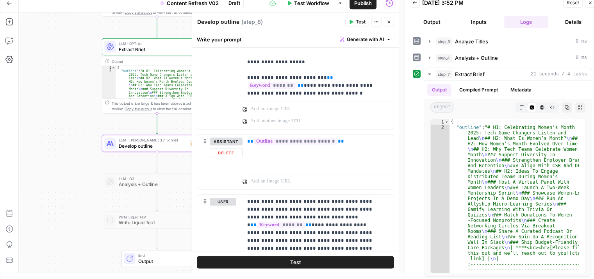
drag, startPoint x: 339, startPoint y: 161, endPoint x: 338, endPoint y: 141, distance: 19.2
click at [338, 141] on p "**********" at bounding box center [318, 142] width 142 height 8
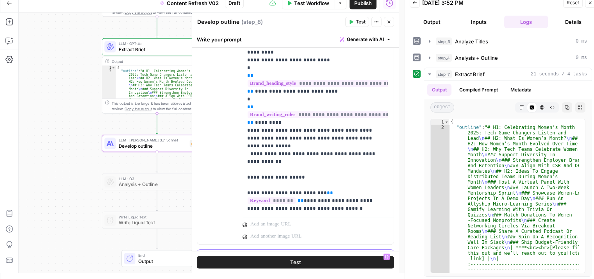
scroll to position [283, 0]
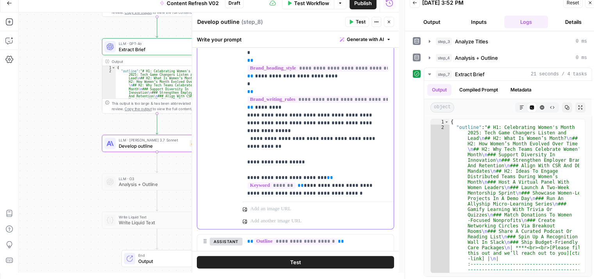
drag, startPoint x: 350, startPoint y: 141, endPoint x: 348, endPoint y: 163, distance: 21.6
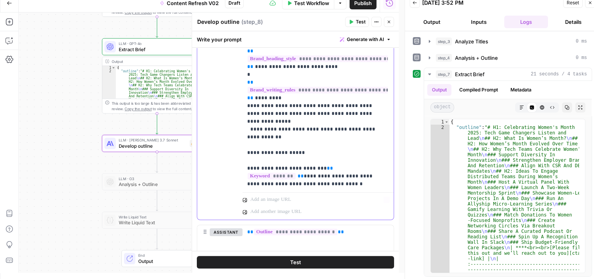
drag, startPoint x: 300, startPoint y: 176, endPoint x: 300, endPoint y: 223, distance: 46.9
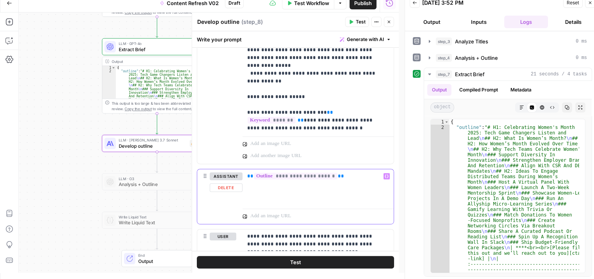
click at [358, 181] on div "**********" at bounding box center [318, 187] width 151 height 36
click at [358, 175] on p "**********" at bounding box center [318, 176] width 142 height 8
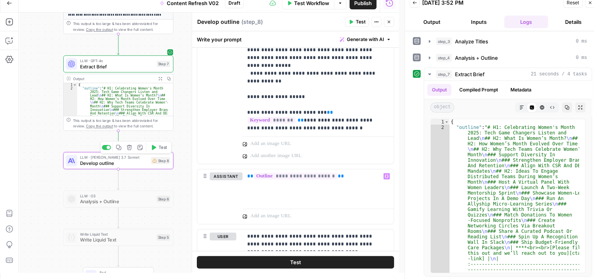
drag, startPoint x: 40, startPoint y: 104, endPoint x: 91, endPoint y: 87, distance: 53.8
click at [32, 106] on div "Workflow Set Inputs Inputs Workflow Workflow Step 1 Output Expand Output Copy 1…" at bounding box center [209, 143] width 380 height 260
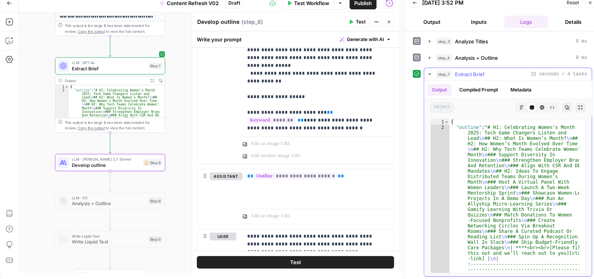
click at [565, 107] on icon "button" at bounding box center [567, 108] width 4 height 4
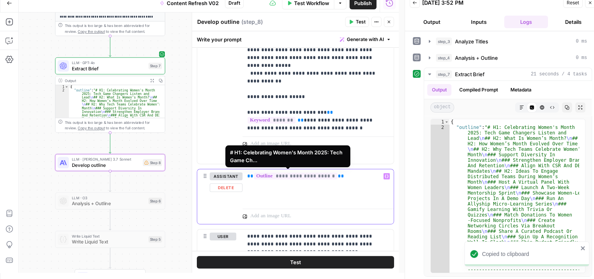
click at [312, 176] on span "**********" at bounding box center [296, 176] width 84 height 7
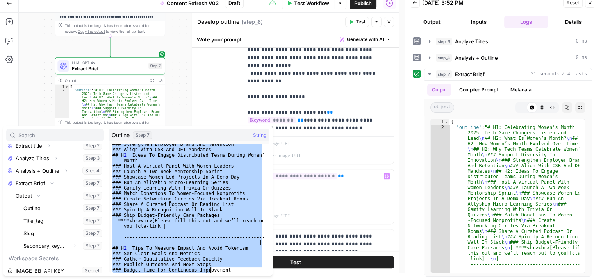
scroll to position [52, 0]
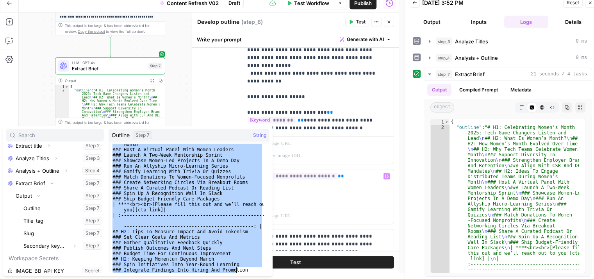
drag, startPoint x: 113, startPoint y: 145, endPoint x: 210, endPoint y: 303, distance: 185.4
click at [210, 273] on html "All About AI New Home Browse Your Data Usage Settings Recent Grids Symph Grid S…" at bounding box center [297, 133] width 594 height 279
type textarea "**********"
click at [359, 186] on div "**********" at bounding box center [318, 187] width 151 height 36
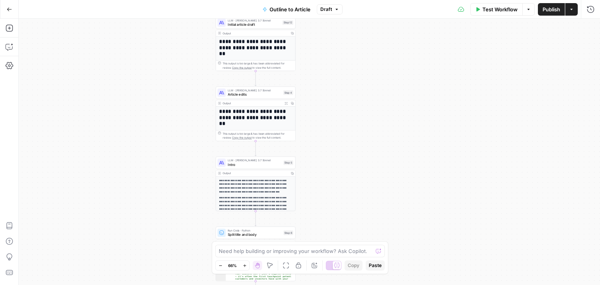
drag, startPoint x: 317, startPoint y: 135, endPoint x: 345, endPoint y: 55, distance: 84.8
click at [345, 55] on div "Workflow Set Inputs Inputs Workflow Workflow Step 1 Output Expand Output Copy 1…" at bounding box center [309, 152] width 581 height 266
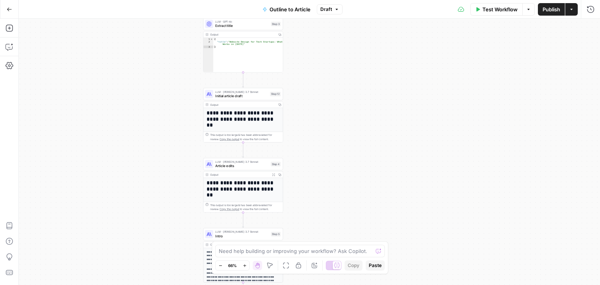
drag, startPoint x: 358, startPoint y: 143, endPoint x: 366, endPoint y: 161, distance: 19.6
click at [359, 197] on div "Workflow Set Inputs Inputs Workflow Workflow Step 1 Output Expand Output Copy 1…" at bounding box center [309, 152] width 581 height 266
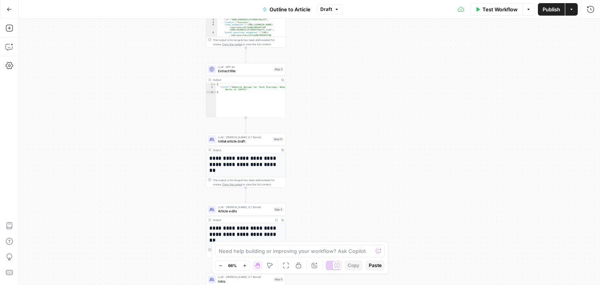
drag, startPoint x: 357, startPoint y: 160, endPoint x: 371, endPoint y: 180, distance: 24.7
click at [367, 218] on div "Workflow Set Inputs Inputs Workflow Workflow Step 1 Output Expand Output Copy 1…" at bounding box center [309, 152] width 581 height 266
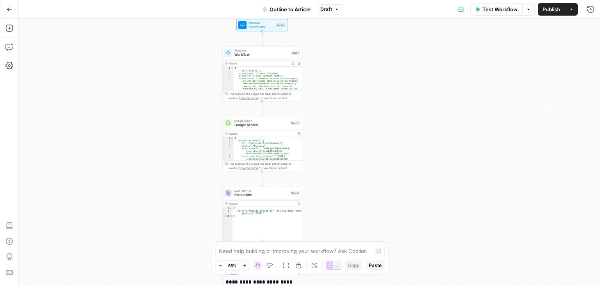
drag, startPoint x: 357, startPoint y: 109, endPoint x: 361, endPoint y: 114, distance: 7.3
click at [363, 119] on div "Workflow Set Inputs Inputs Workflow Workflow Step 1 Output Expand Output Copy 1…" at bounding box center [309, 152] width 581 height 266
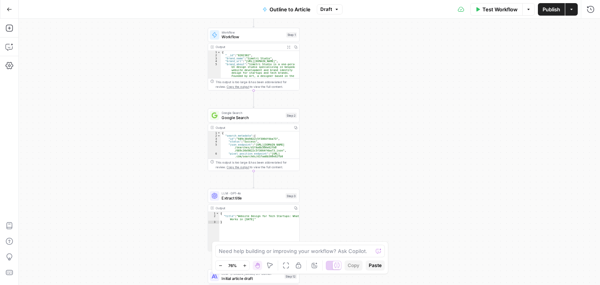
drag, startPoint x: 355, startPoint y: 152, endPoint x: 364, endPoint y: 156, distance: 10.1
click at [364, 156] on div "Workflow Set Inputs Inputs Workflow Workflow Step 1 Output Expand Output Copy 1…" at bounding box center [309, 152] width 581 height 266
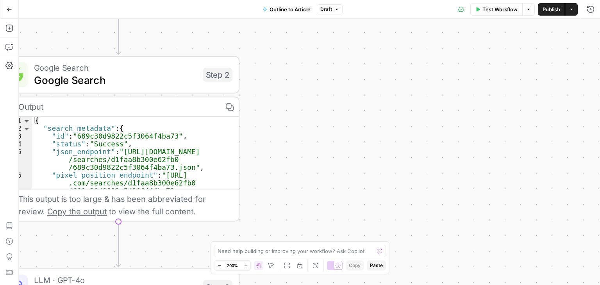
drag, startPoint x: 297, startPoint y: 130, endPoint x: 362, endPoint y: 136, distance: 65.2
click at [378, 137] on div "Workflow Set Inputs Inputs Workflow Workflow Step 1 Output Expand Output Copy 1…" at bounding box center [309, 152] width 581 height 266
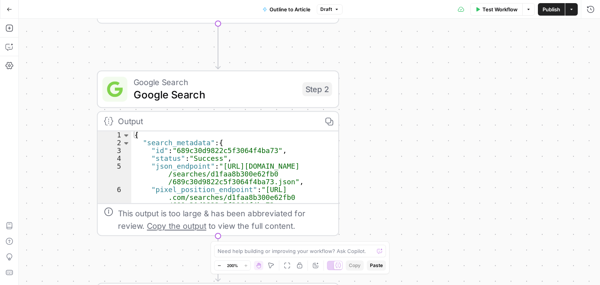
drag, startPoint x: 351, startPoint y: 81, endPoint x: 369, endPoint y: 89, distance: 20.2
click at [369, 89] on div "Workflow Set Inputs Inputs Workflow Workflow Step 1 Output Expand Output Copy 1…" at bounding box center [309, 152] width 581 height 266
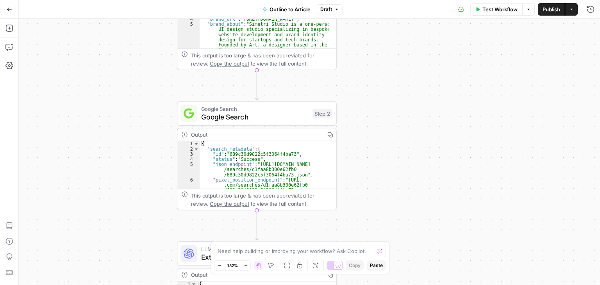
drag, startPoint x: 381, startPoint y: 120, endPoint x: 371, endPoint y: 140, distance: 22.9
click at [371, 140] on div "Workflow Set Inputs Inputs Workflow Workflow Step 1 Output Expand Output Copy 1…" at bounding box center [309, 152] width 581 height 266
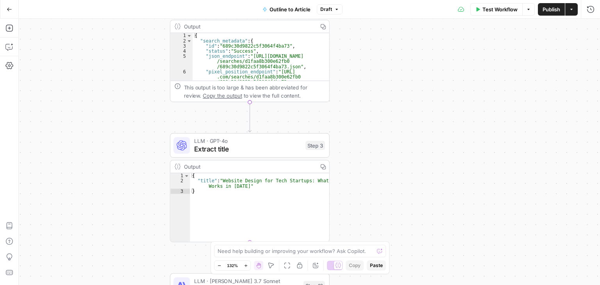
drag, startPoint x: 377, startPoint y: 199, endPoint x: 370, endPoint y: 86, distance: 113.9
click at [370, 86] on div "Workflow Set Inputs Inputs Workflow Workflow Step 1 Output Expand Output Copy 1…" at bounding box center [309, 152] width 581 height 266
